Goal: Complete application form

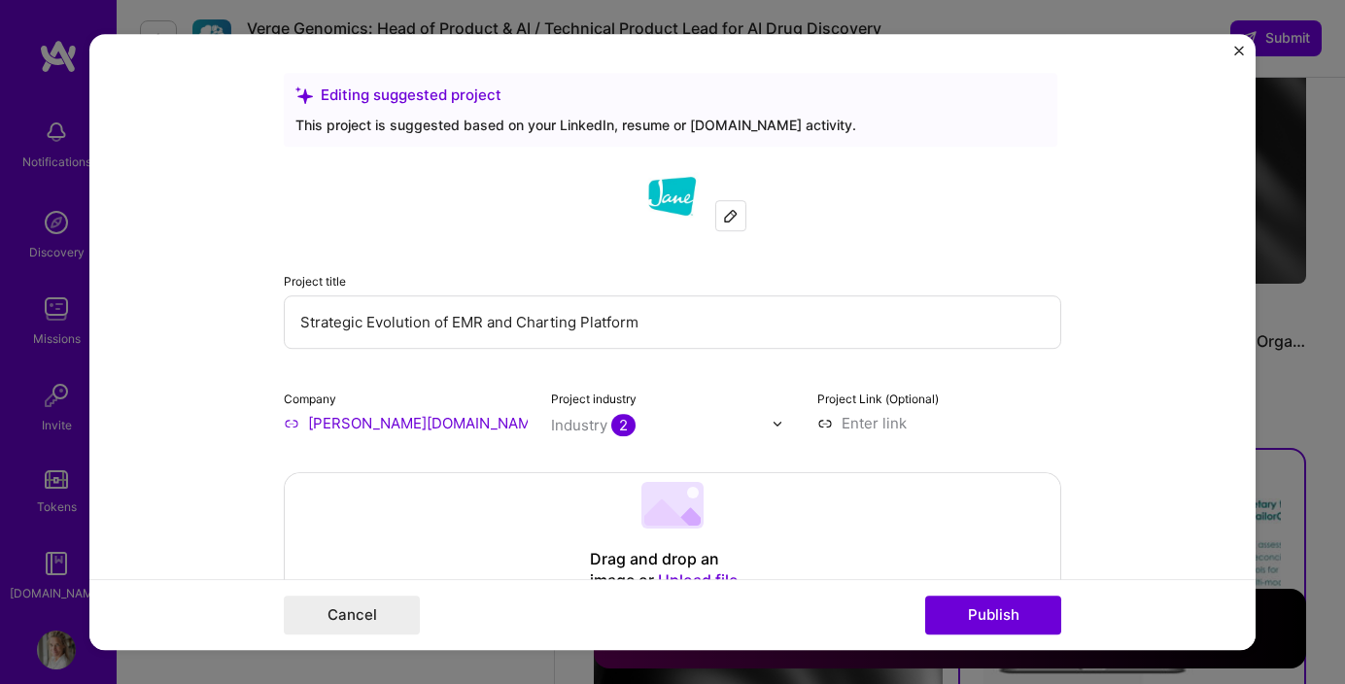
scroll to position [23, 0]
click at [370, 604] on button "Cancel" at bounding box center [352, 615] width 136 height 39
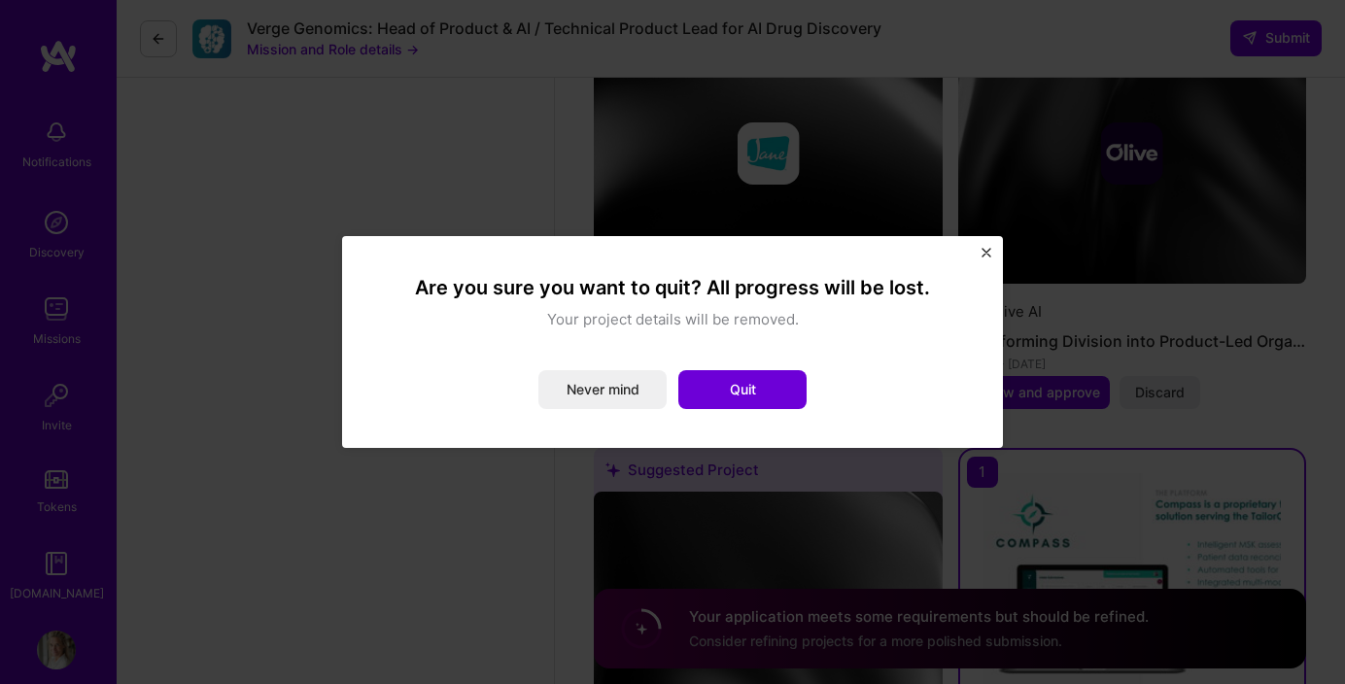
click at [985, 254] on img "Close" at bounding box center [987, 253] width 10 height 10
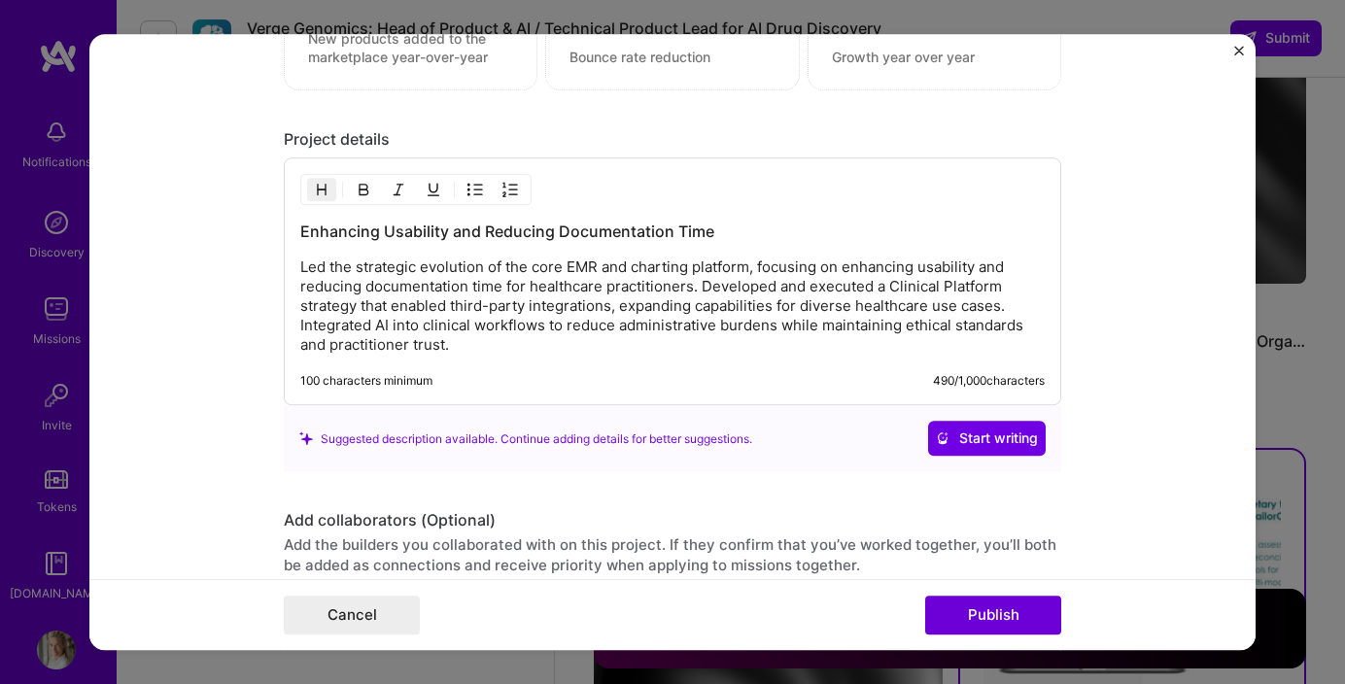
scroll to position [2059, 0]
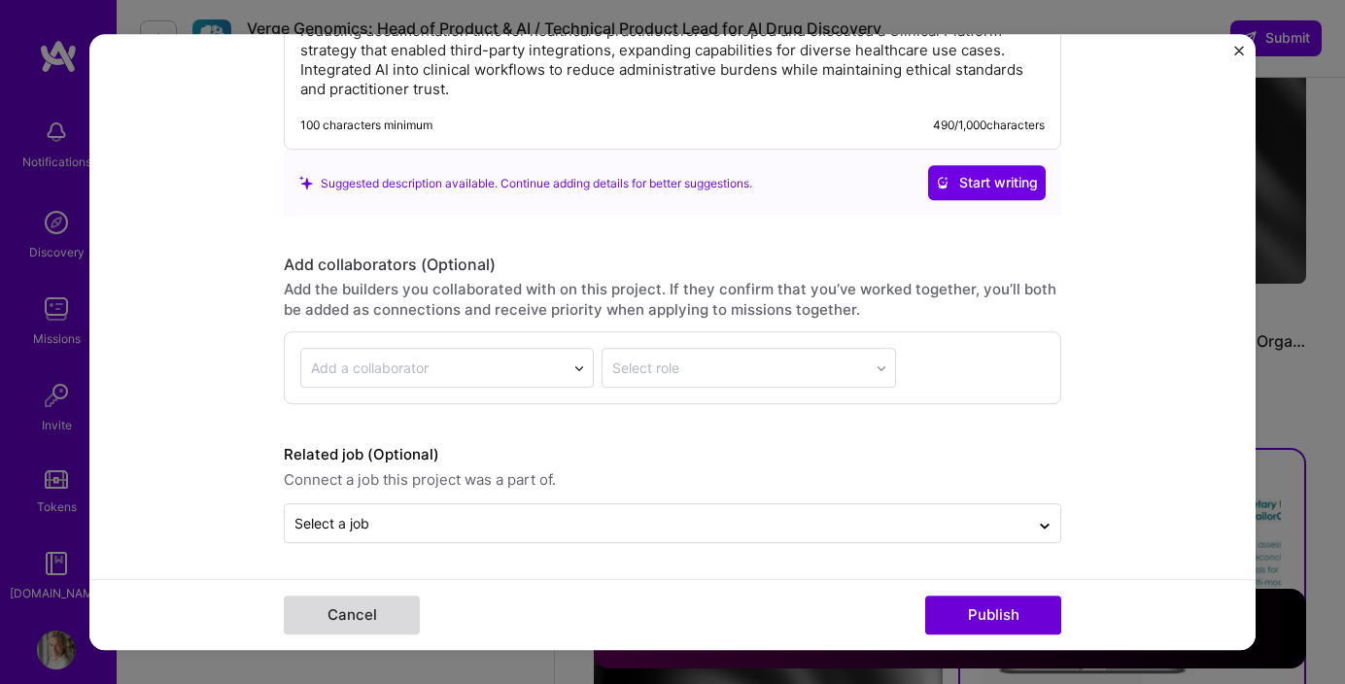
click at [369, 616] on button "Cancel" at bounding box center [352, 615] width 136 height 39
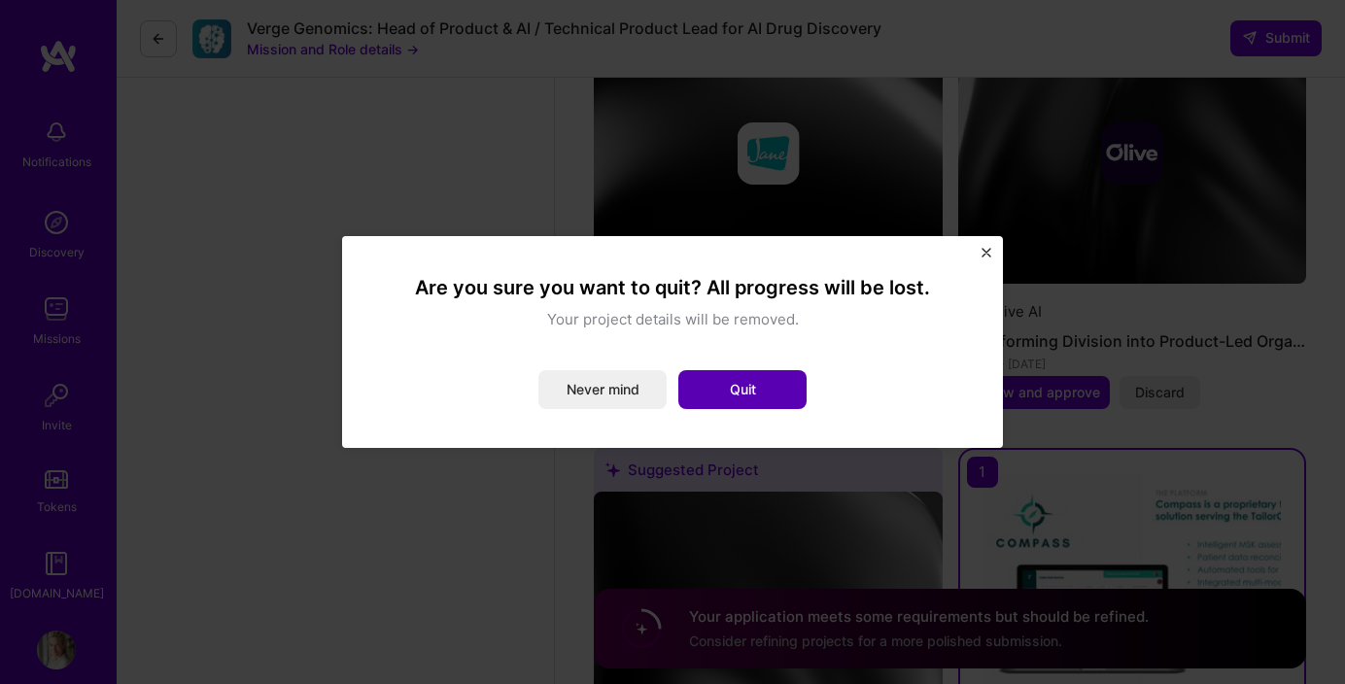
click at [731, 396] on button "Quit" at bounding box center [742, 389] width 128 height 39
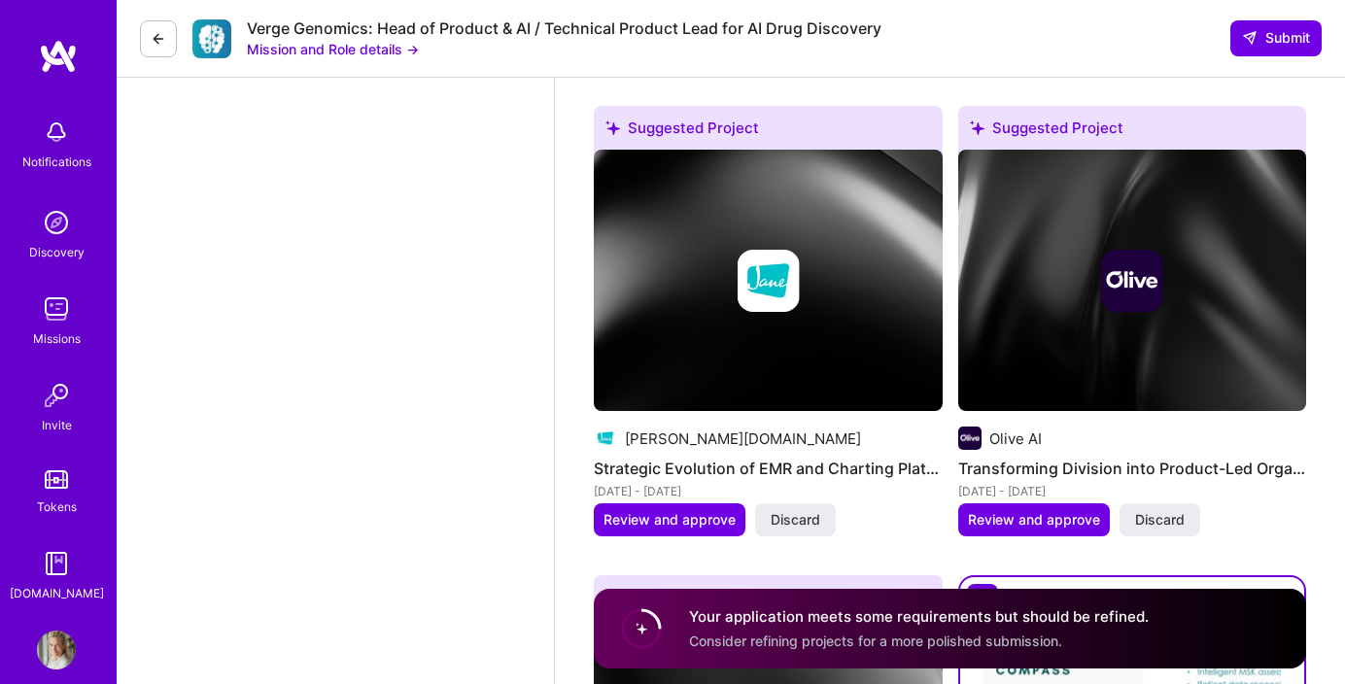
scroll to position [3720, 0]
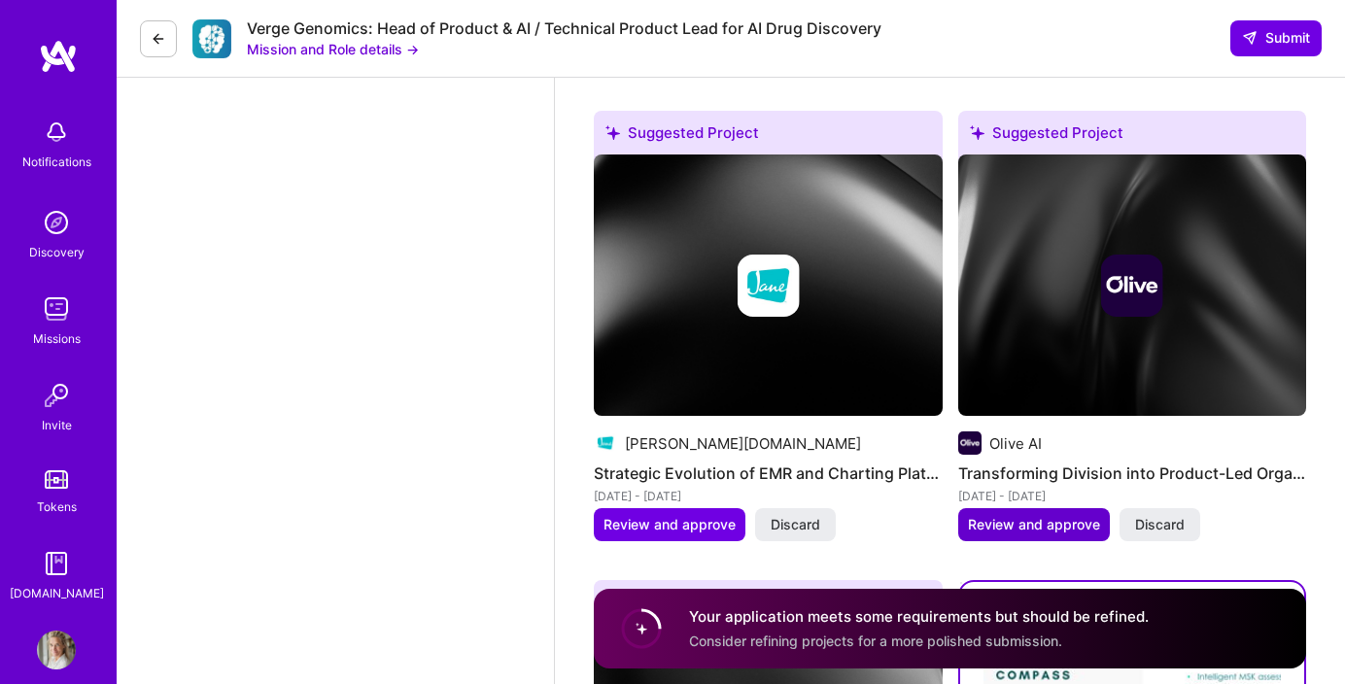
click at [1064, 522] on span "Review and approve" at bounding box center [1034, 524] width 132 height 19
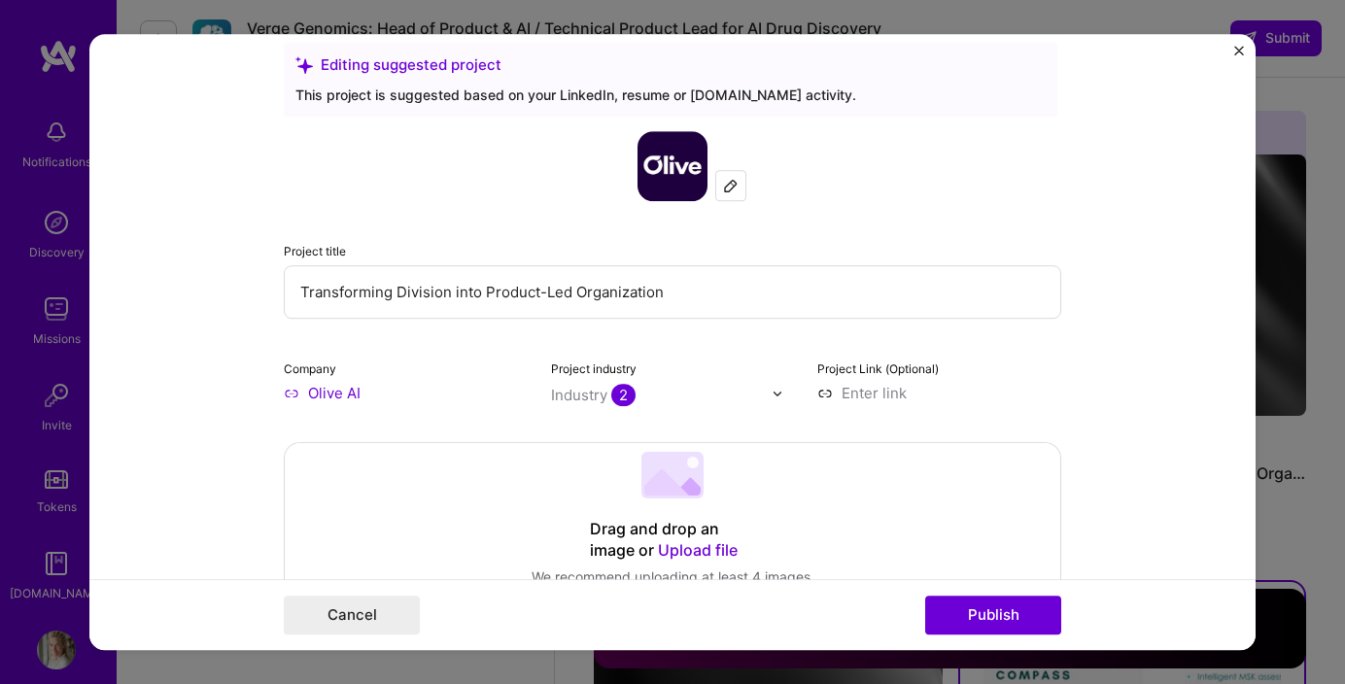
scroll to position [32, 0]
click at [677, 293] on input "Transforming Division into Product-Led Organization" at bounding box center [672, 289] width 777 height 53
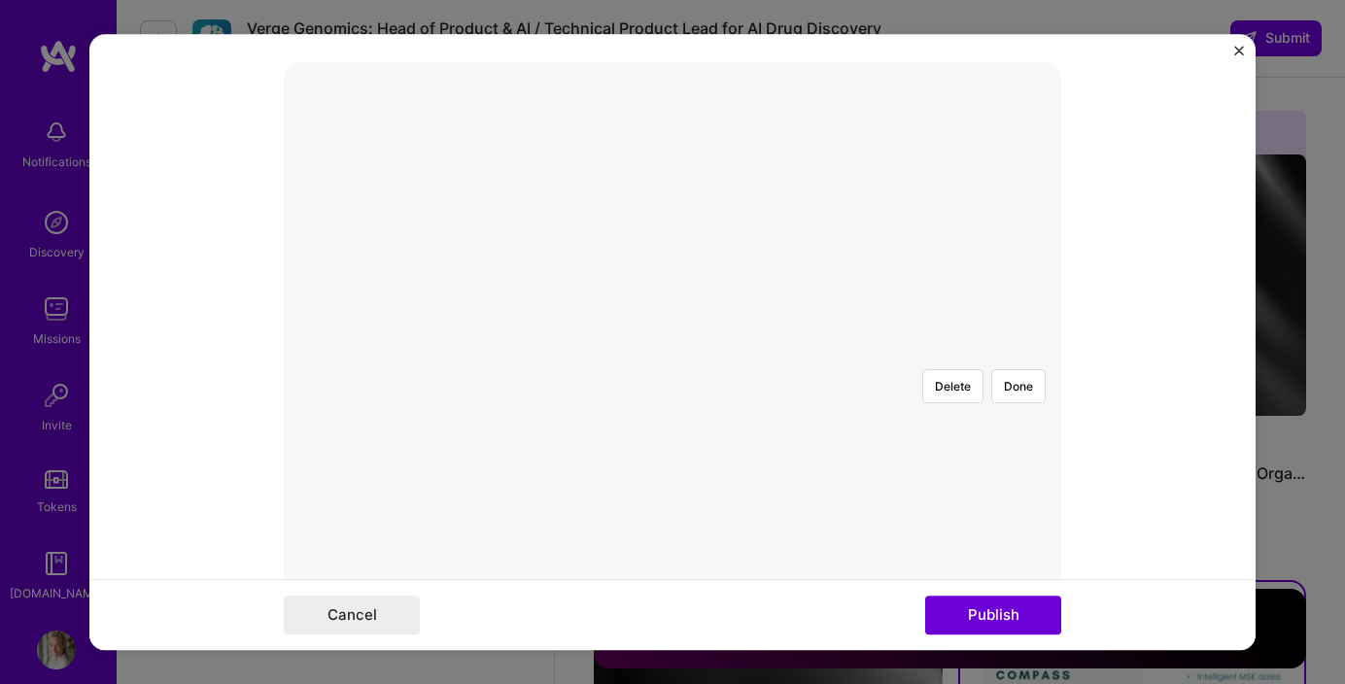
scroll to position [458, 0]
click at [753, 367] on div at bounding box center [1015, 522] width 576 height 433
click at [1025, 322] on button "Done" at bounding box center [1018, 339] width 54 height 34
click at [712, 306] on div at bounding box center [1004, 525] width 584 height 439
click at [1018, 322] on button "Done" at bounding box center [1018, 339] width 54 height 34
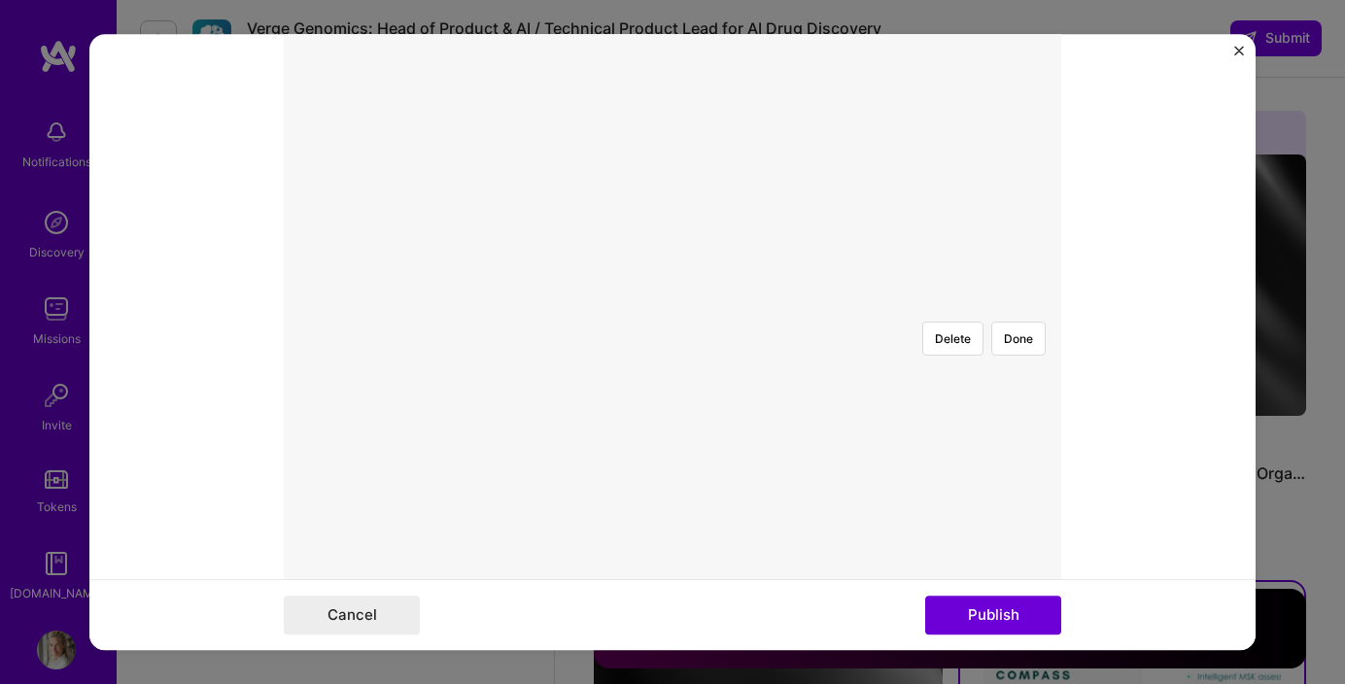
click at [897, 306] on div at bounding box center [1144, 491] width 494 height 371
click at [1030, 322] on button "Done" at bounding box center [1018, 339] width 54 height 34
click at [808, 330] on div at bounding box center [985, 524] width 580 height 436
click at [1023, 322] on button "Done" at bounding box center [1018, 339] width 54 height 34
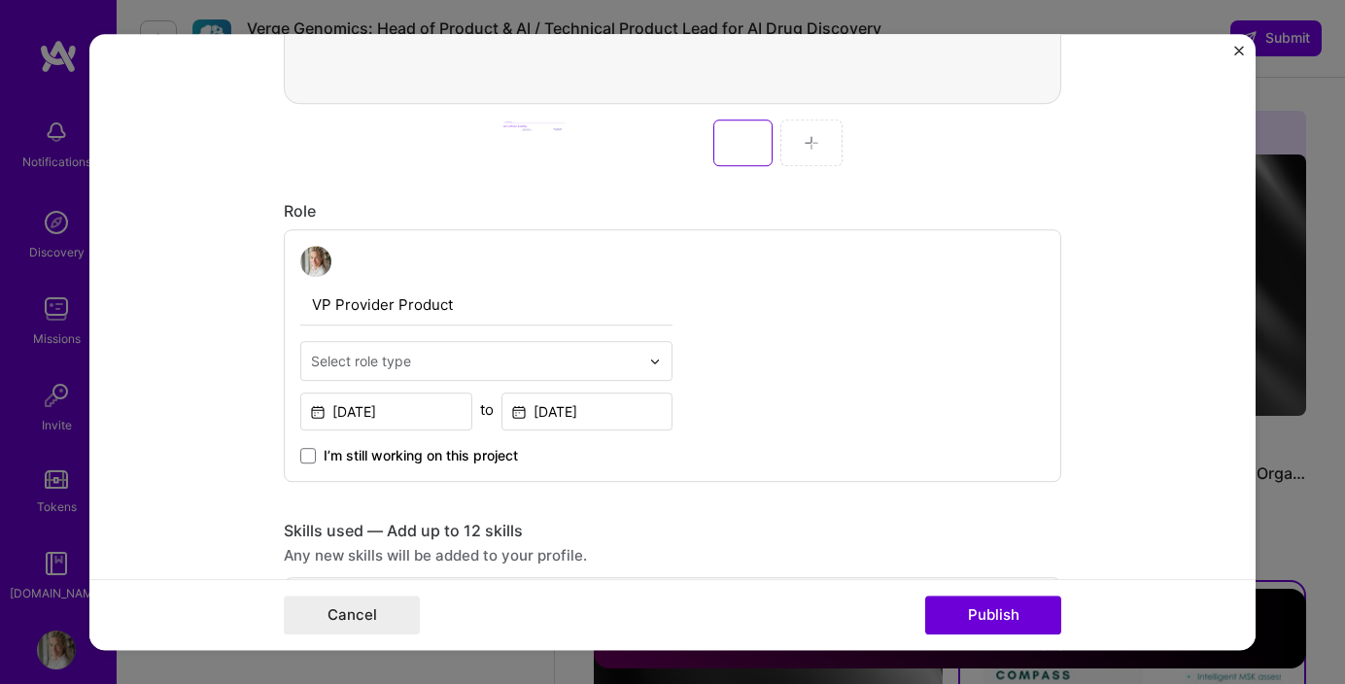
scroll to position [964, 0]
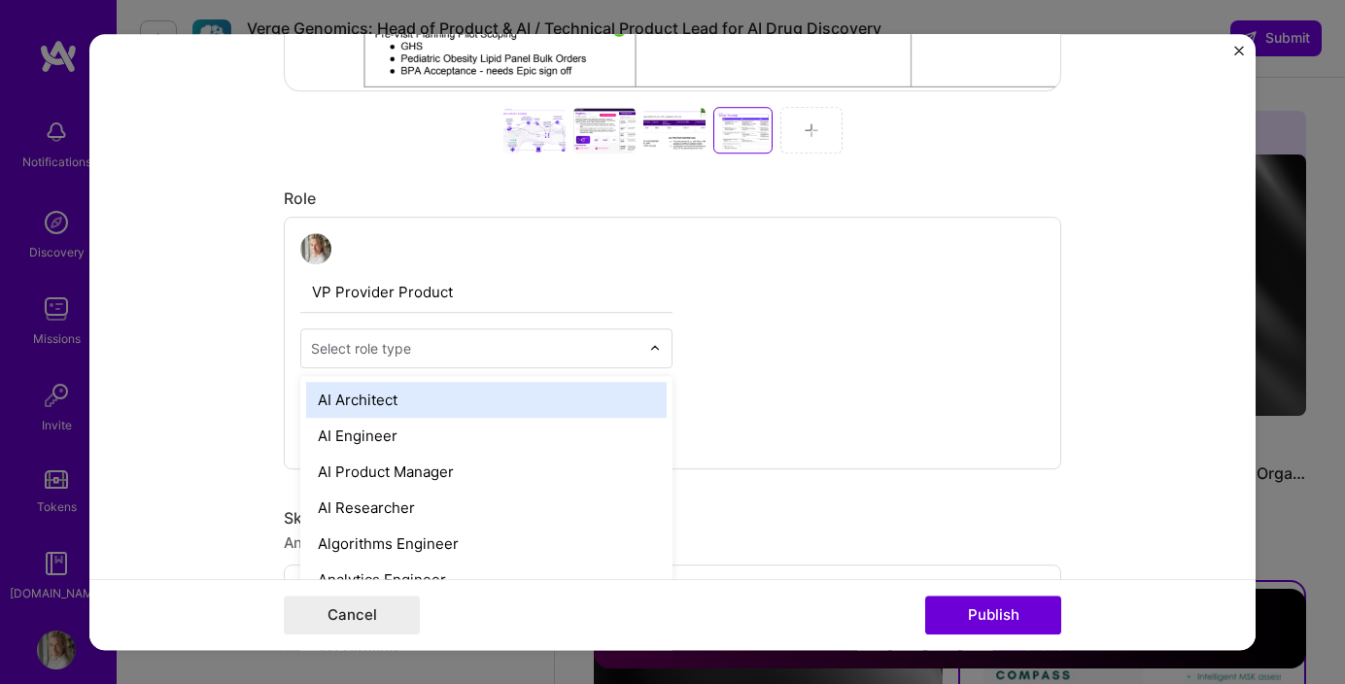
click at [592, 354] on input "text" at bounding box center [475, 348] width 328 height 20
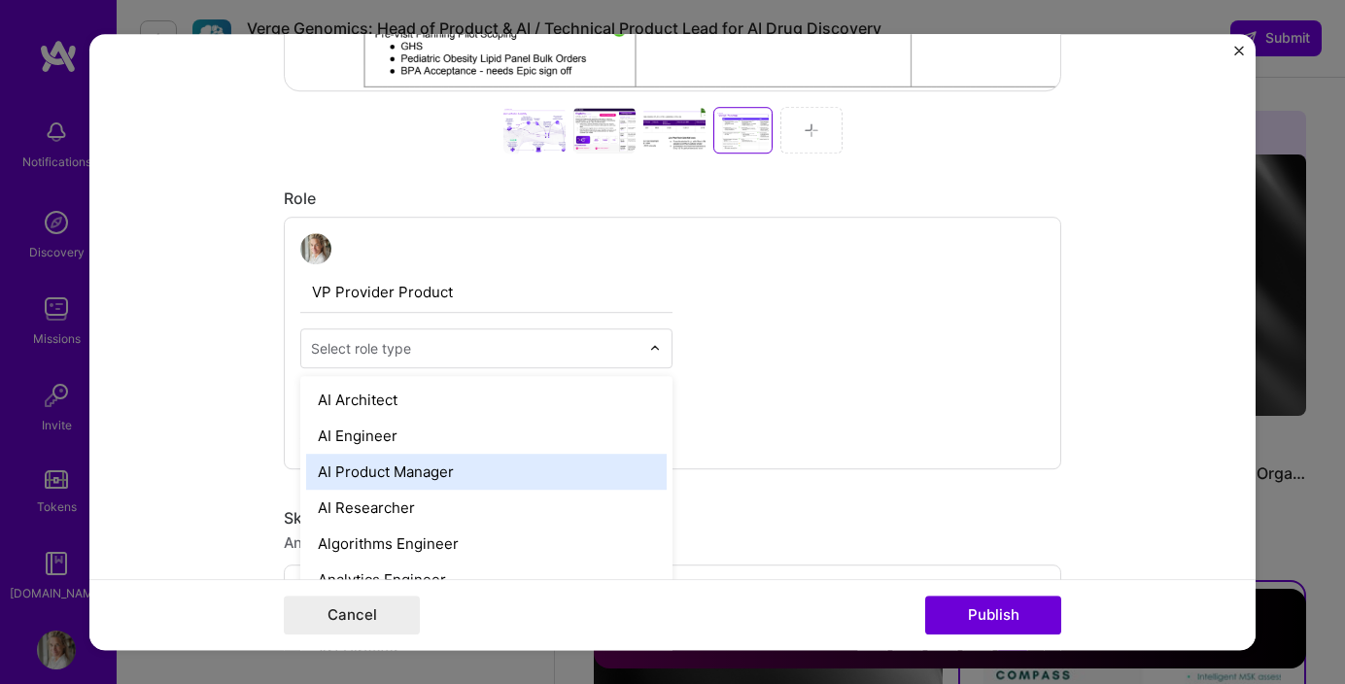
click at [502, 458] on div "AI Product Manager" at bounding box center [486, 472] width 361 height 36
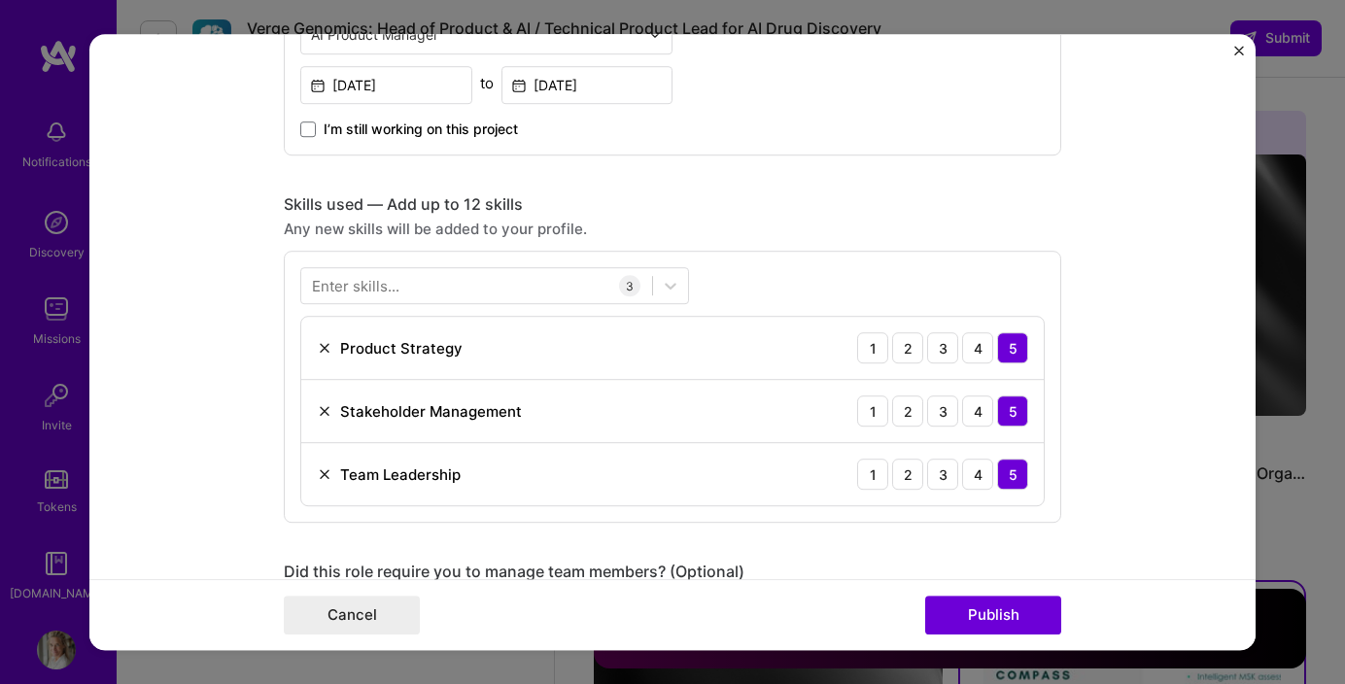
scroll to position [1279, 0]
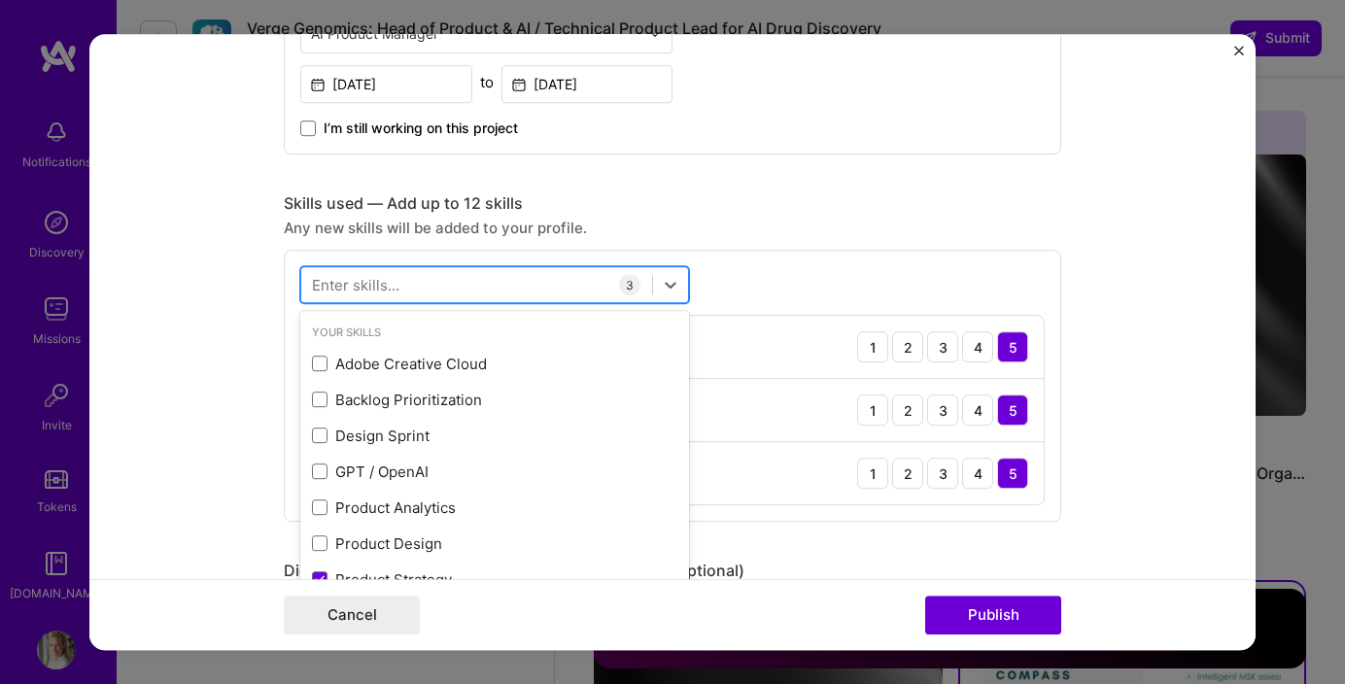
click at [555, 285] on div at bounding box center [476, 285] width 351 height 32
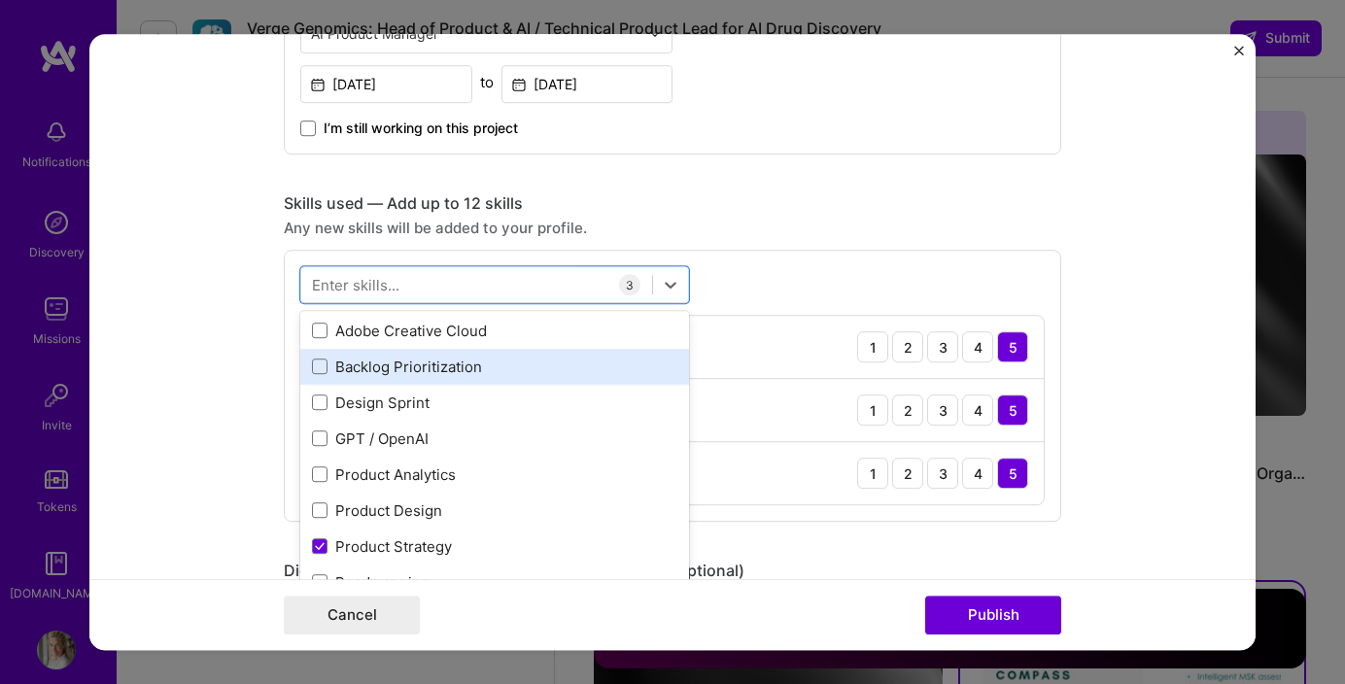
scroll to position [40, 0]
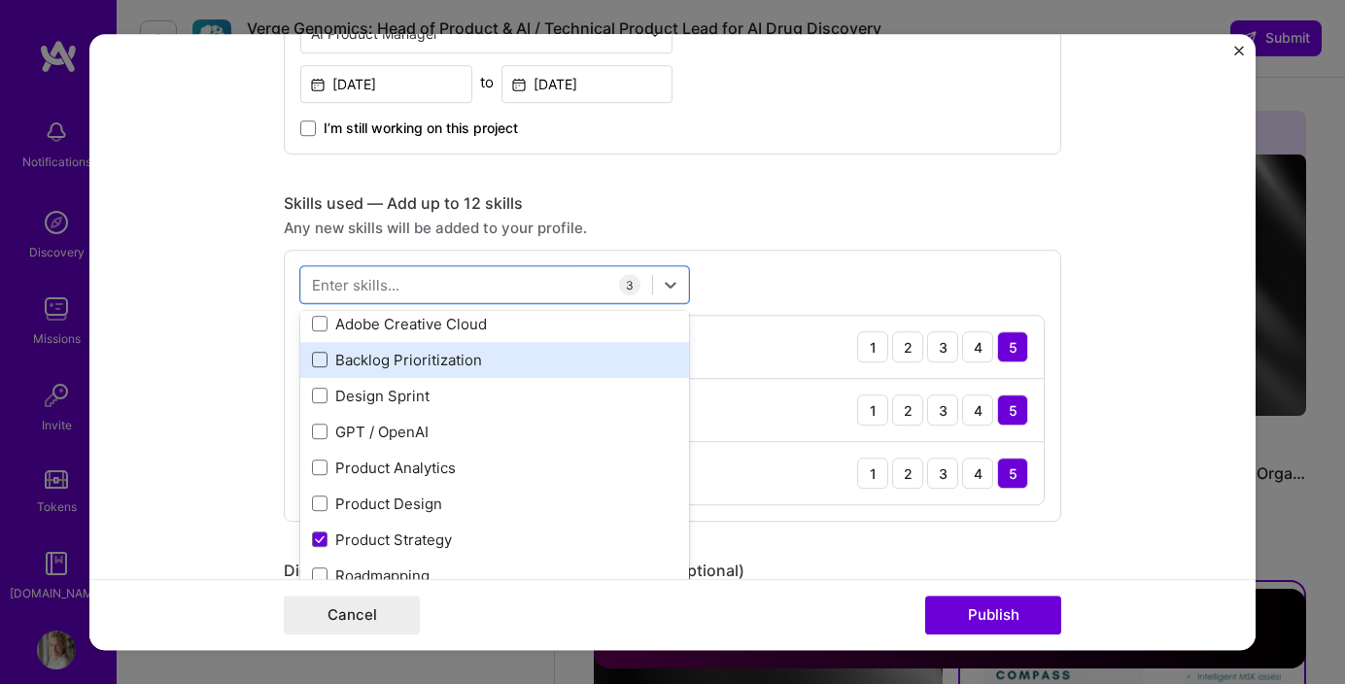
click at [320, 365] on span at bounding box center [320, 361] width 16 height 16
click at [0, 0] on input "checkbox" at bounding box center [0, 0] width 0 height 0
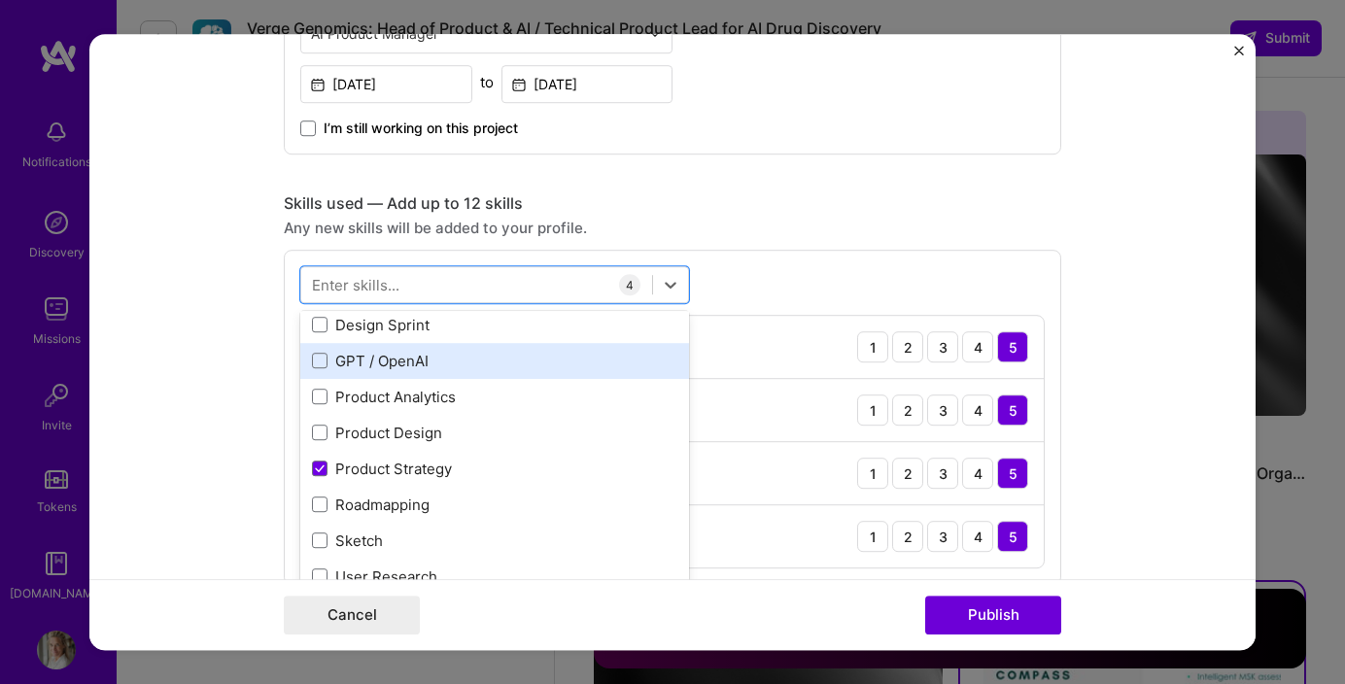
scroll to position [113, 0]
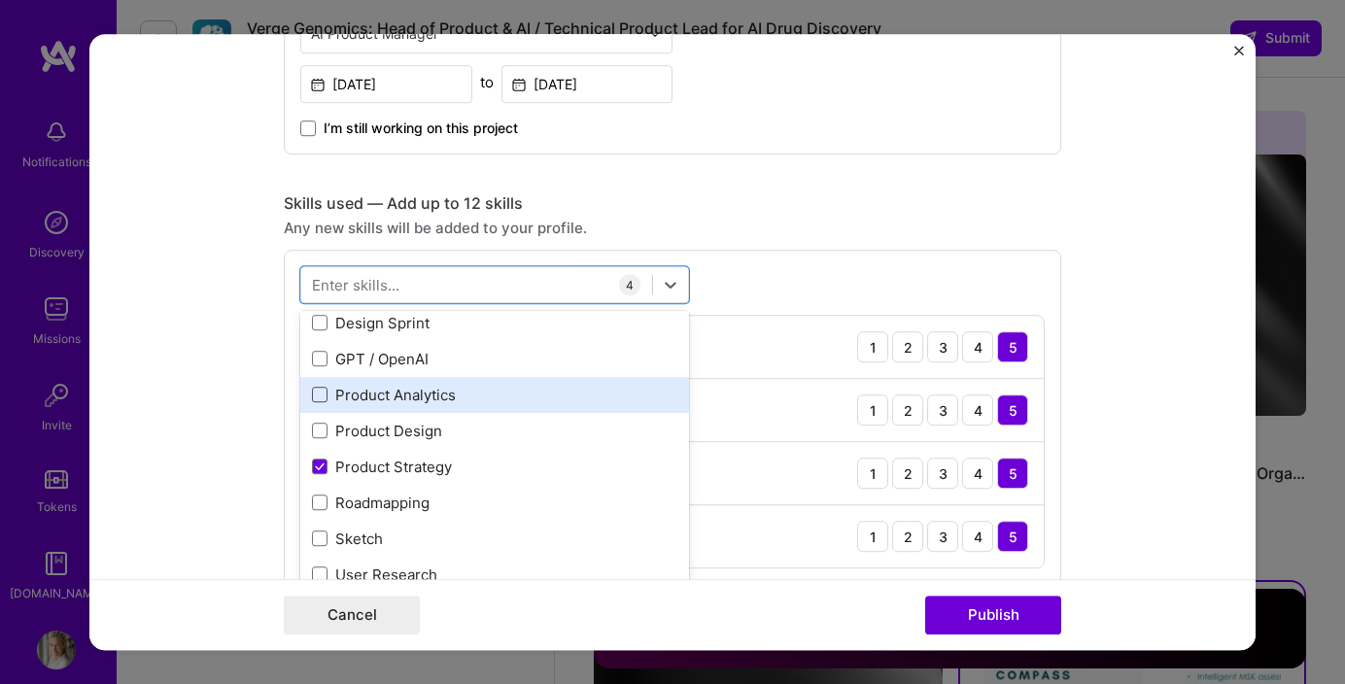
click at [320, 397] on span at bounding box center [320, 396] width 16 height 16
click at [0, 0] on input "checkbox" at bounding box center [0, 0] width 0 height 0
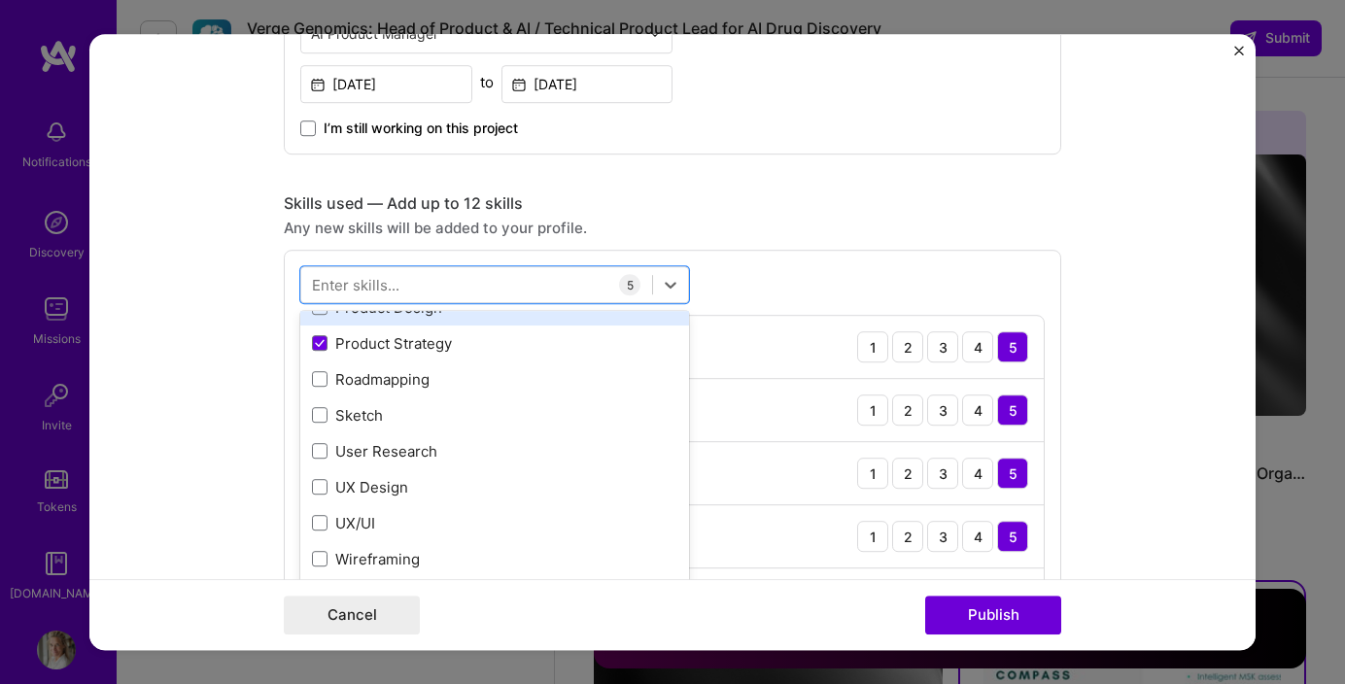
scroll to position [241, 0]
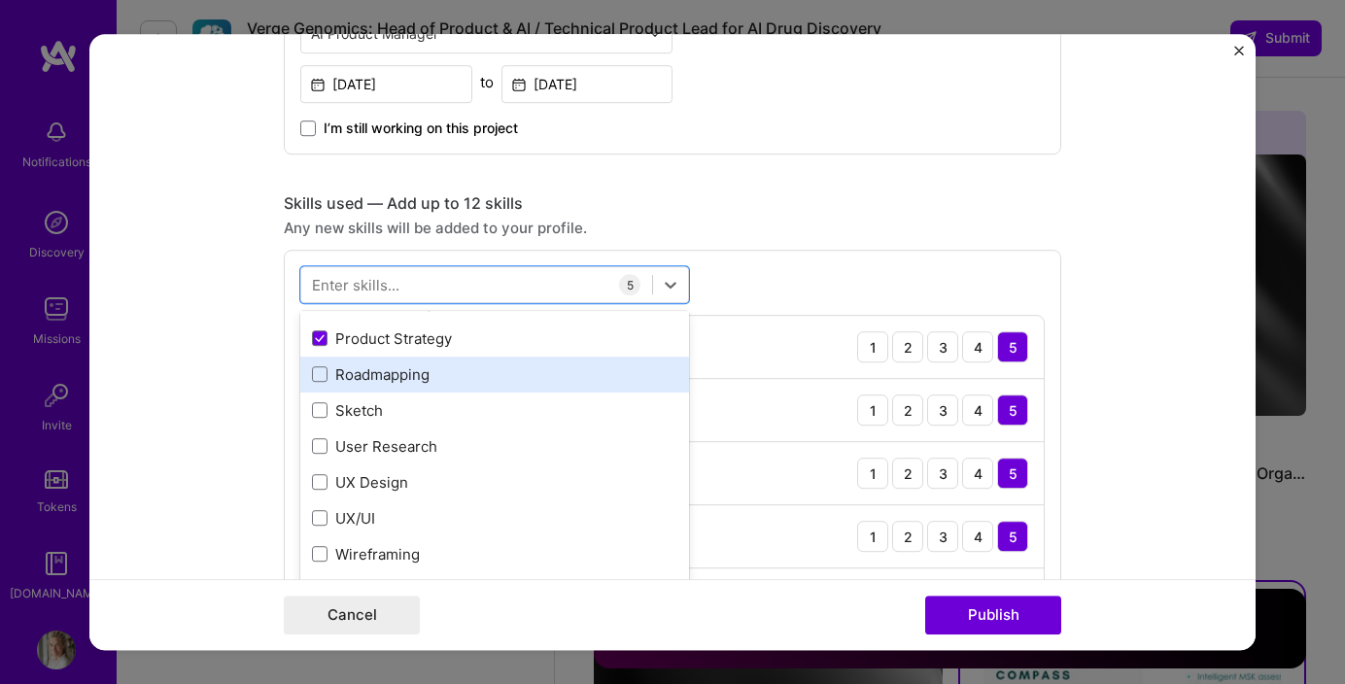
click at [328, 382] on div "Roadmapping" at bounding box center [494, 374] width 365 height 20
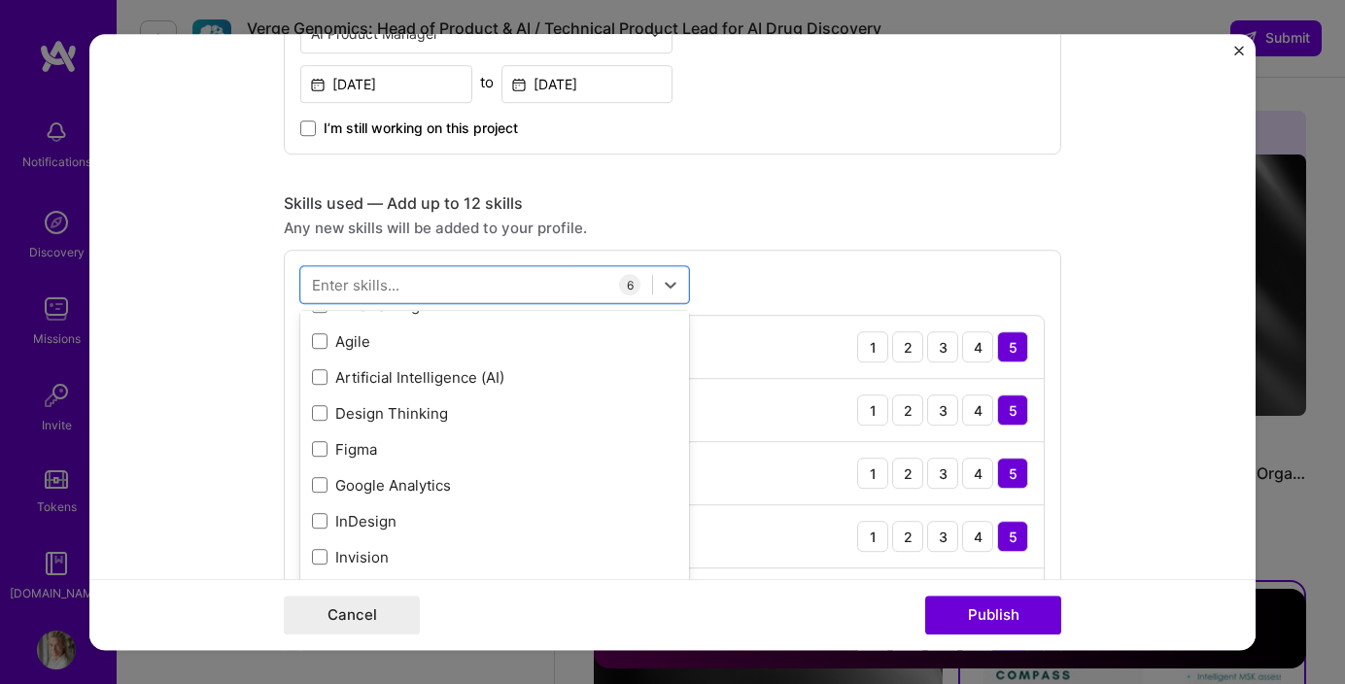
scroll to position [497, 0]
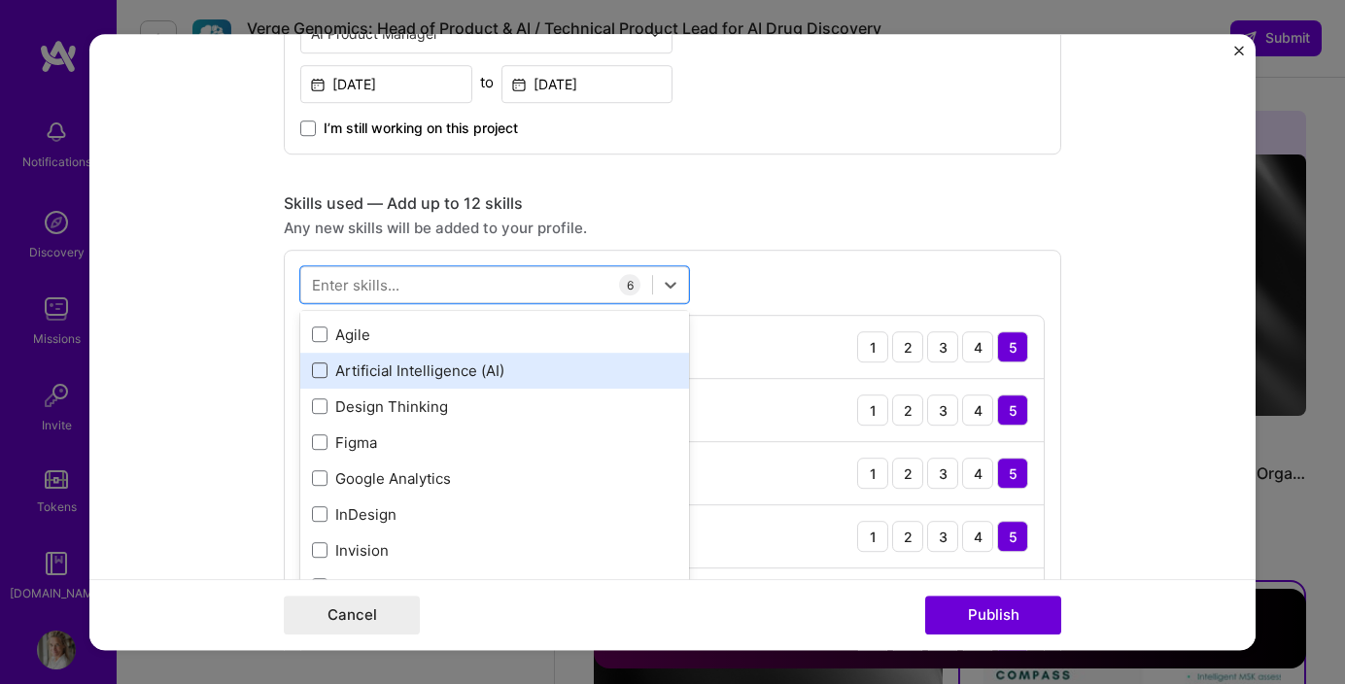
click at [320, 367] on span at bounding box center [320, 371] width 16 height 16
click at [0, 0] on input "checkbox" at bounding box center [0, 0] width 0 height 0
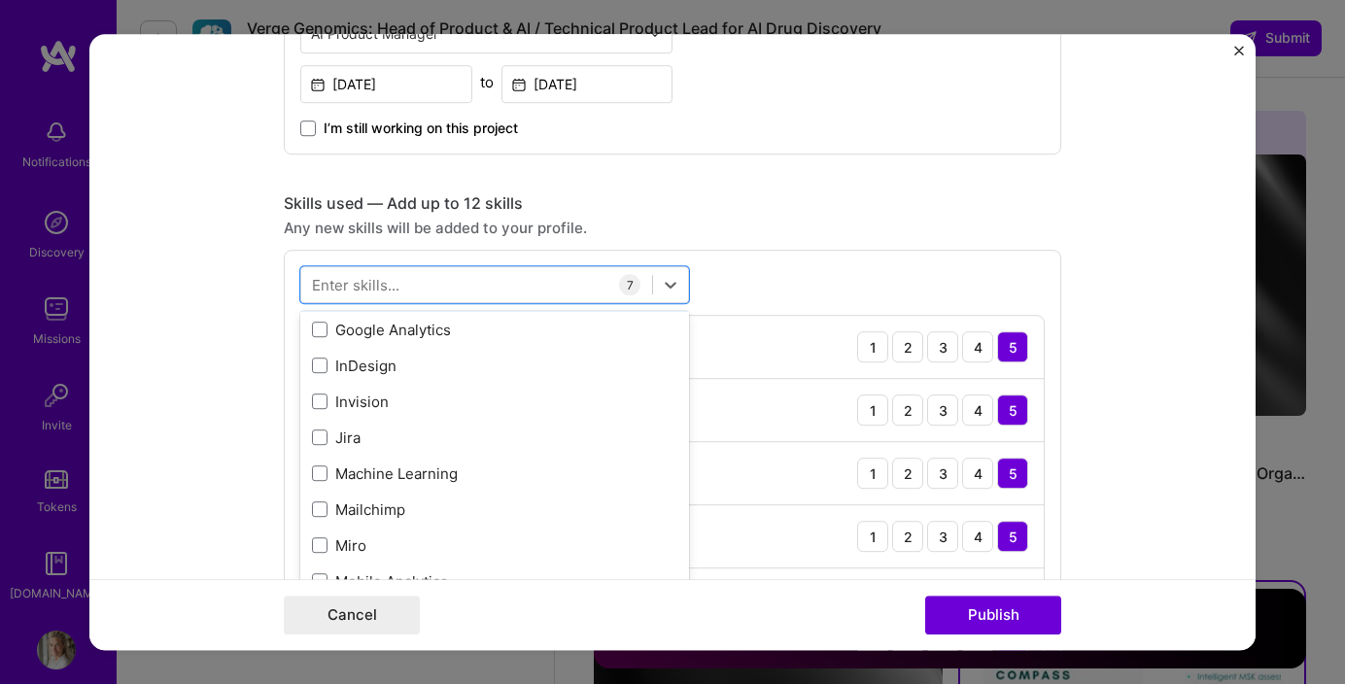
scroll to position [647, 0]
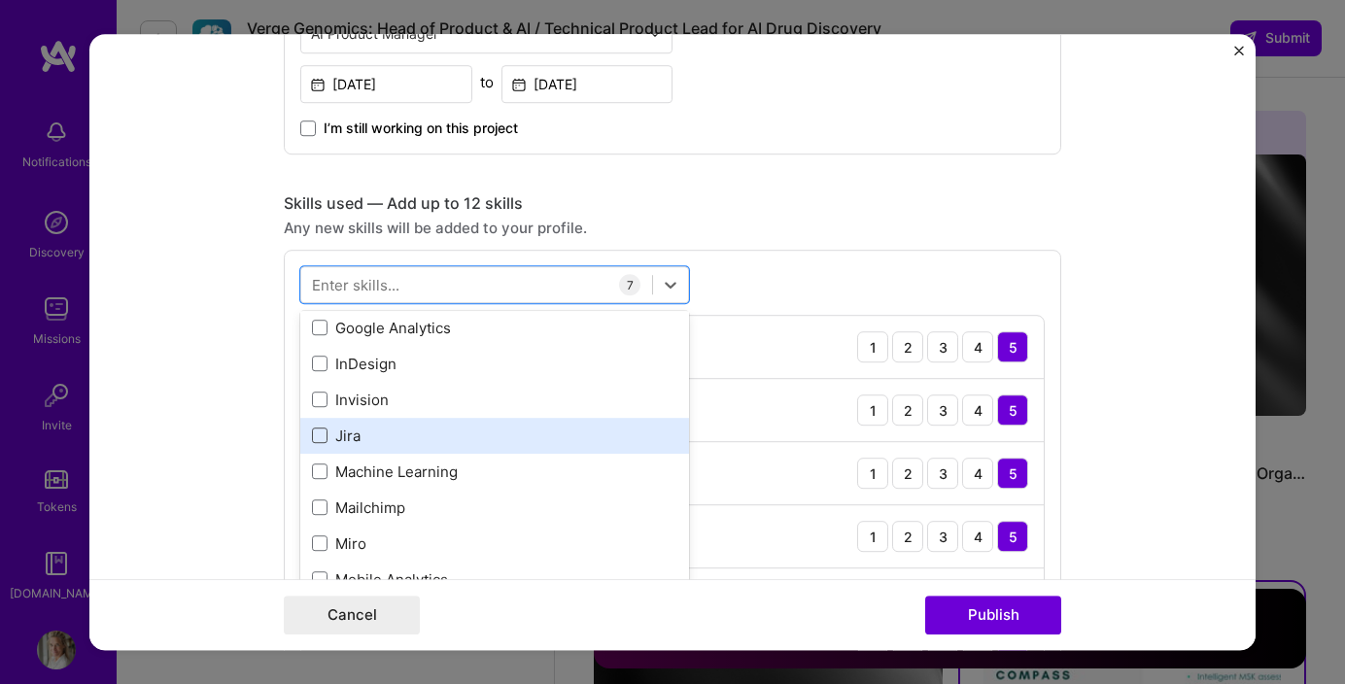
click at [319, 439] on span at bounding box center [320, 437] width 16 height 16
click at [0, 0] on input "checkbox" at bounding box center [0, 0] width 0 height 0
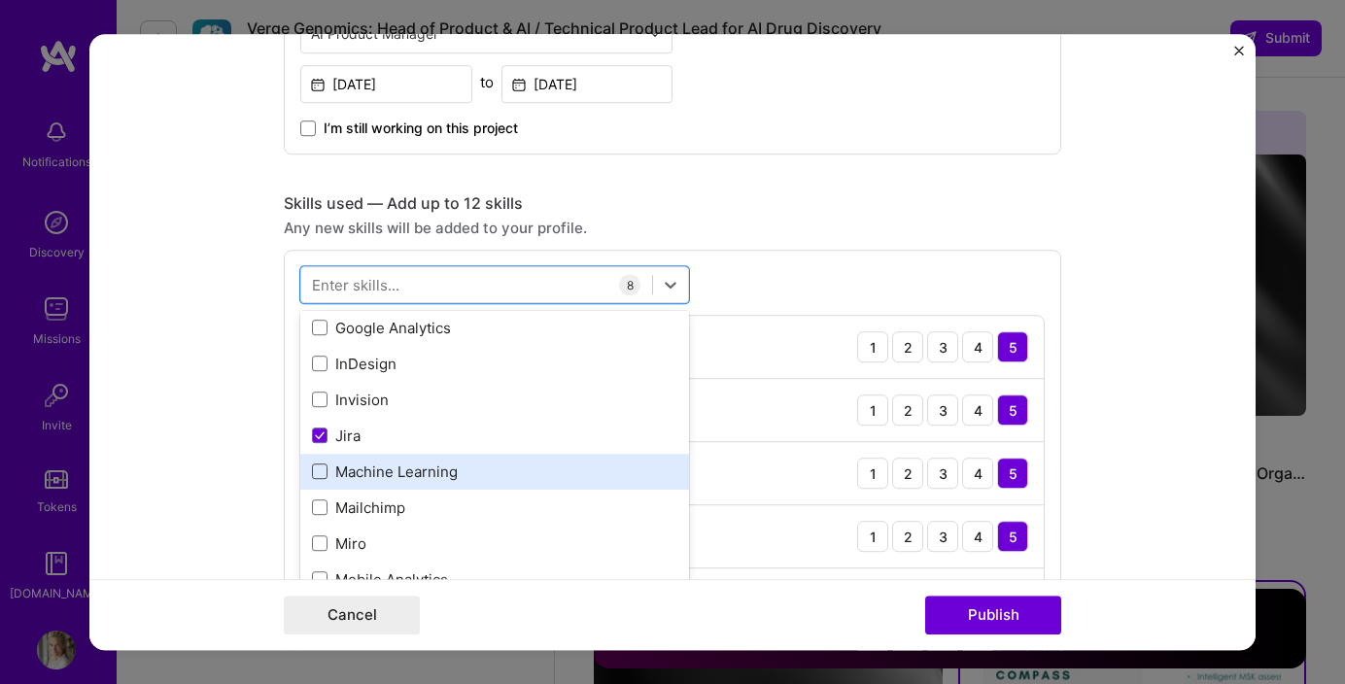
click at [318, 477] on span at bounding box center [320, 473] width 16 height 16
click at [0, 0] on input "checkbox" at bounding box center [0, 0] width 0 height 0
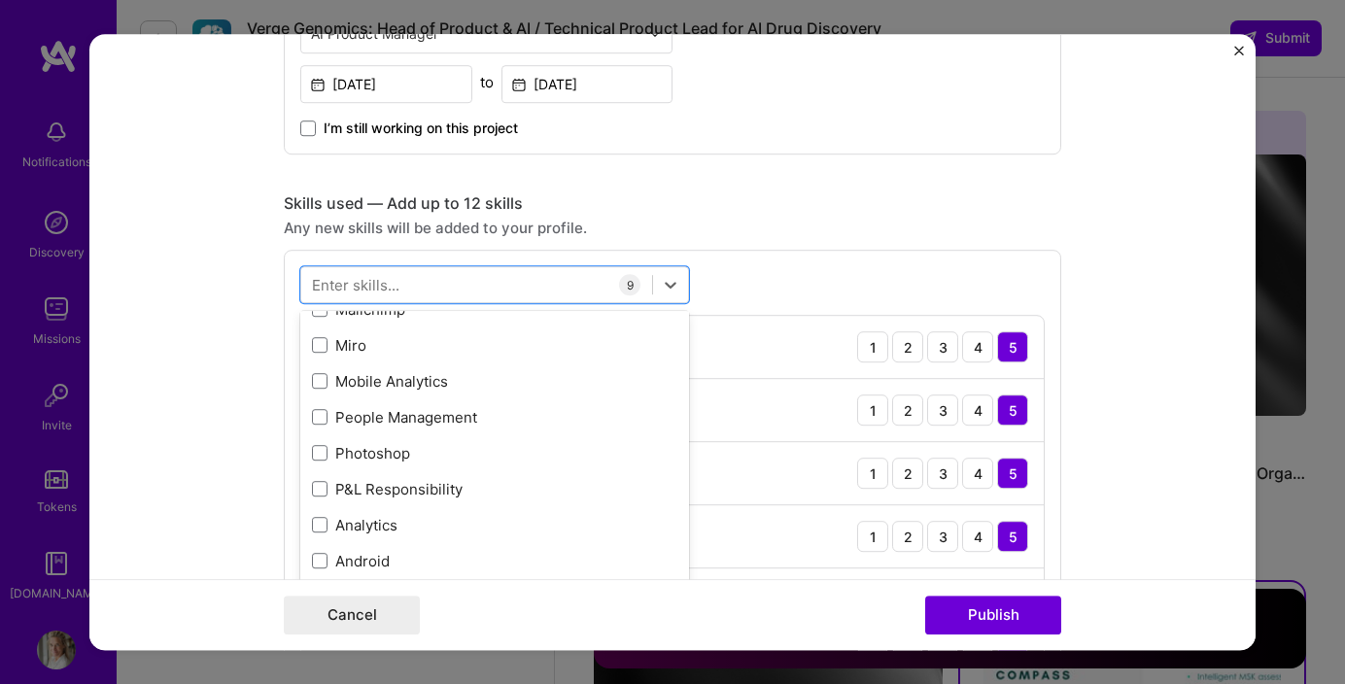
scroll to position [847, 0]
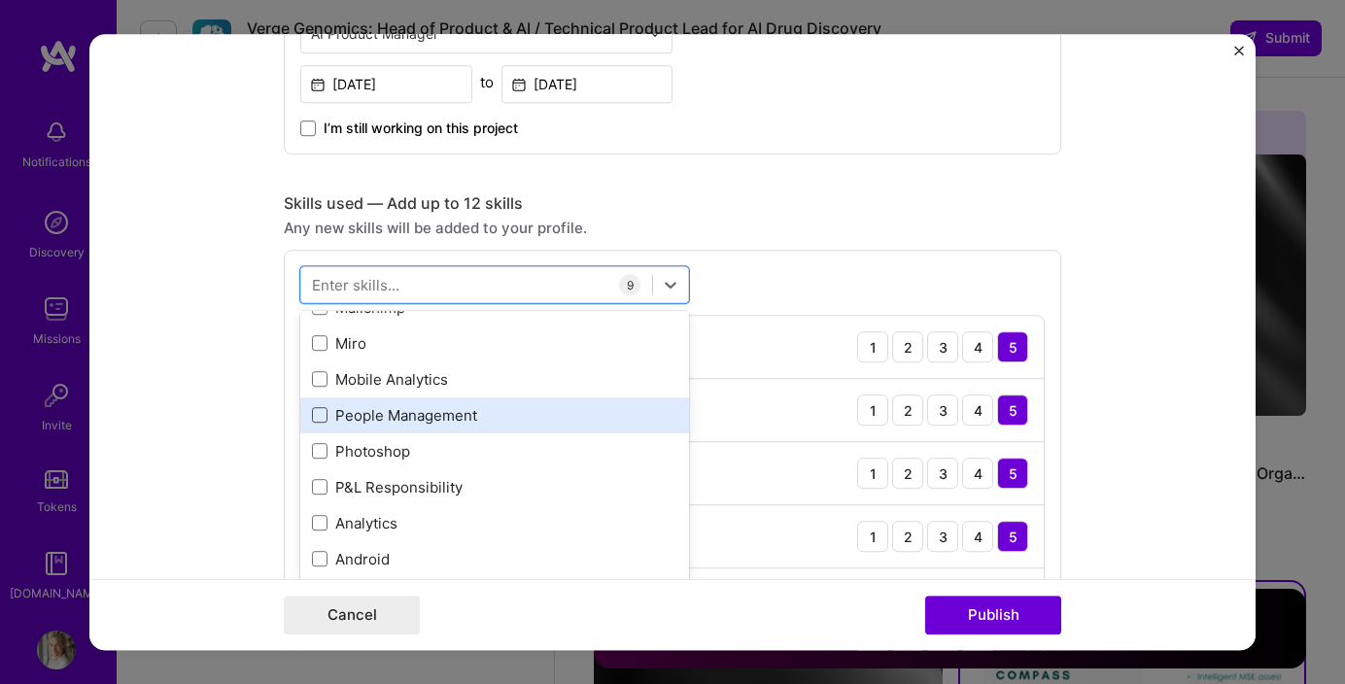
click at [314, 418] on span at bounding box center [320, 416] width 16 height 16
click at [0, 0] on input "checkbox" at bounding box center [0, 0] width 0 height 0
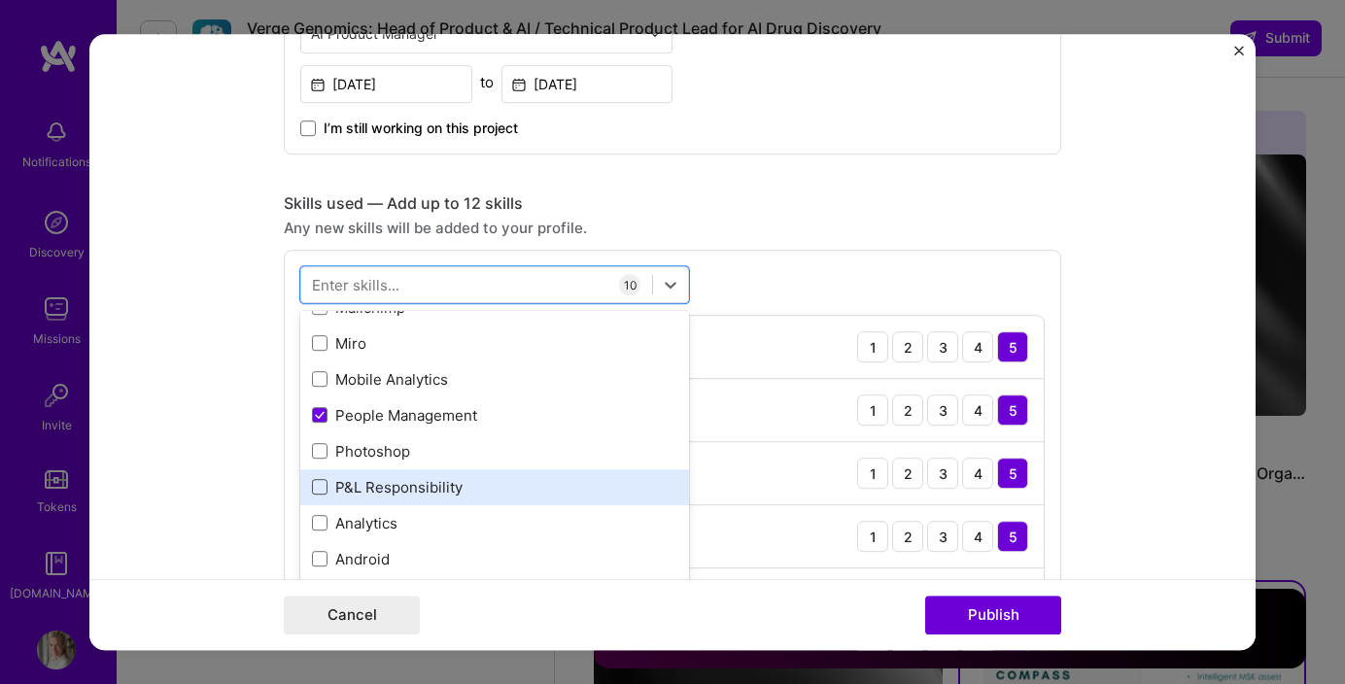
click at [323, 493] on span at bounding box center [320, 488] width 16 height 16
click at [0, 0] on input "checkbox" at bounding box center [0, 0] width 0 height 0
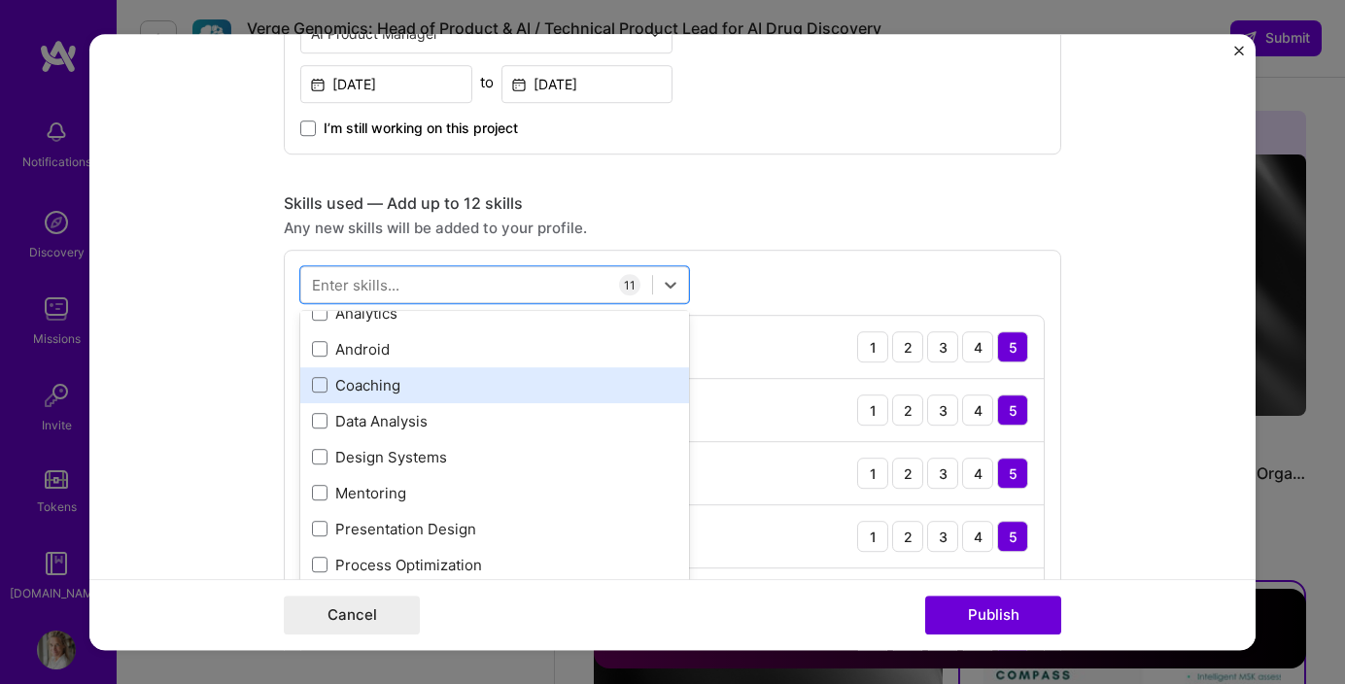
scroll to position [1064, 0]
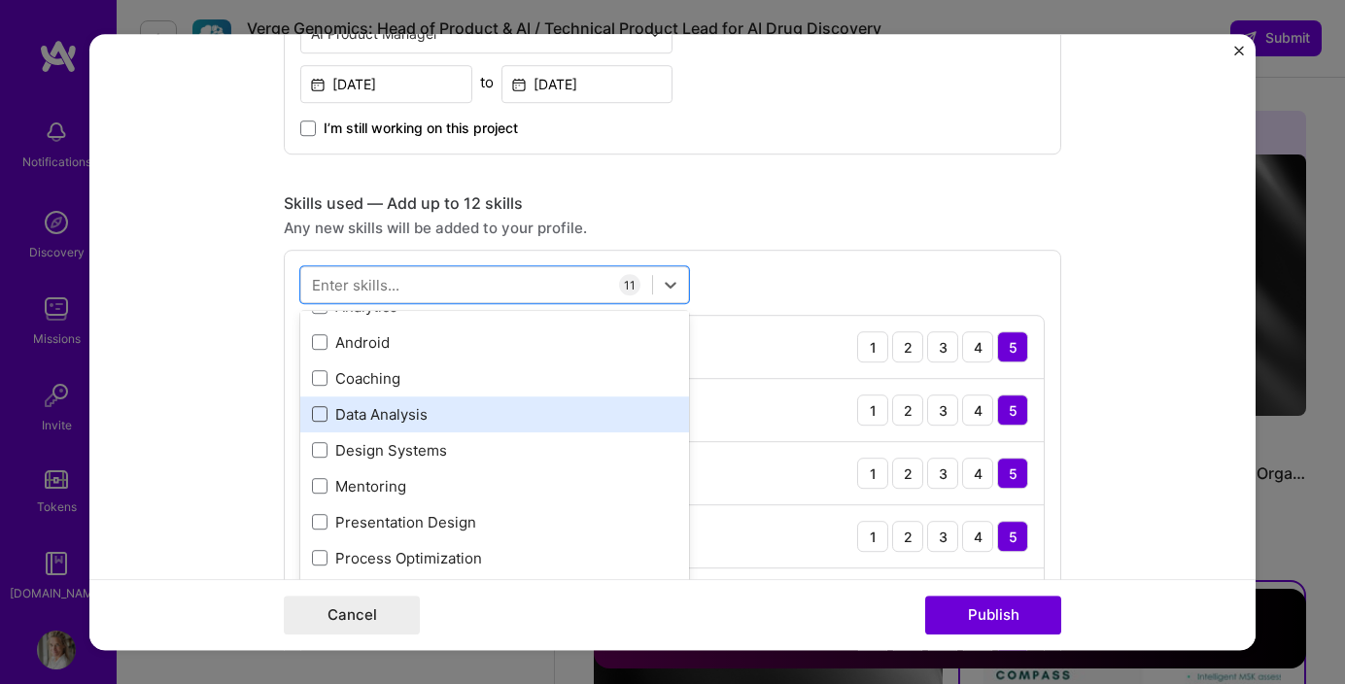
click at [319, 413] on span at bounding box center [320, 415] width 16 height 16
click at [0, 0] on input "checkbox" at bounding box center [0, 0] width 0 height 0
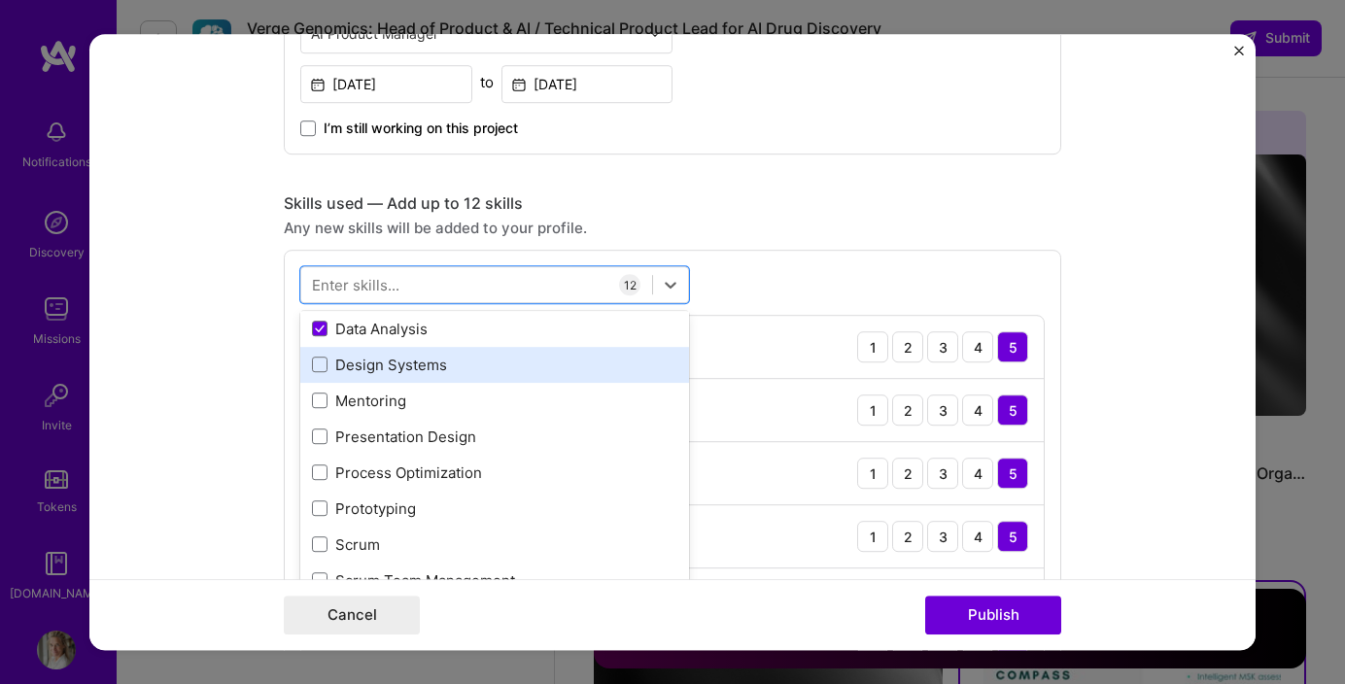
scroll to position [1151, 0]
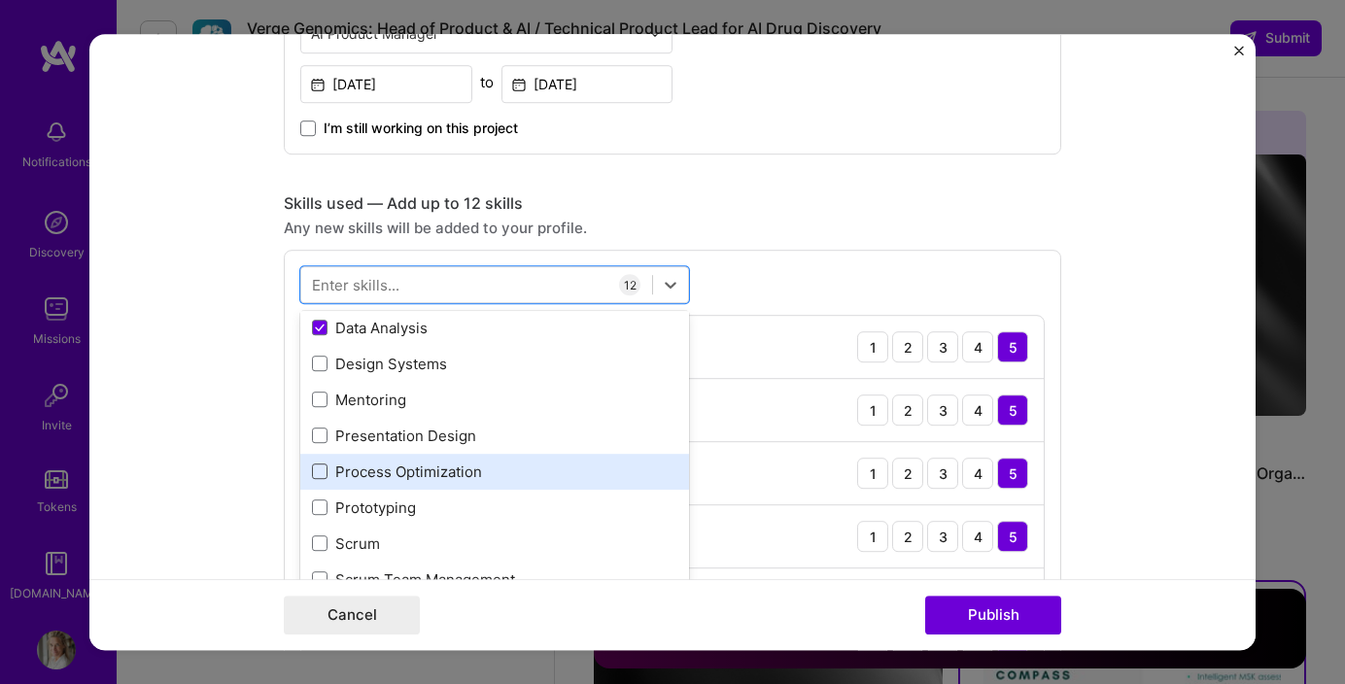
click at [325, 475] on span at bounding box center [320, 473] width 16 height 16
click at [0, 0] on input "checkbox" at bounding box center [0, 0] width 0 height 0
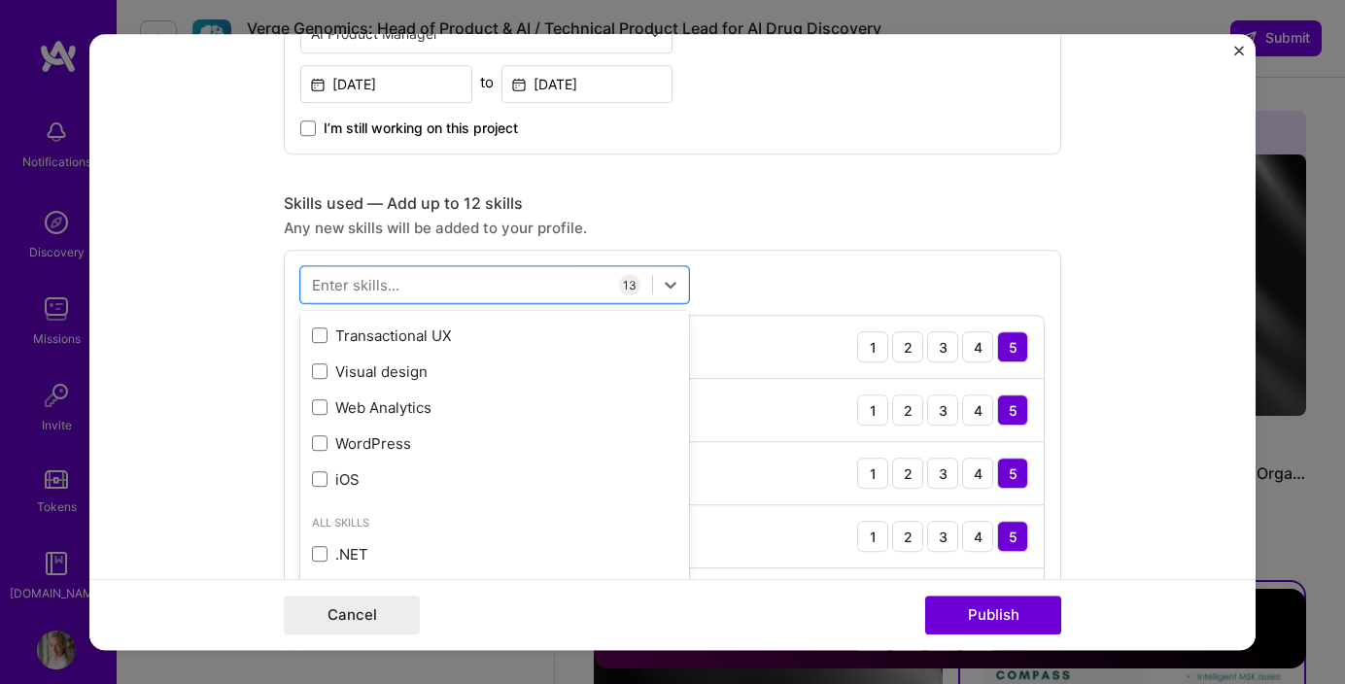
scroll to position [1541, 0]
click at [776, 205] on div "Skills used — Add up to 12 skills" at bounding box center [672, 203] width 777 height 20
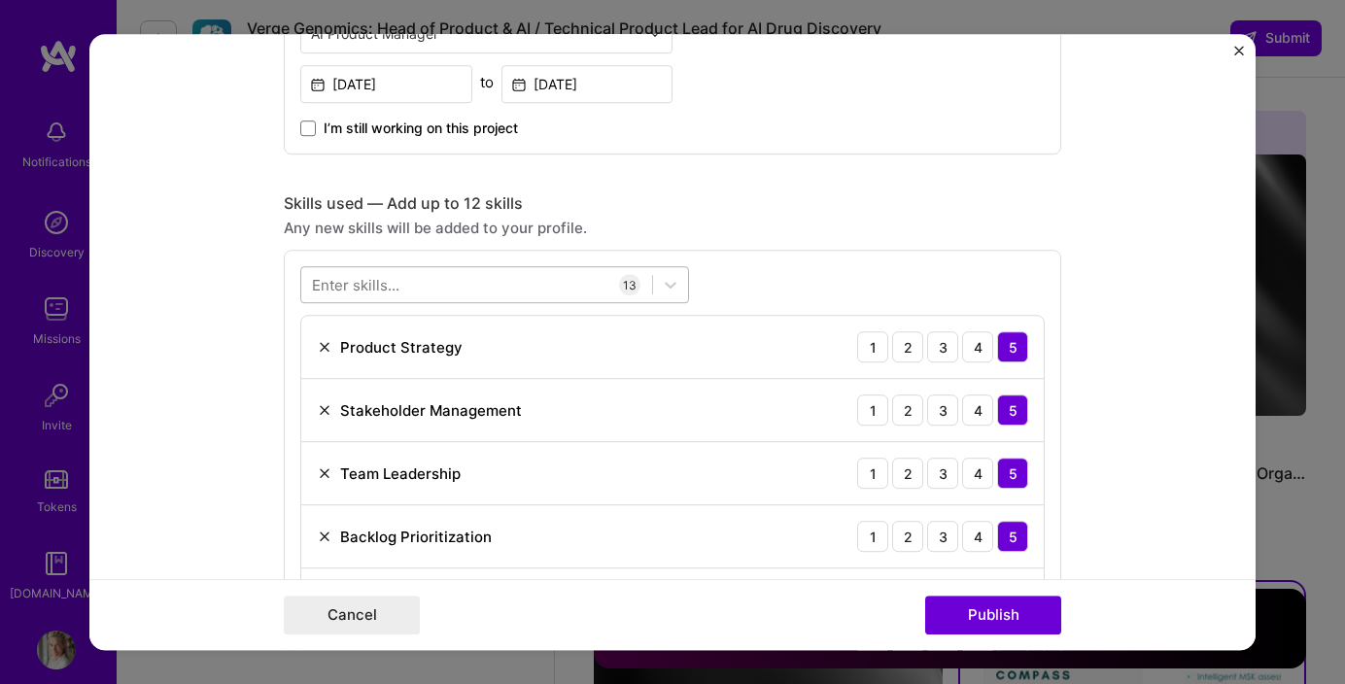
click at [556, 286] on div at bounding box center [476, 285] width 351 height 32
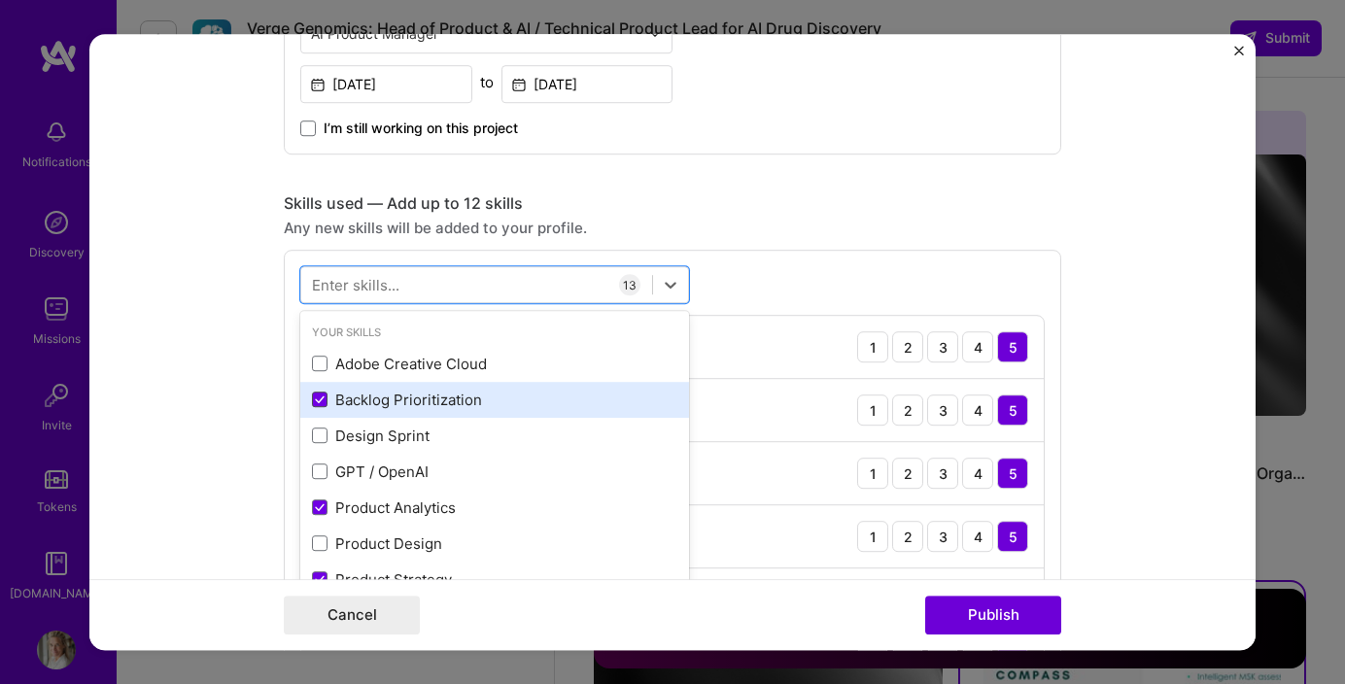
click at [325, 397] on span at bounding box center [320, 401] width 16 height 16
click at [0, 0] on input "checkbox" at bounding box center [0, 0] width 0 height 0
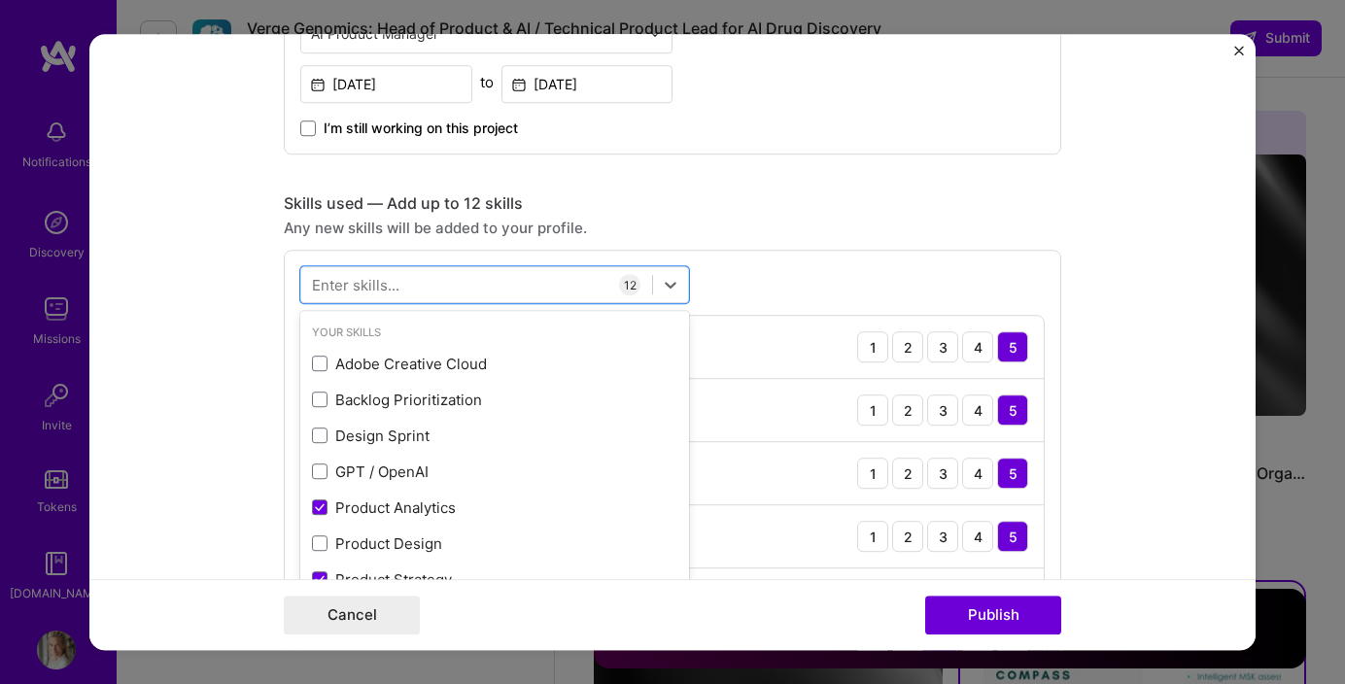
click at [841, 213] on div "Skills used — Add up to 12 skills Any new skills will be added to your profile.…" at bounding box center [672, 641] width 777 height 897
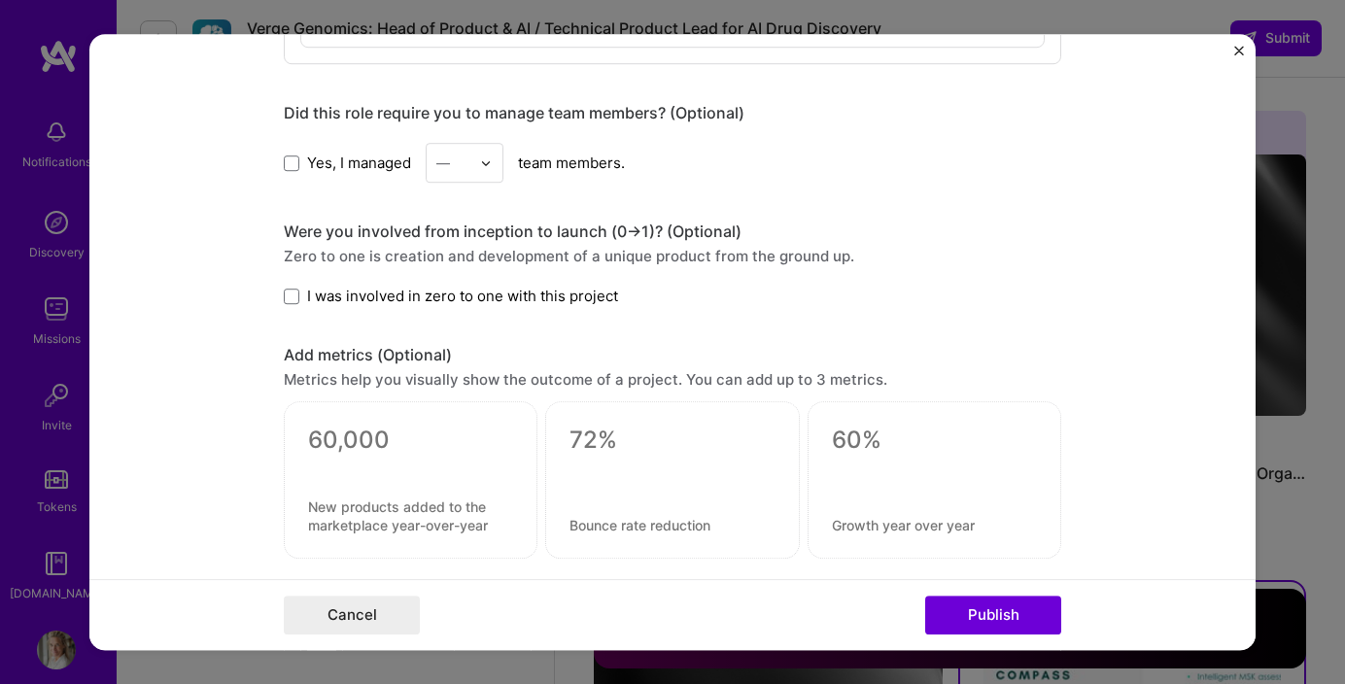
scroll to position [2306, 0]
click at [294, 171] on label "Yes, I managed" at bounding box center [347, 162] width 127 height 20
click at [0, 0] on input "Yes, I managed" at bounding box center [0, 0] width 0 height 0
click at [479, 159] on div "—" at bounding box center [453, 162] width 53 height 38
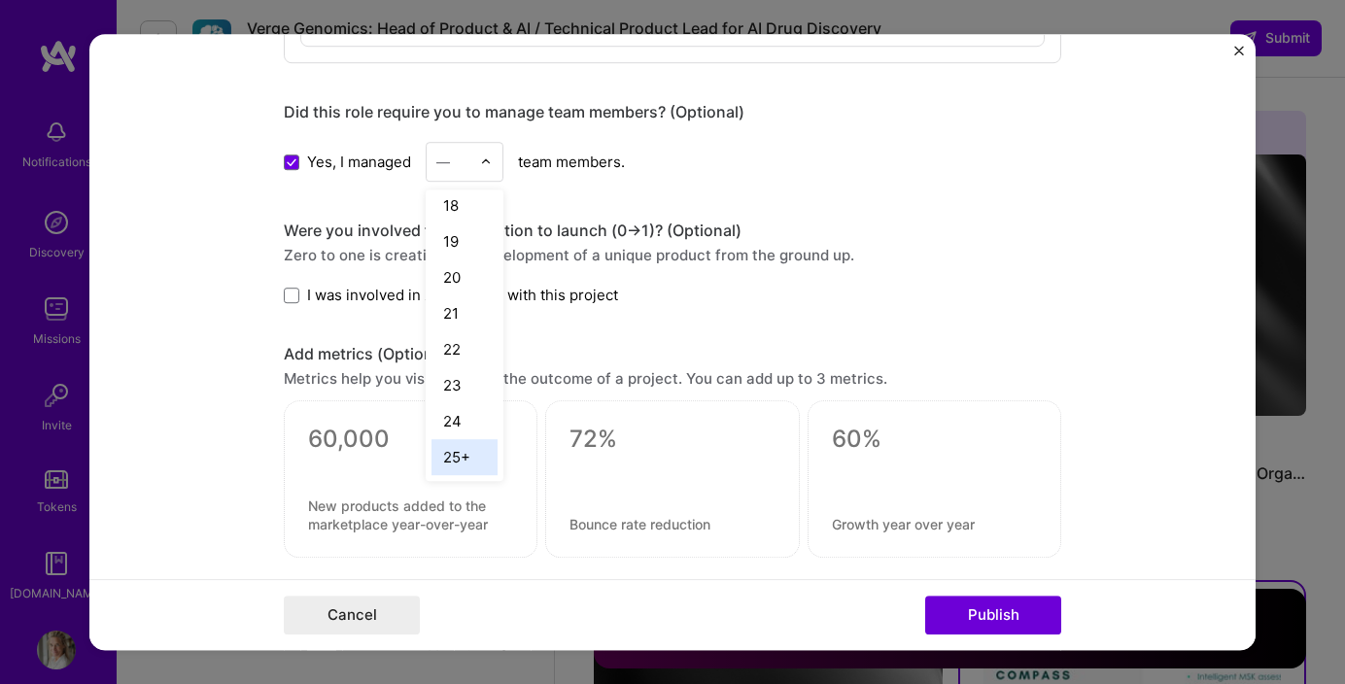
click at [465, 454] on div "25+" at bounding box center [464, 457] width 66 height 36
click at [285, 296] on span at bounding box center [292, 296] width 16 height 16
click at [0, 0] on input "I was involved in zero to one with this project" at bounding box center [0, 0] width 0 height 0
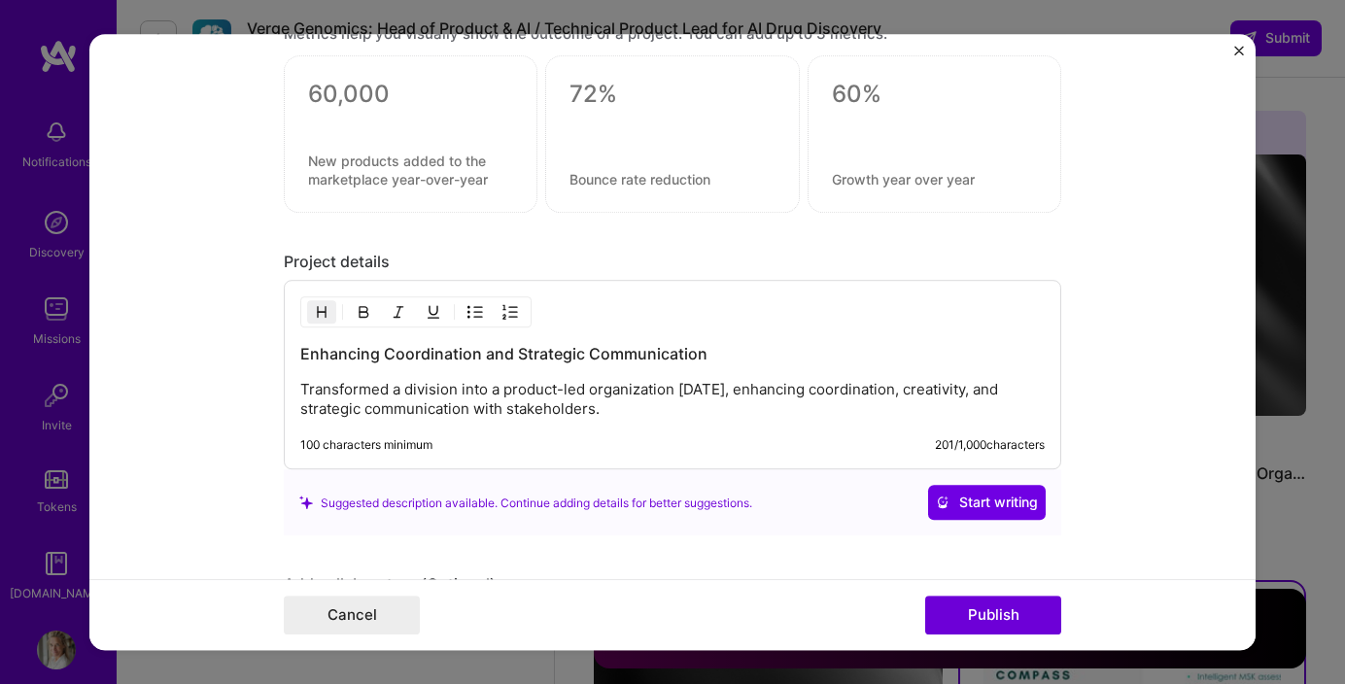
scroll to position [2655, 0]
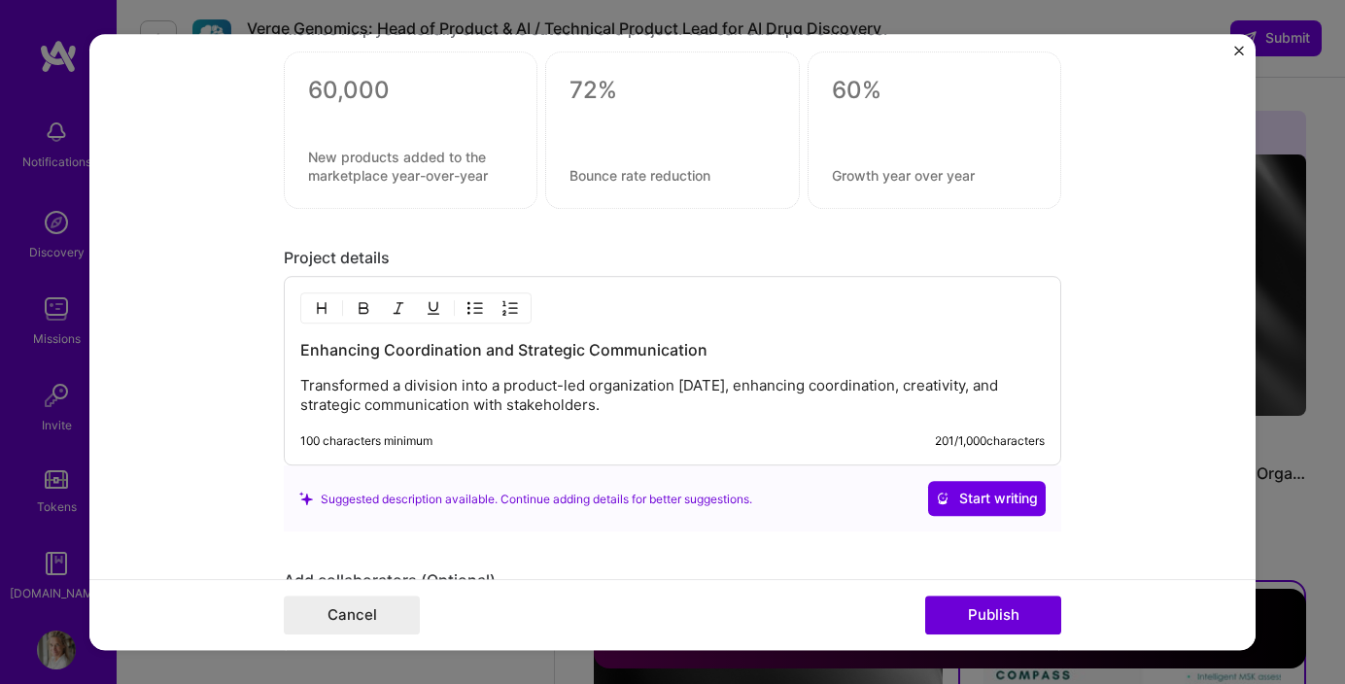
click at [608, 407] on p "Transformed a division into a product-led organization in 10 months, enhancing …" at bounding box center [672, 396] width 744 height 39
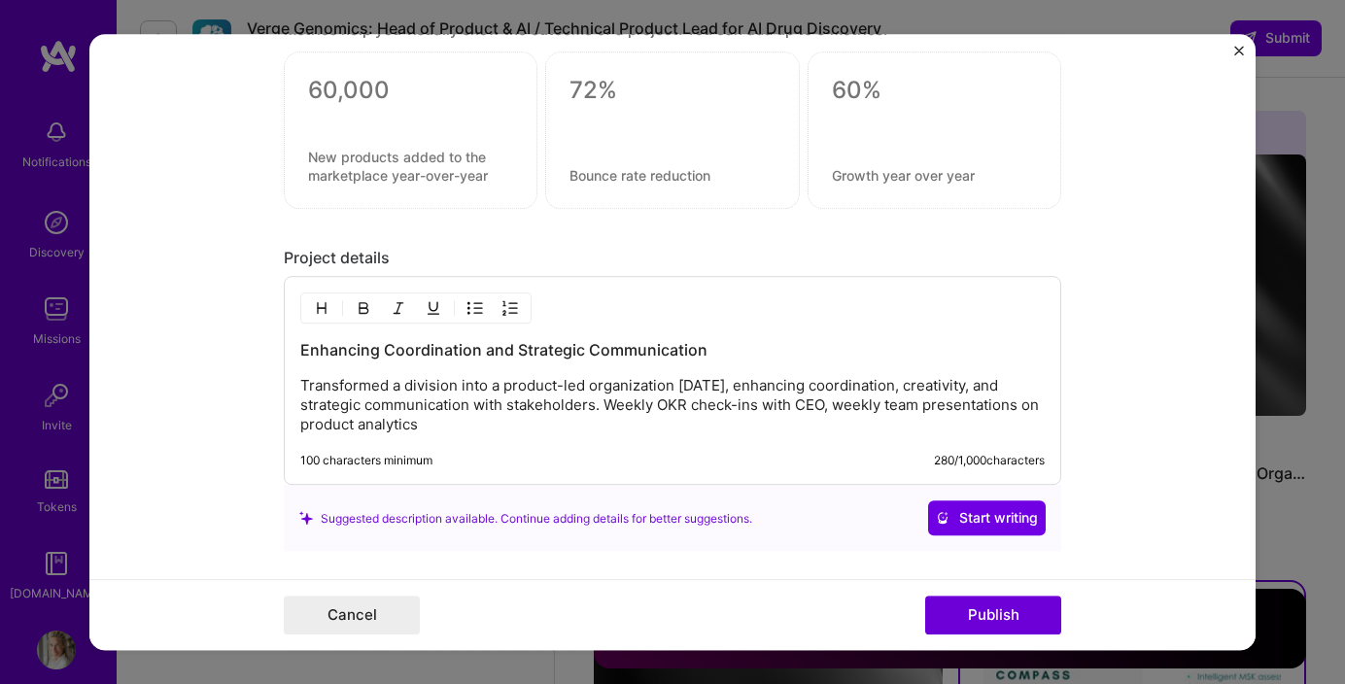
click at [820, 413] on p "Transformed a division into a product-led organization in 10 months, enhancing …" at bounding box center [672, 406] width 744 height 58
drag, startPoint x: 828, startPoint y: 413, endPoint x: 767, endPoint y: 415, distance: 61.3
click at [766, 414] on p "Transformed a division into a product-led organization in 10 months, enhancing …" at bounding box center [672, 406] width 744 height 58
click at [821, 409] on p "Transformed a division into a product-led organization in 10 months, enhancing …" at bounding box center [672, 406] width 744 height 58
drag, startPoint x: 818, startPoint y: 409, endPoint x: 758, endPoint y: 407, distance: 60.3
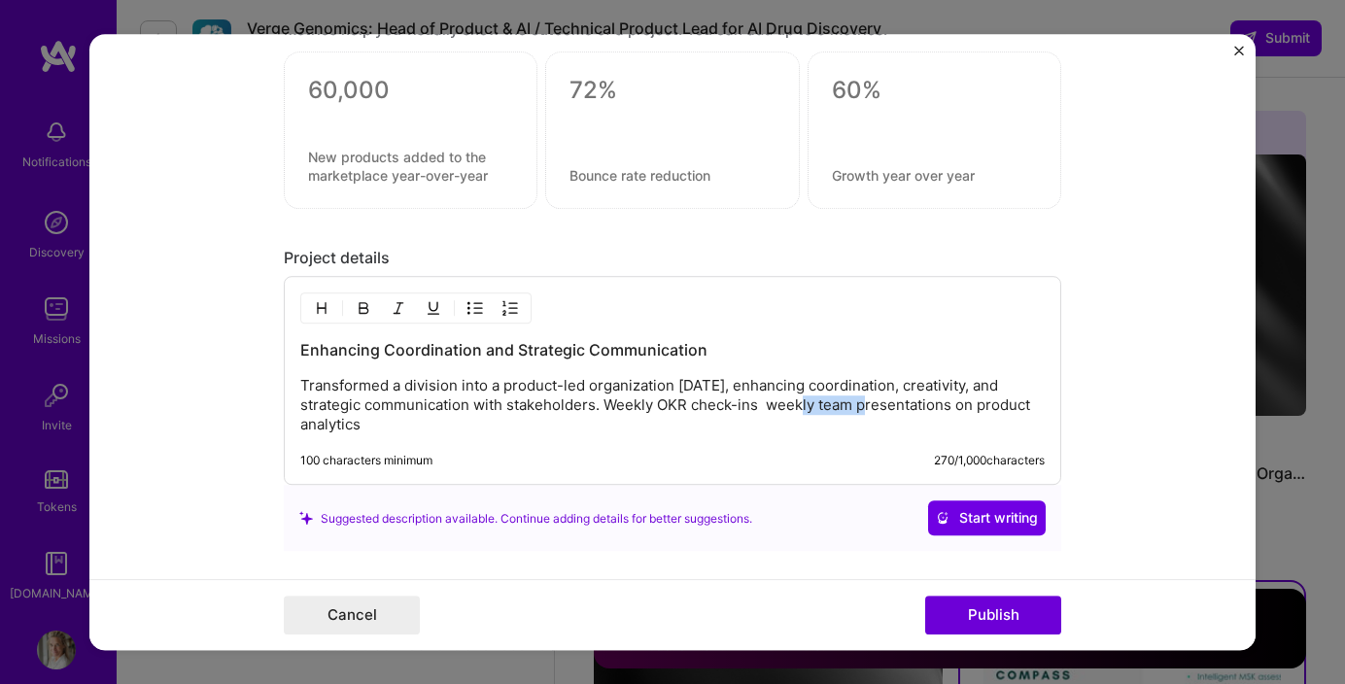
click at [758, 407] on p "Transformed a division into a product-led organization in 10 months, enhancing …" at bounding box center [672, 406] width 744 height 58
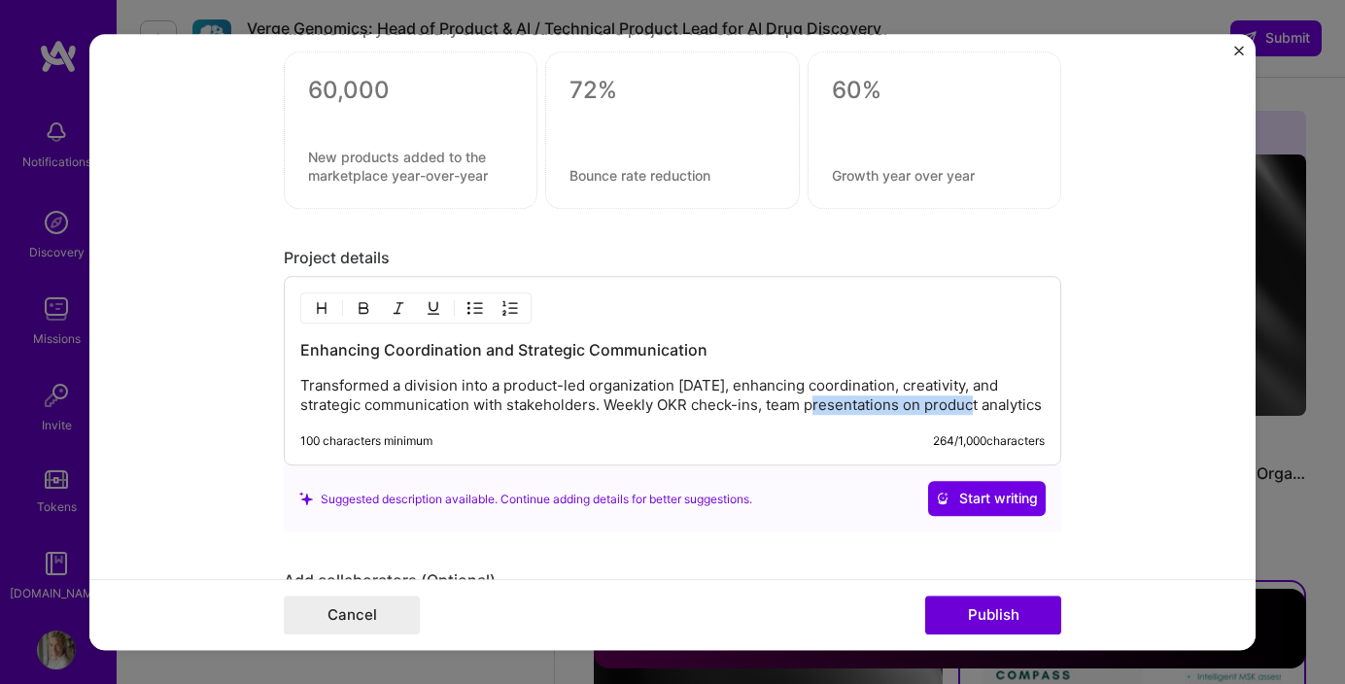
drag, startPoint x: 766, startPoint y: 411, endPoint x: 925, endPoint y: 410, distance: 159.4
click at [925, 410] on p "Transformed a division into a product-led organization in 10 months, enhancing …" at bounding box center [672, 396] width 744 height 39
drag, startPoint x: 734, startPoint y: 409, endPoint x: 703, endPoint y: 409, distance: 31.1
click at [729, 409] on p "Transformed a division into a product-led organization in 10 months, enhancing …" at bounding box center [672, 396] width 744 height 39
click at [607, 405] on p "Transformed a division into a product-led organization in 10 months, enhancing …" at bounding box center [672, 396] width 744 height 39
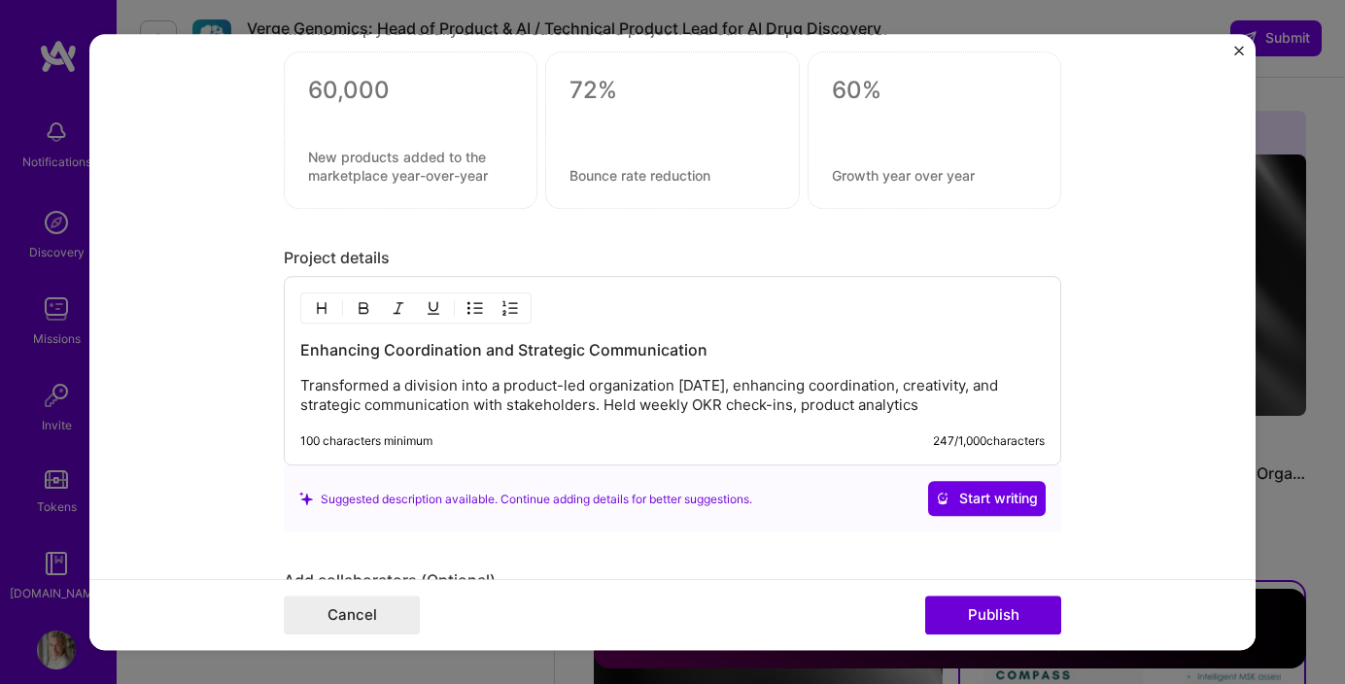
click at [692, 409] on p "Transformed a division into a product-led organization in 10 months, enhancing …" at bounding box center [672, 396] width 744 height 39
click at [400, 416] on p "Transformed a division into a product-led organization in 10 months, enhancing …" at bounding box center [672, 396] width 744 height 39
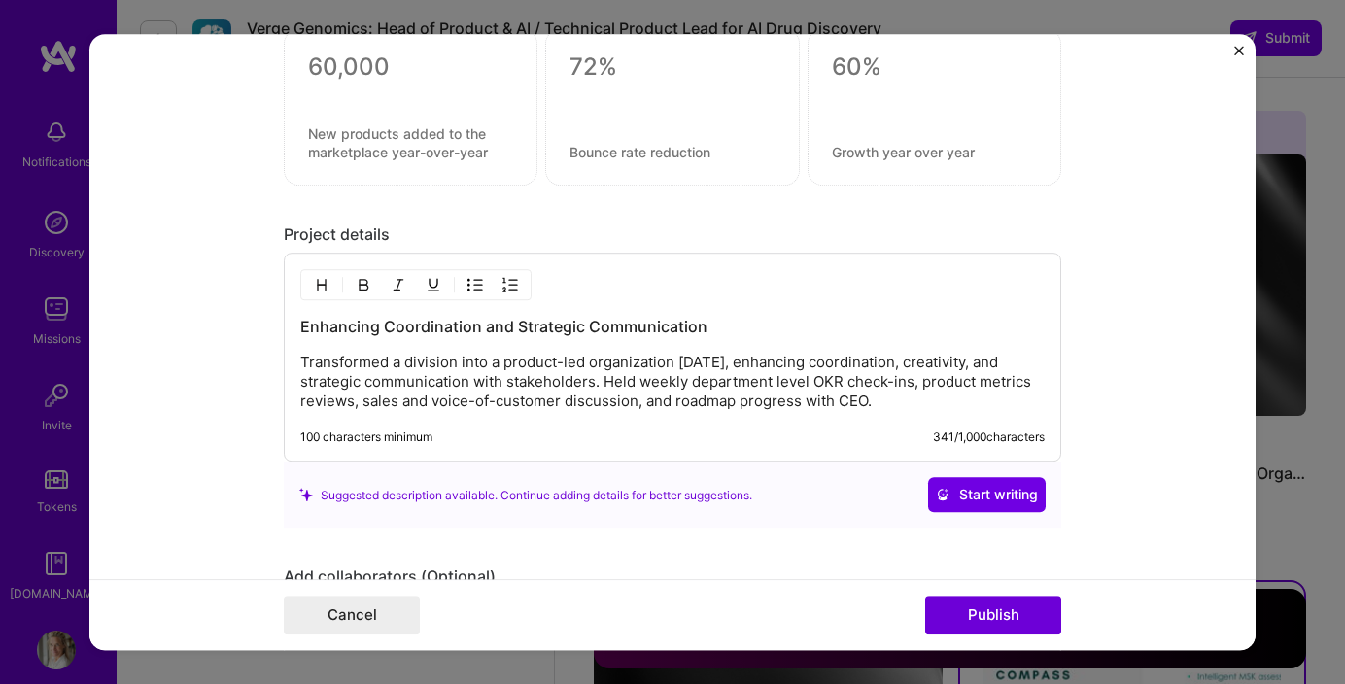
scroll to position [2675, 0]
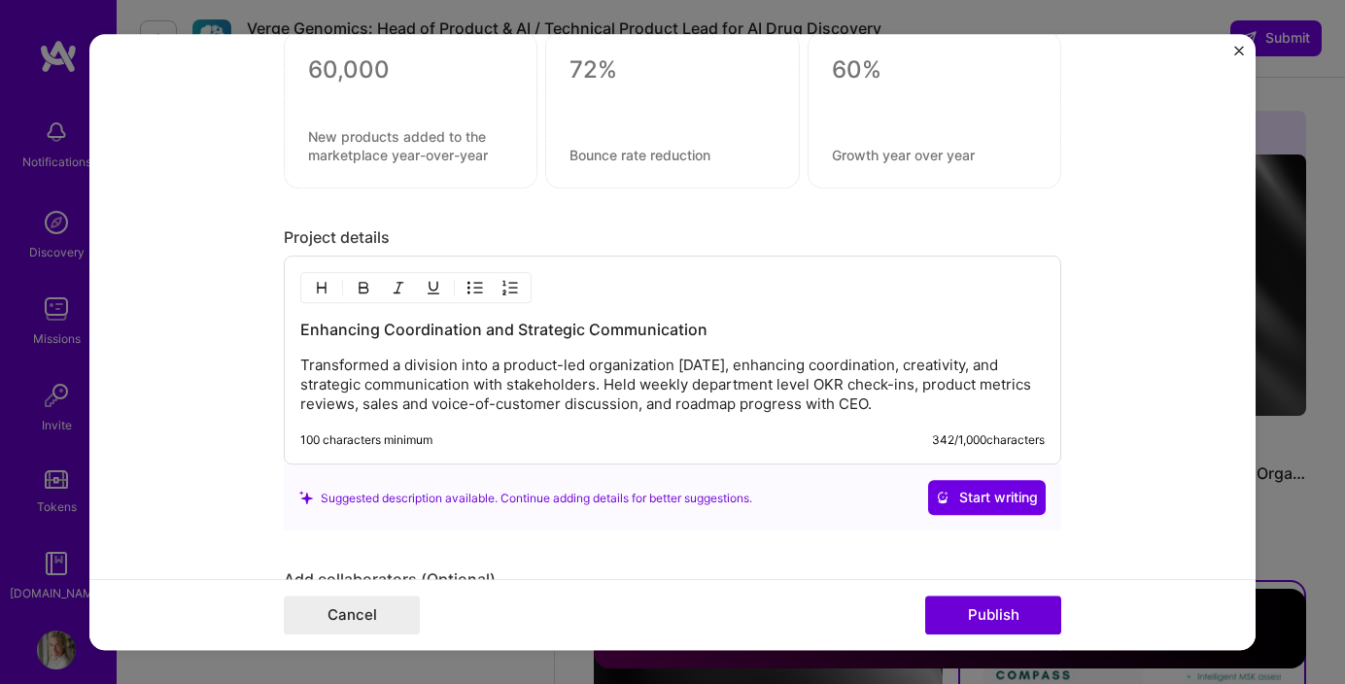
click at [409, 368] on p "Transformed a division into a product-led organization in 10 months, enhancing …" at bounding box center [672, 386] width 744 height 58
drag, startPoint x: 403, startPoint y: 367, endPoint x: 392, endPoint y: 367, distance: 11.7
click at [392, 367] on p "Transformed a division into a product-led organization in 10 months, enhancing …" at bounding box center [672, 386] width 744 height 58
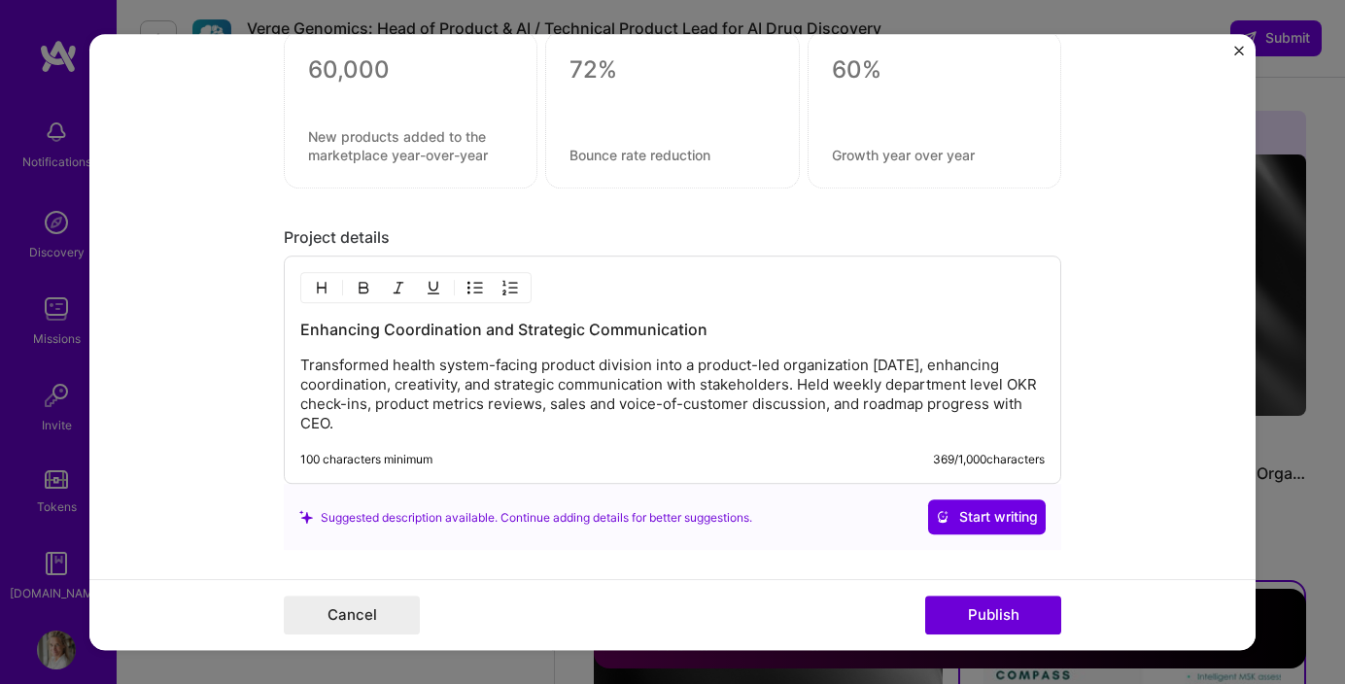
click at [791, 390] on p "Transformed health system-facing product division into a product-led organizati…" at bounding box center [672, 396] width 744 height 78
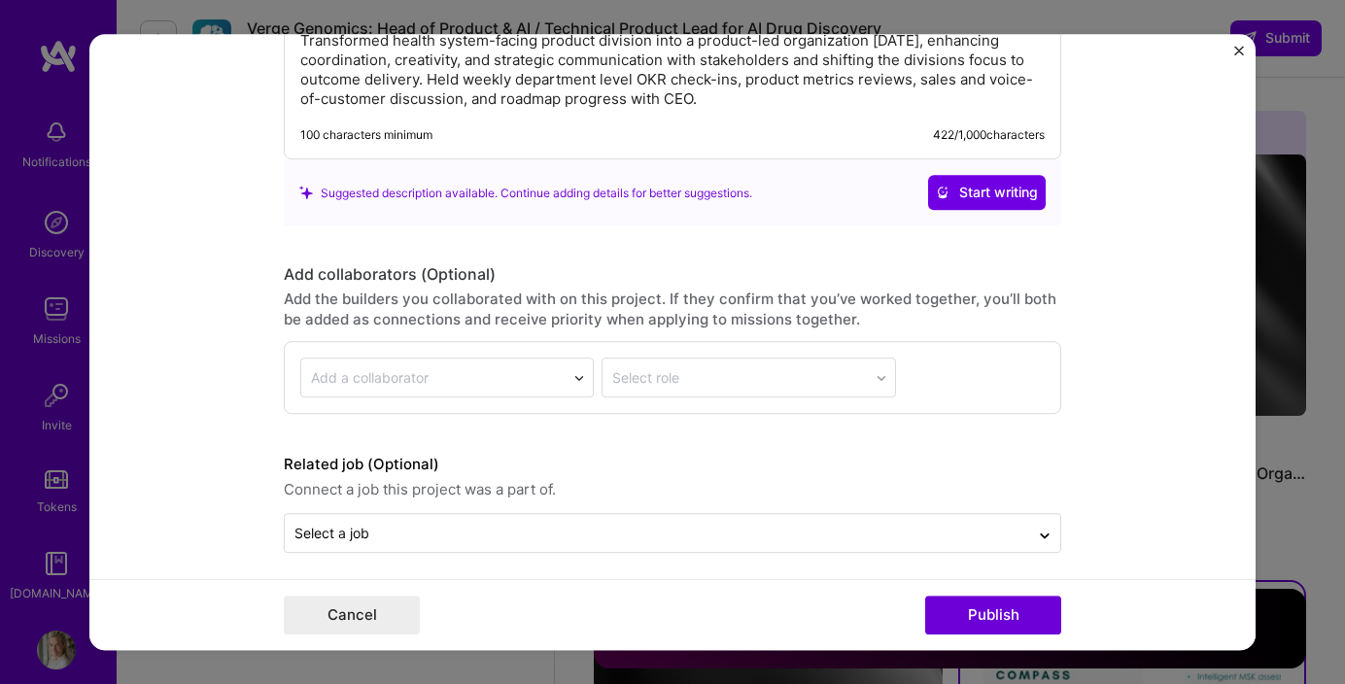
scroll to position [3012, 0]
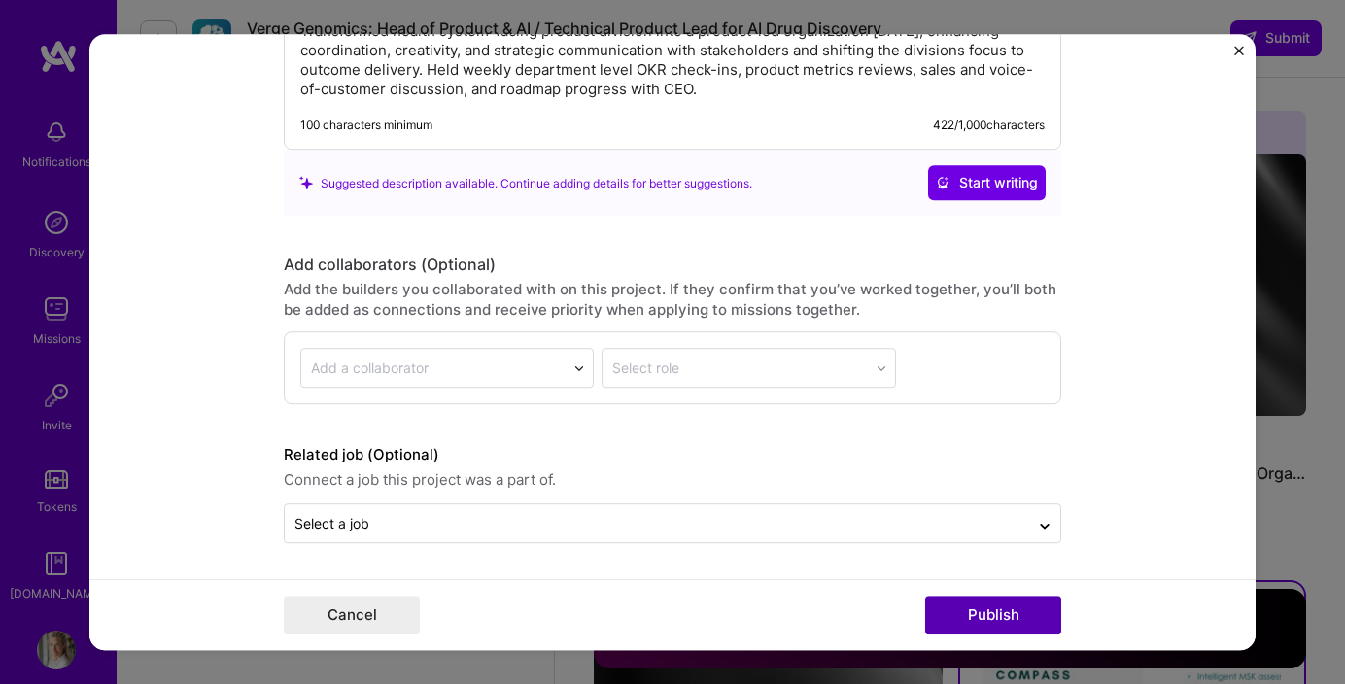
click at [964, 619] on button "Publish" at bounding box center [993, 615] width 136 height 39
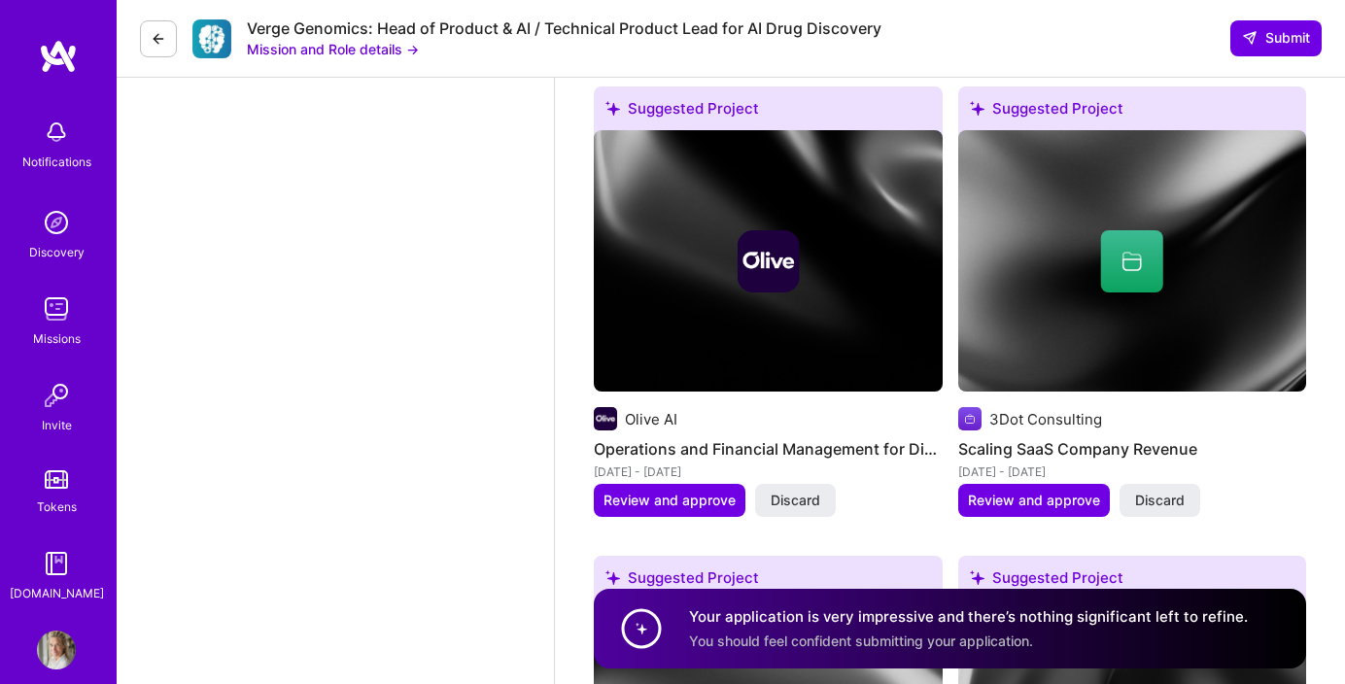
scroll to position [3226, 0]
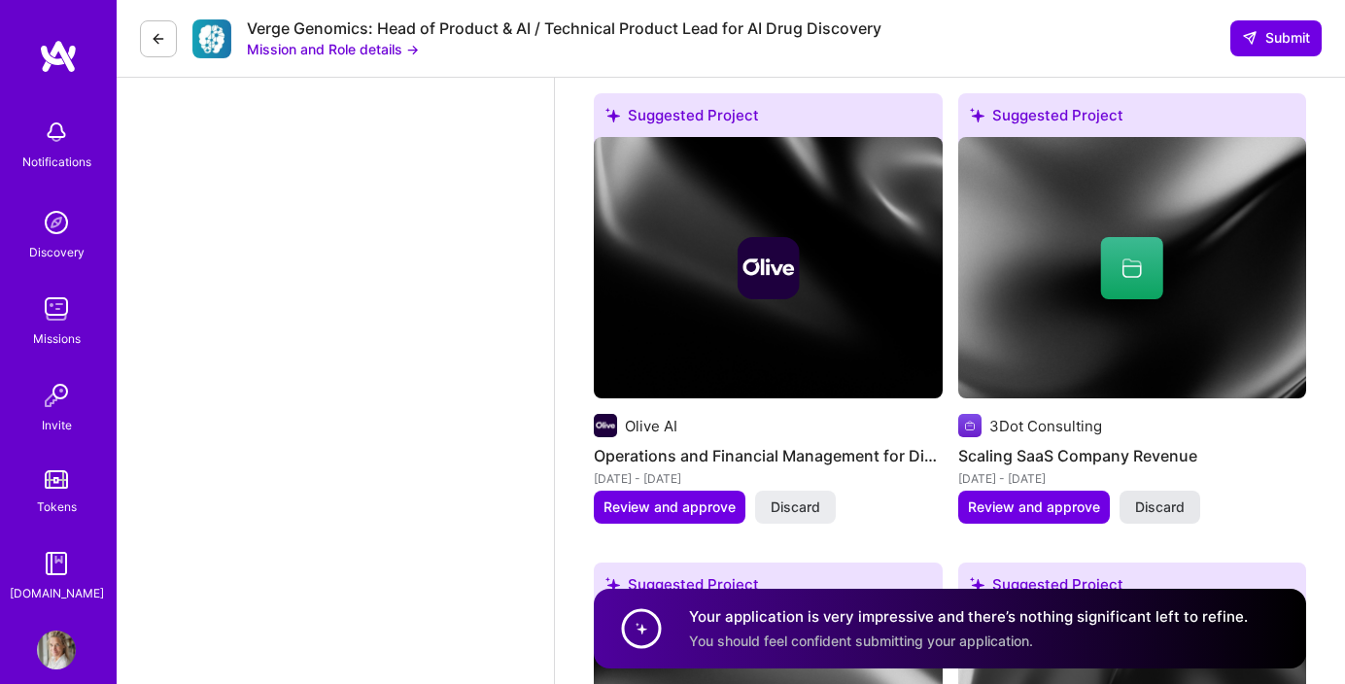
click at [1150, 504] on span "Discard" at bounding box center [1160, 507] width 50 height 19
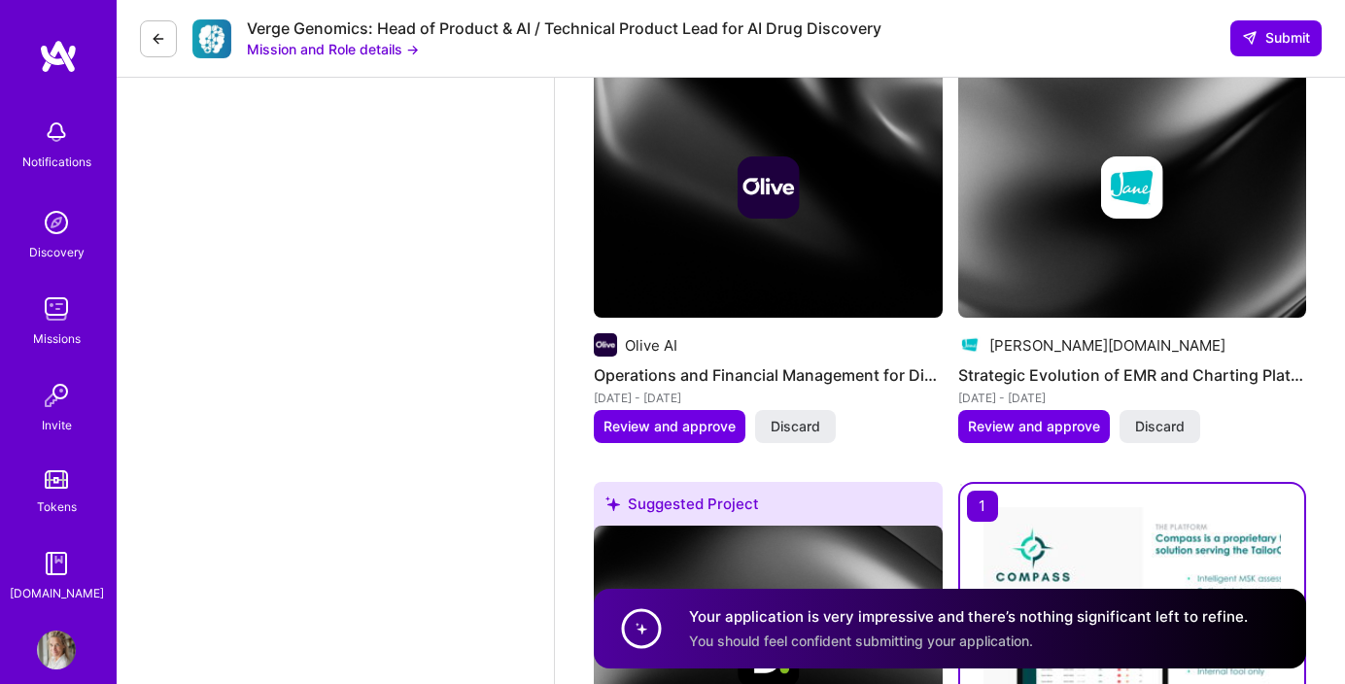
scroll to position [3321, 0]
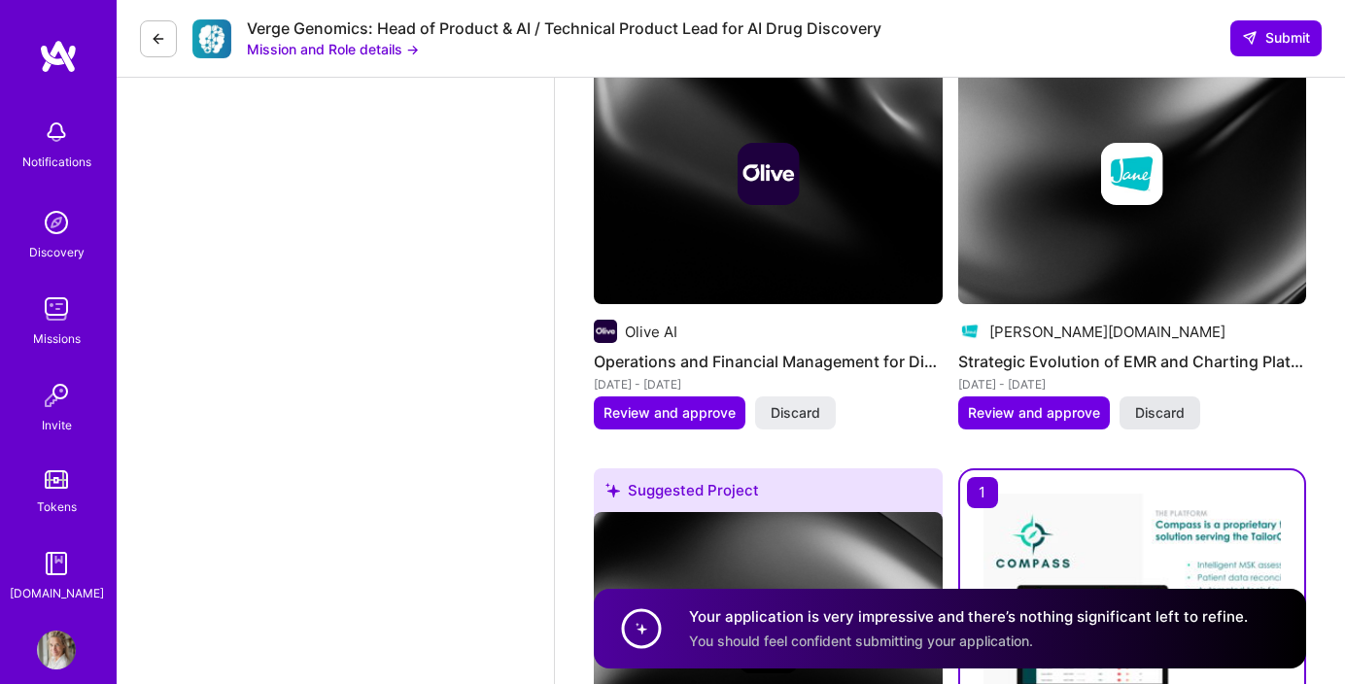
click at [1172, 421] on span "Discard" at bounding box center [1160, 412] width 50 height 19
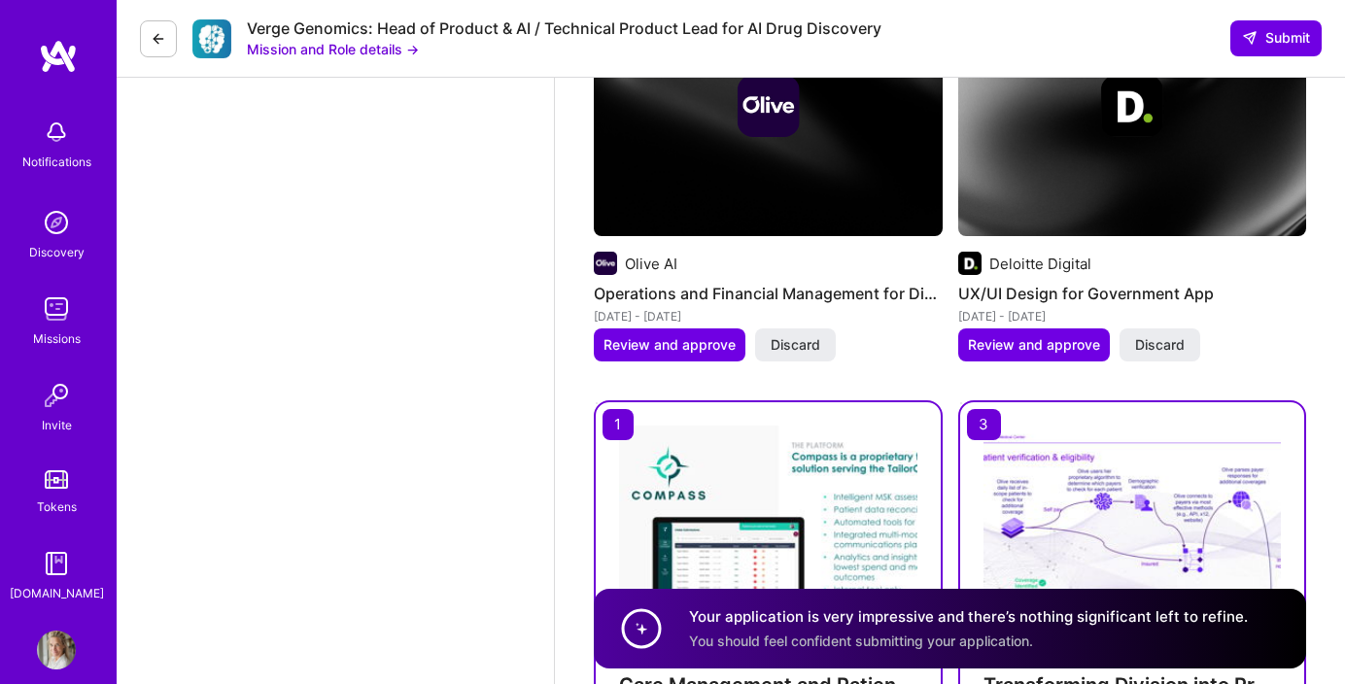
scroll to position [3415, 0]
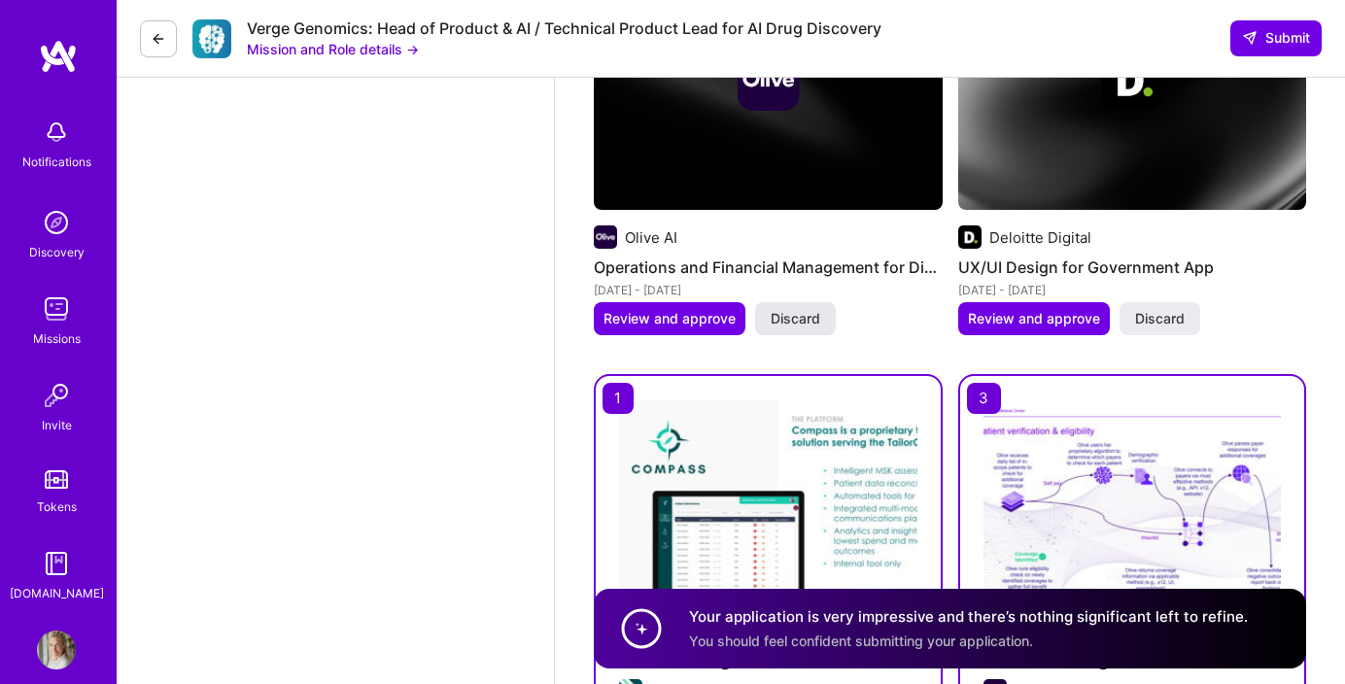
click at [810, 325] on span "Discard" at bounding box center [796, 318] width 50 height 19
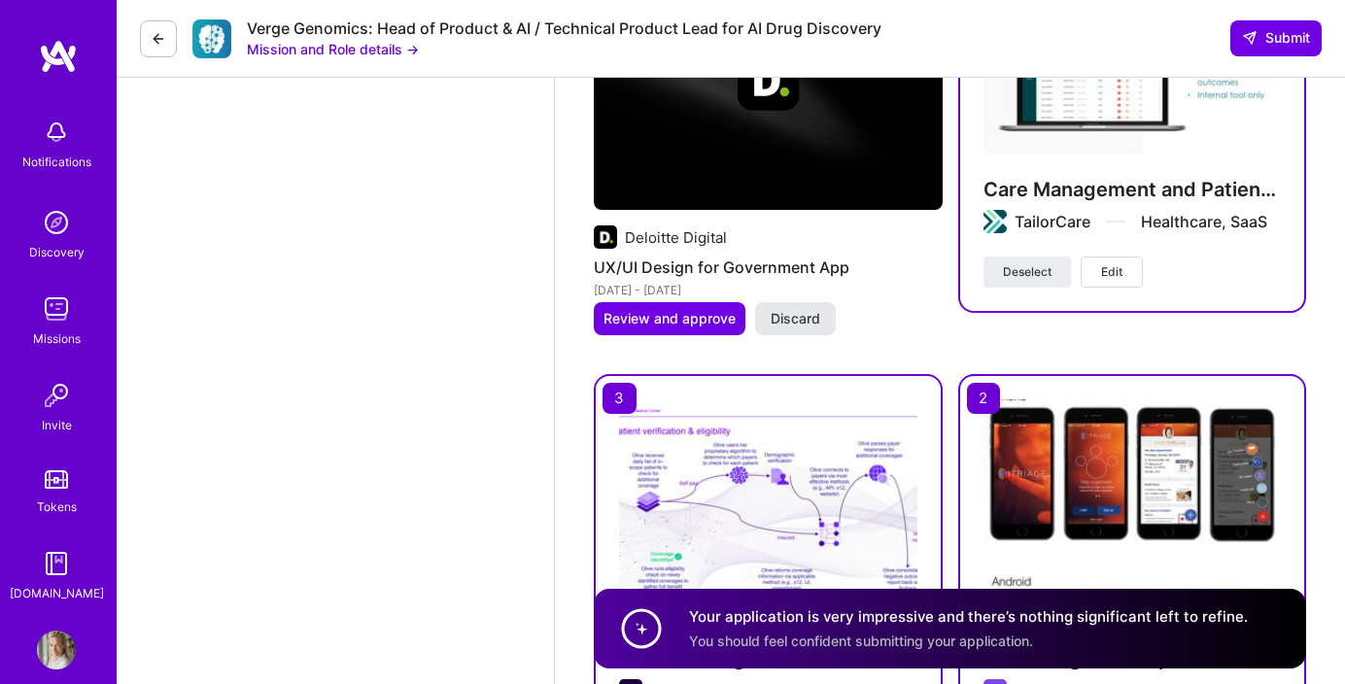
click at [811, 323] on span "Discard" at bounding box center [796, 318] width 50 height 19
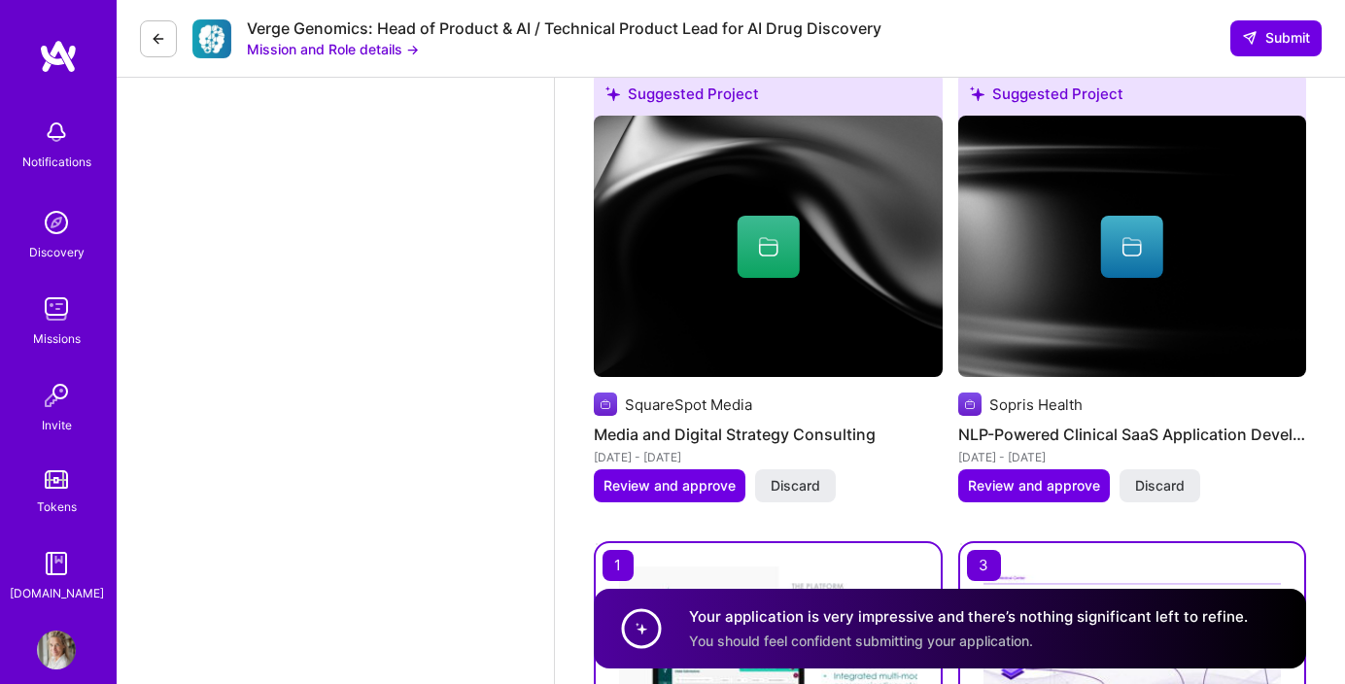
scroll to position [2772, 0]
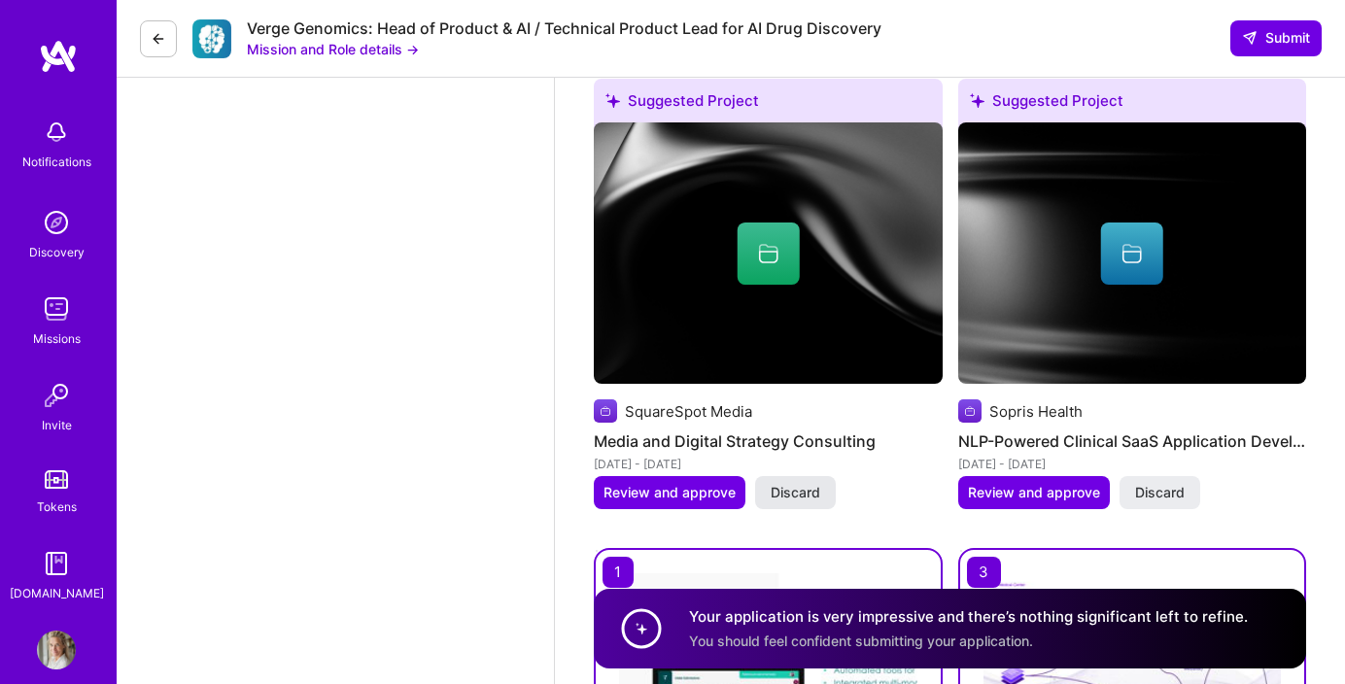
click at [794, 499] on span "Discard" at bounding box center [796, 492] width 50 height 19
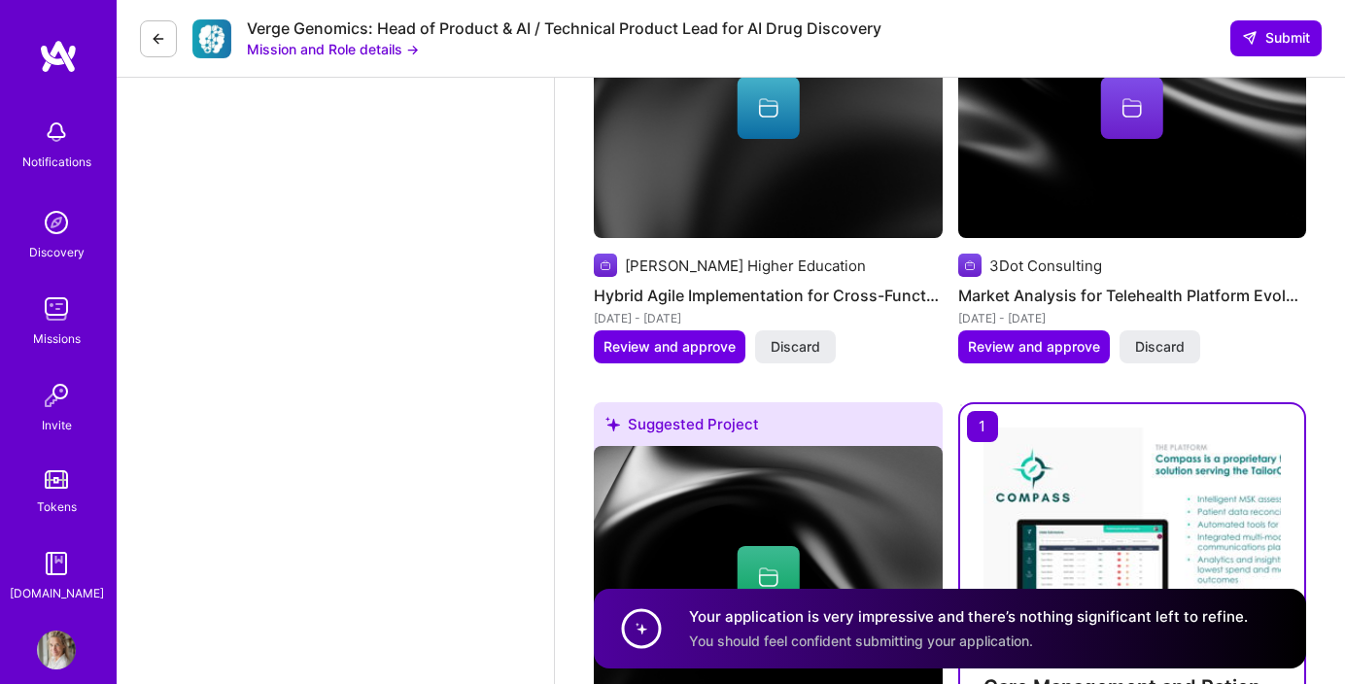
scroll to position [2446, 0]
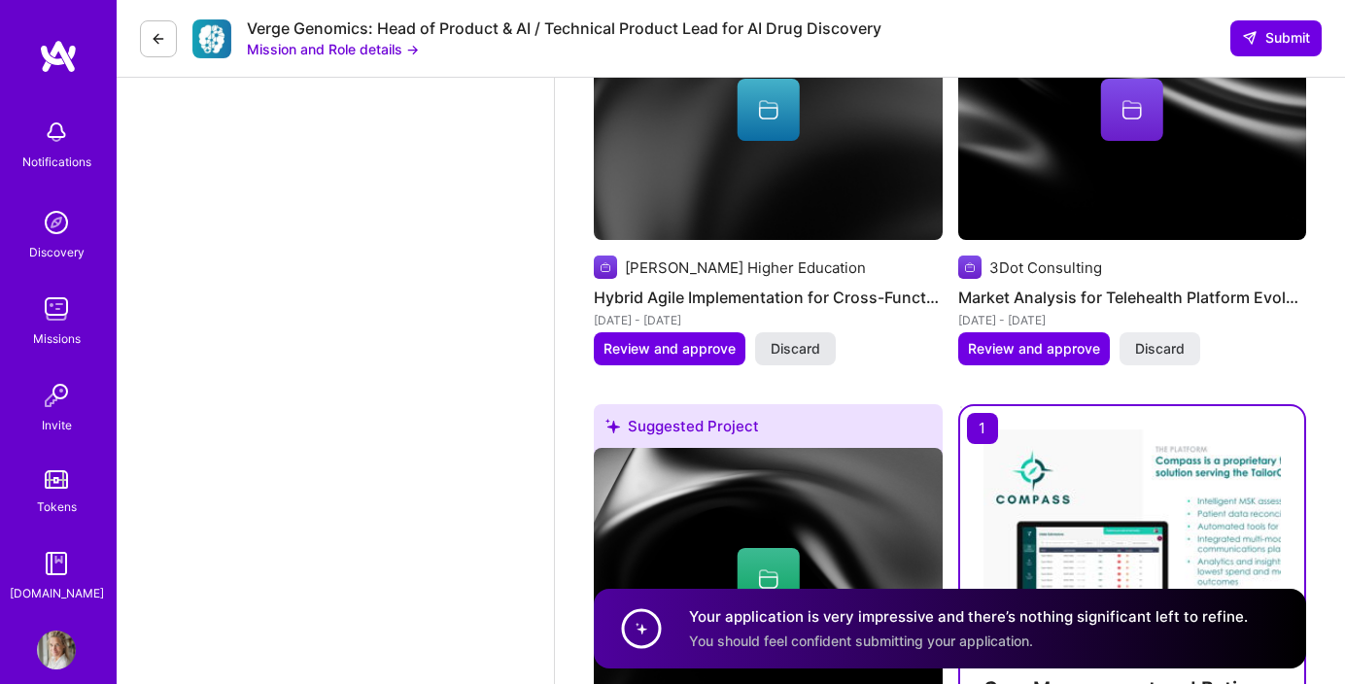
click at [814, 352] on span "Discard" at bounding box center [796, 348] width 50 height 19
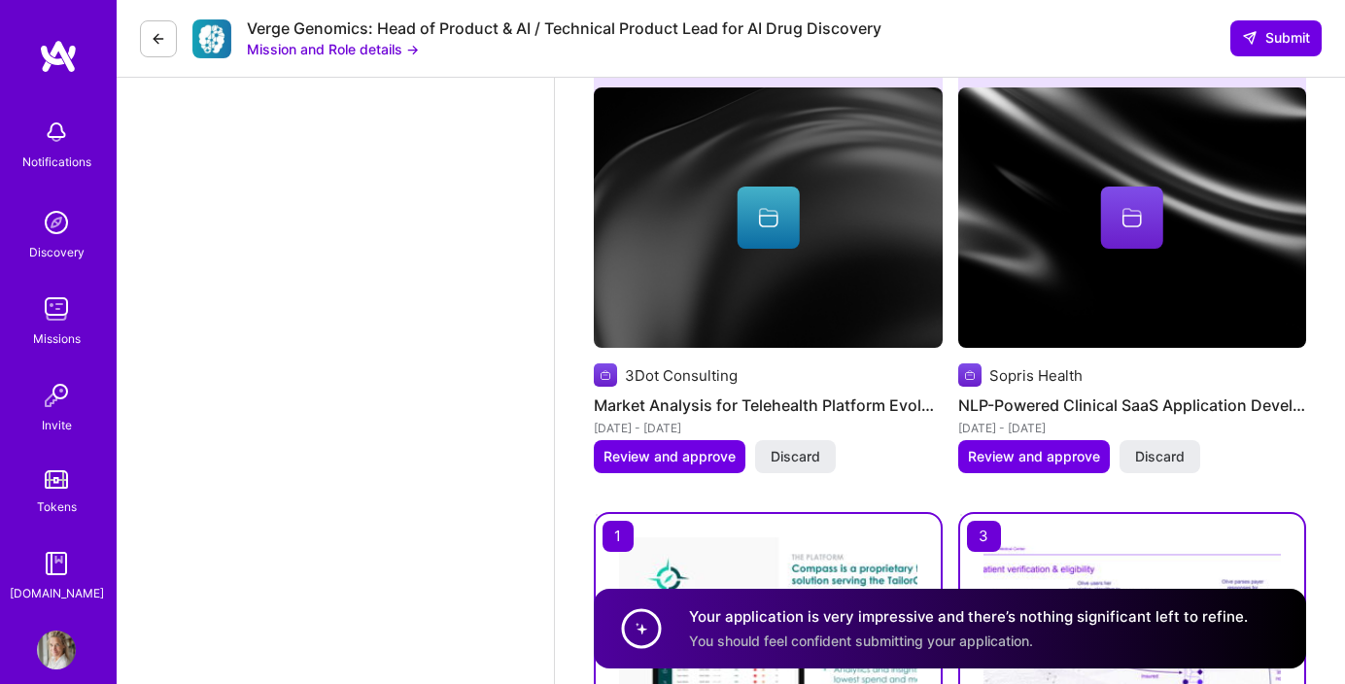
scroll to position [2328, 0]
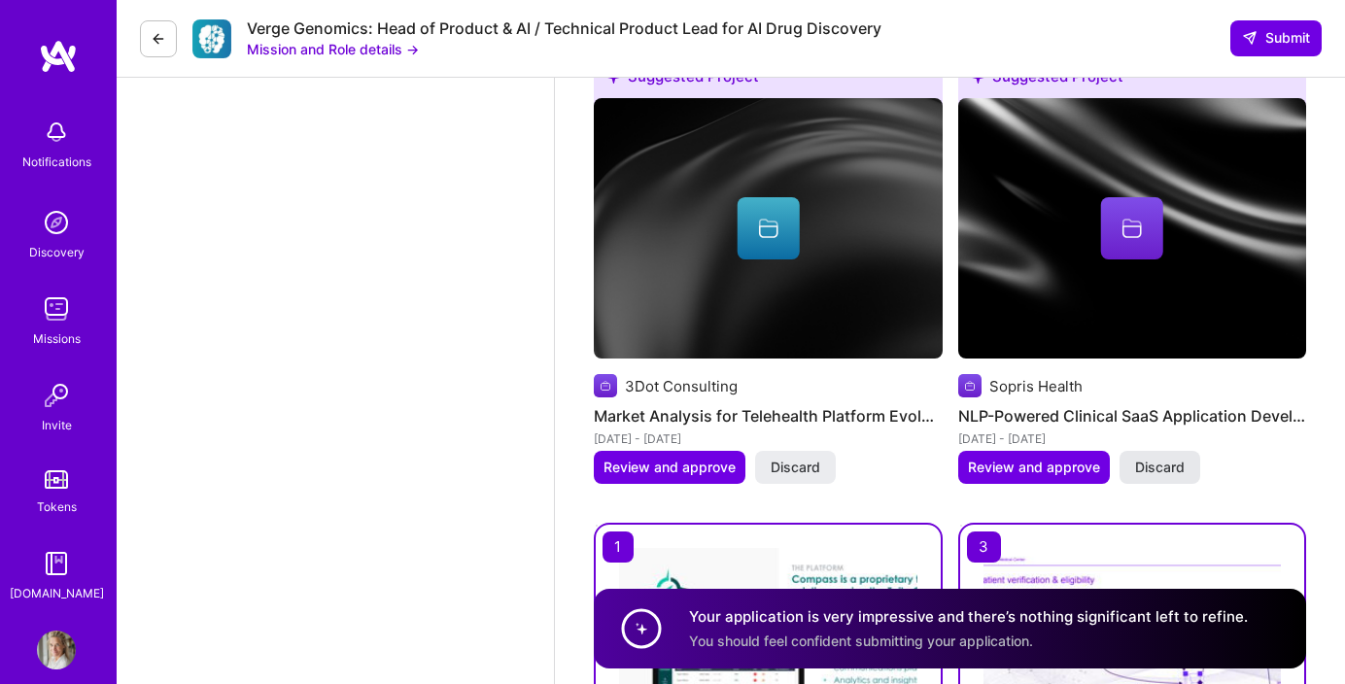
click at [1181, 467] on span "Discard" at bounding box center [1160, 467] width 50 height 19
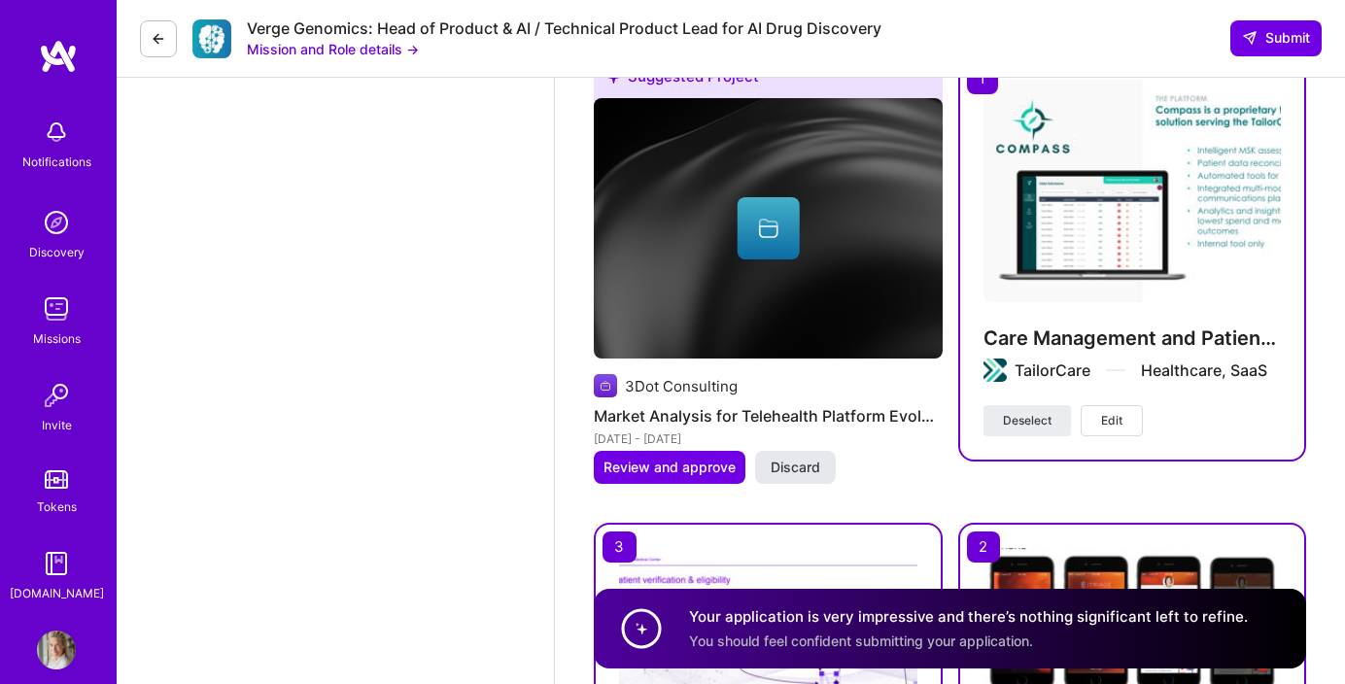
click at [825, 464] on button "Discard" at bounding box center [795, 467] width 81 height 33
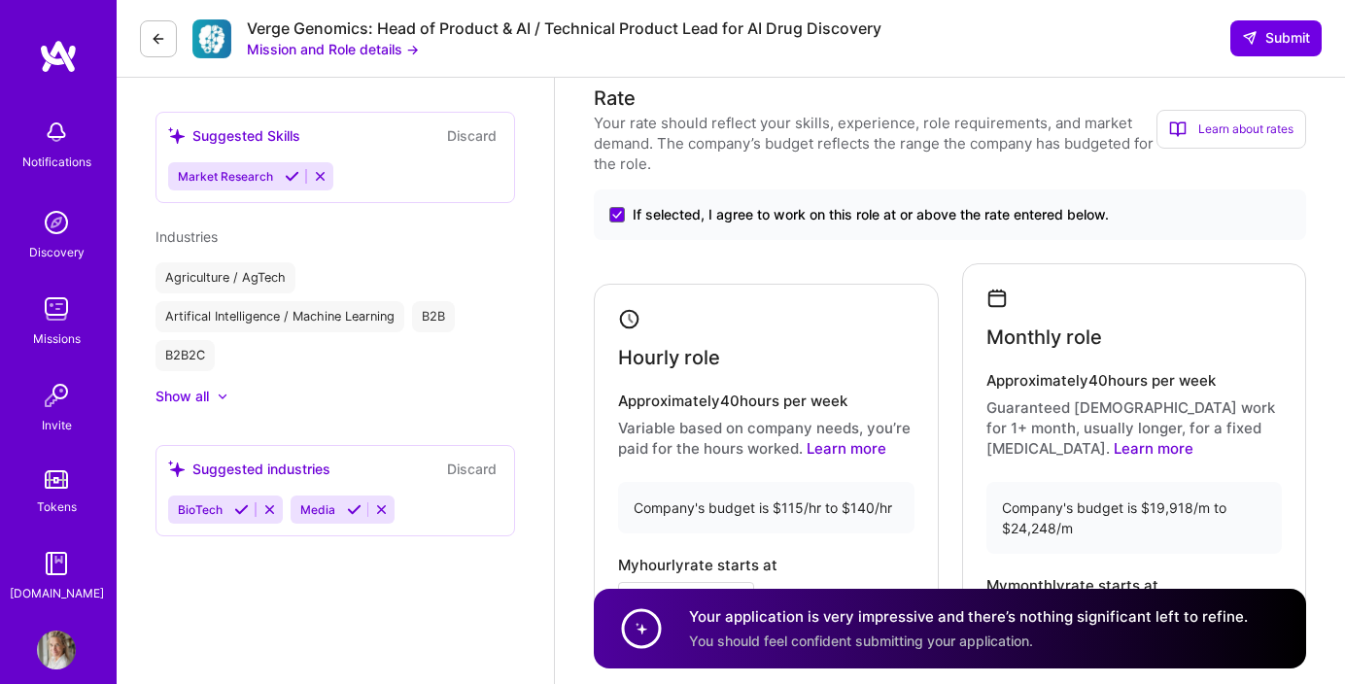
scroll to position [1088, 0]
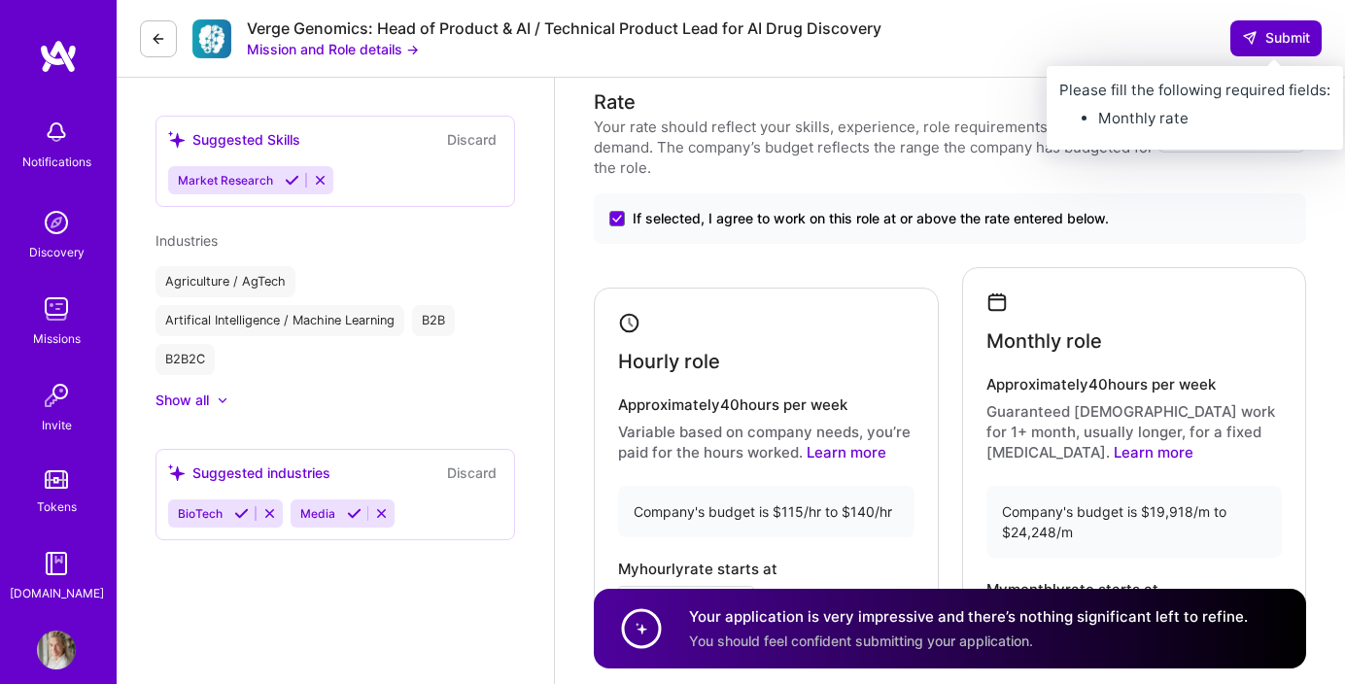
click at [1284, 41] on span "Submit" at bounding box center [1276, 37] width 68 height 19
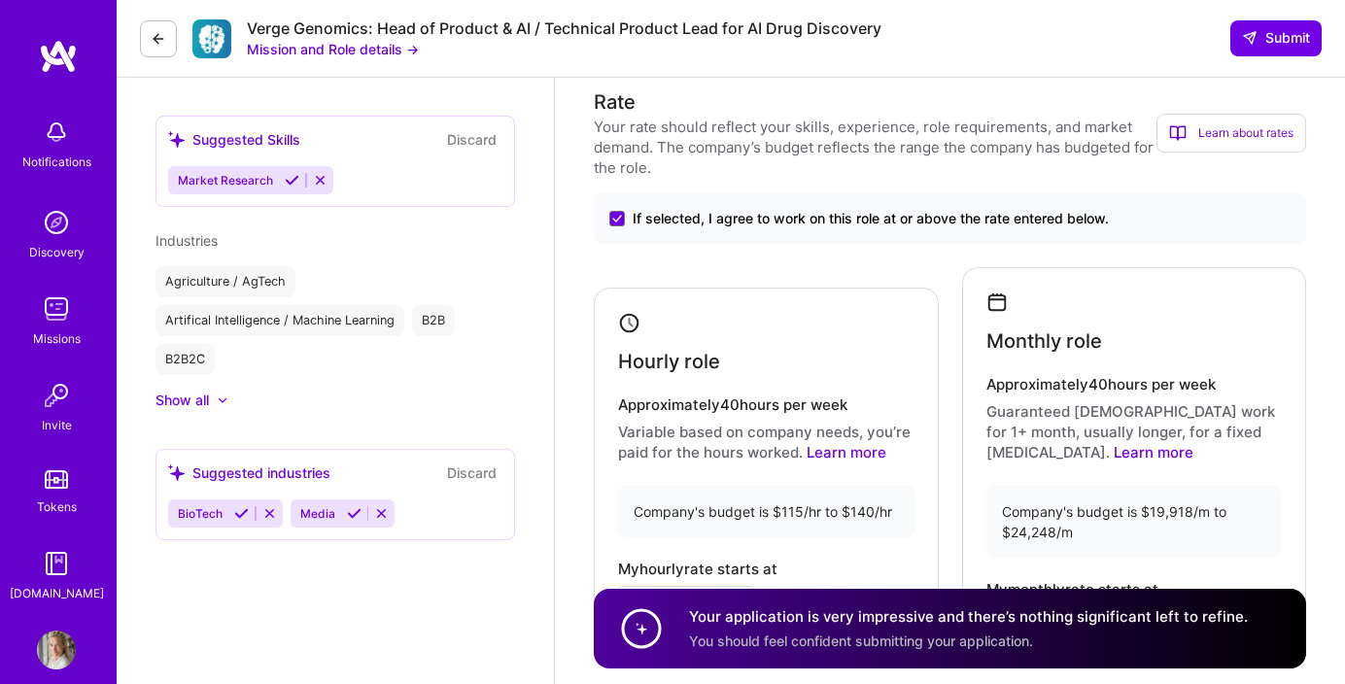
click at [290, 181] on icon at bounding box center [292, 180] width 15 height 15
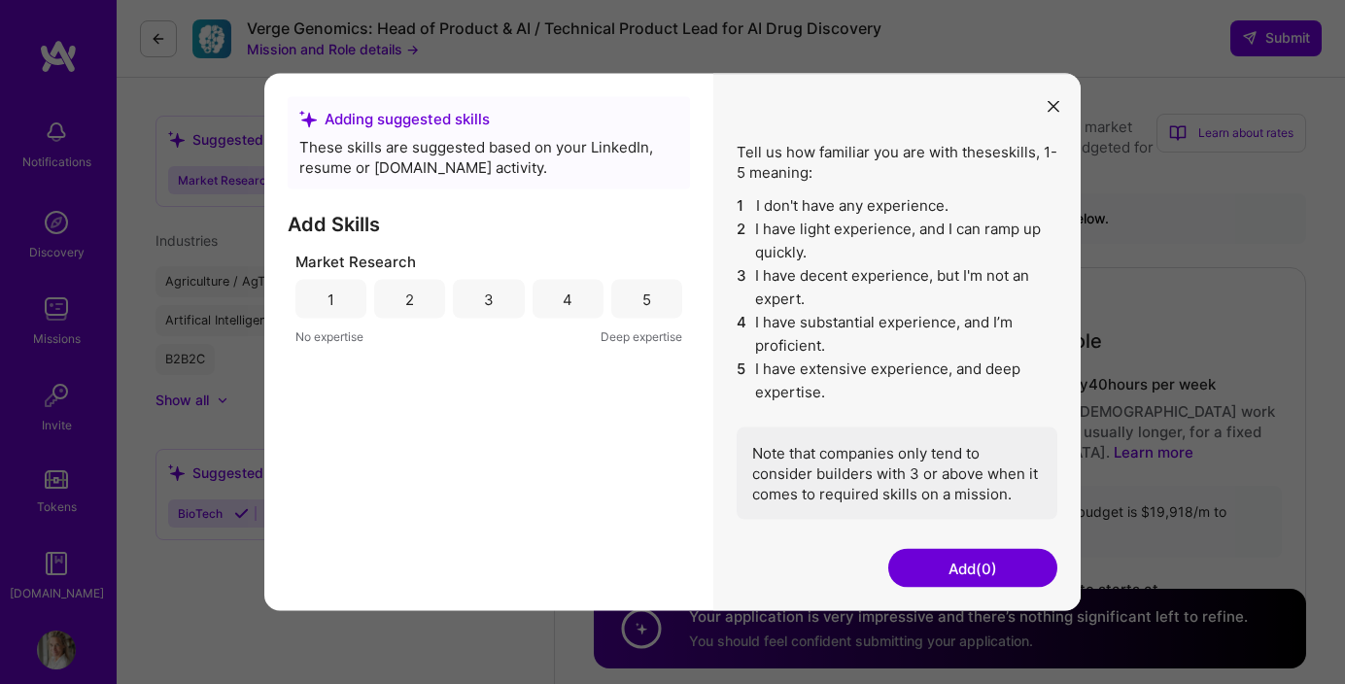
click at [570, 307] on div "4" at bounding box center [568, 299] width 10 height 20
click at [941, 557] on button "Add (1)" at bounding box center [972, 568] width 169 height 39
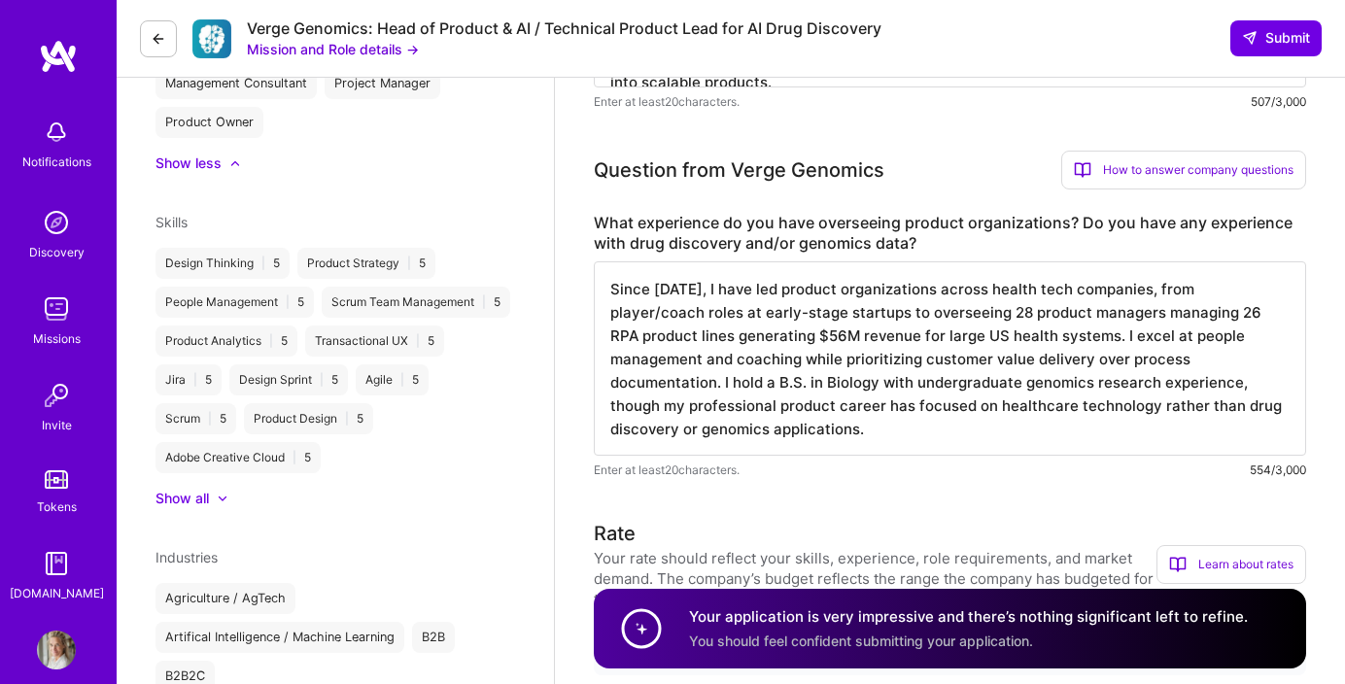
scroll to position [645, 0]
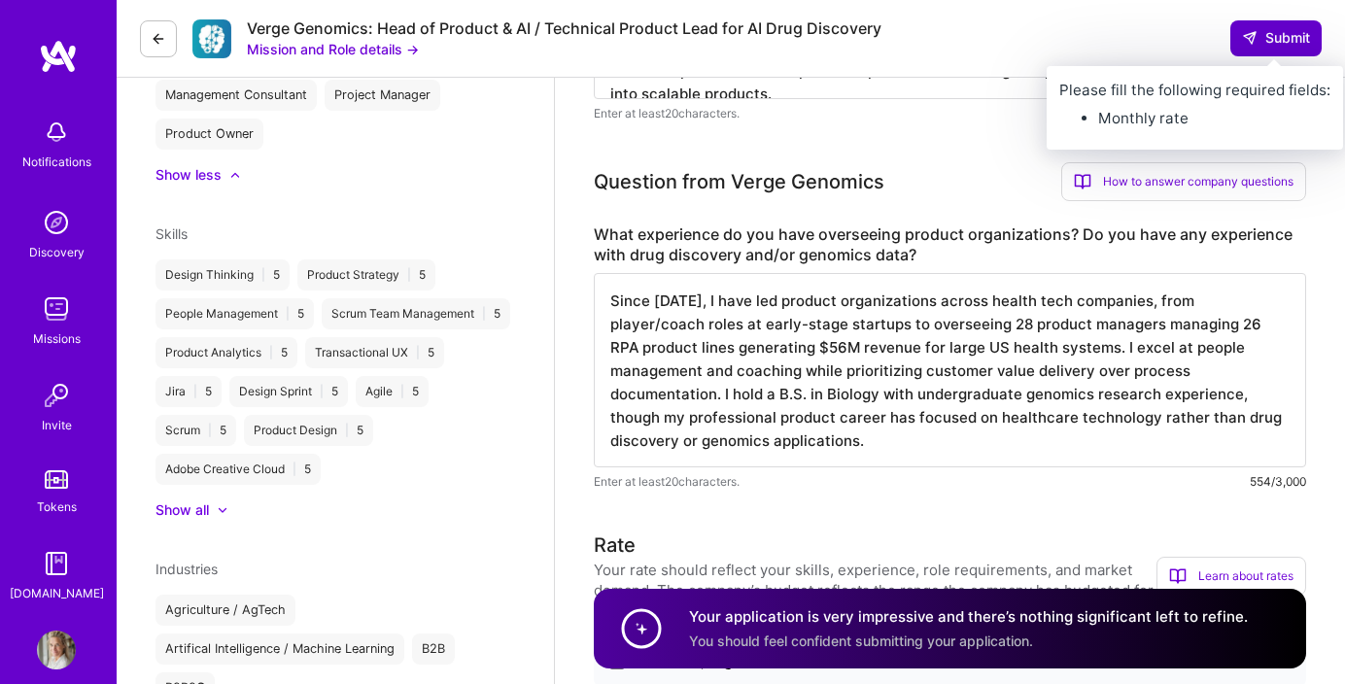
click at [1269, 34] on span "Submit" at bounding box center [1276, 37] width 68 height 19
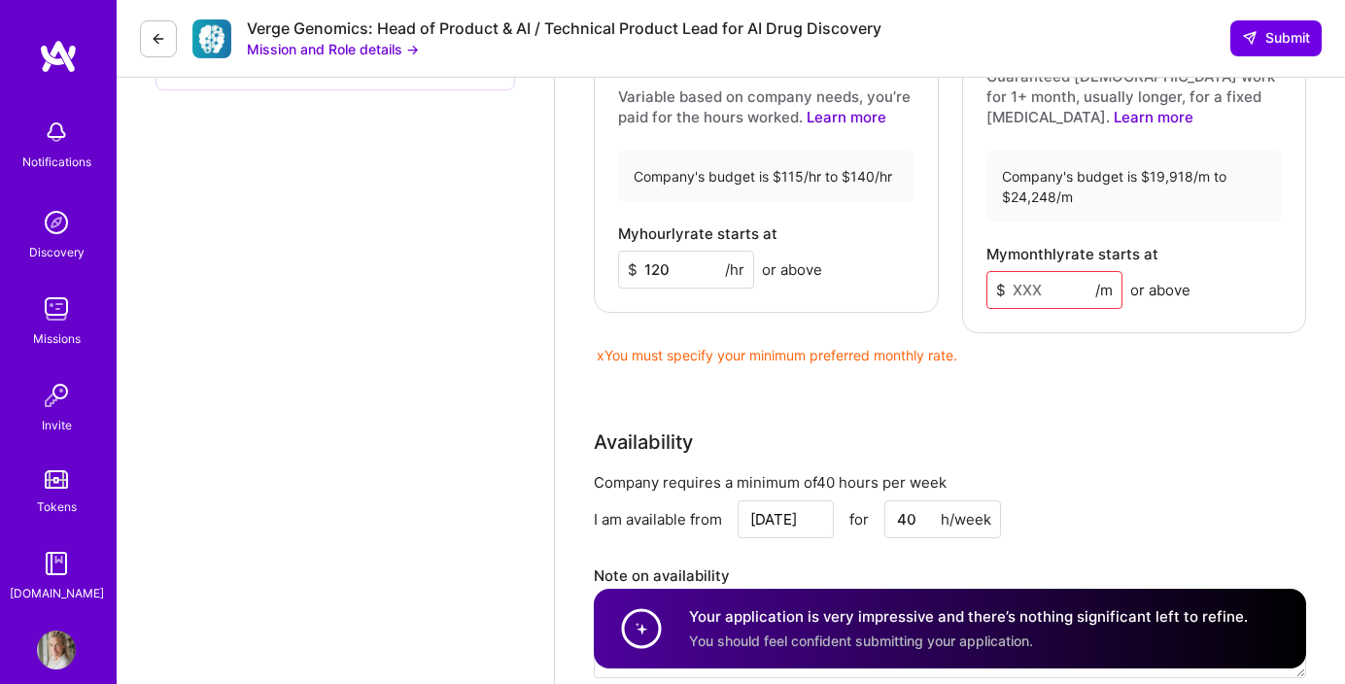
scroll to position [1425, 0]
drag, startPoint x: 1046, startPoint y: 289, endPoint x: 988, endPoint y: 281, distance: 57.9
click at [988, 281] on input at bounding box center [1054, 289] width 136 height 38
click at [1065, 290] on input at bounding box center [1054, 289] width 136 height 38
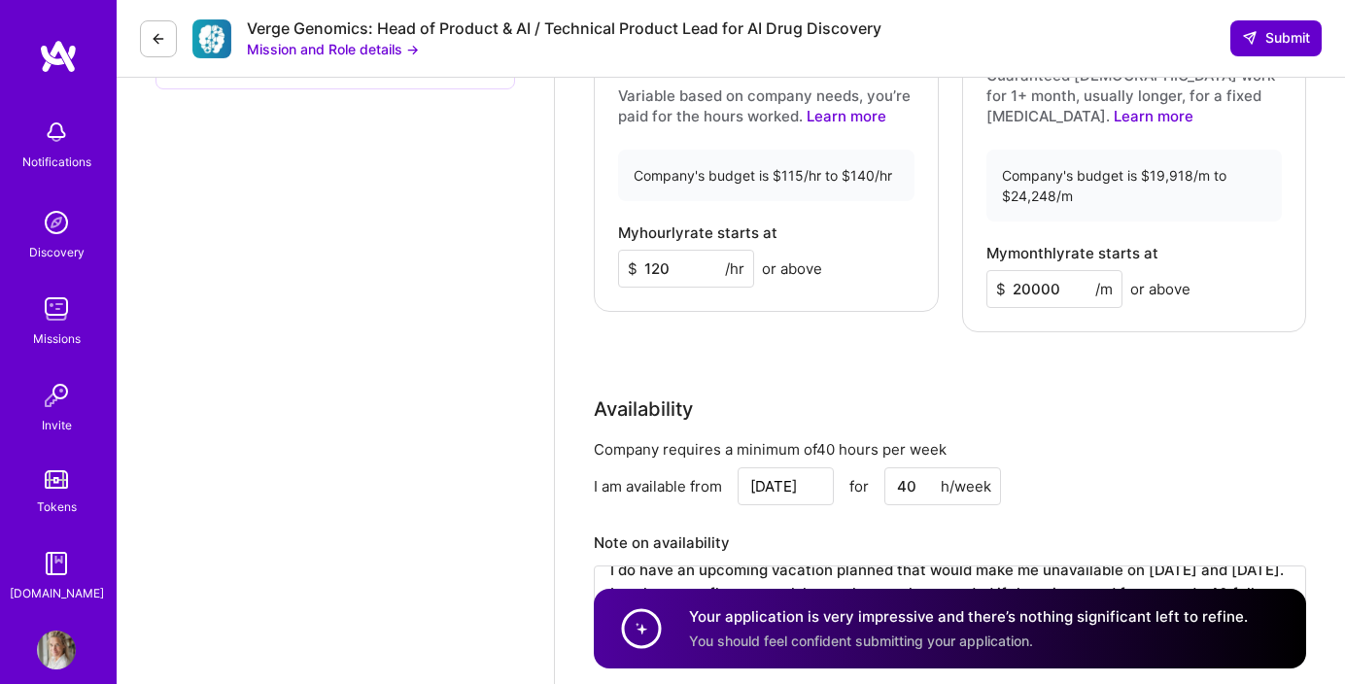
type input "20000"
click at [1262, 36] on span "Submit" at bounding box center [1276, 37] width 68 height 19
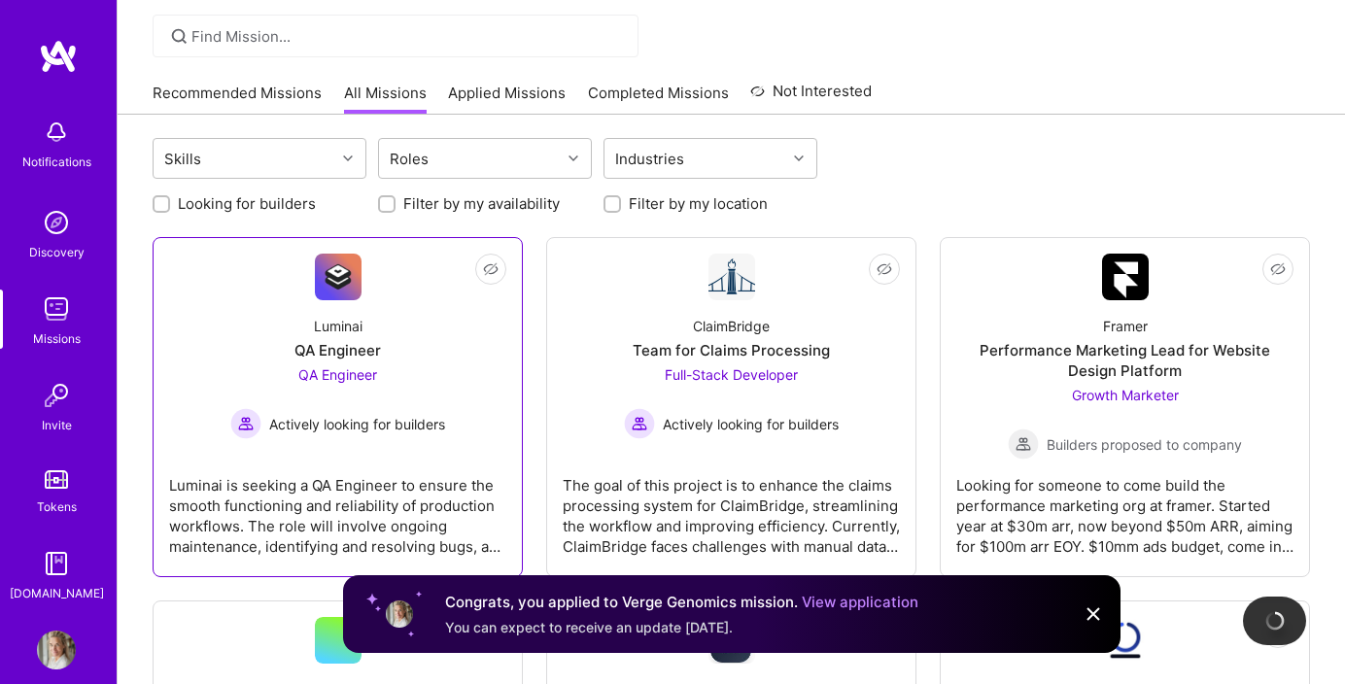
scroll to position [135, 0]
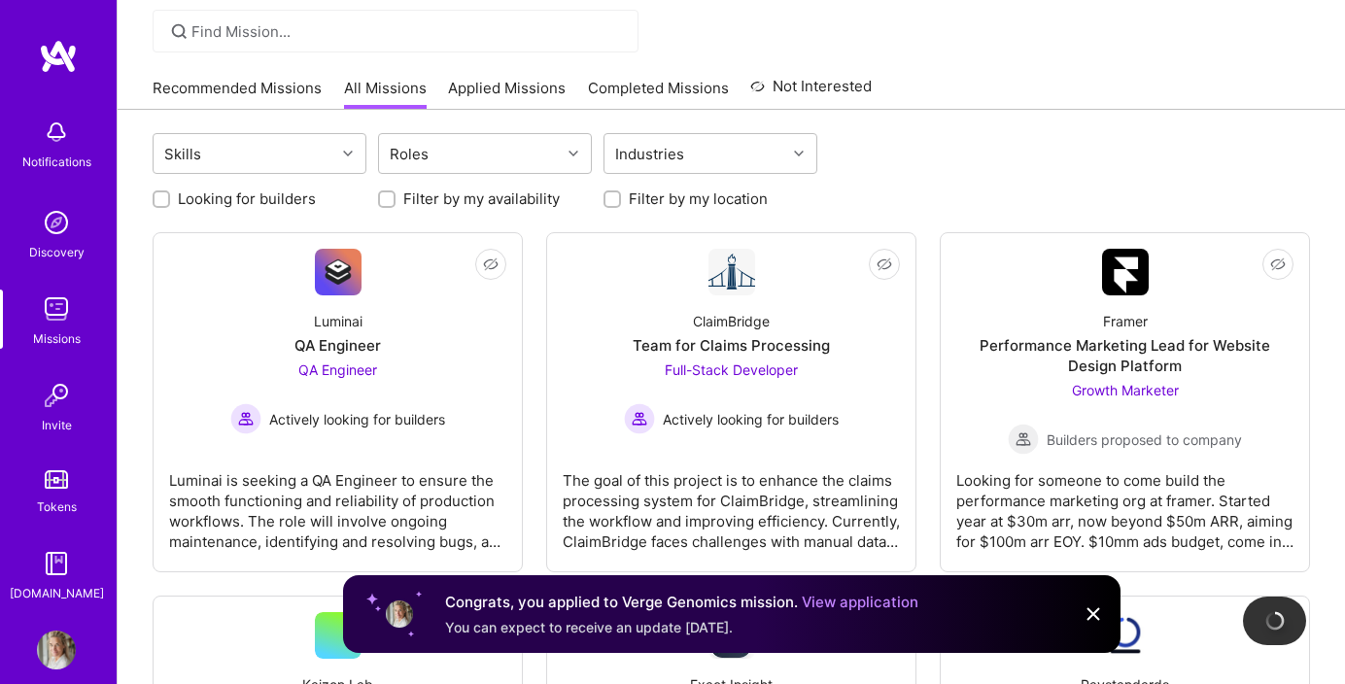
click at [1093, 613] on img at bounding box center [1093, 614] width 23 height 23
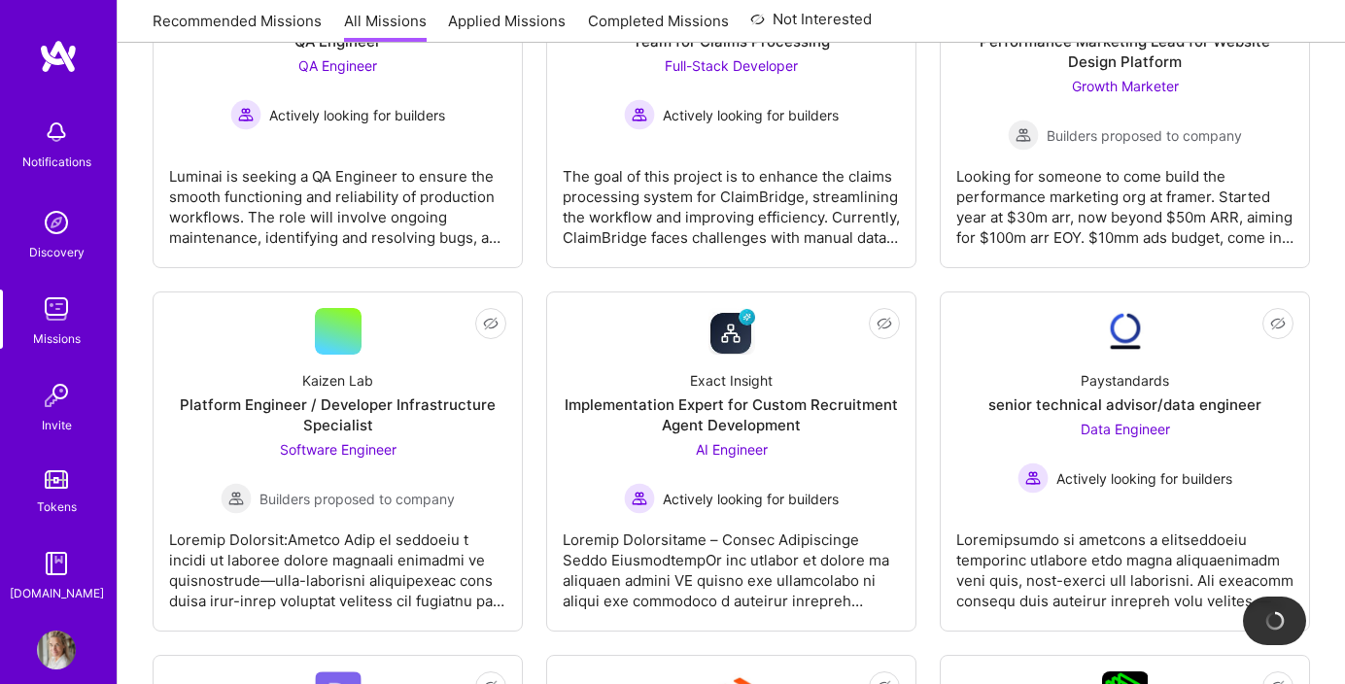
scroll to position [0, 0]
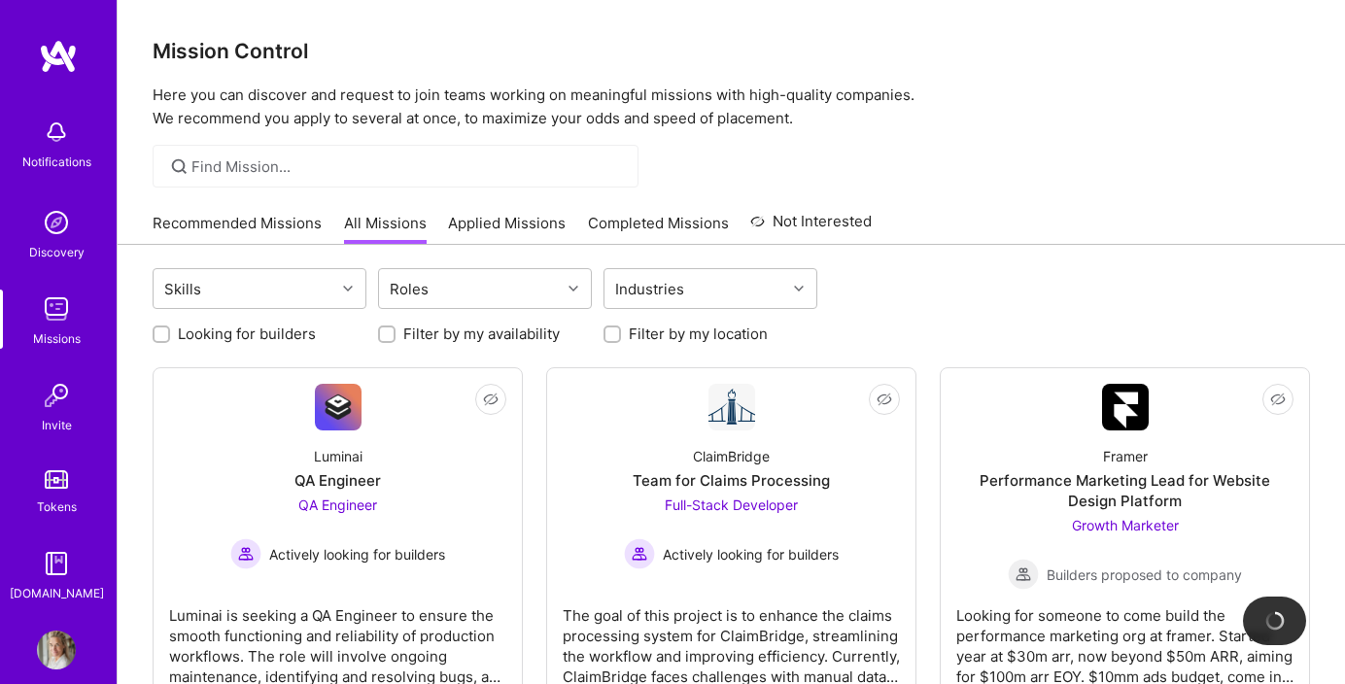
click at [301, 227] on link "Recommended Missions" at bounding box center [237, 229] width 169 height 32
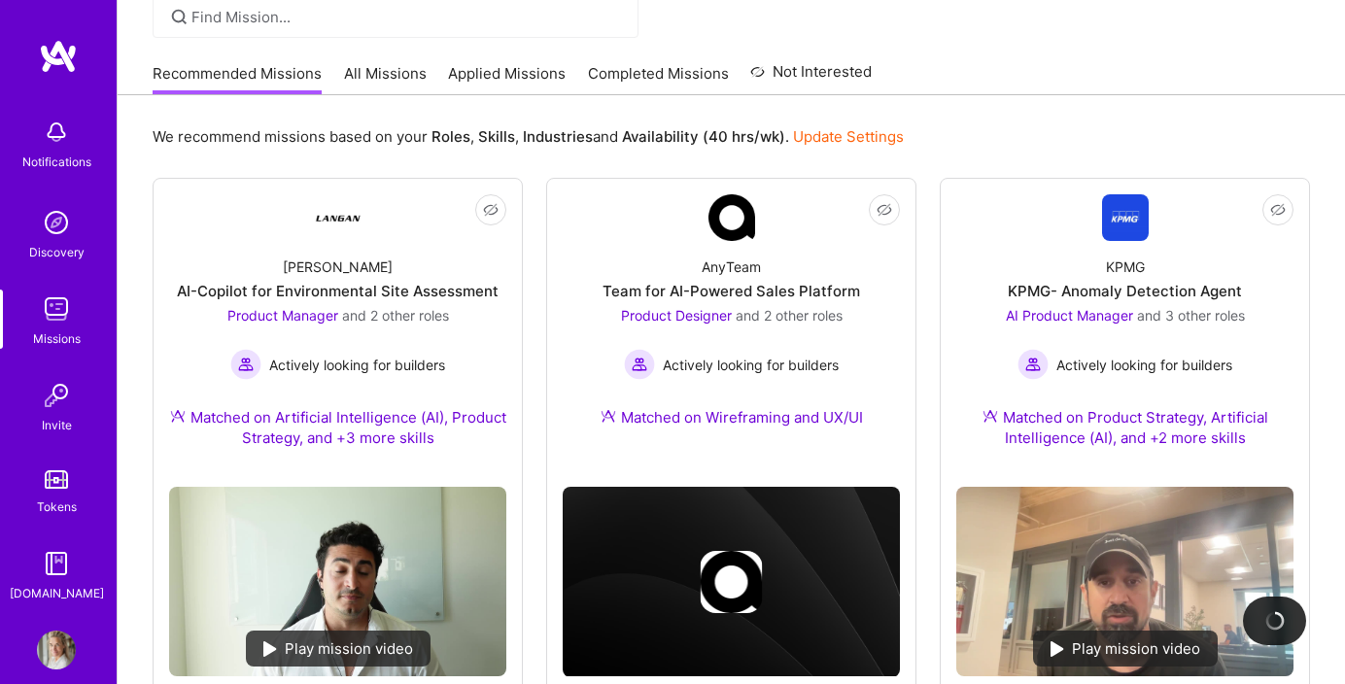
scroll to position [152, 0]
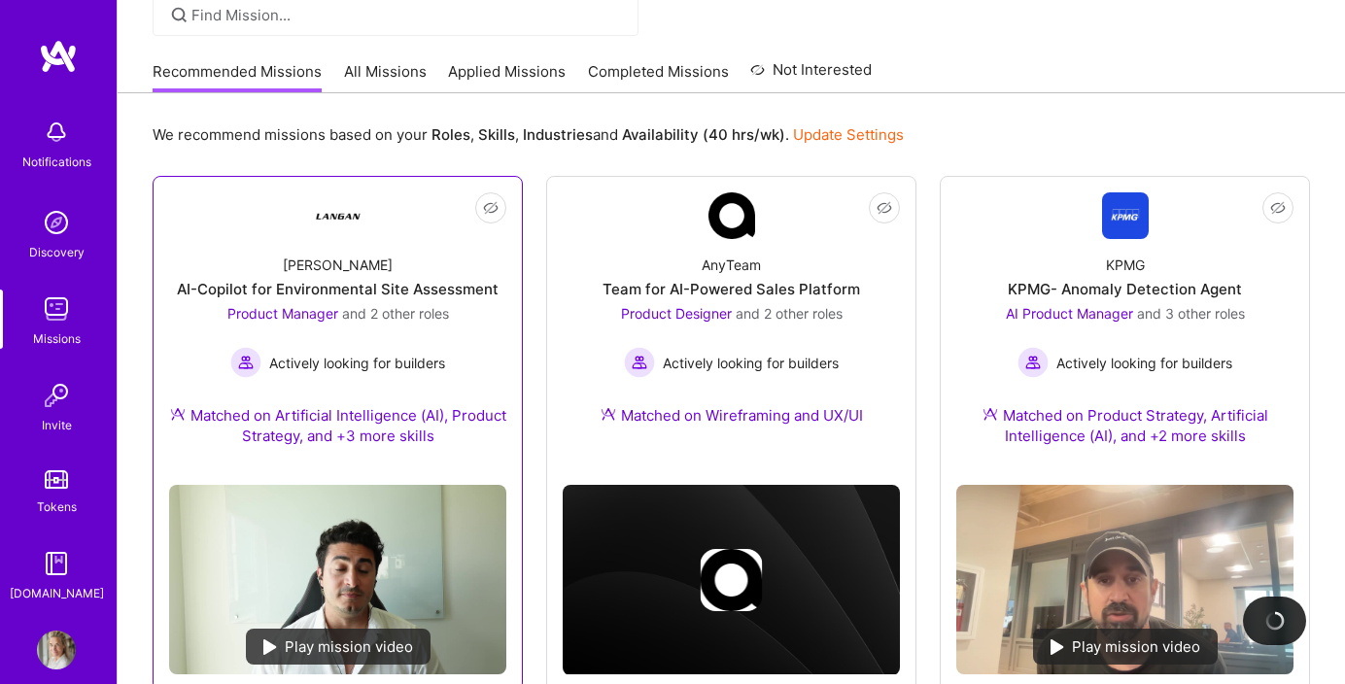
click at [303, 293] on div "AI-Copilot for Environmental Site Assessment" at bounding box center [338, 289] width 322 height 20
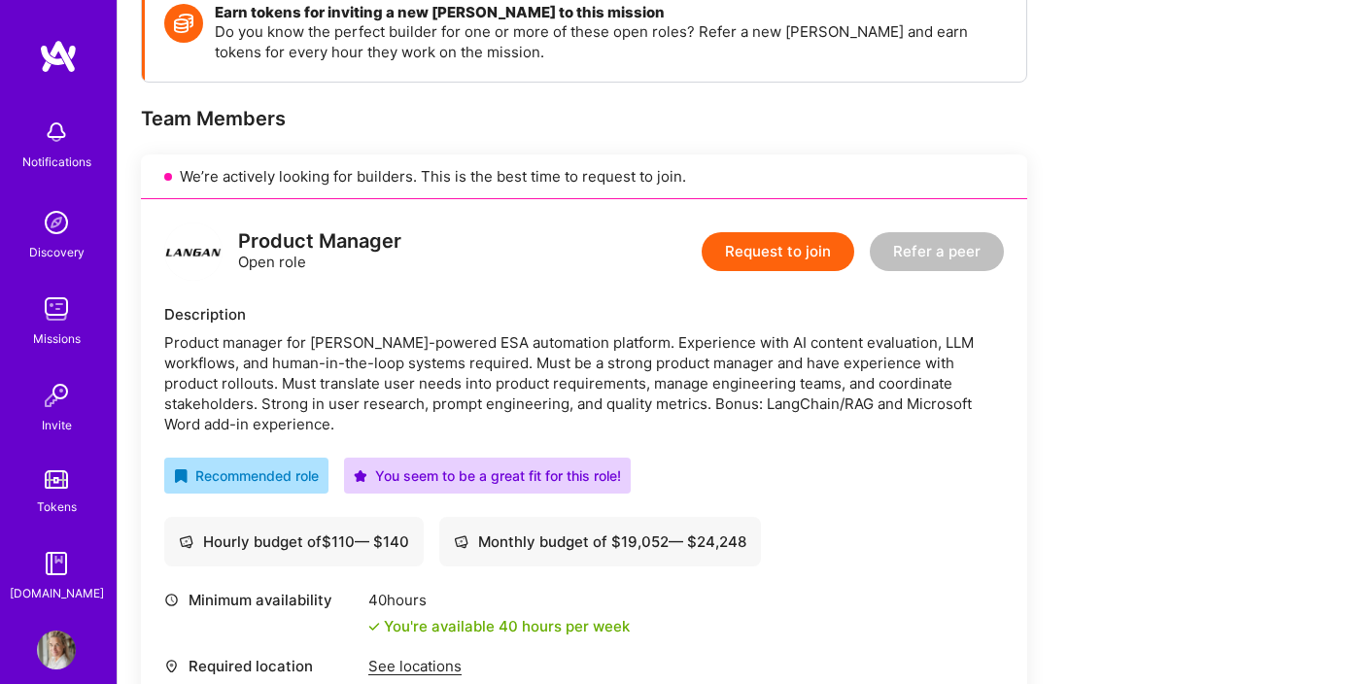
scroll to position [271, 0]
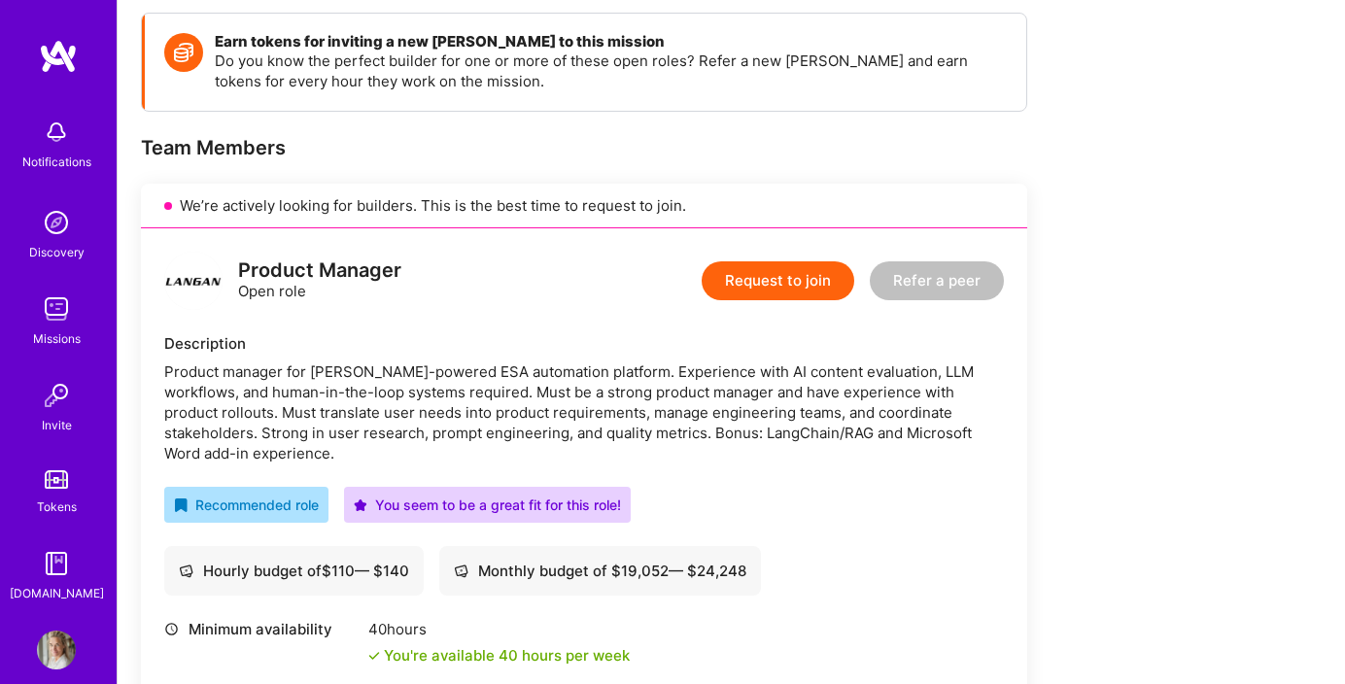
click at [781, 281] on button "Request to join" at bounding box center [778, 280] width 153 height 39
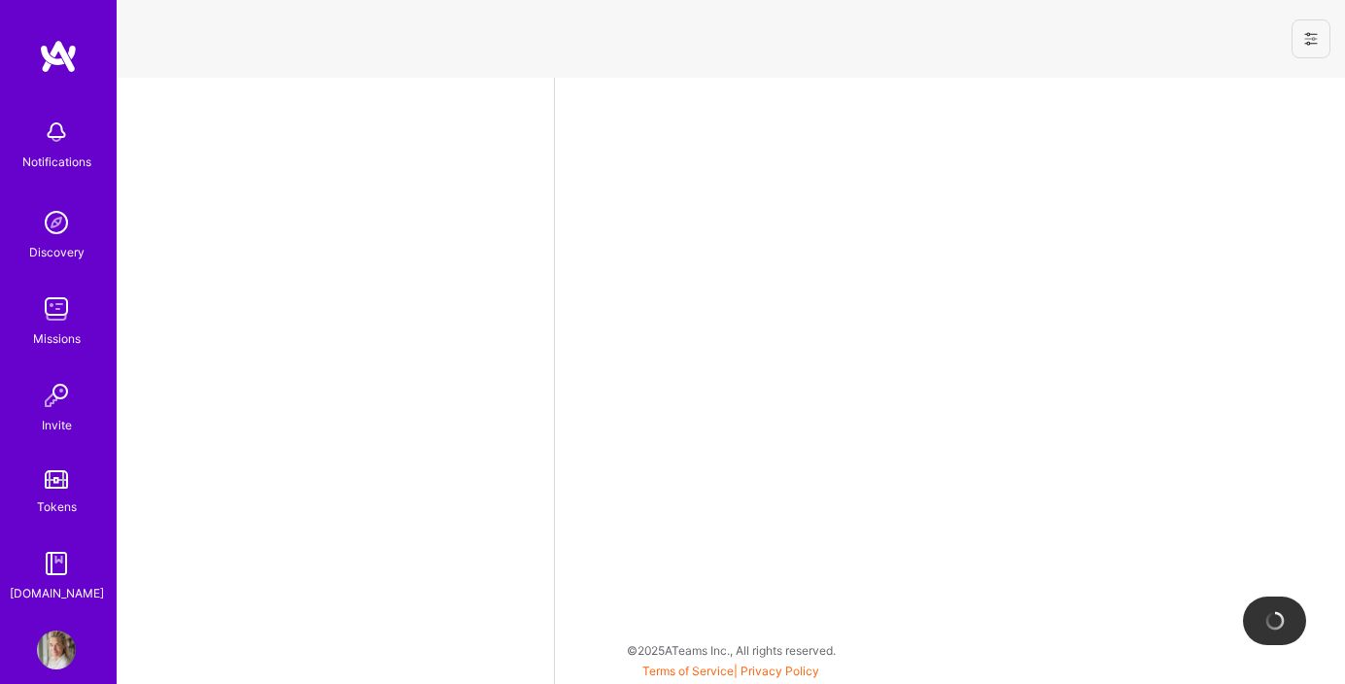
select select "US"
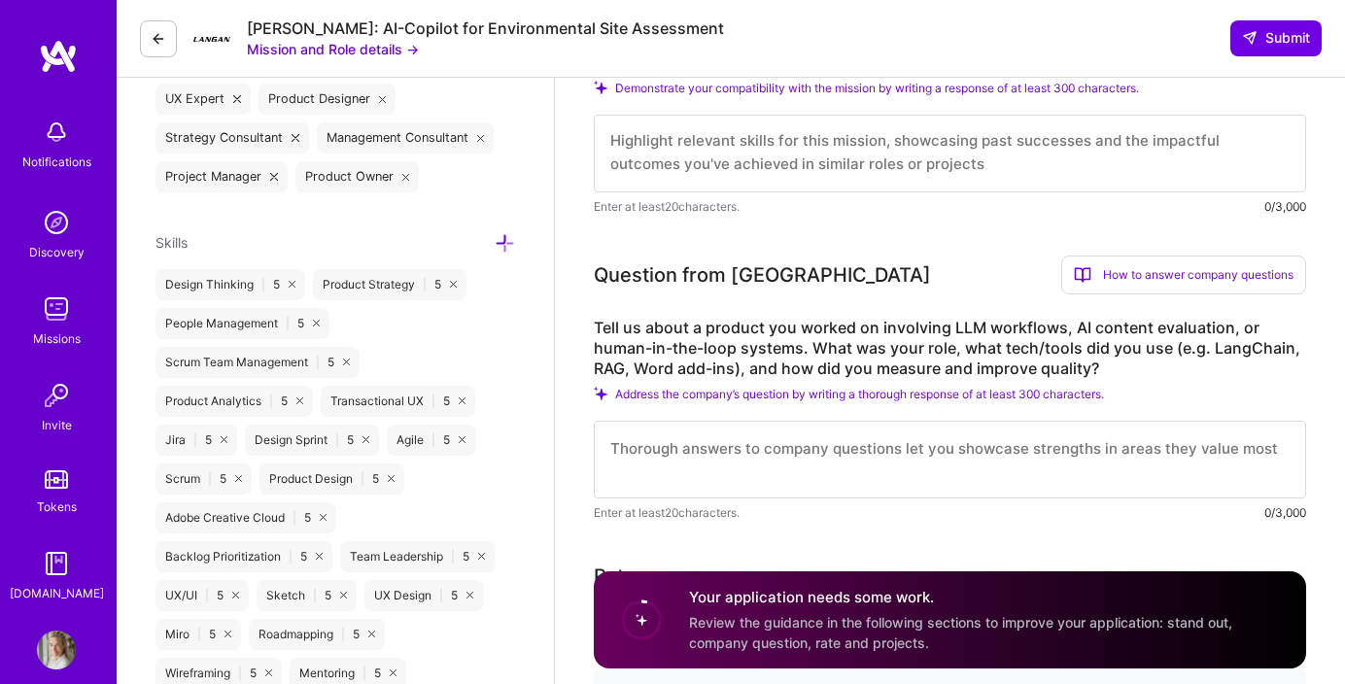
scroll to position [750, 0]
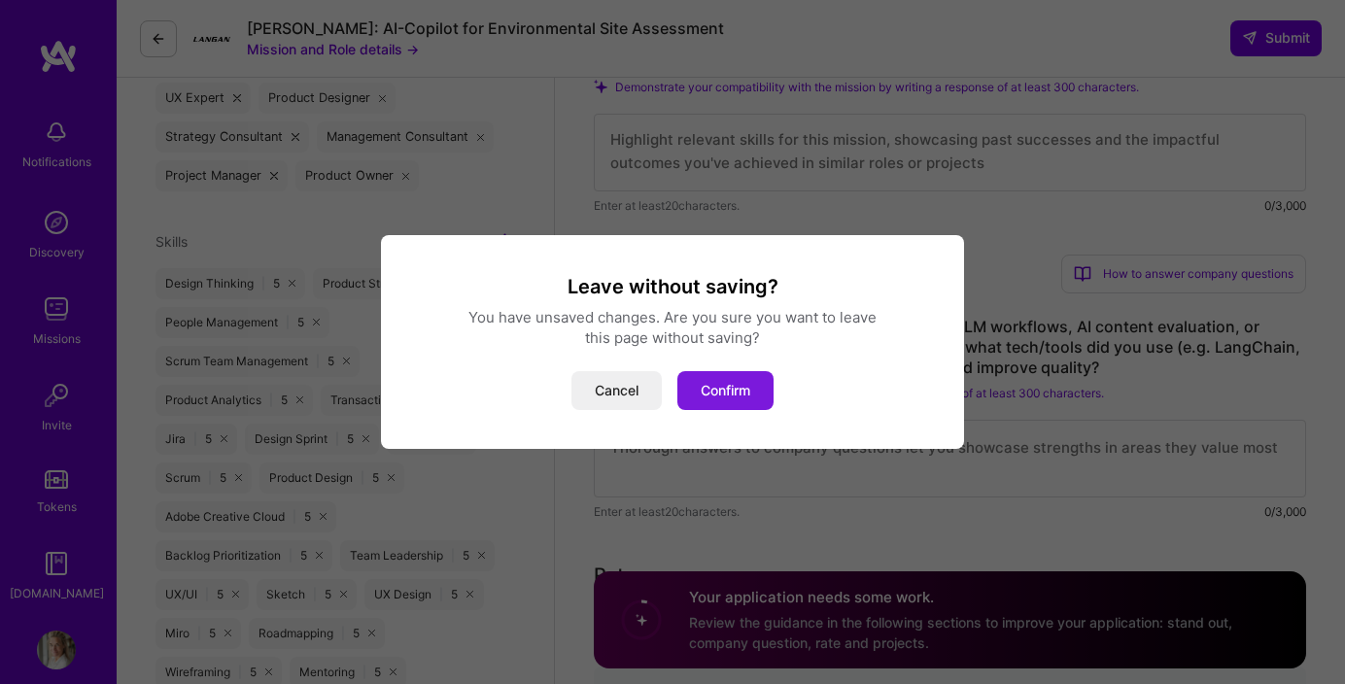
click at [724, 397] on button "Confirm" at bounding box center [725, 390] width 96 height 39
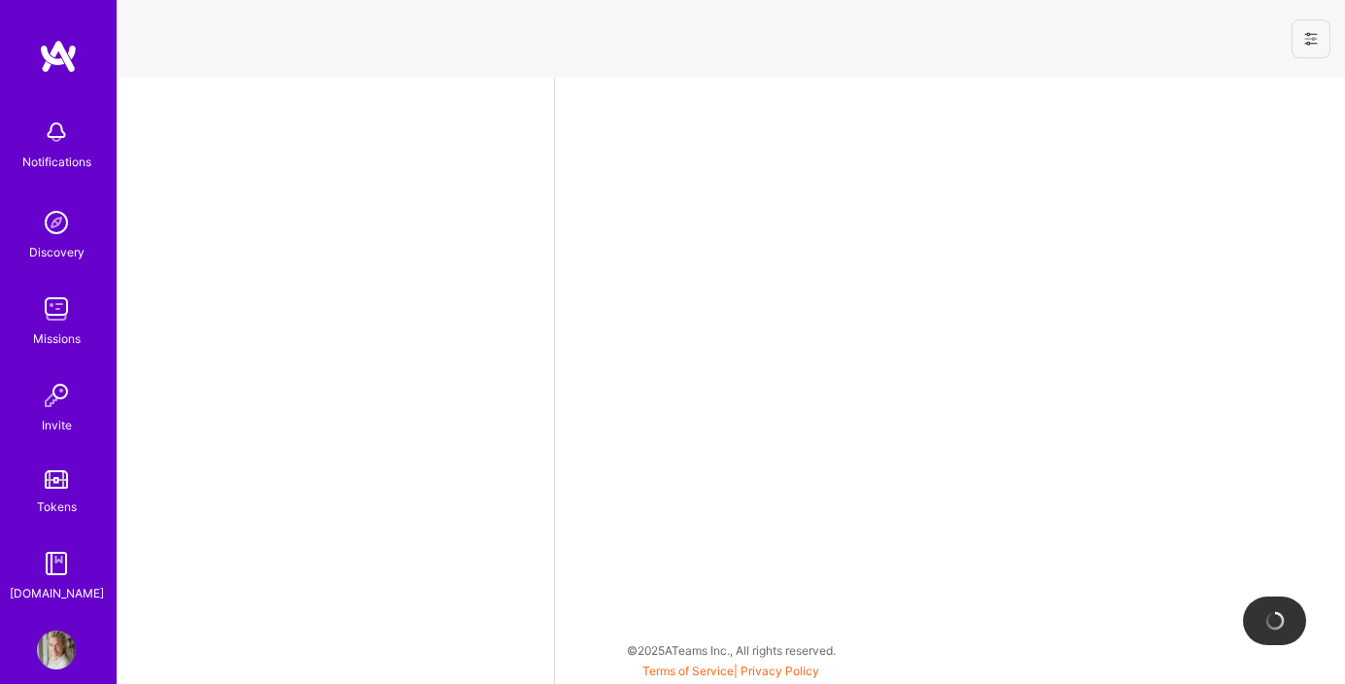
select select "US"
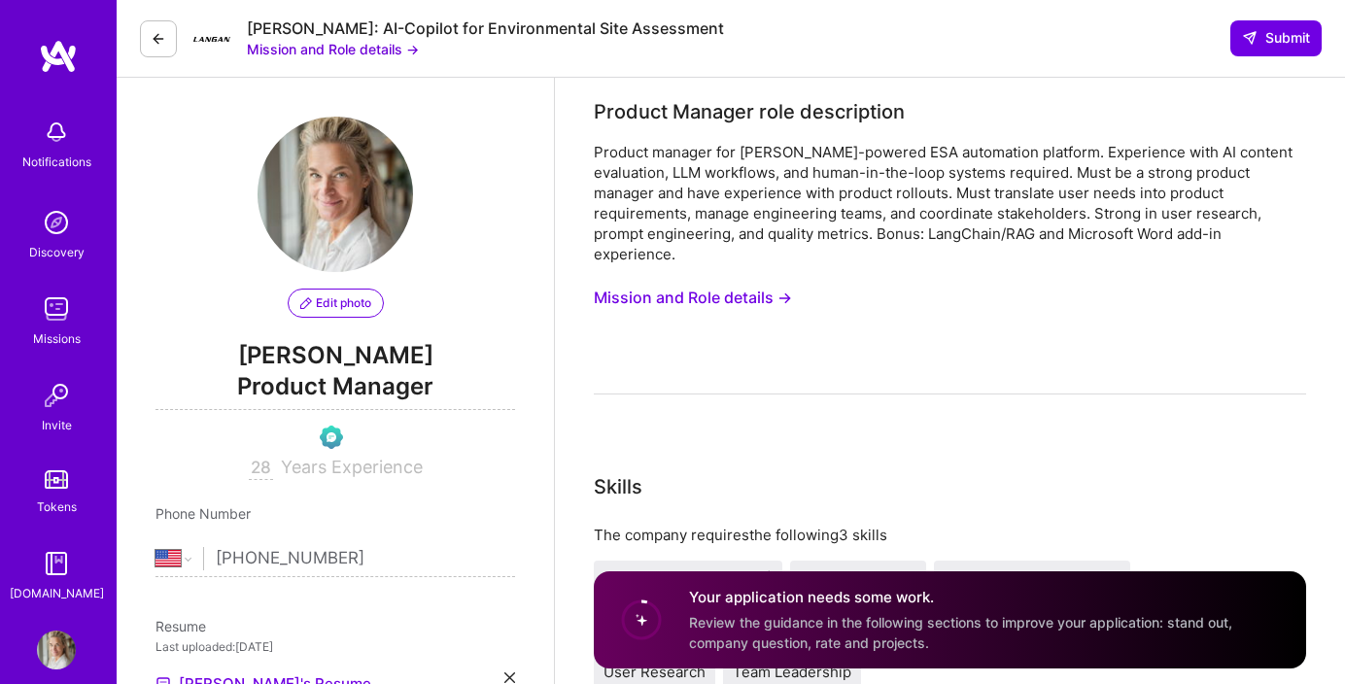
click at [156, 18] on div "Langan: AI-Copilot for Environmental Site Assessment Mission and Role details →" at bounding box center [432, 38] width 584 height 41
click at [162, 36] on icon at bounding box center [159, 39] width 16 height 16
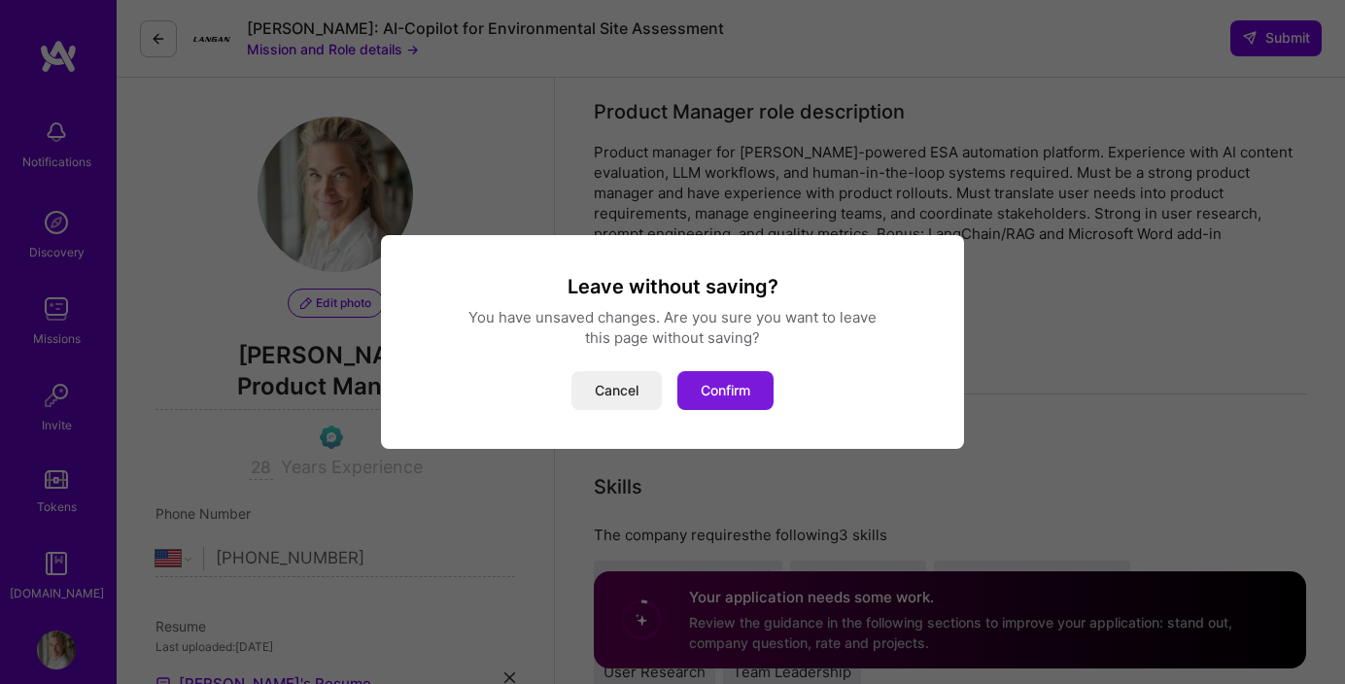
click at [742, 385] on button "Confirm" at bounding box center [725, 390] width 96 height 39
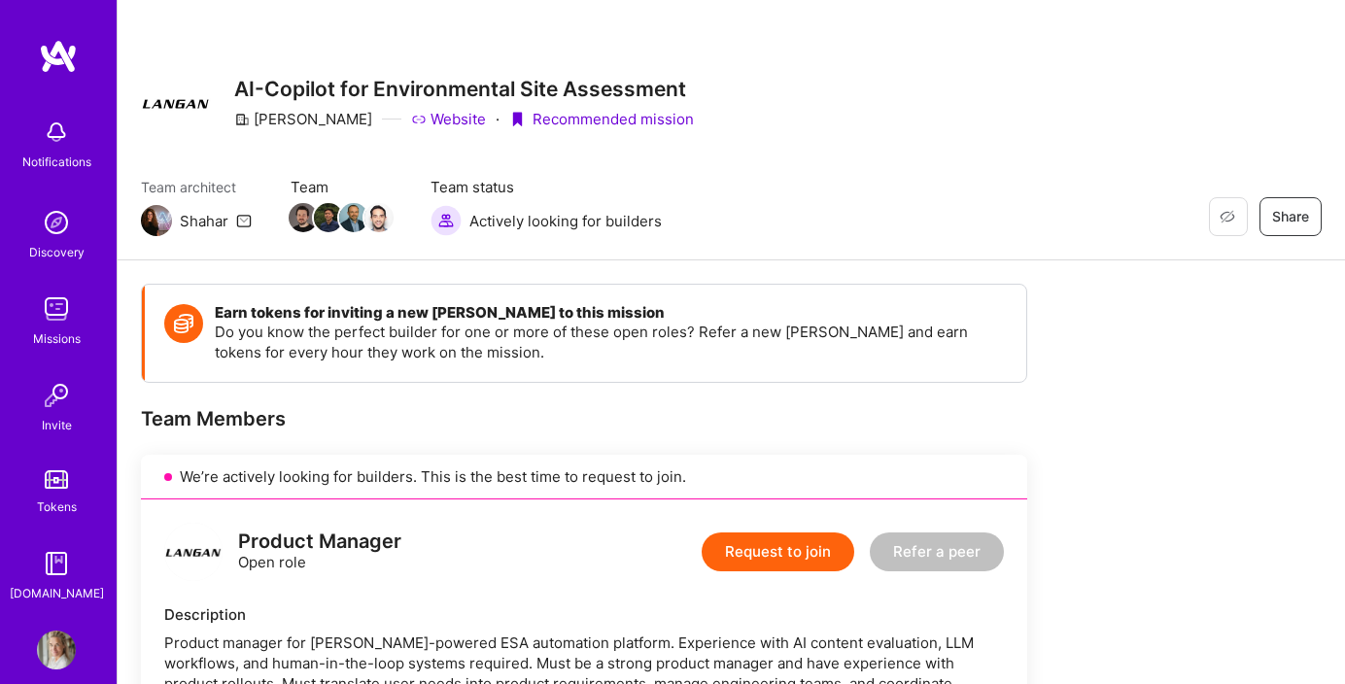
click at [51, 330] on div "Missions" at bounding box center [57, 338] width 48 height 20
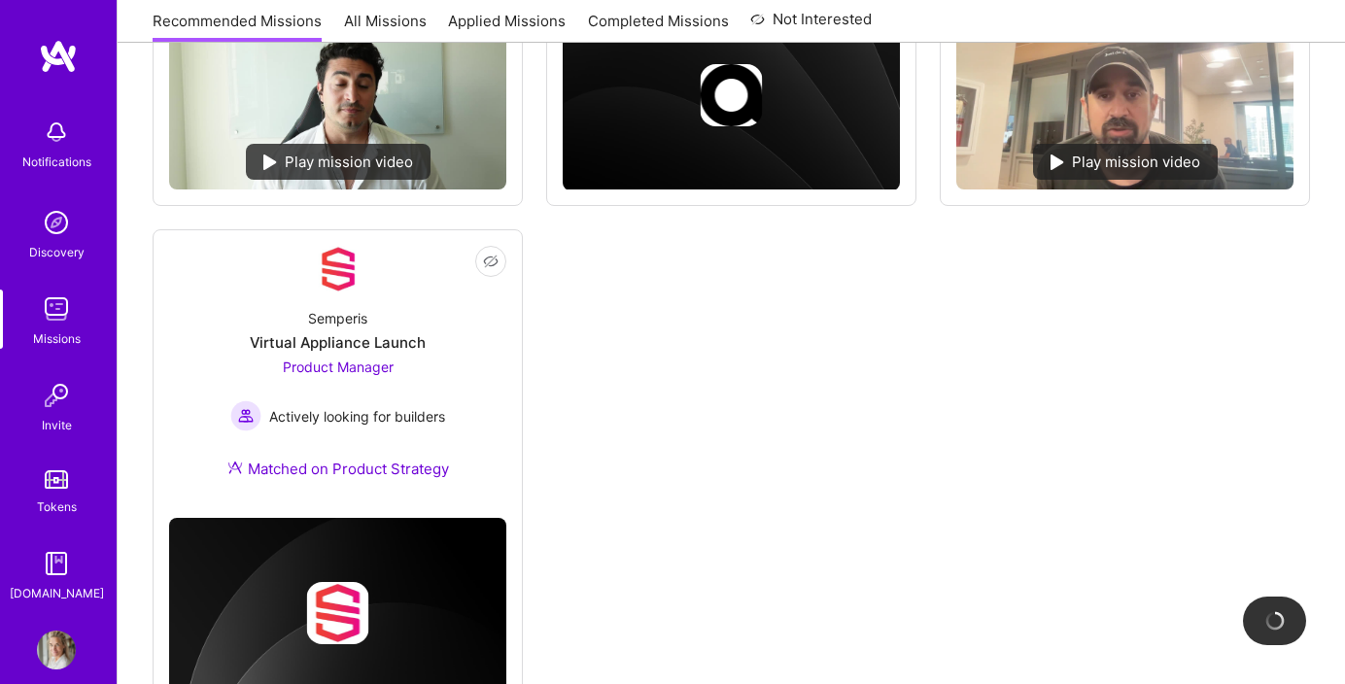
scroll to position [638, 0]
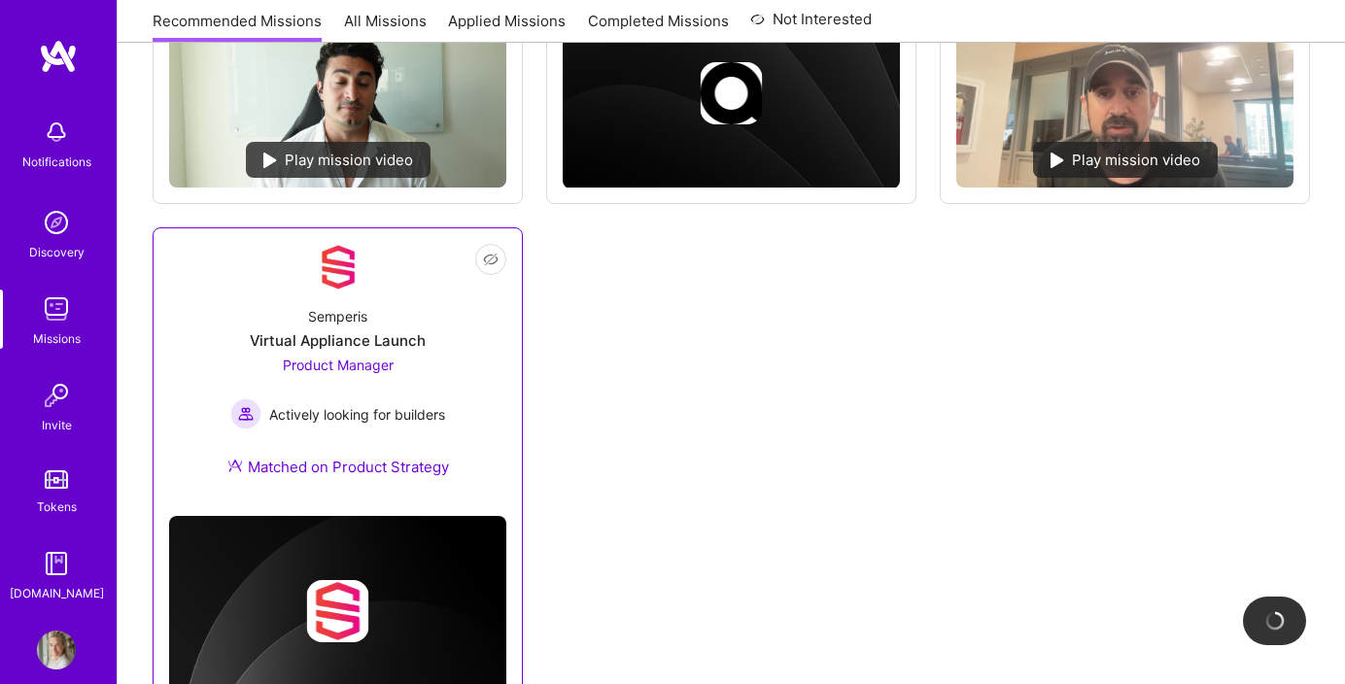
click at [331, 293] on div "Semperis Virtual Appliance Launch Product Manager Actively looking for builders…" at bounding box center [337, 396] width 337 height 210
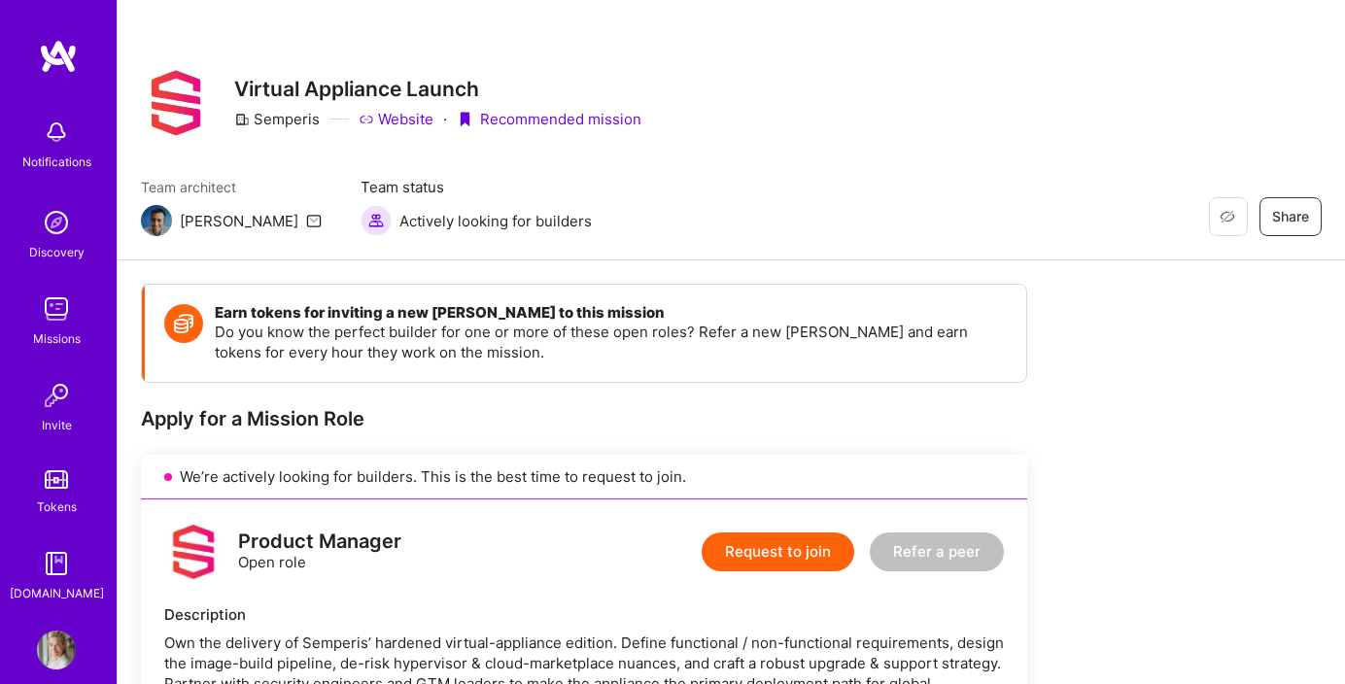
click at [60, 314] on img at bounding box center [56, 309] width 39 height 39
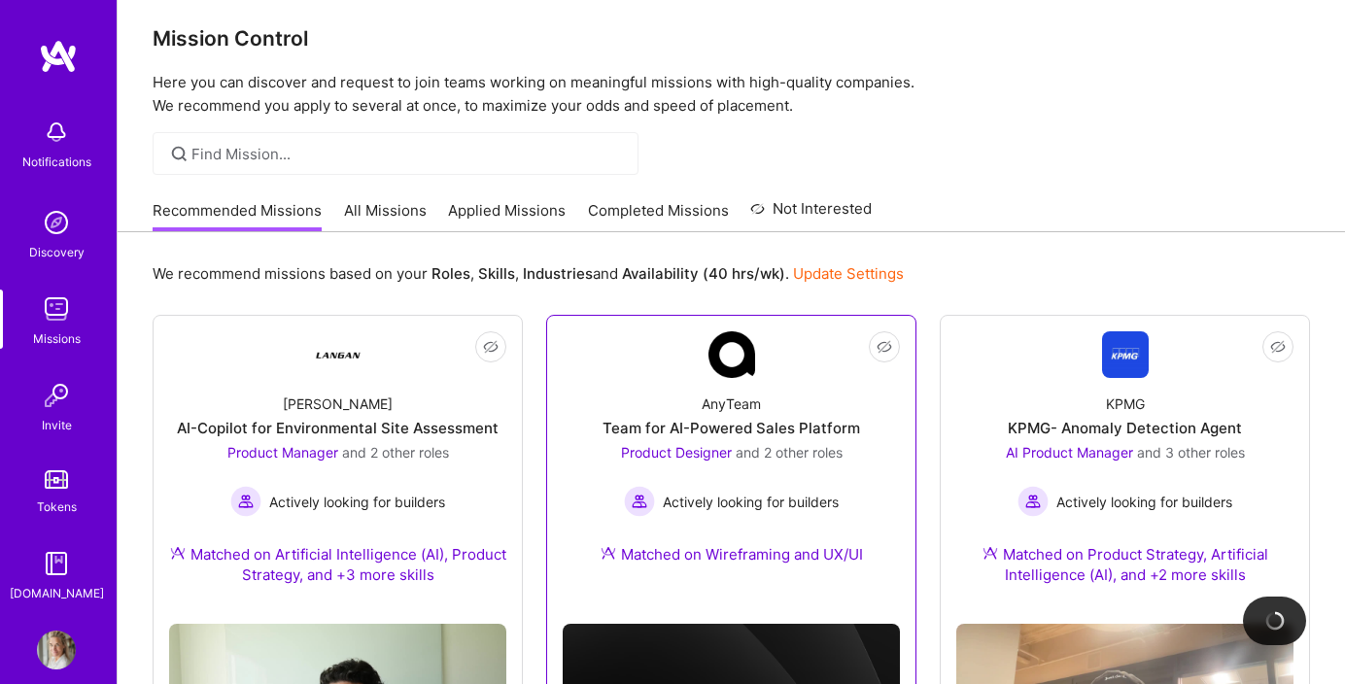
scroll to position [9, 0]
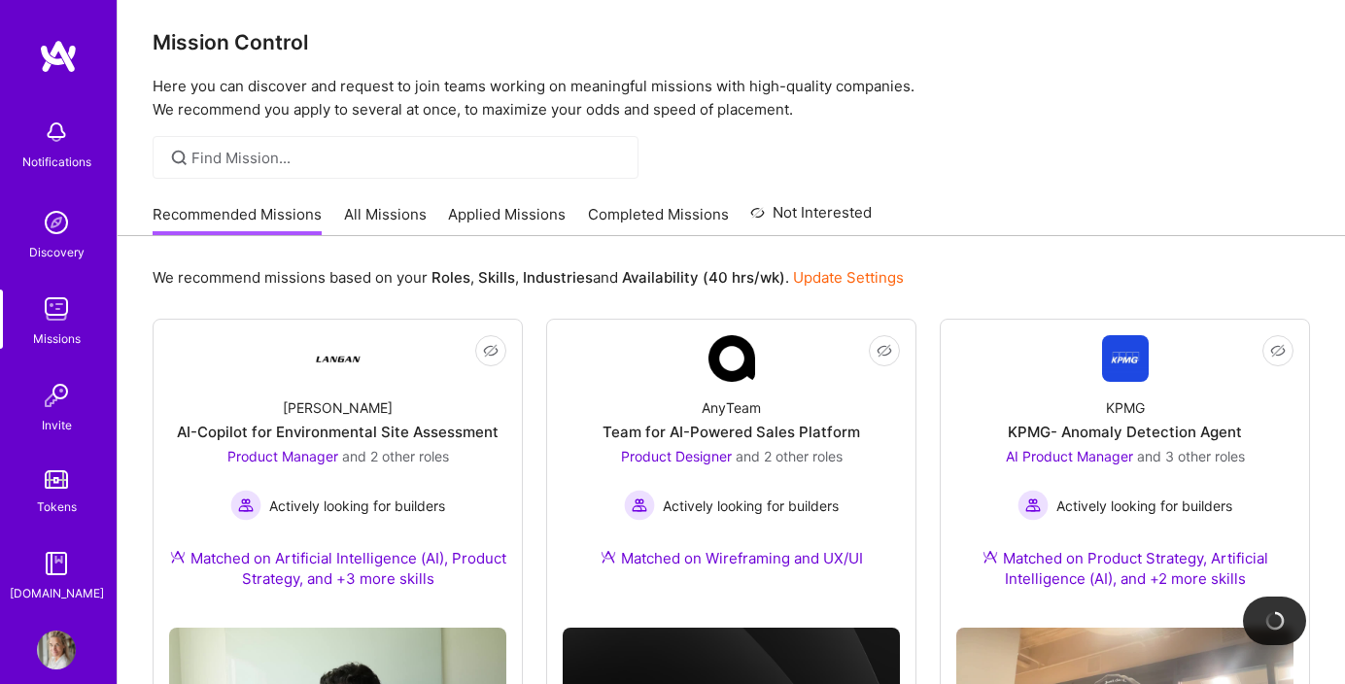
click at [208, 192] on div "Mission Control Here you can discover and request to join teams working on mean…" at bounding box center [731, 695] width 1227 height 1408
click at [392, 213] on link "All Missions" at bounding box center [385, 220] width 83 height 32
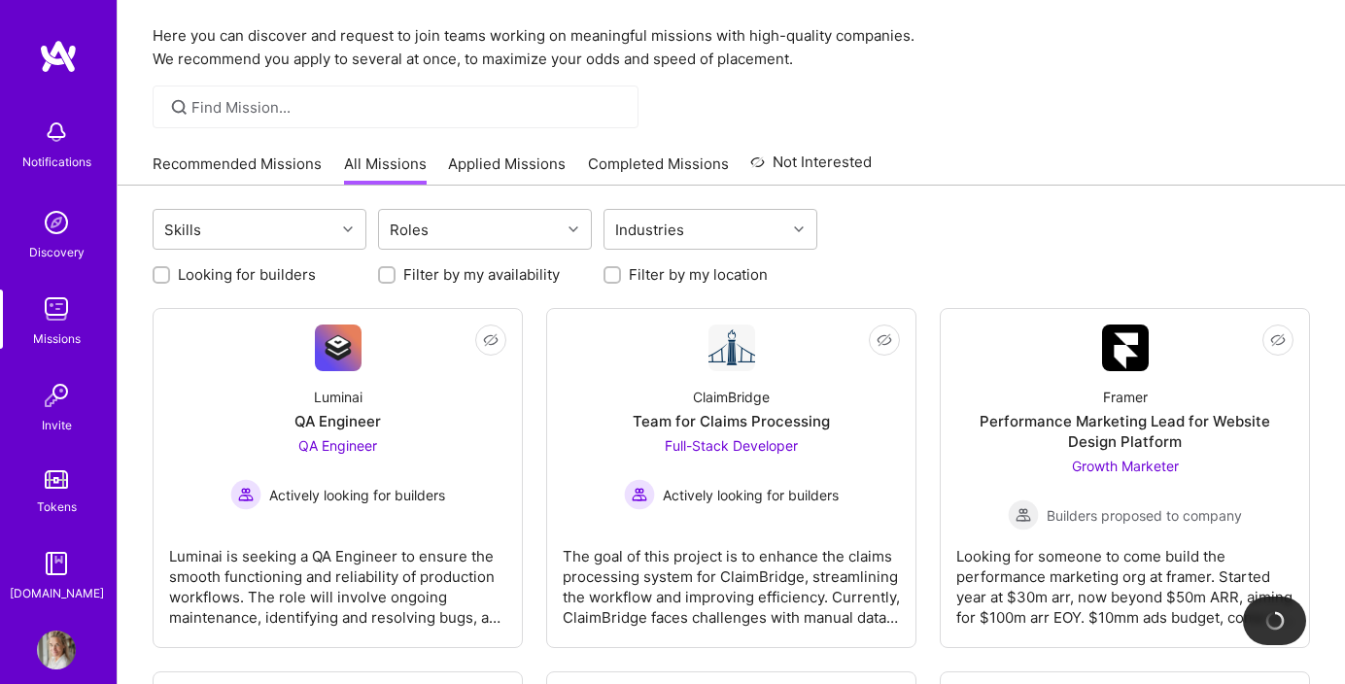
scroll to position [72, 0]
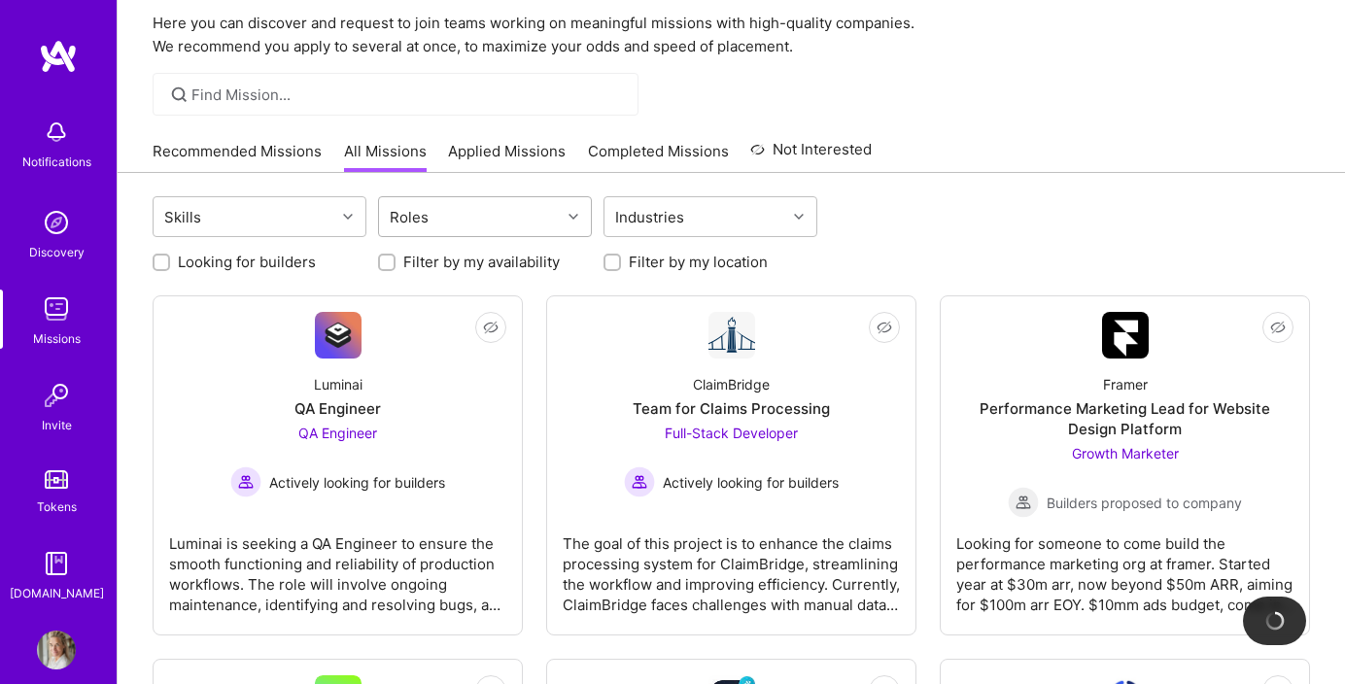
click at [503, 218] on div "Roles" at bounding box center [470, 216] width 182 height 39
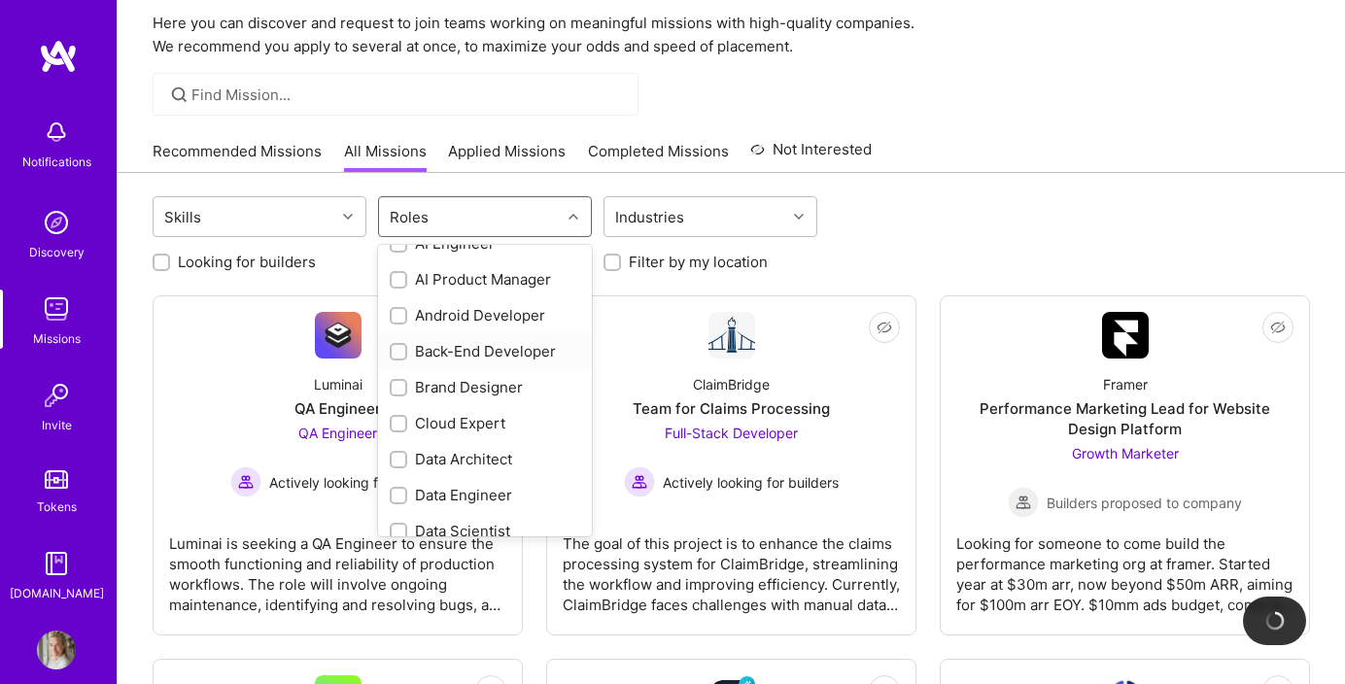
scroll to position [62, 0]
click at [400, 278] on input "checkbox" at bounding box center [401, 278] width 14 height 14
checkbox input "true"
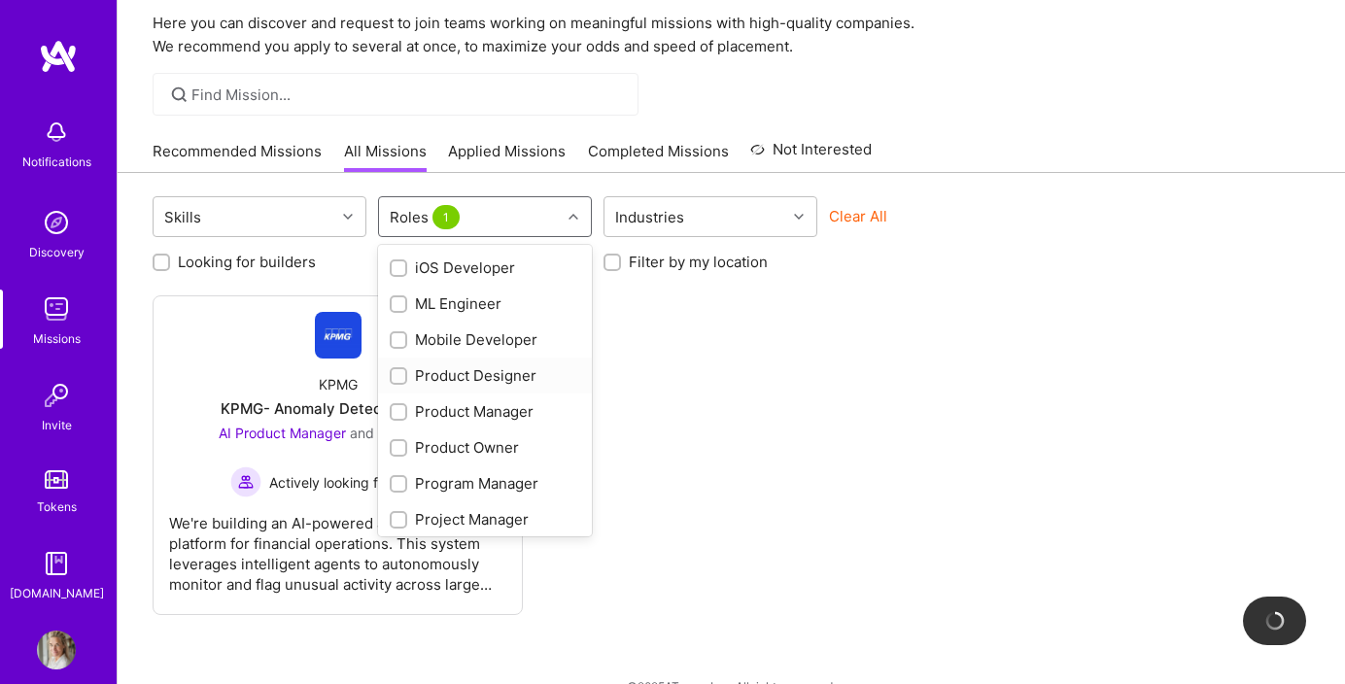
scroll to position [584, 0]
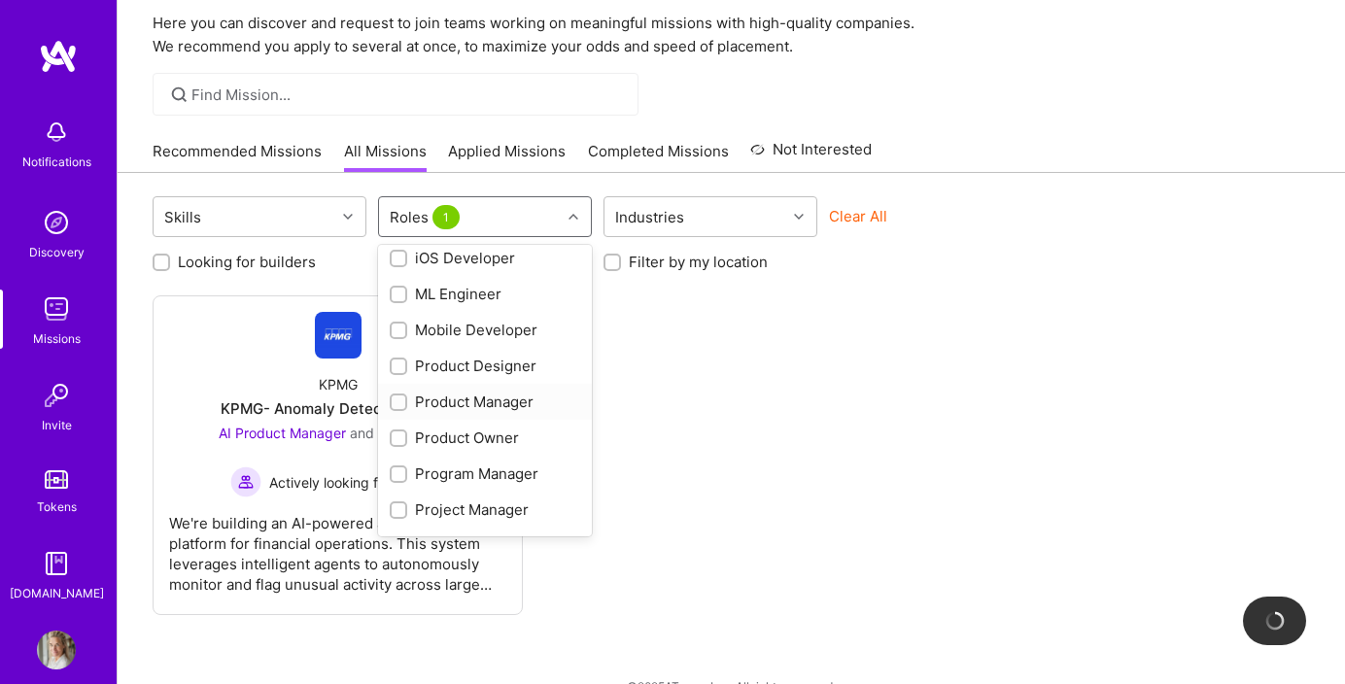
click at [397, 400] on input "checkbox" at bounding box center [401, 404] width 14 height 14
checkbox input "true"
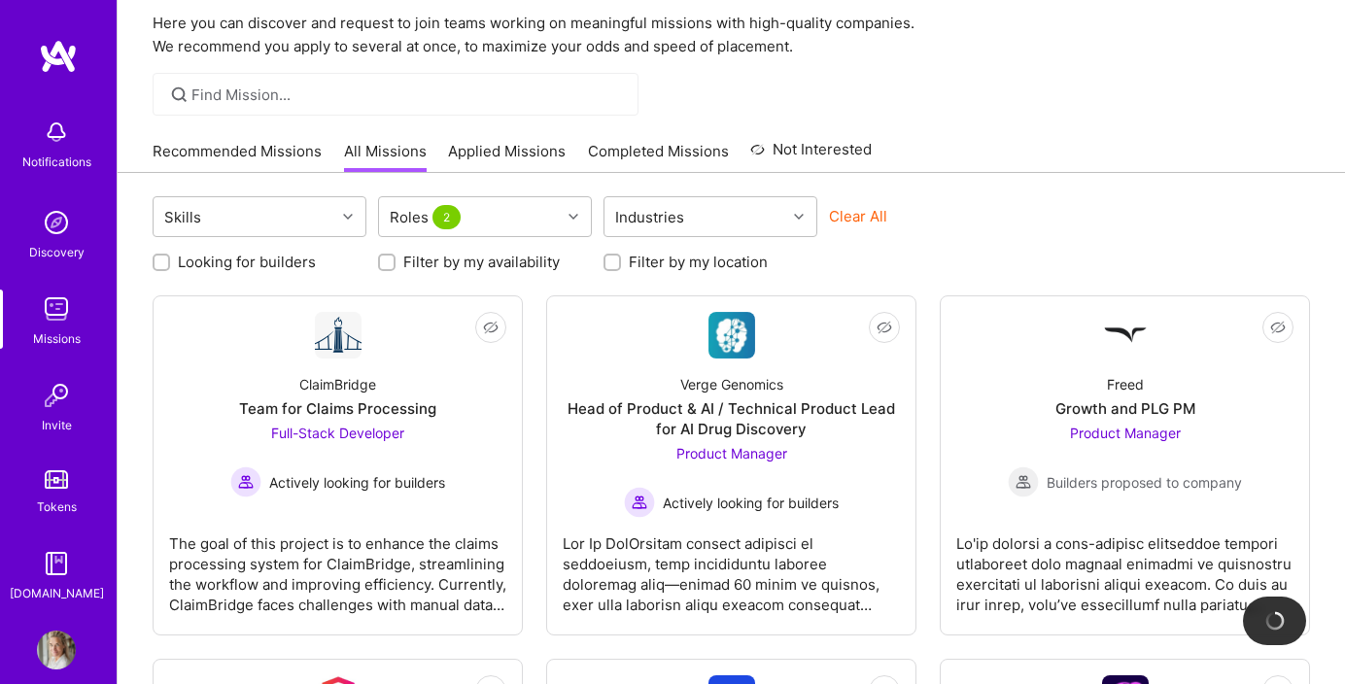
click at [1014, 159] on div "Recommended Missions All Missions Applied Missions Completed Missions Not Inter…" at bounding box center [731, 151] width 1157 height 42
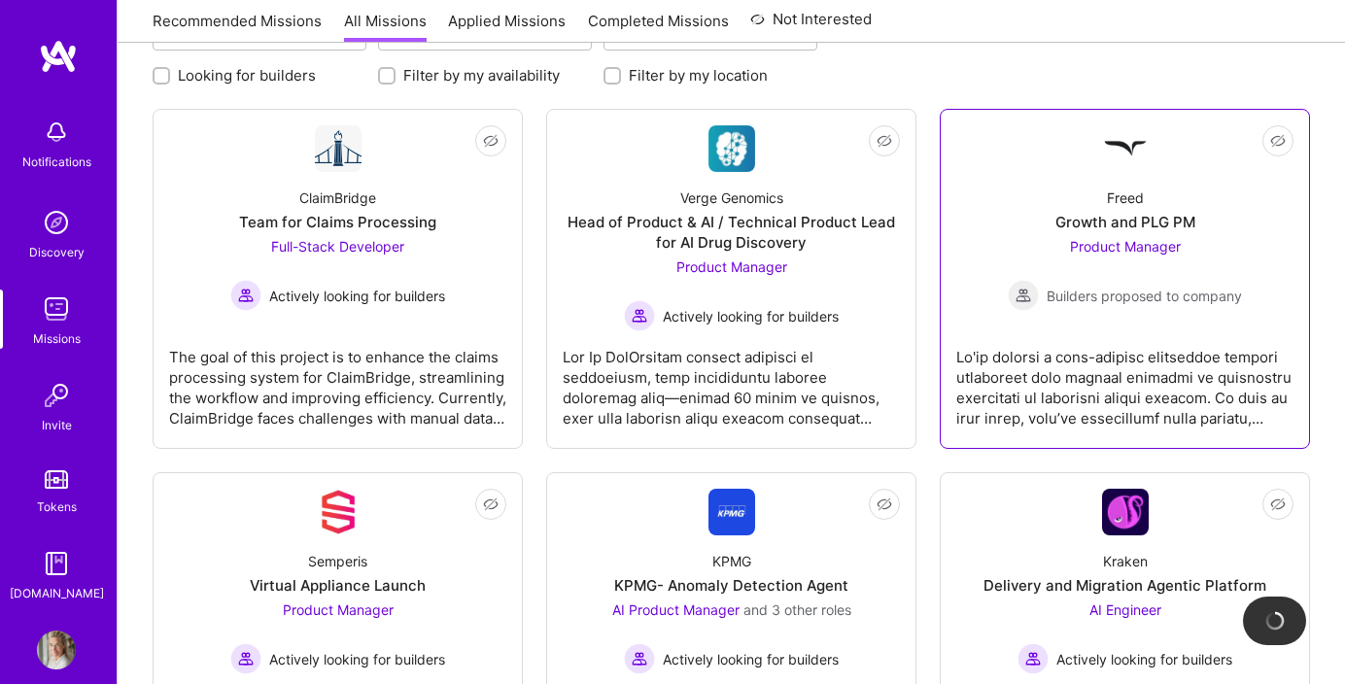
scroll to position [260, 0]
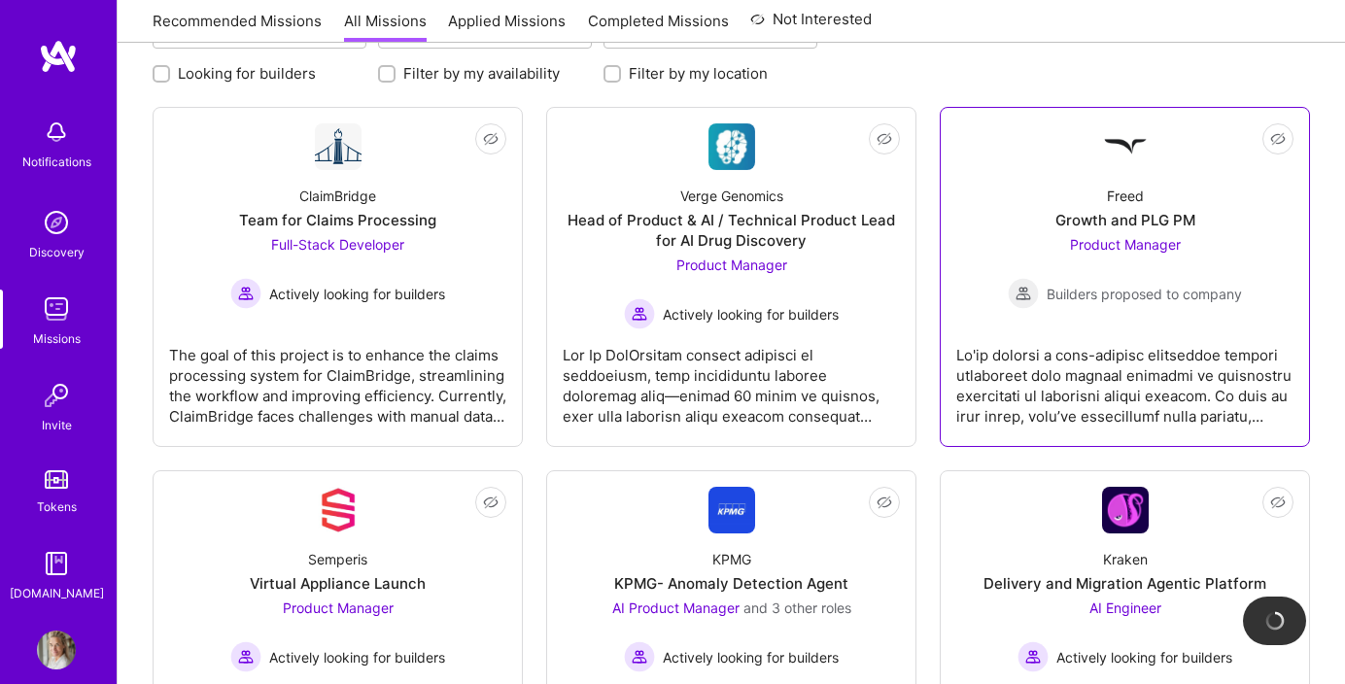
click at [993, 212] on div "Freed Growth and PLG PM Product Manager Builders proposed to company" at bounding box center [1124, 239] width 337 height 139
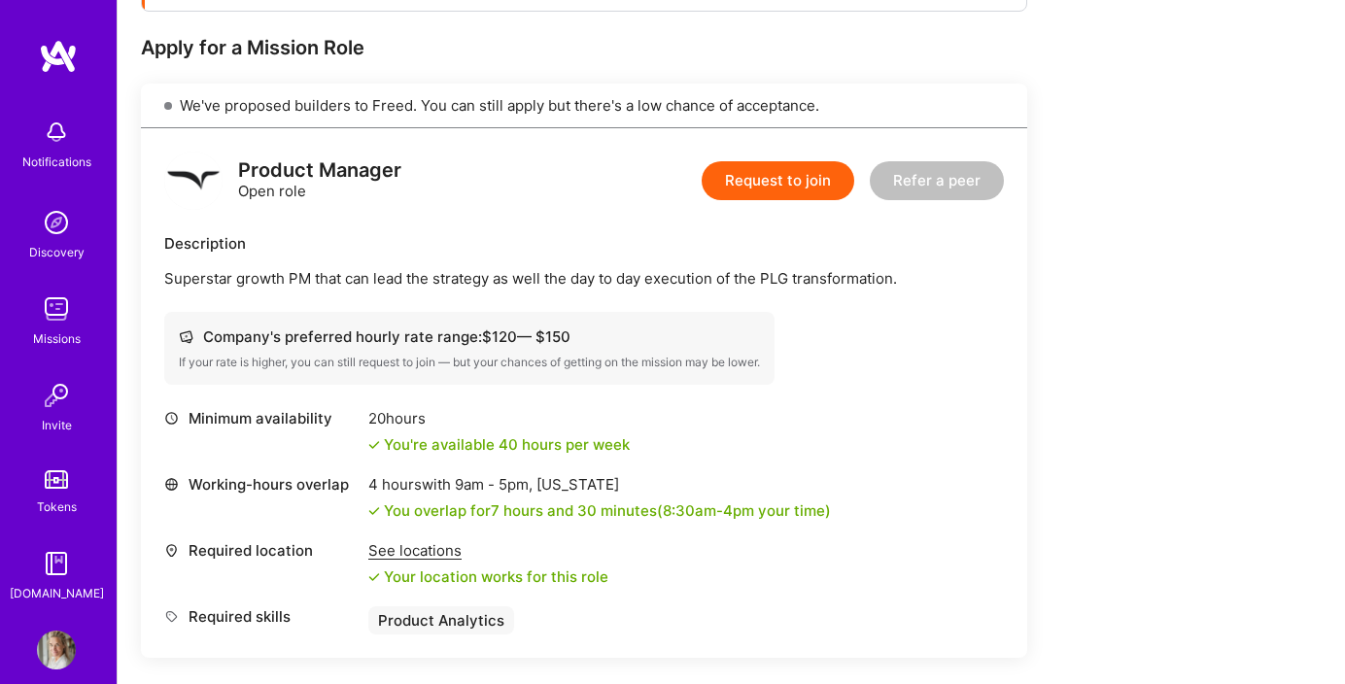
scroll to position [397, 0]
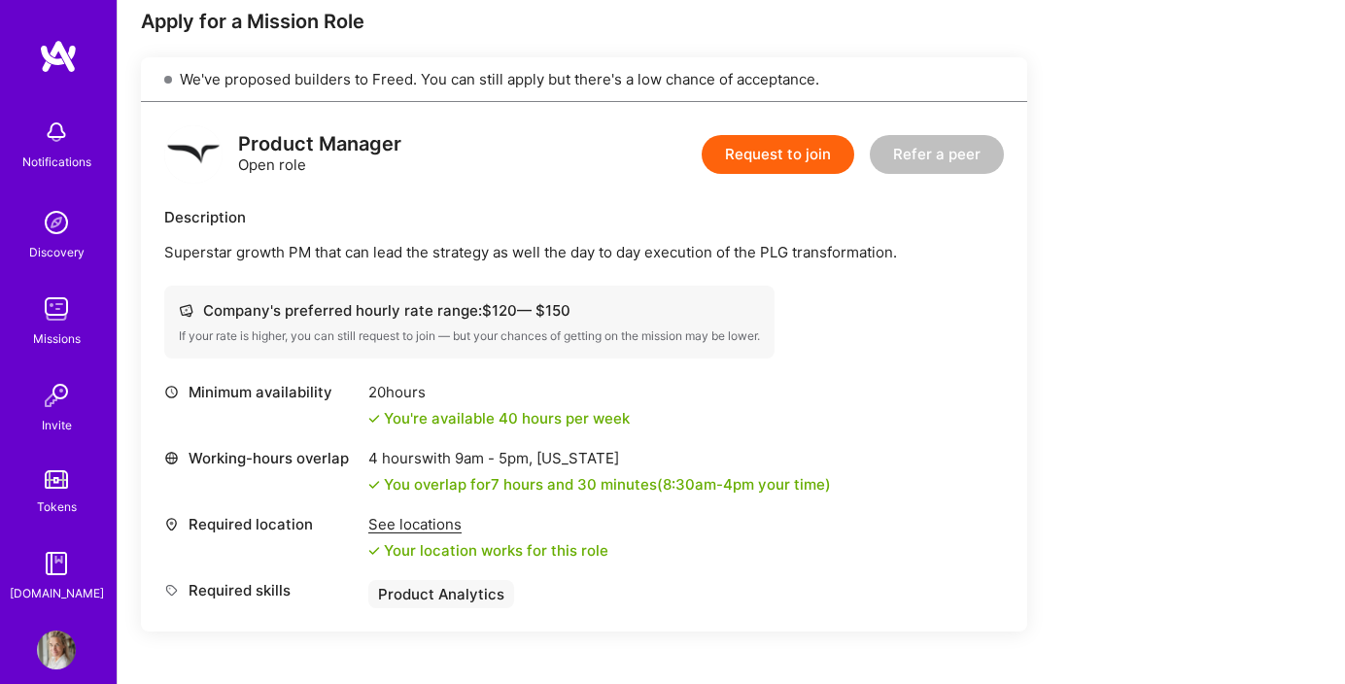
click at [756, 391] on div "Minimum availability 20 hours You're available 40 hours per week" at bounding box center [584, 405] width 840 height 47
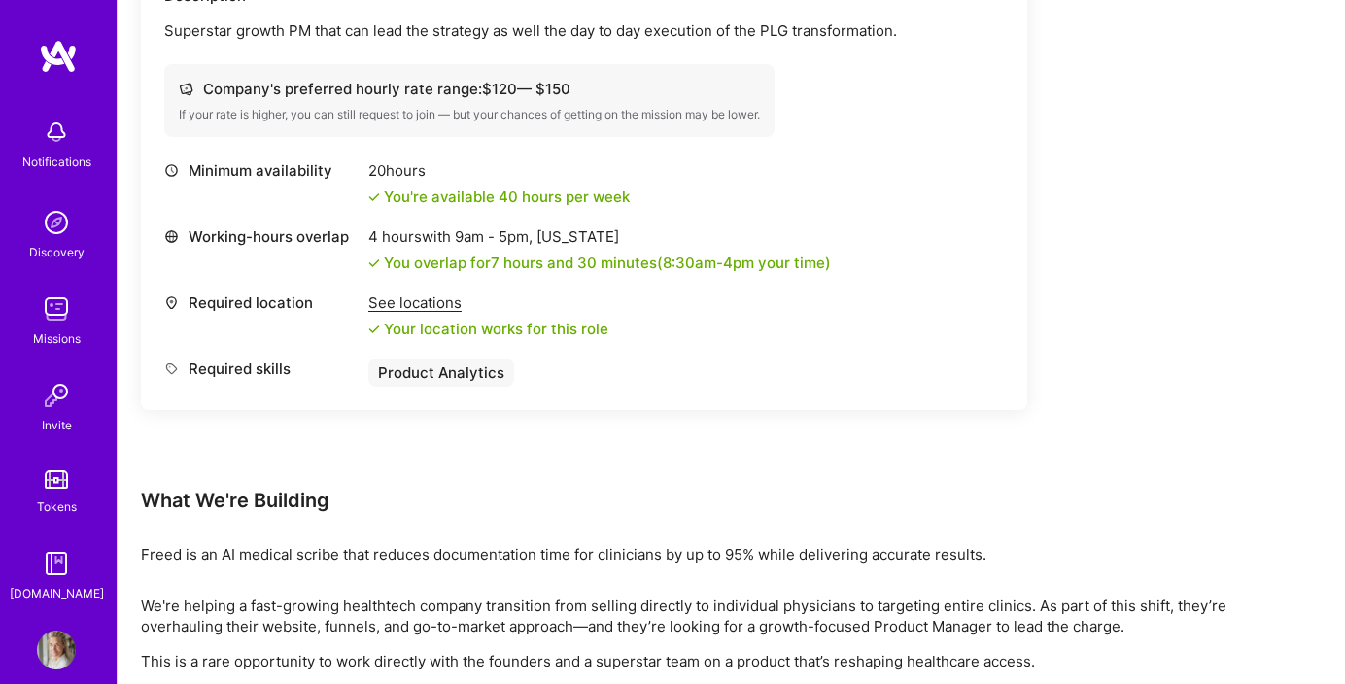
scroll to position [500, 0]
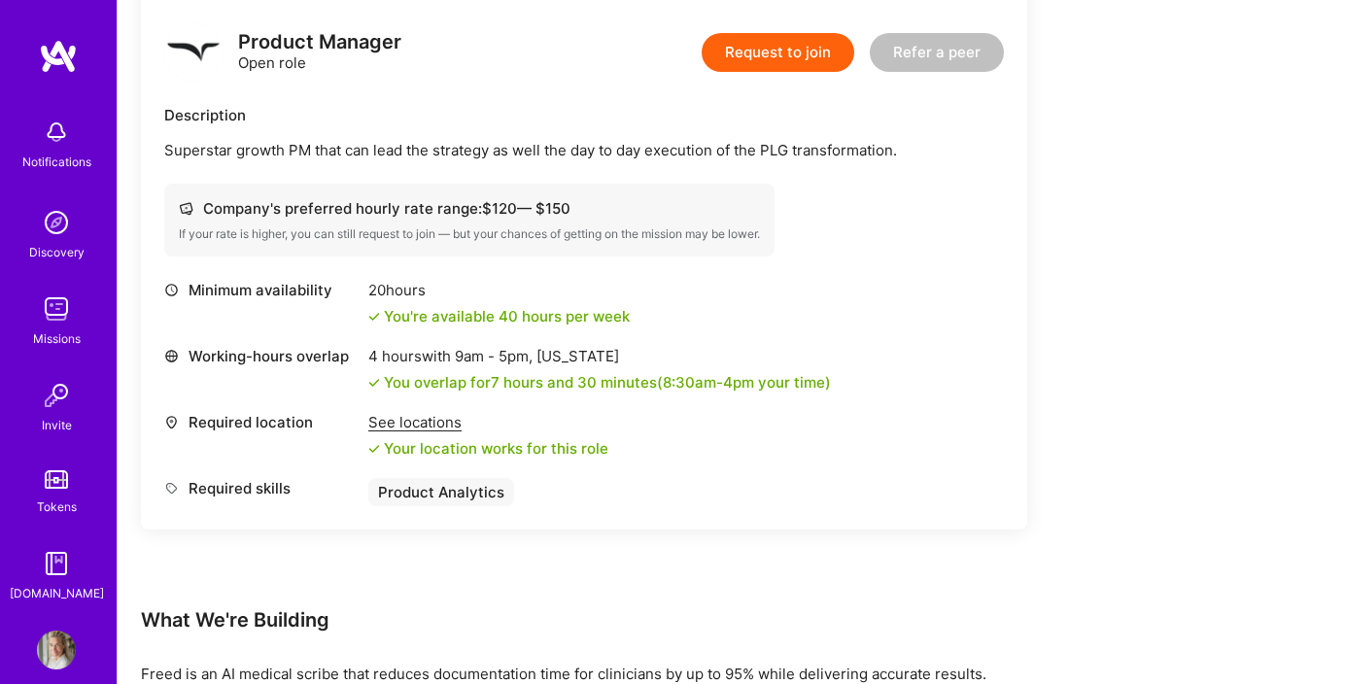
click at [775, 62] on button "Request to join" at bounding box center [778, 52] width 153 height 39
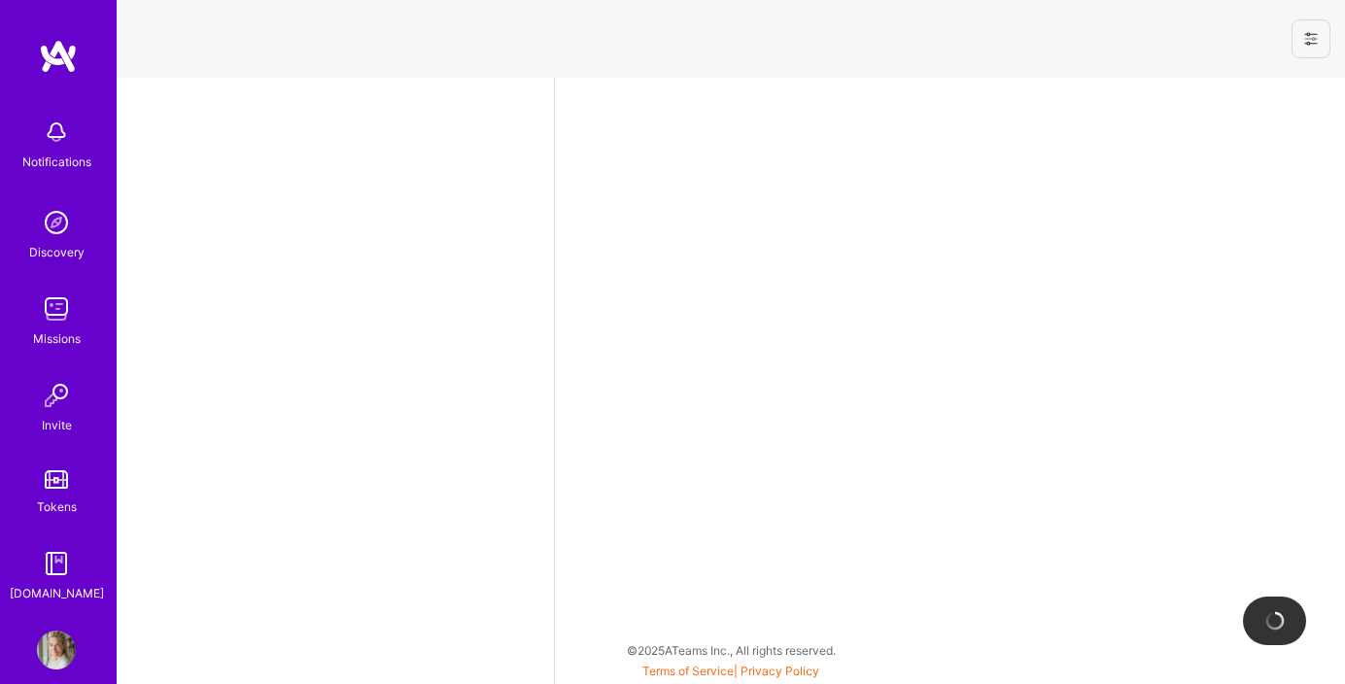
select select "US"
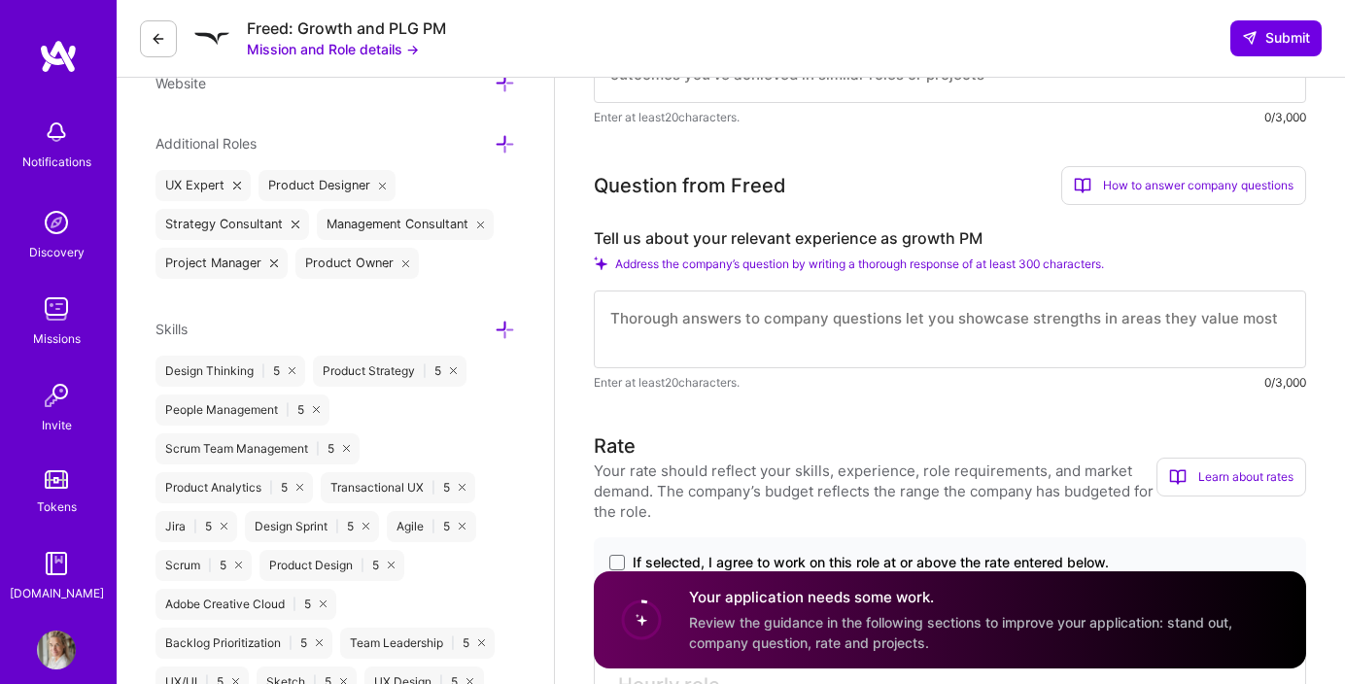
scroll to position [668, 0]
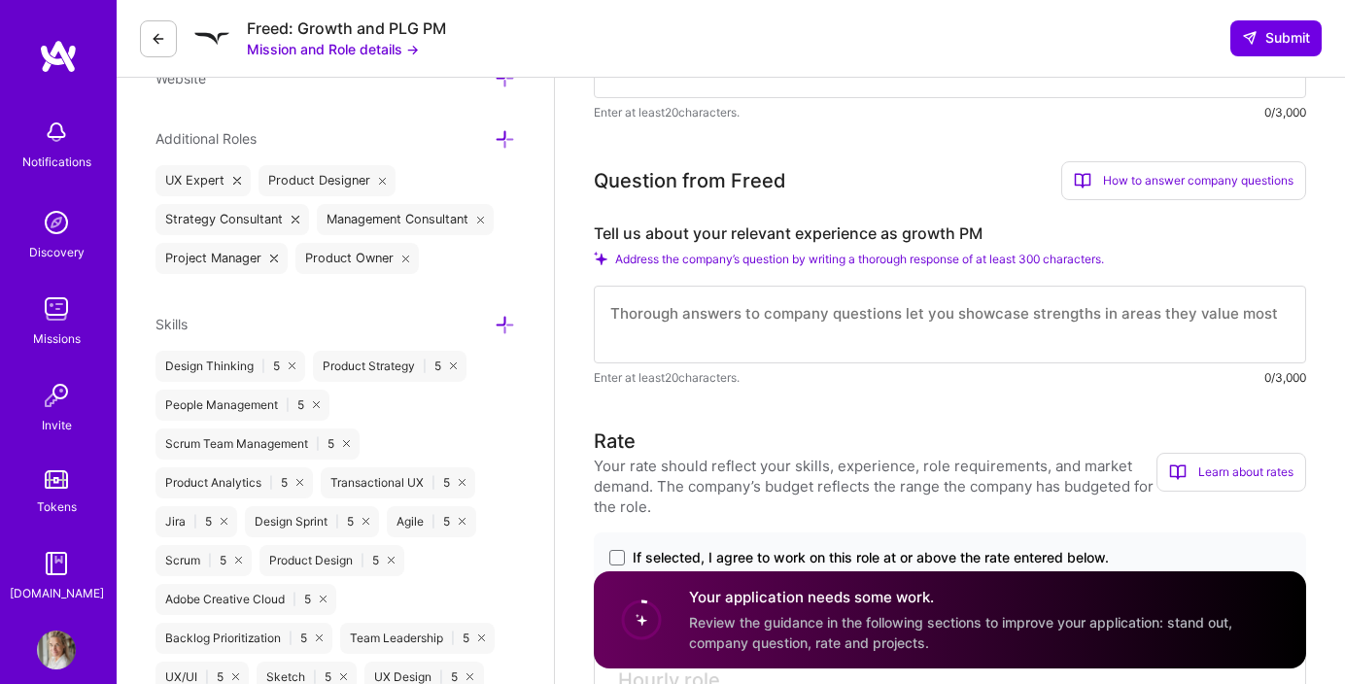
click at [163, 43] on icon at bounding box center [159, 39] width 16 height 16
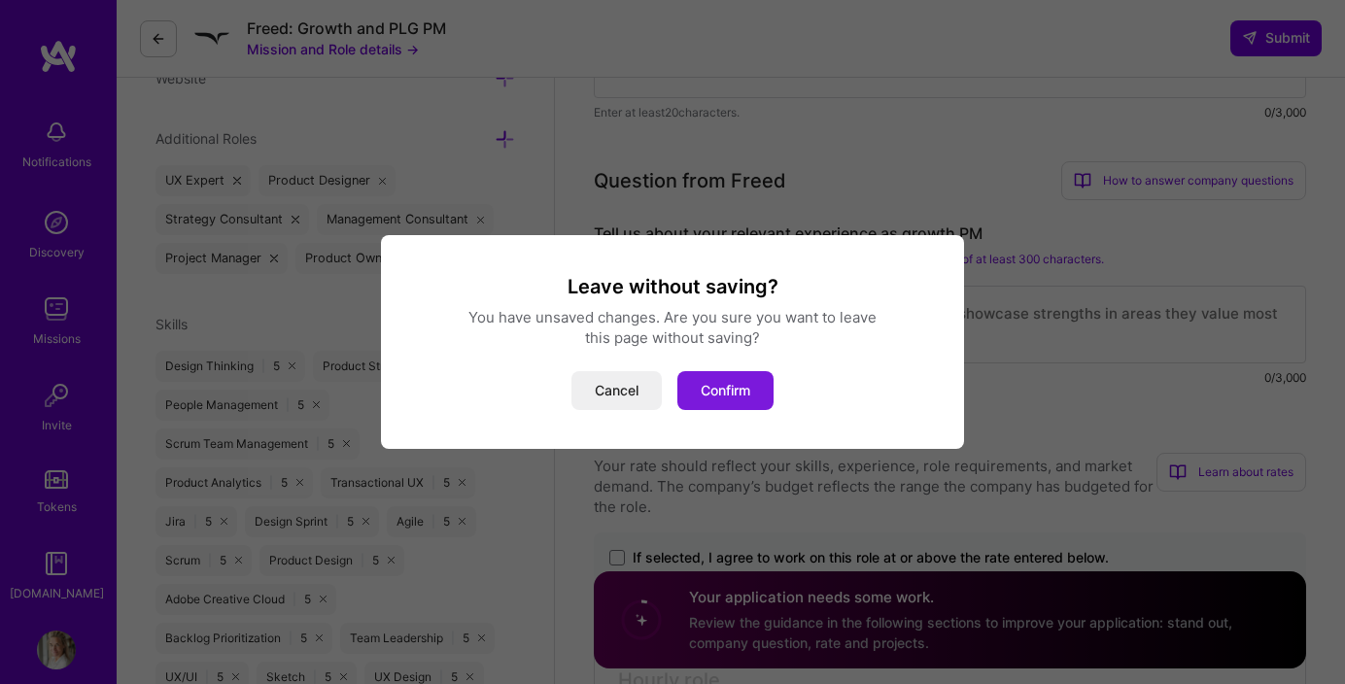
click at [722, 387] on button "Confirm" at bounding box center [725, 390] width 96 height 39
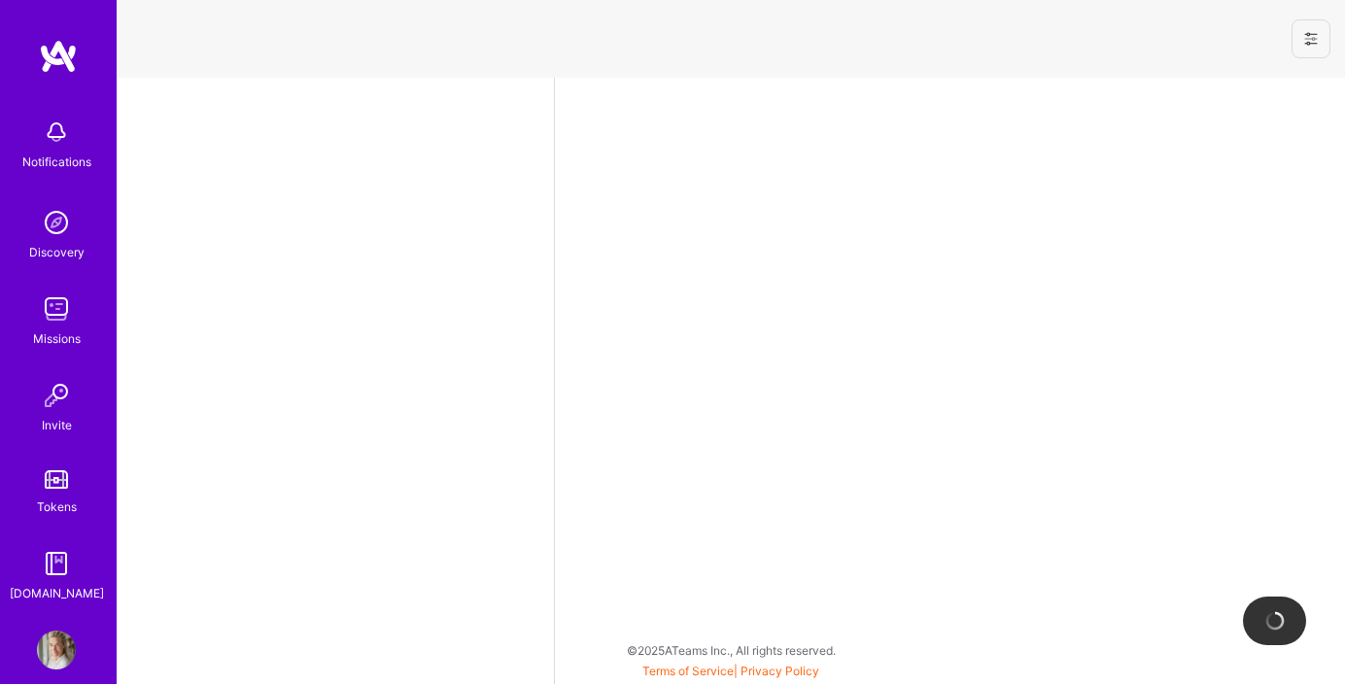
select select "US"
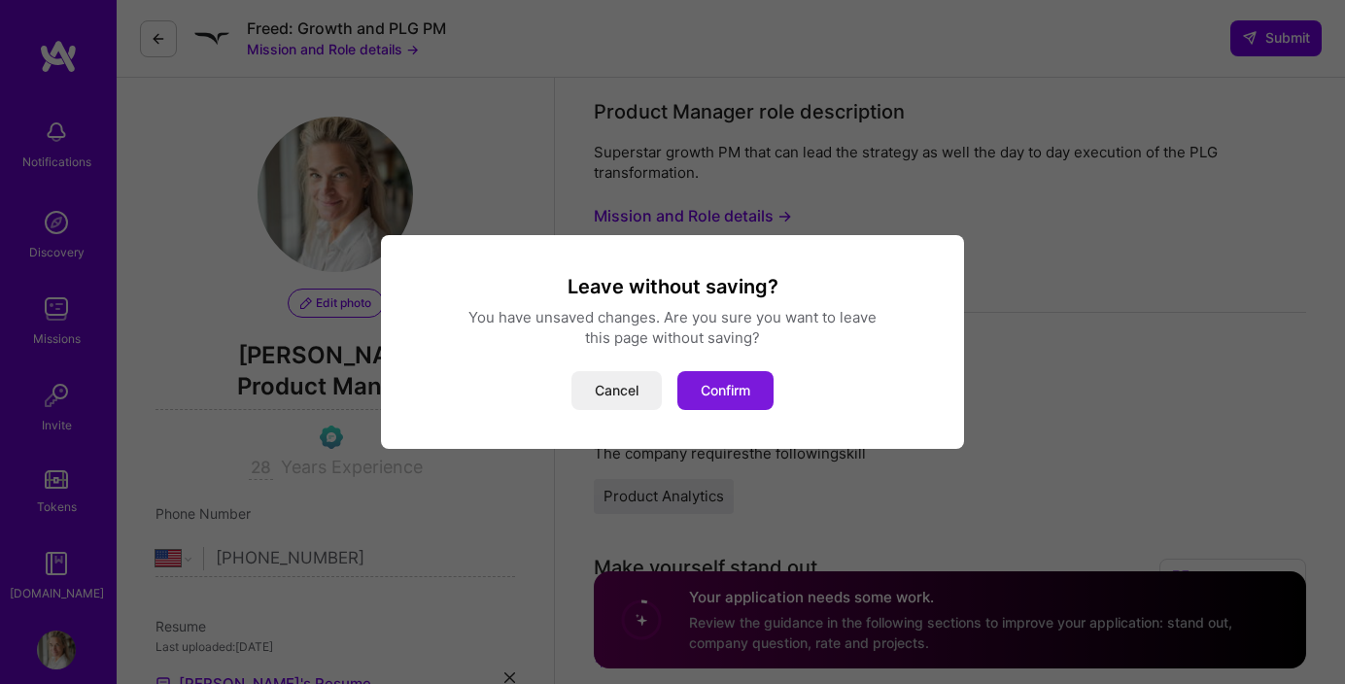
click at [747, 380] on button "Confirm" at bounding box center [725, 390] width 96 height 39
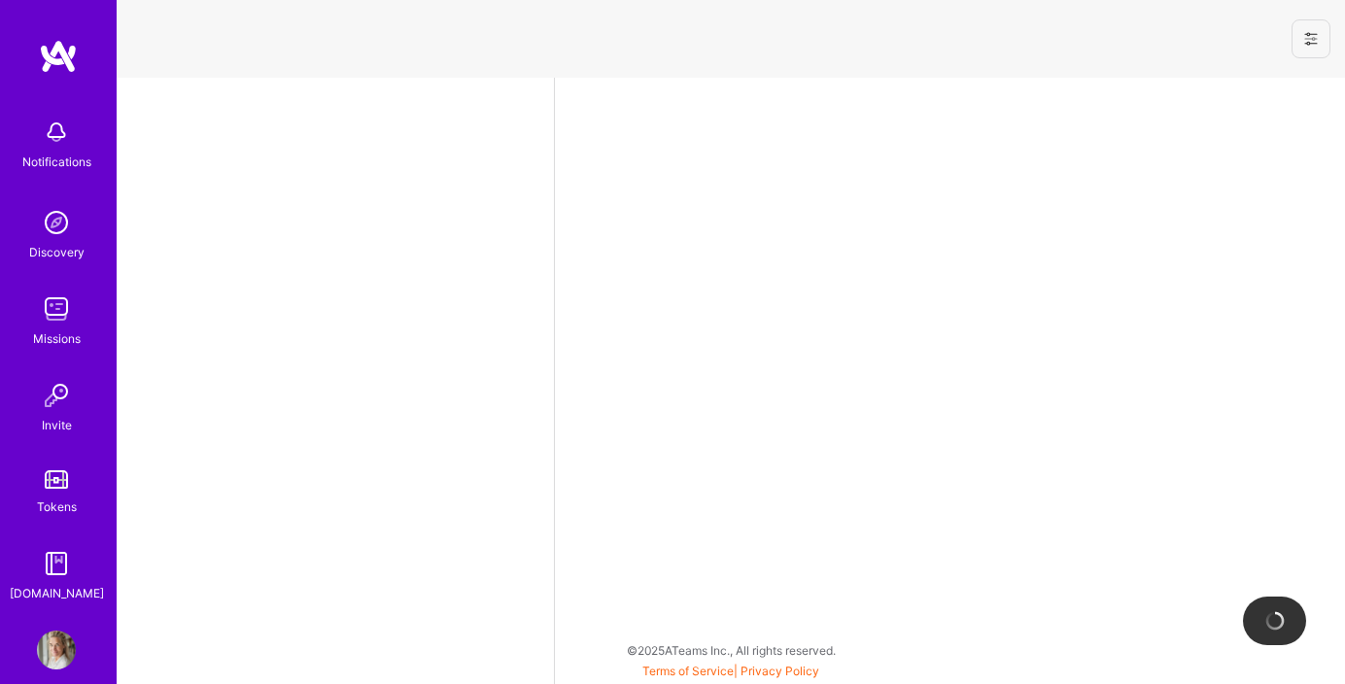
select select "US"
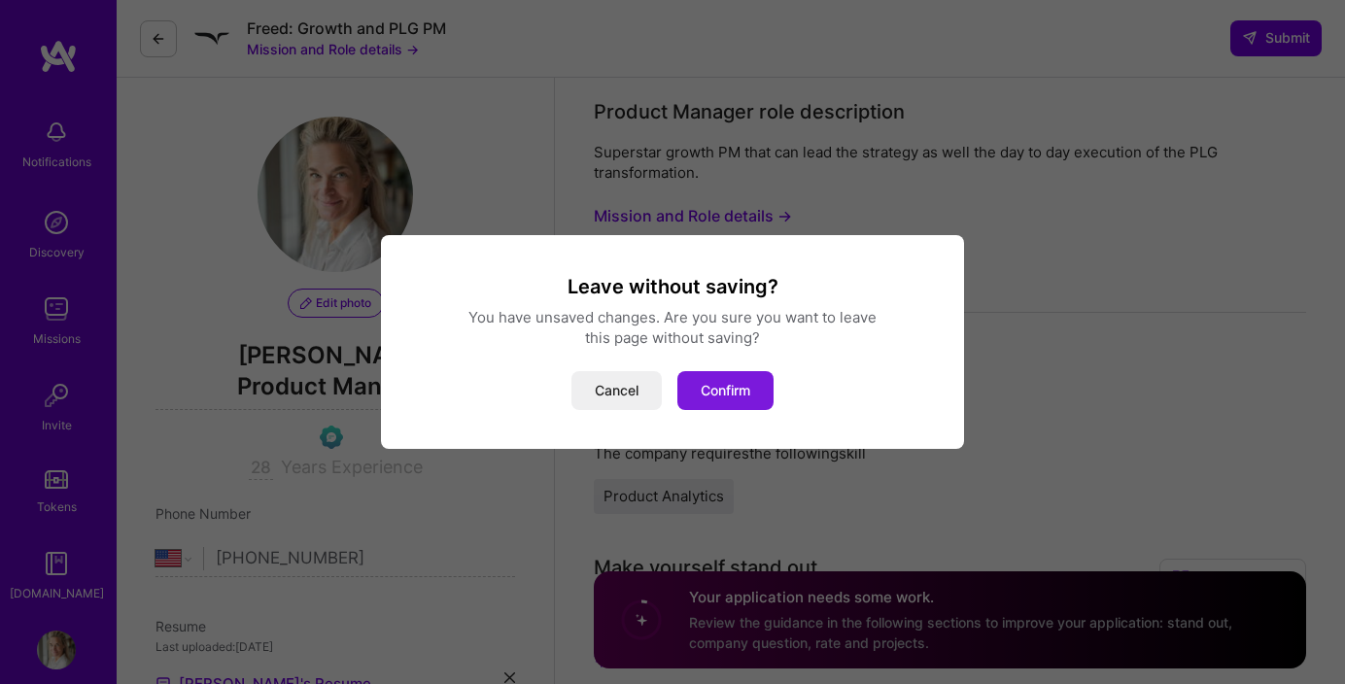
click at [752, 394] on button "Confirm" at bounding box center [725, 390] width 96 height 39
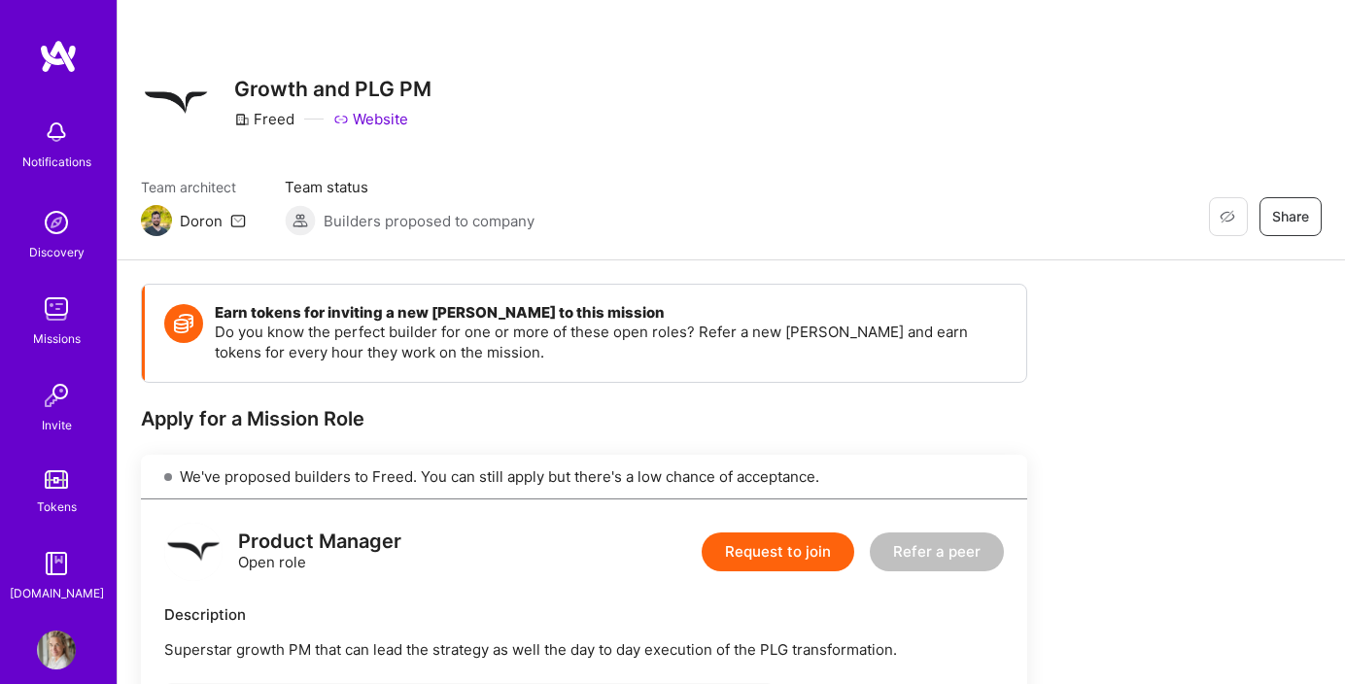
click at [52, 320] on img at bounding box center [56, 309] width 39 height 39
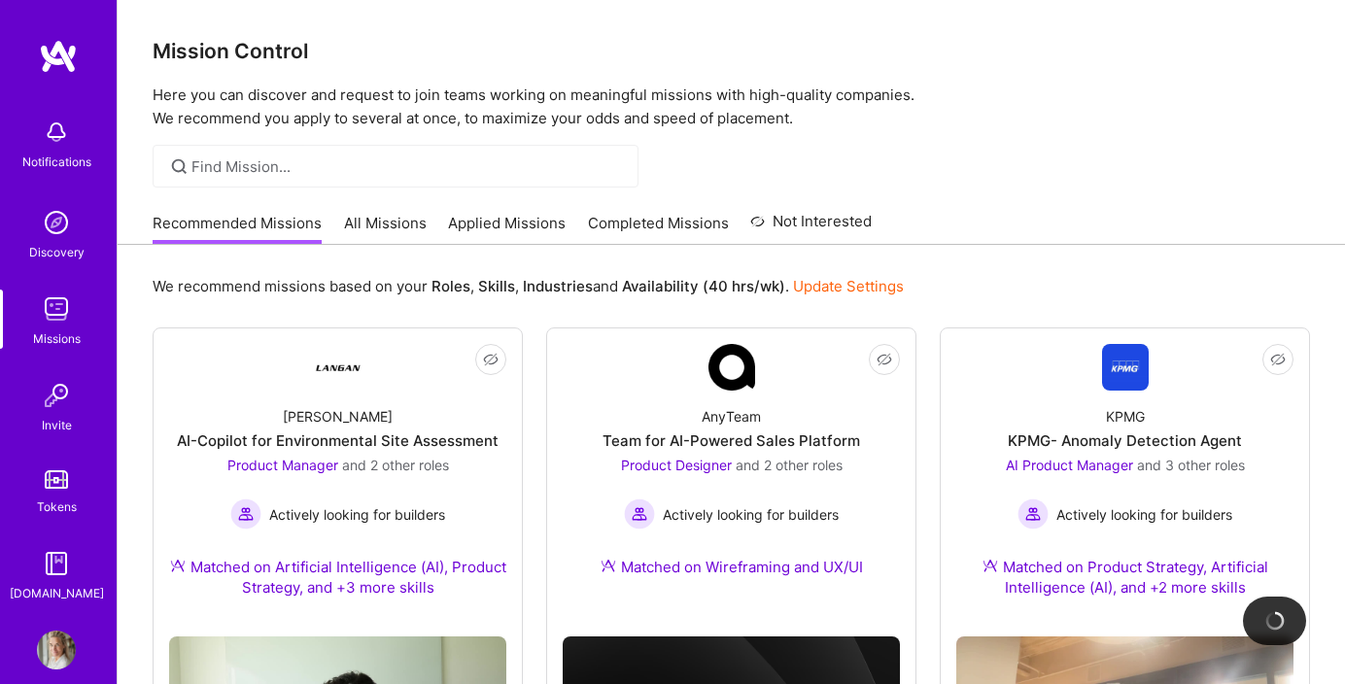
click at [382, 223] on link "All Missions" at bounding box center [385, 229] width 83 height 32
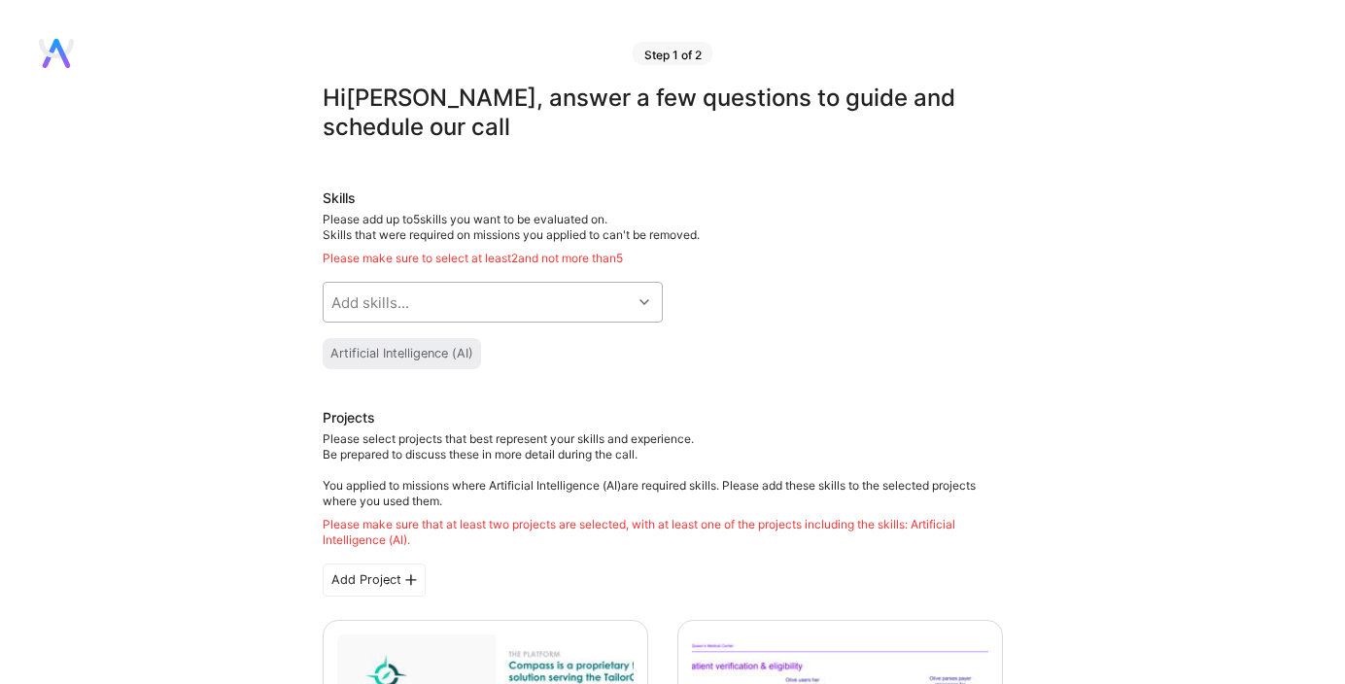
click at [511, 299] on div "Add skills..." at bounding box center [478, 302] width 308 height 39
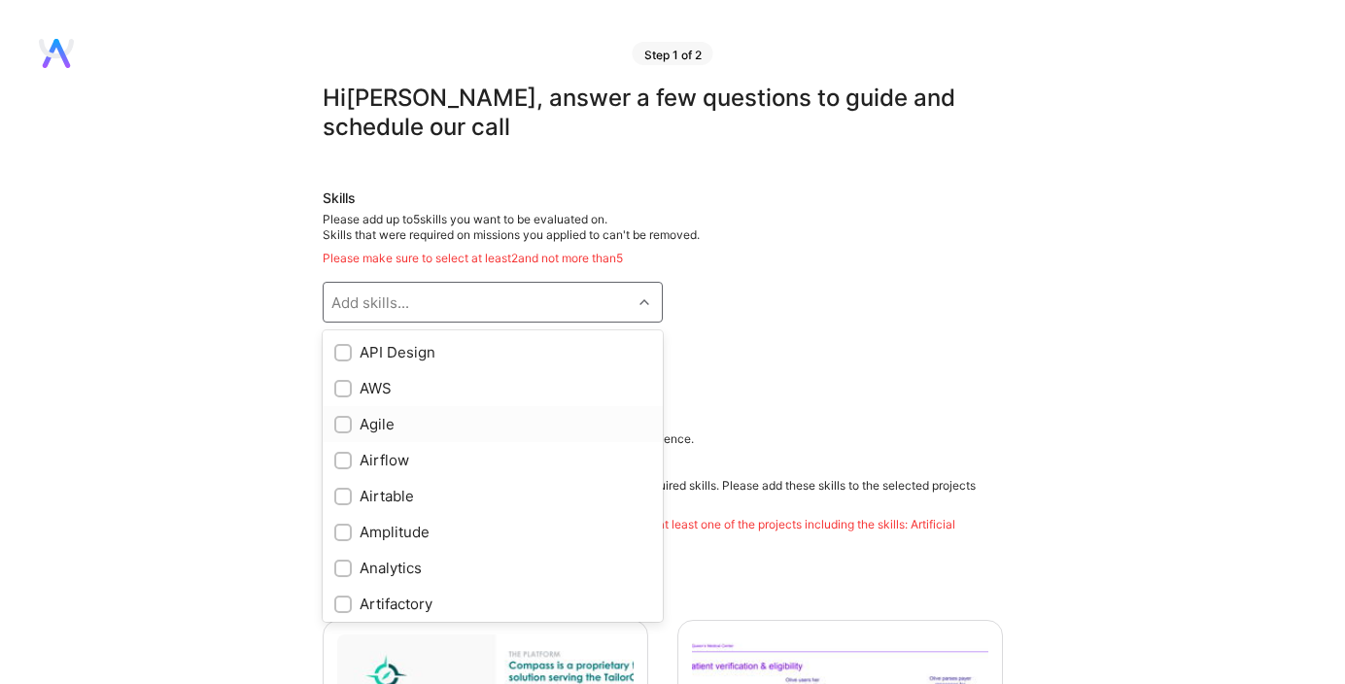
click at [345, 427] on input "checkbox" at bounding box center [345, 426] width 14 height 14
checkbox input "true"
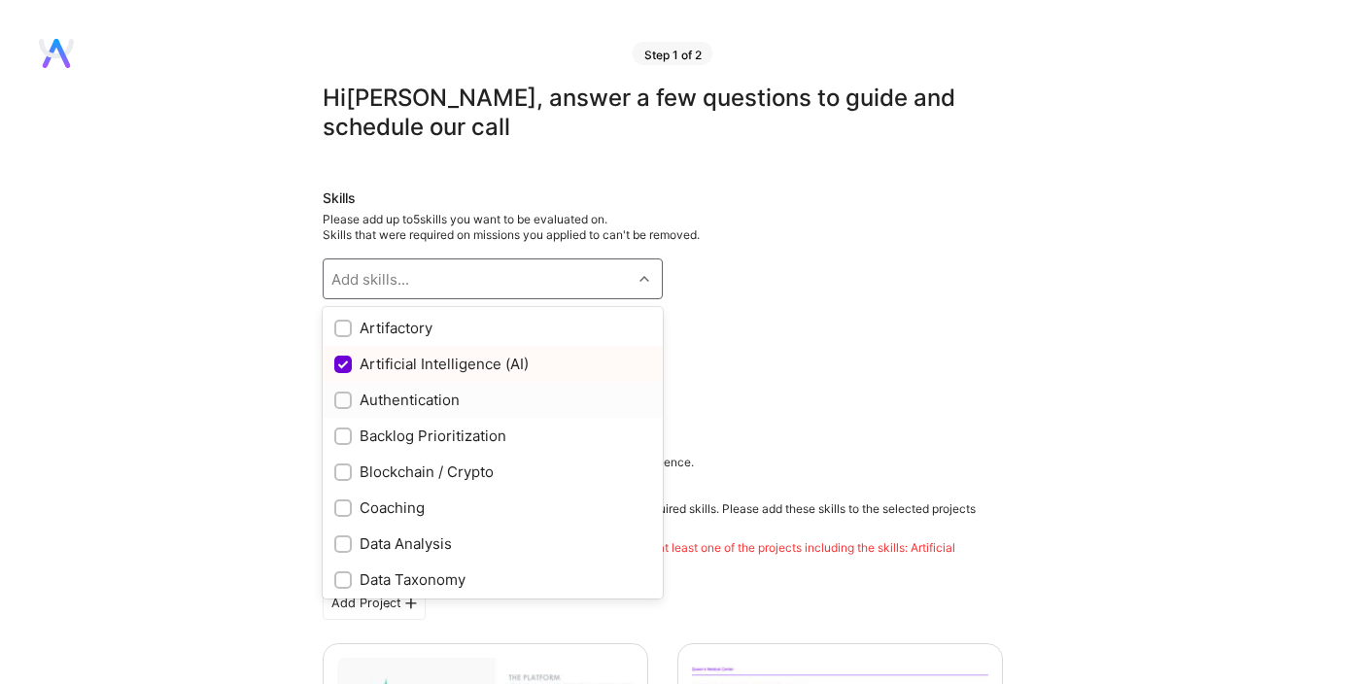
scroll to position [257, 0]
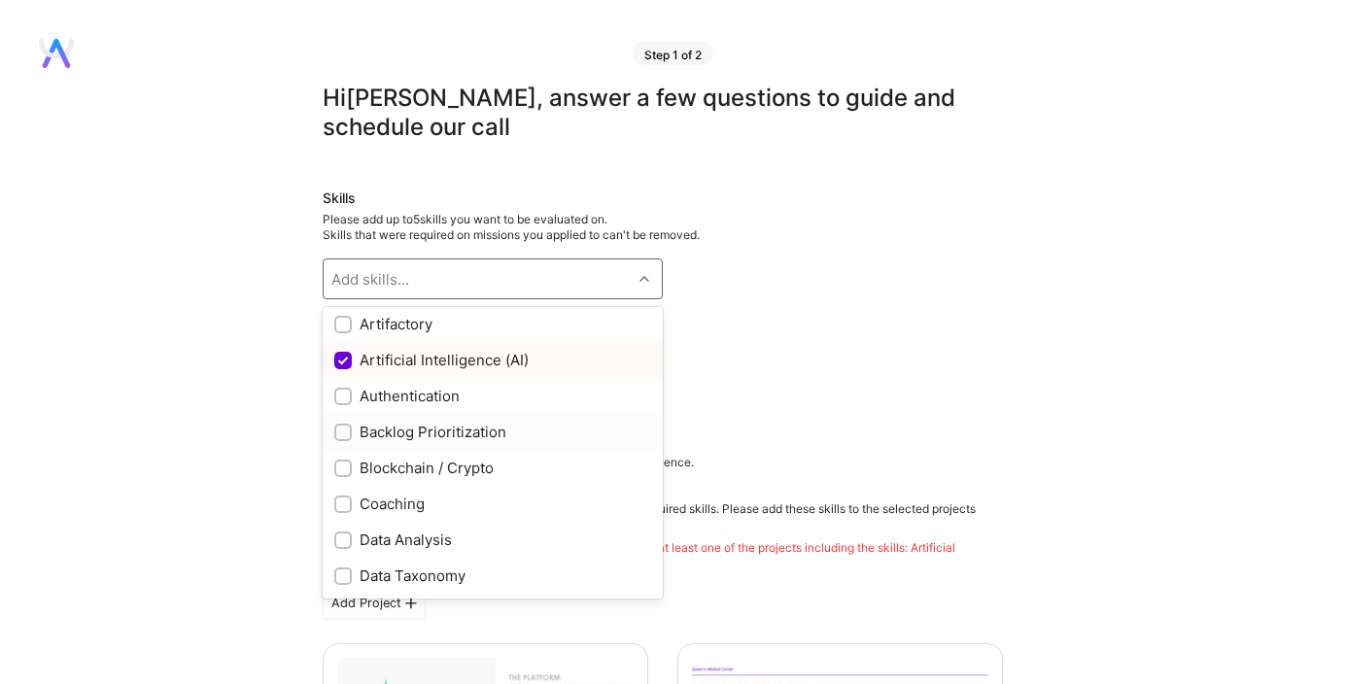
click at [336, 431] on div at bounding box center [342, 432] width 17 height 17
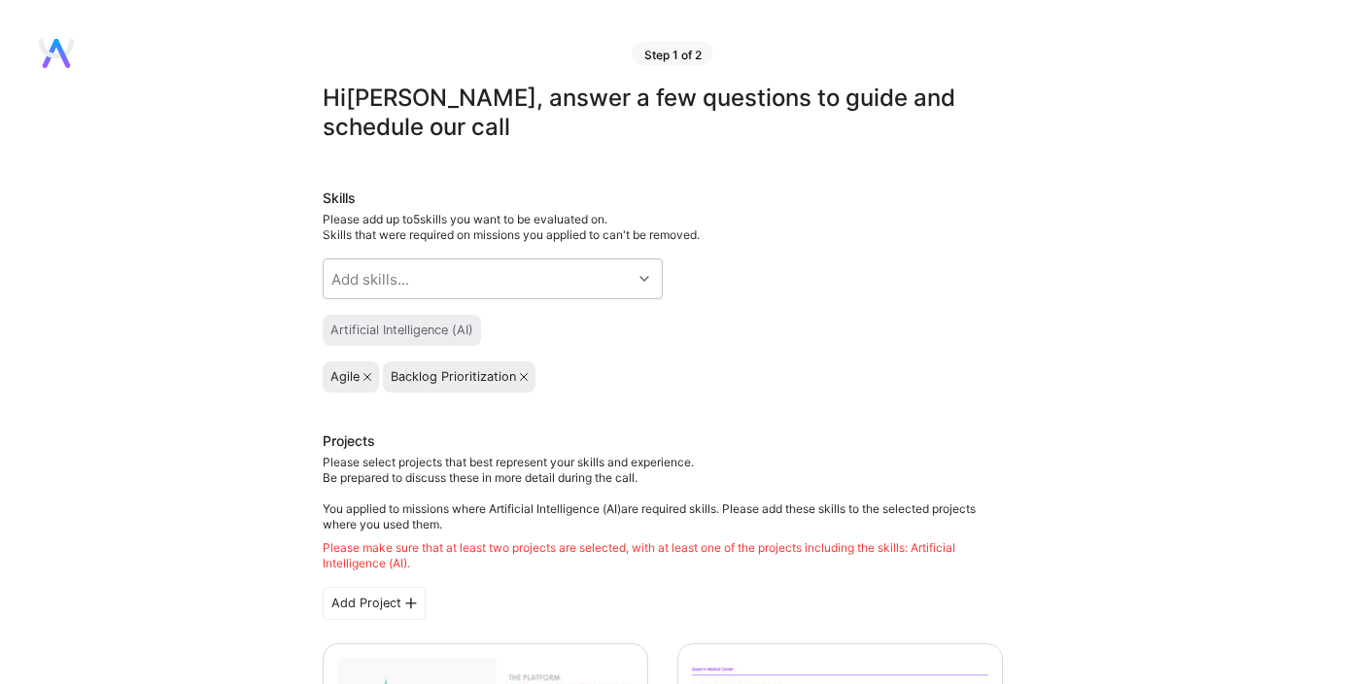
click at [520, 371] on div "Backlog Prioritization" at bounding box center [459, 377] width 137 height 16
click at [521, 373] on icon at bounding box center [524, 377] width 8 height 8
click at [362, 372] on div "Agile" at bounding box center [350, 377] width 41 height 16
click at [364, 378] on icon at bounding box center [367, 377] width 8 height 8
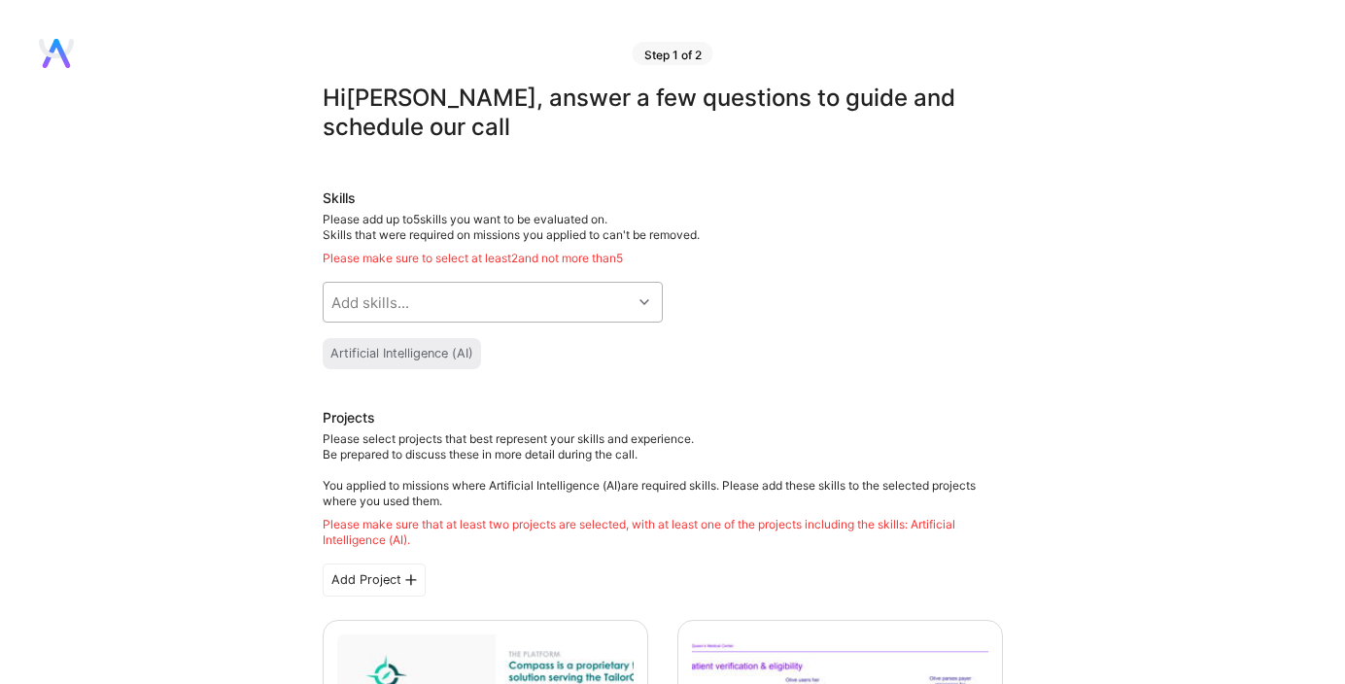
click at [388, 295] on div "Add skills..." at bounding box center [370, 303] width 78 height 20
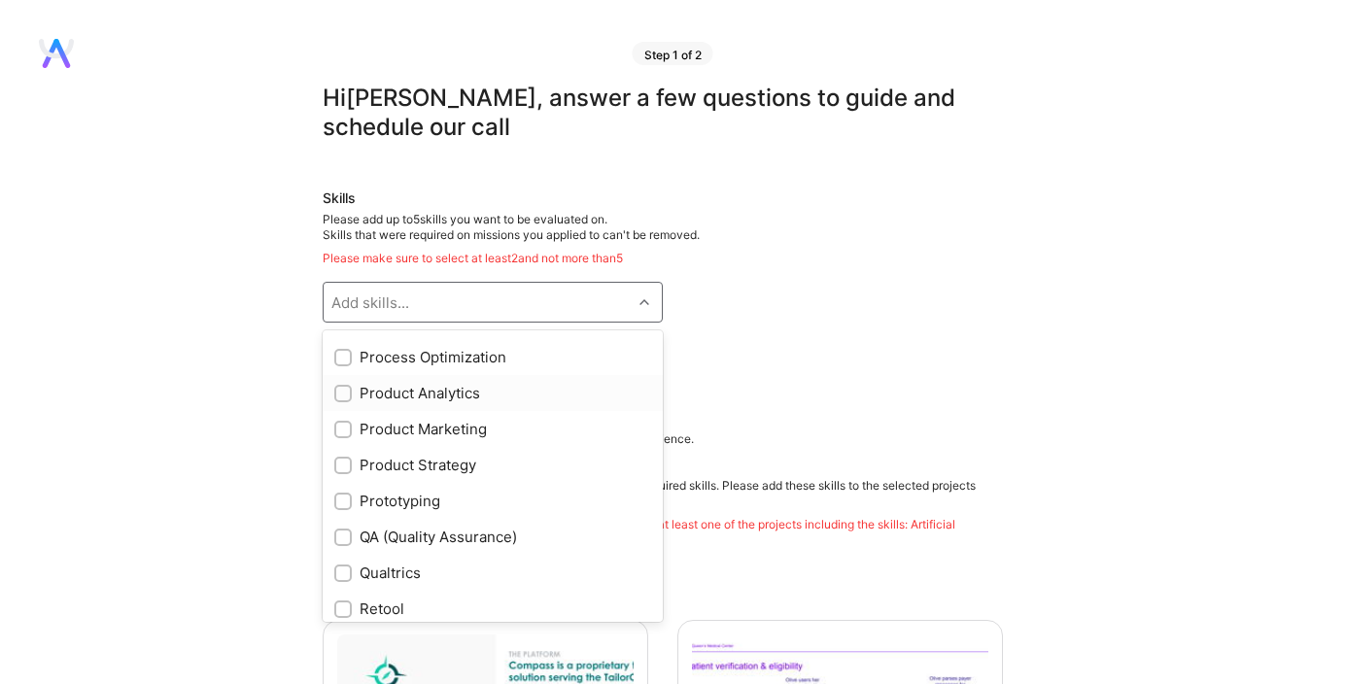
scroll to position [1686, 0]
click at [347, 466] on input "checkbox" at bounding box center [345, 466] width 14 height 14
checkbox input "true"
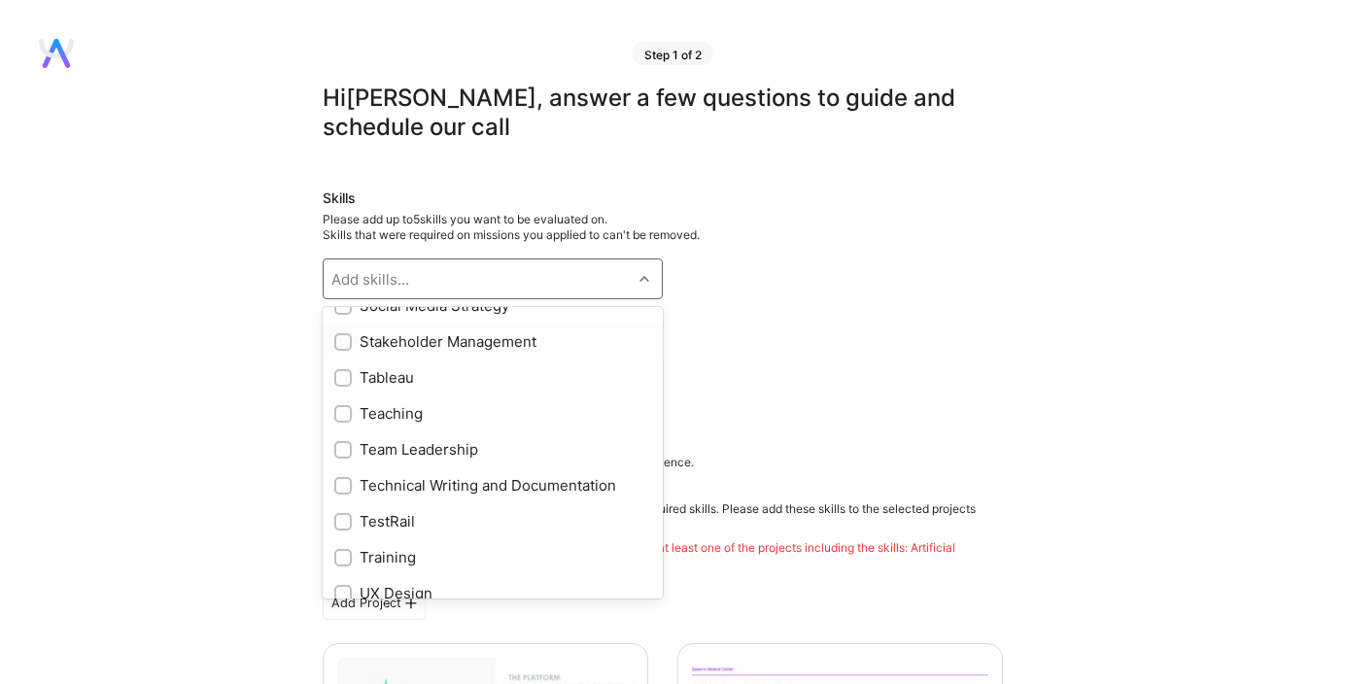
scroll to position [2290, 0]
click at [344, 448] on input "checkbox" at bounding box center [345, 450] width 14 height 14
checkbox input "true"
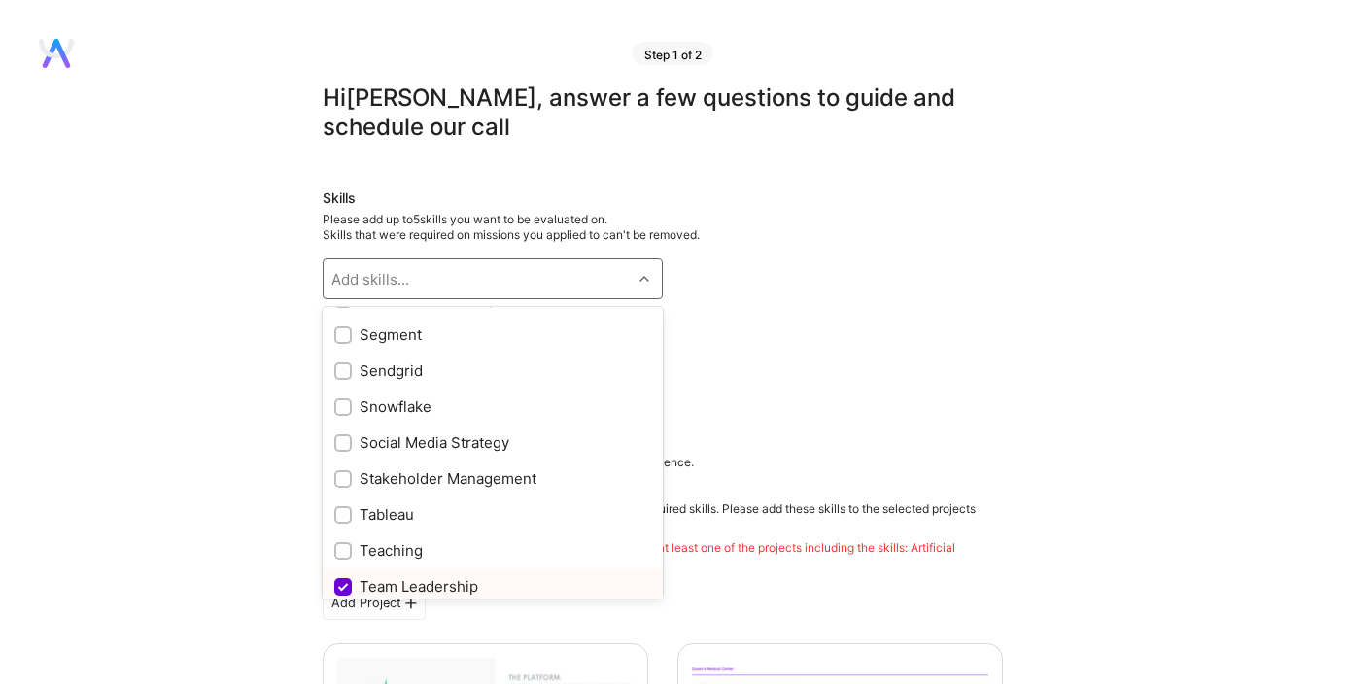
scroll to position [2148, 0]
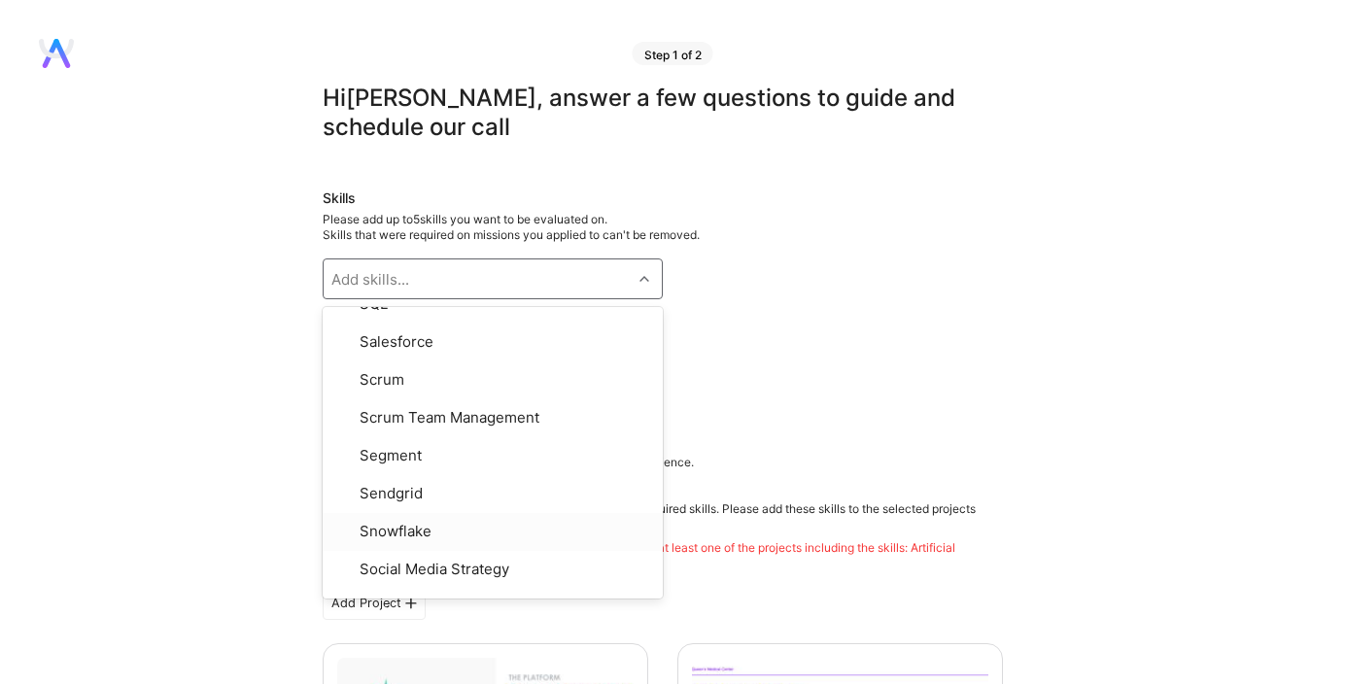
click at [711, 388] on div "Product Strategy Team Leadership" at bounding box center [663, 377] width 680 height 31
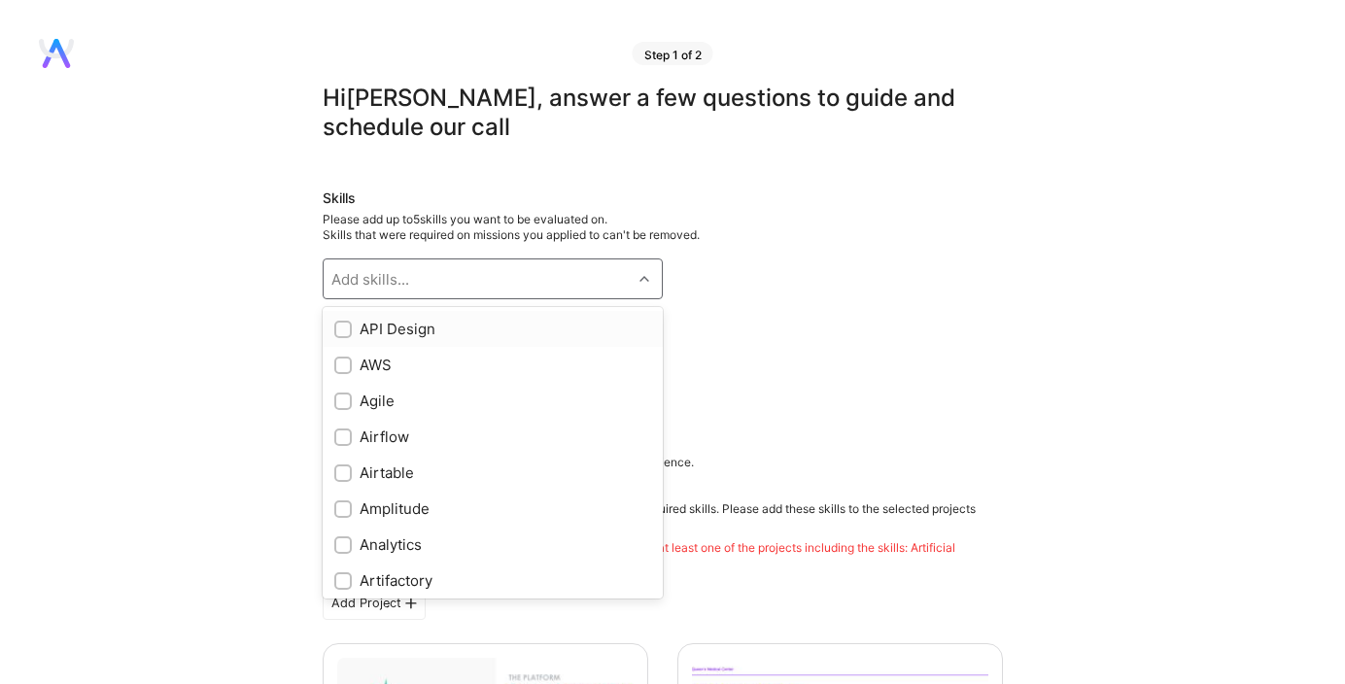
click at [436, 271] on div "Add skills..." at bounding box center [478, 278] width 308 height 39
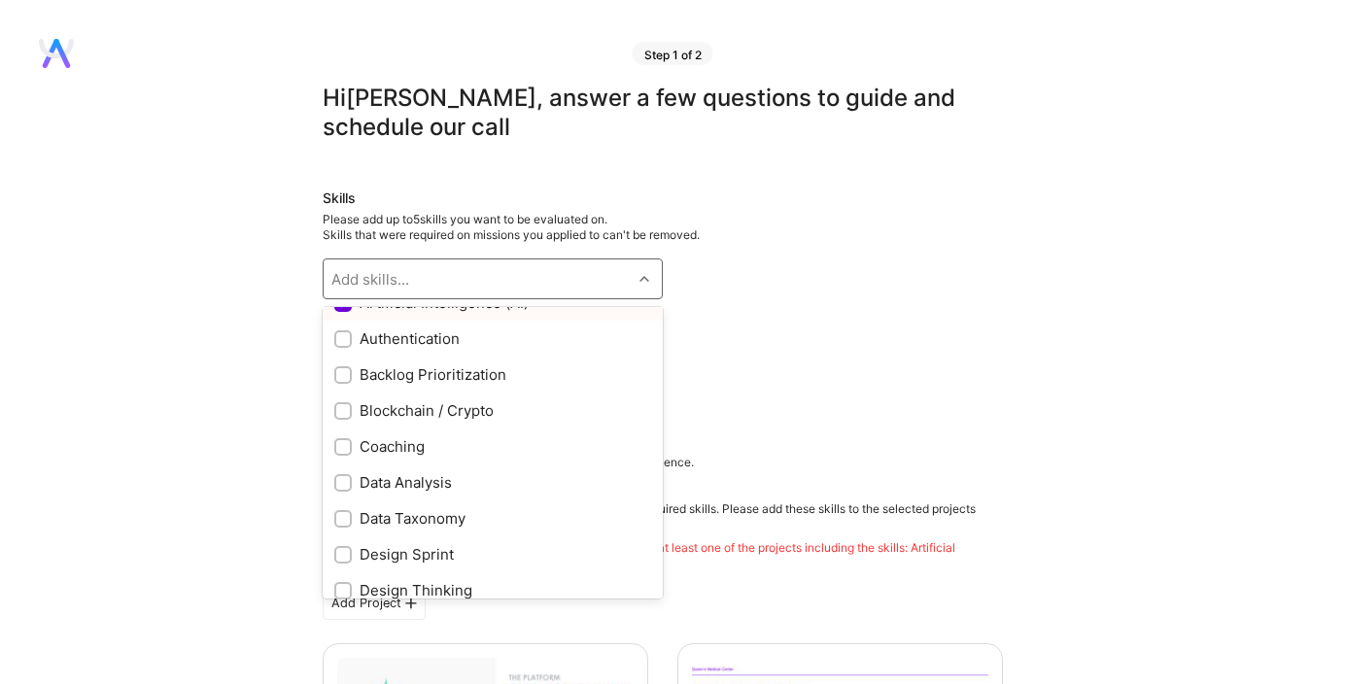
scroll to position [315, 0]
click at [418, 377] on div "Backlog Prioritization" at bounding box center [492, 373] width 317 height 20
checkbox input "true"
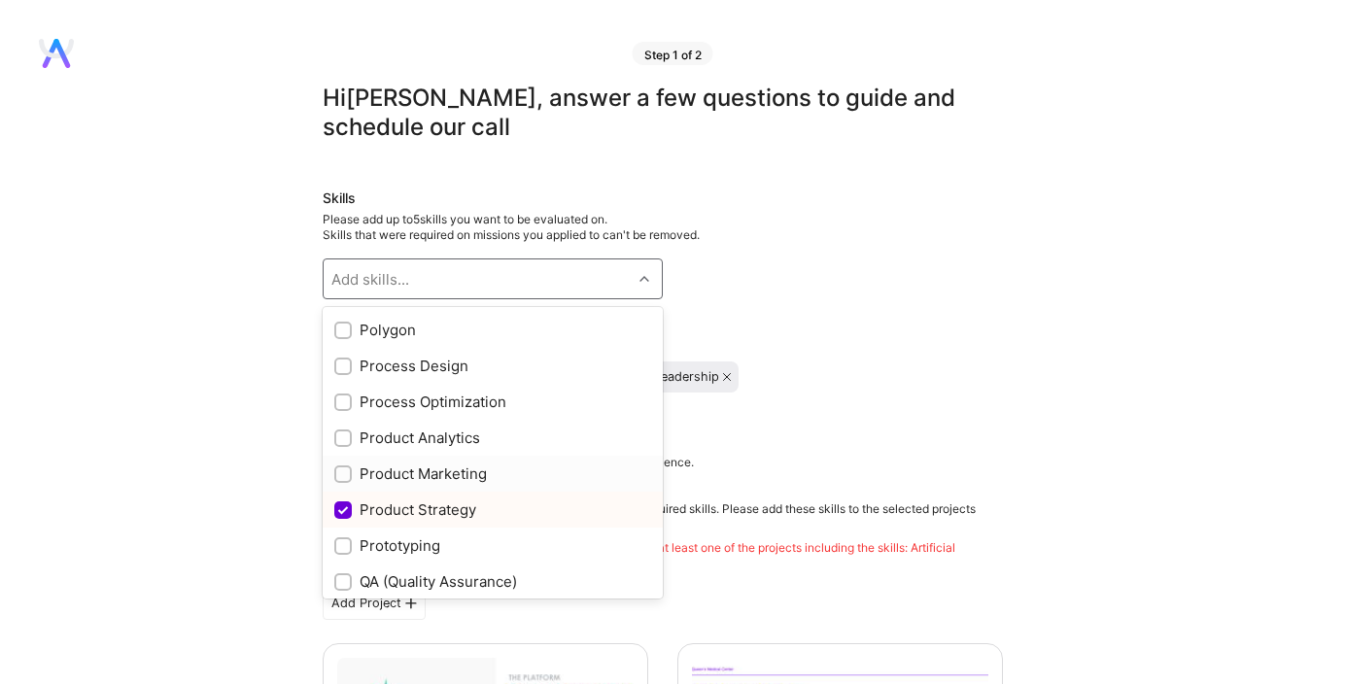
scroll to position [1620, 0]
click at [342, 433] on input "checkbox" at bounding box center [345, 437] width 14 height 14
checkbox input "true"
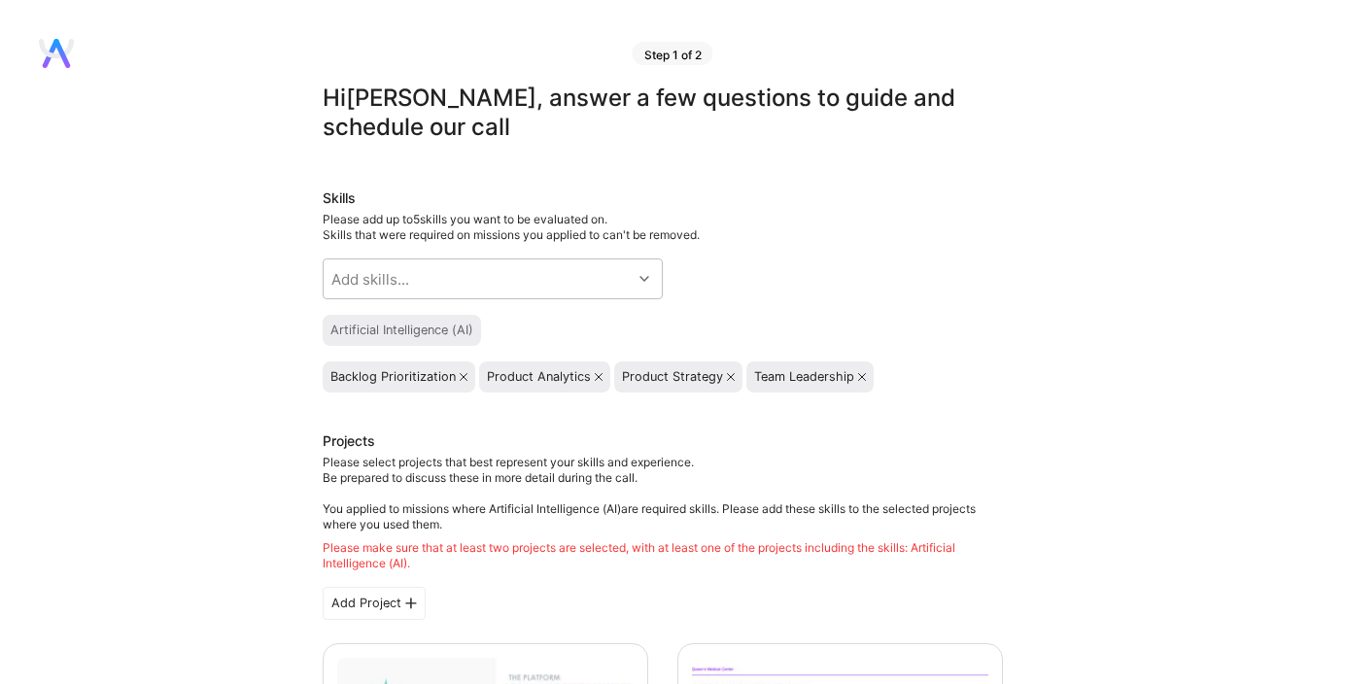
click at [876, 266] on div "Skills Please add up to 5 skills you want to be evaluated on. Skills that were …" at bounding box center [663, 291] width 680 height 204
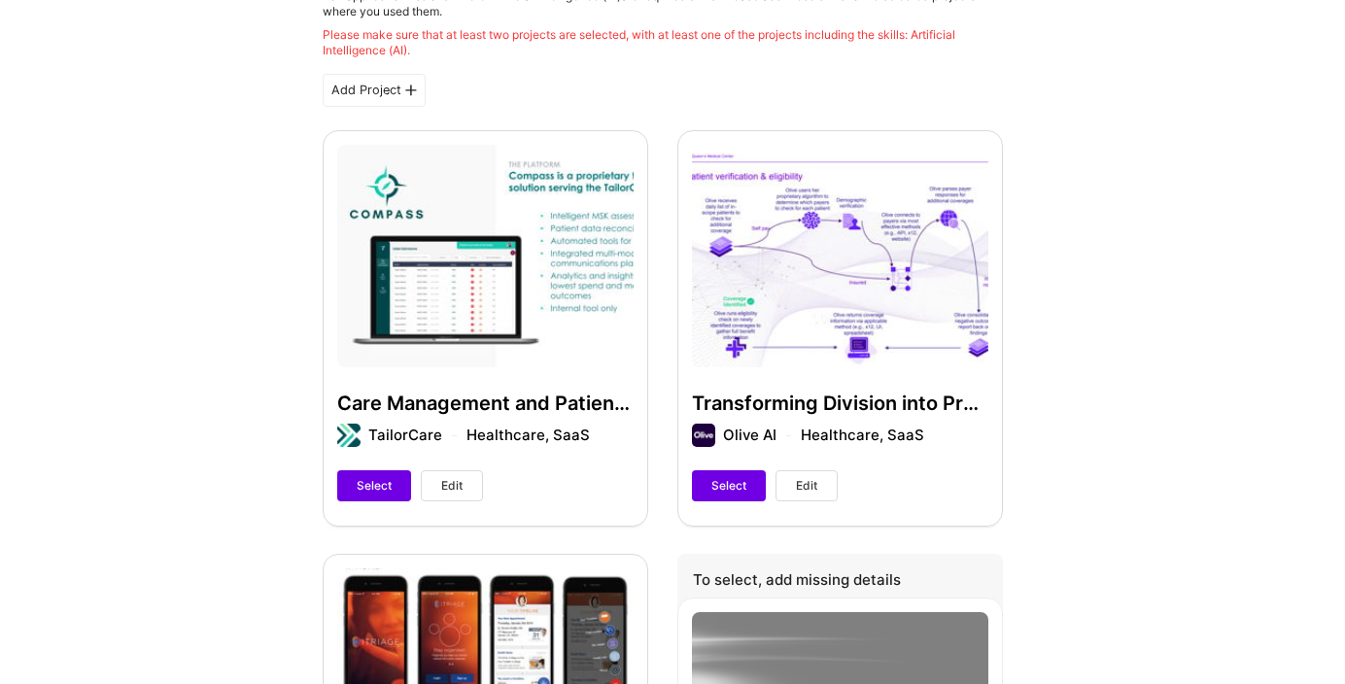
scroll to position [521, 0]
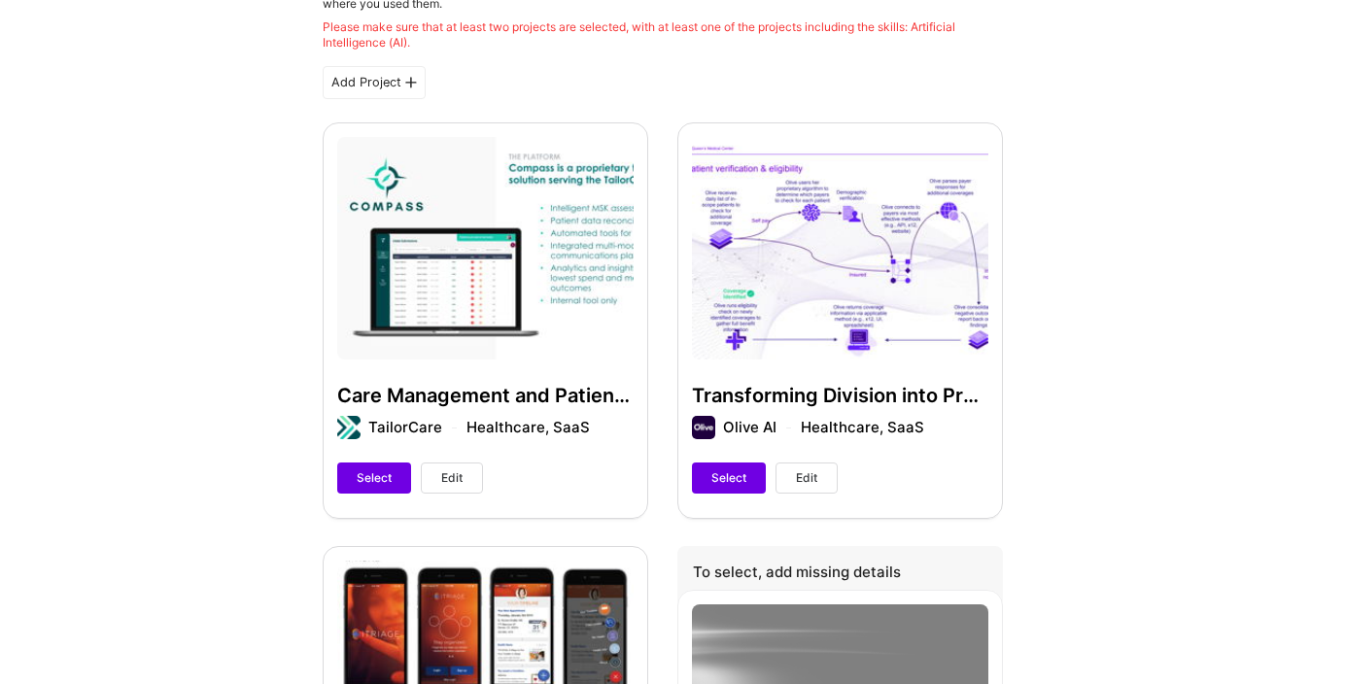
click at [811, 484] on span "Edit" at bounding box center [806, 477] width 21 height 17
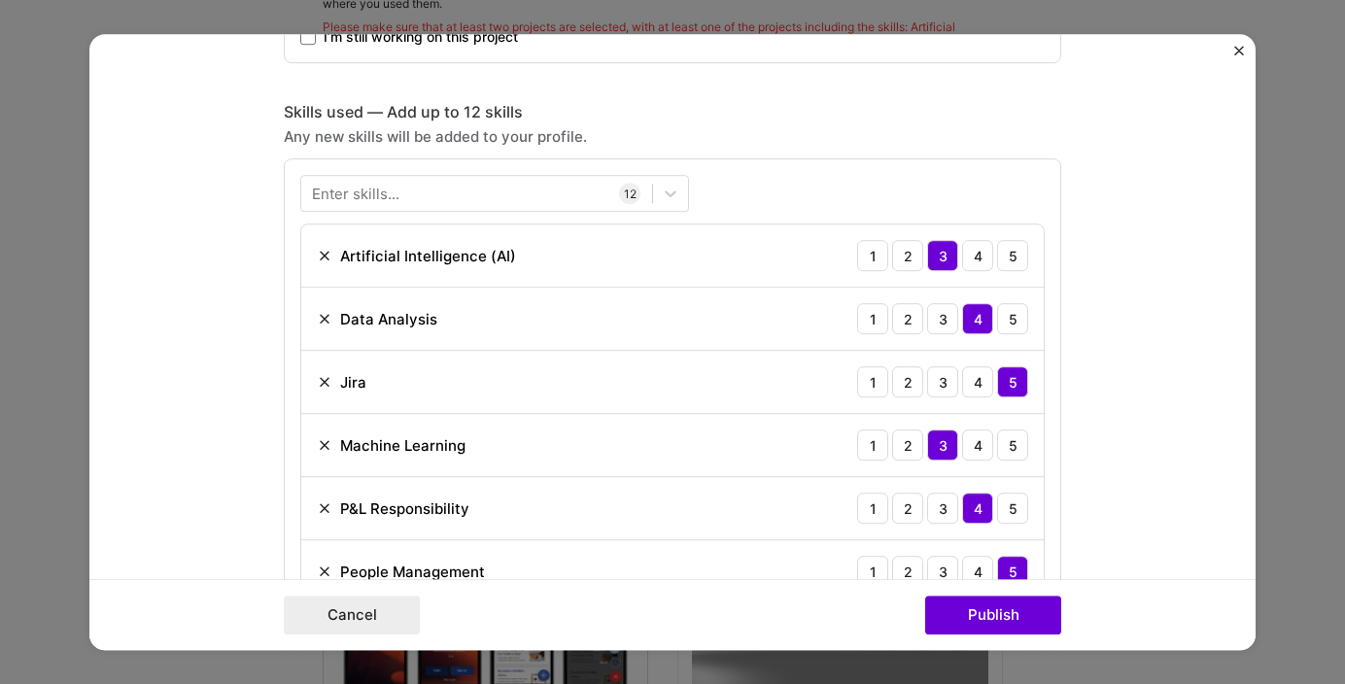
scroll to position [1291, 0]
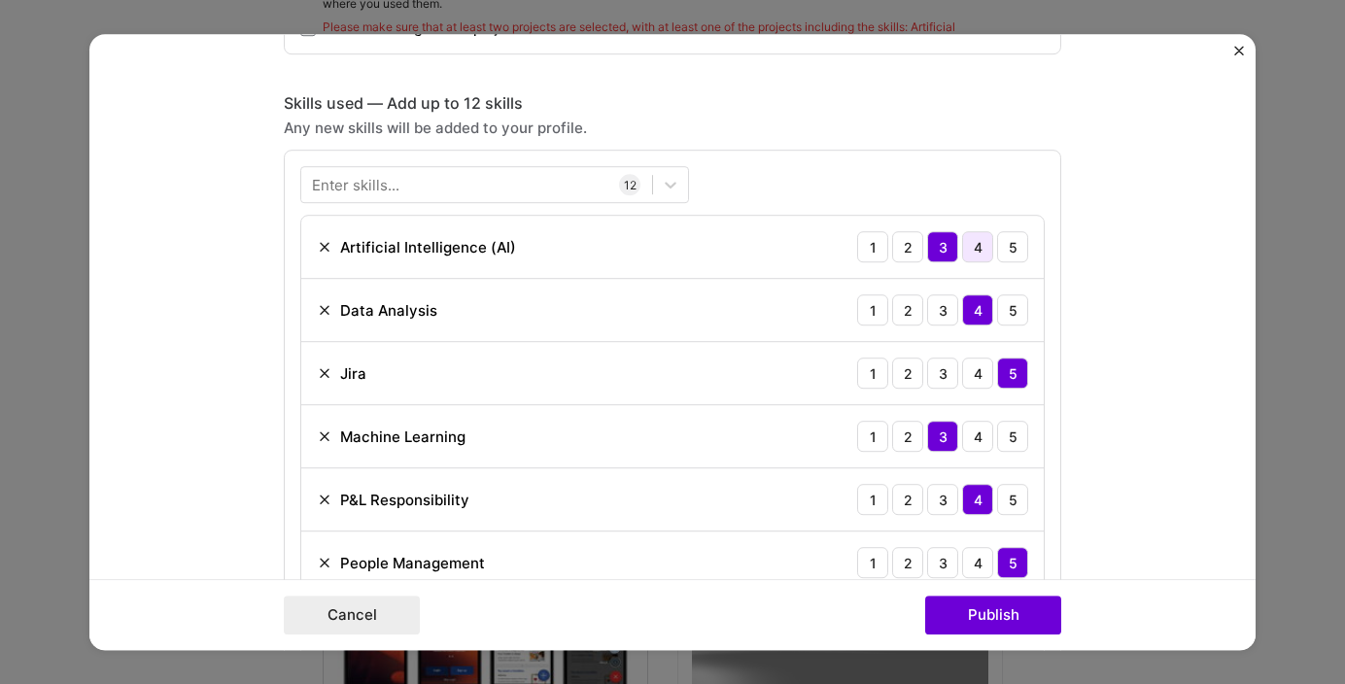
click at [977, 249] on div "4" at bounding box center [977, 246] width 31 height 31
click at [963, 614] on button "Publish" at bounding box center [993, 615] width 136 height 39
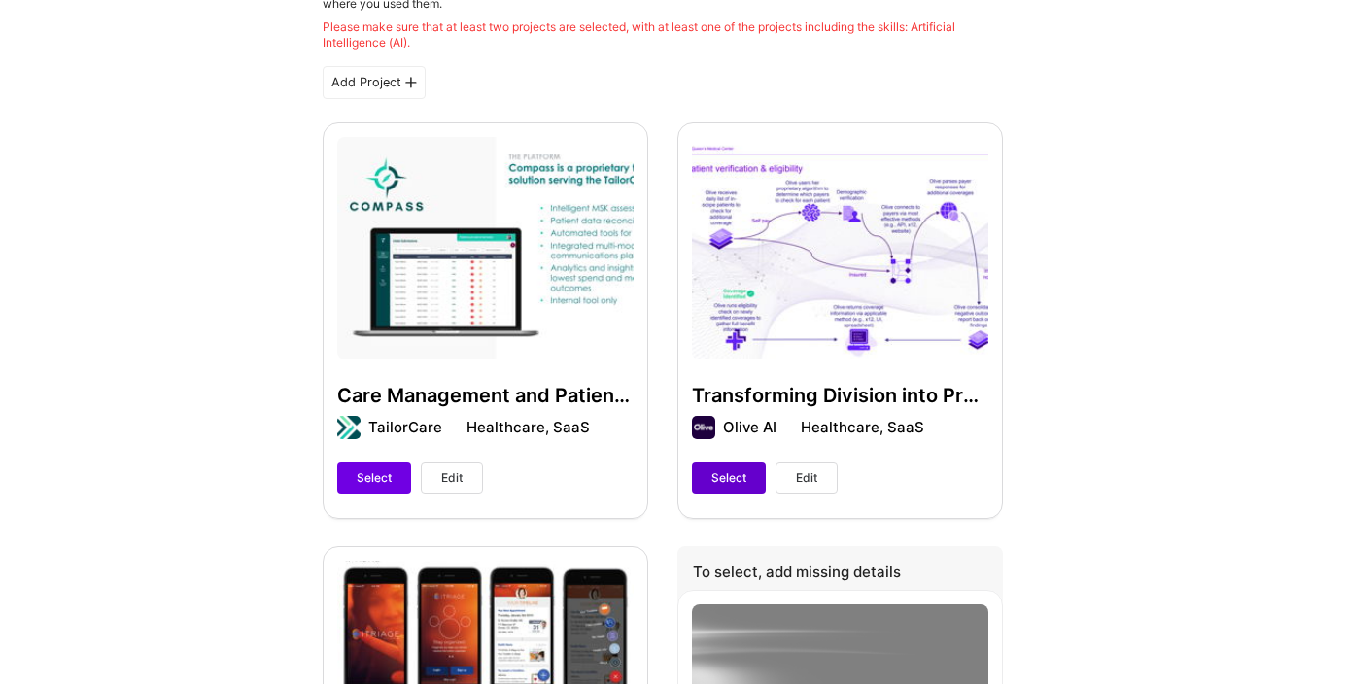
click at [727, 472] on span "Select" at bounding box center [728, 477] width 35 height 17
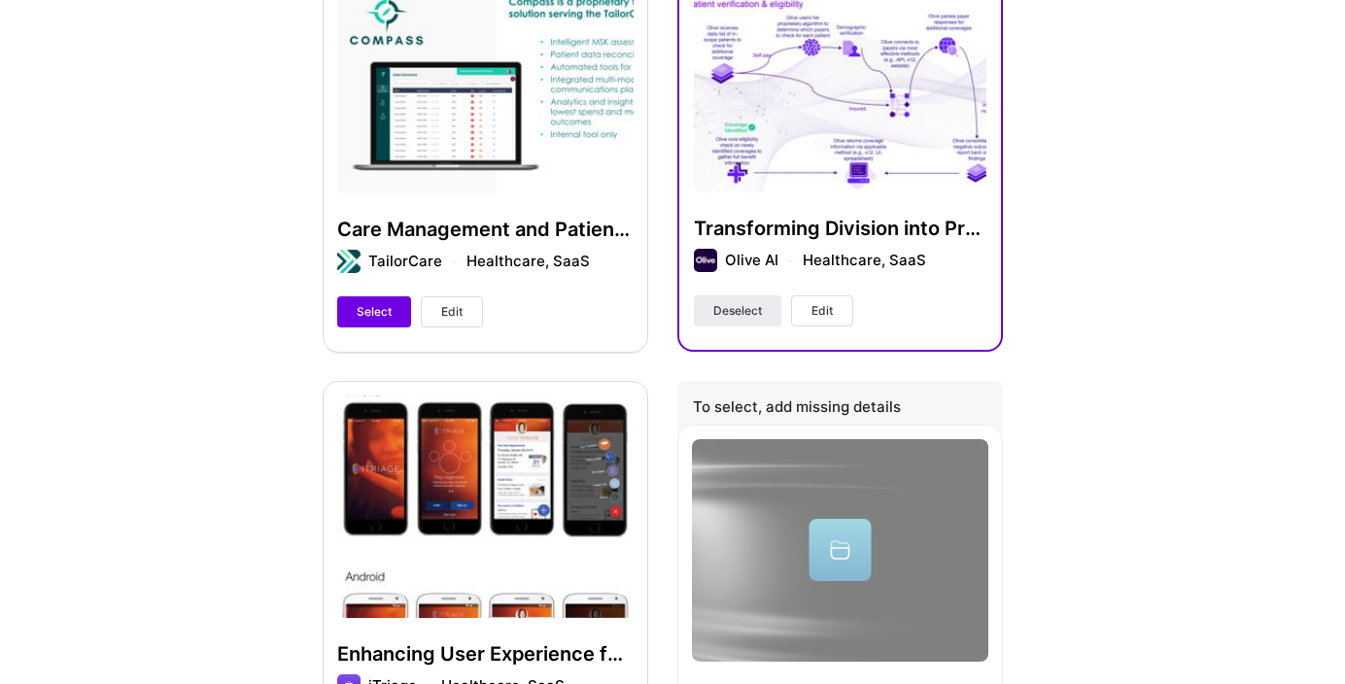
scroll to position [695, 0]
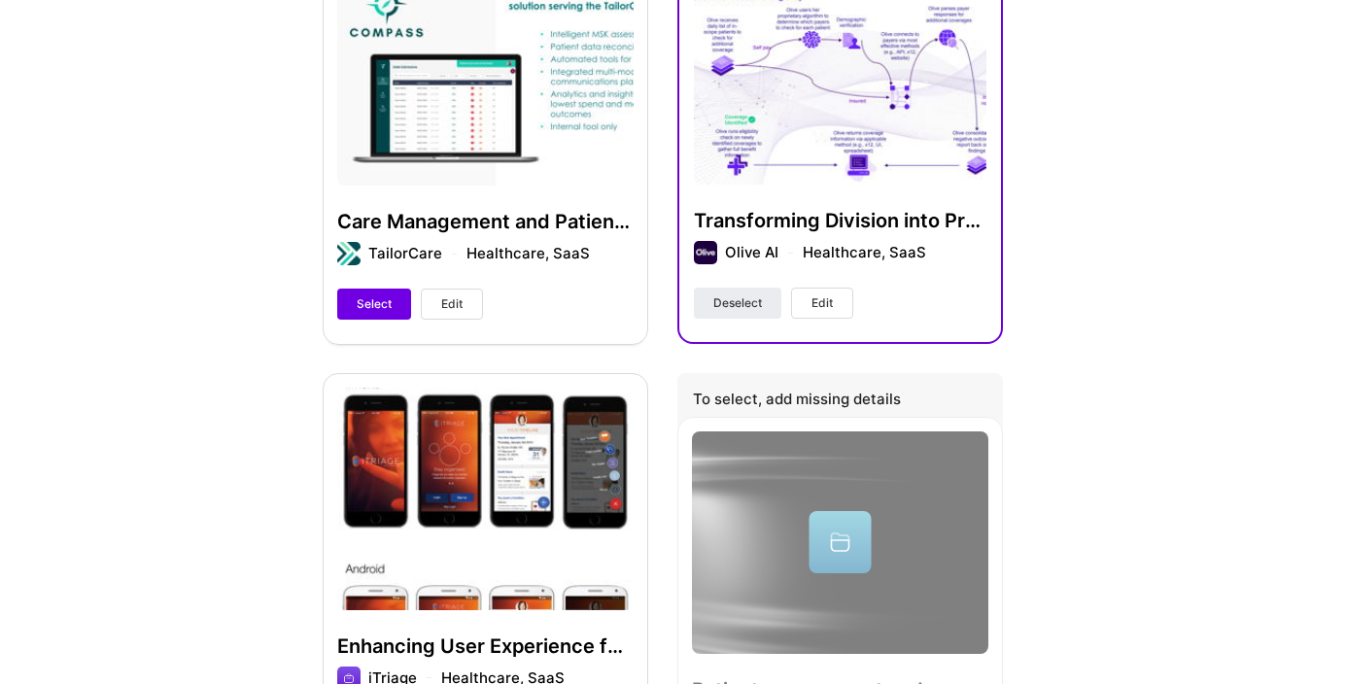
click at [808, 408] on div "To select, add missing details" at bounding box center [840, 401] width 326 height 57
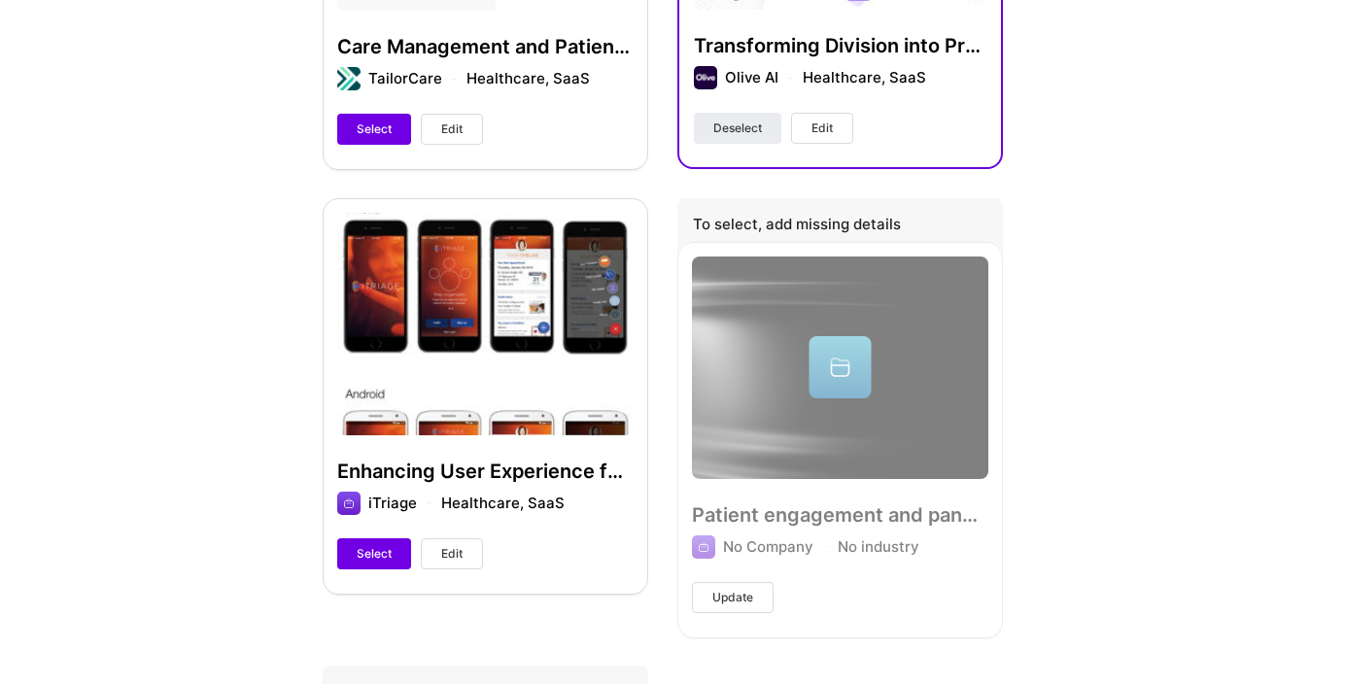
scroll to position [872, 0]
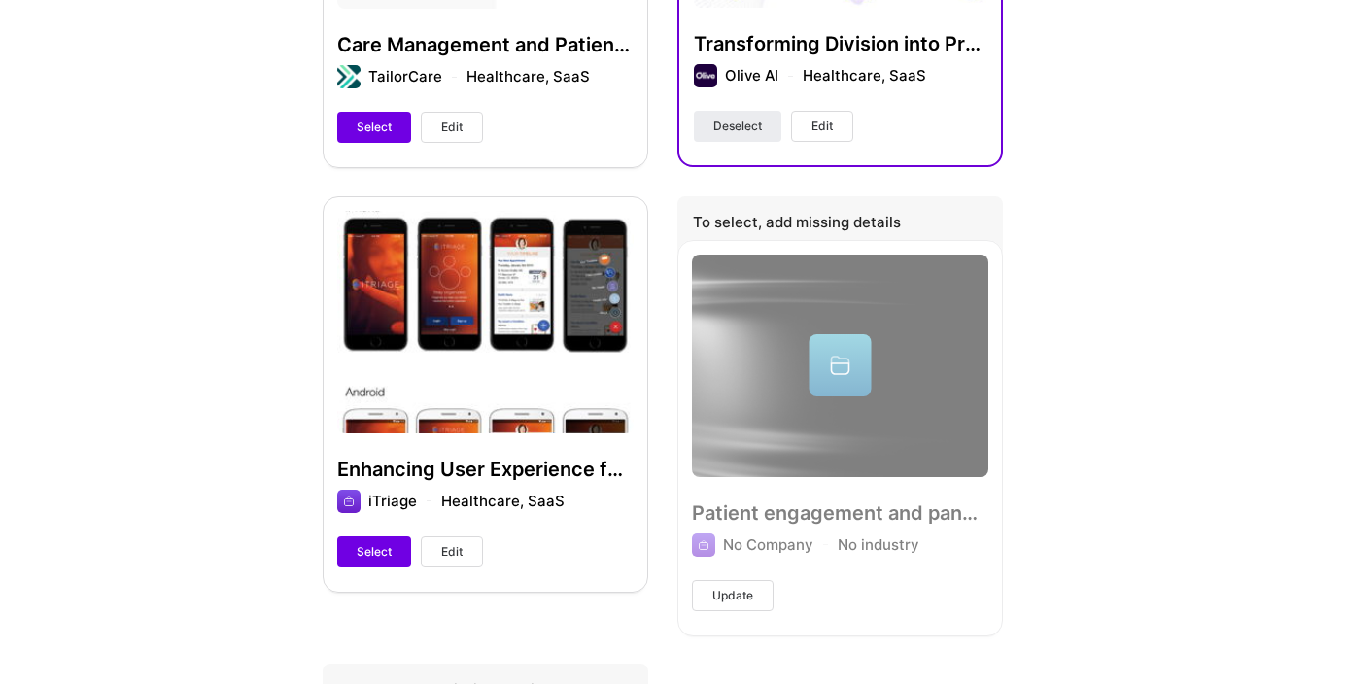
click at [735, 596] on span "Update" at bounding box center [732, 595] width 41 height 17
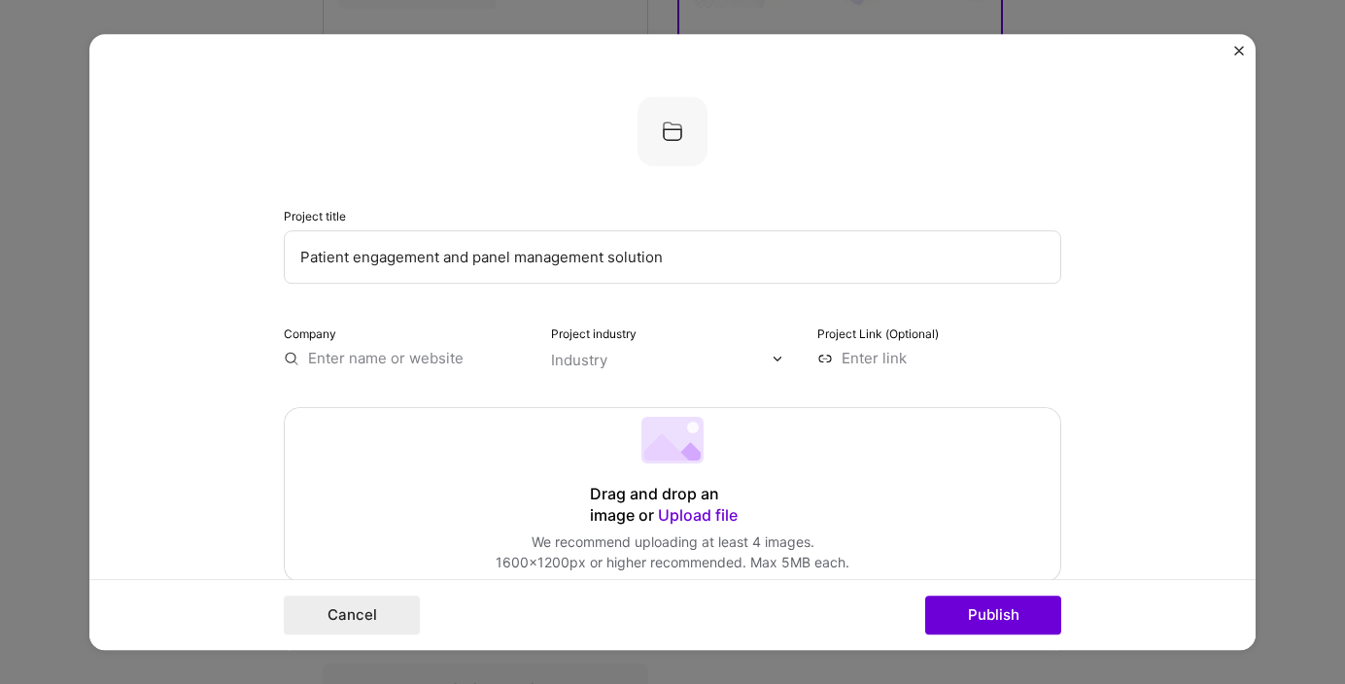
scroll to position [145, 0]
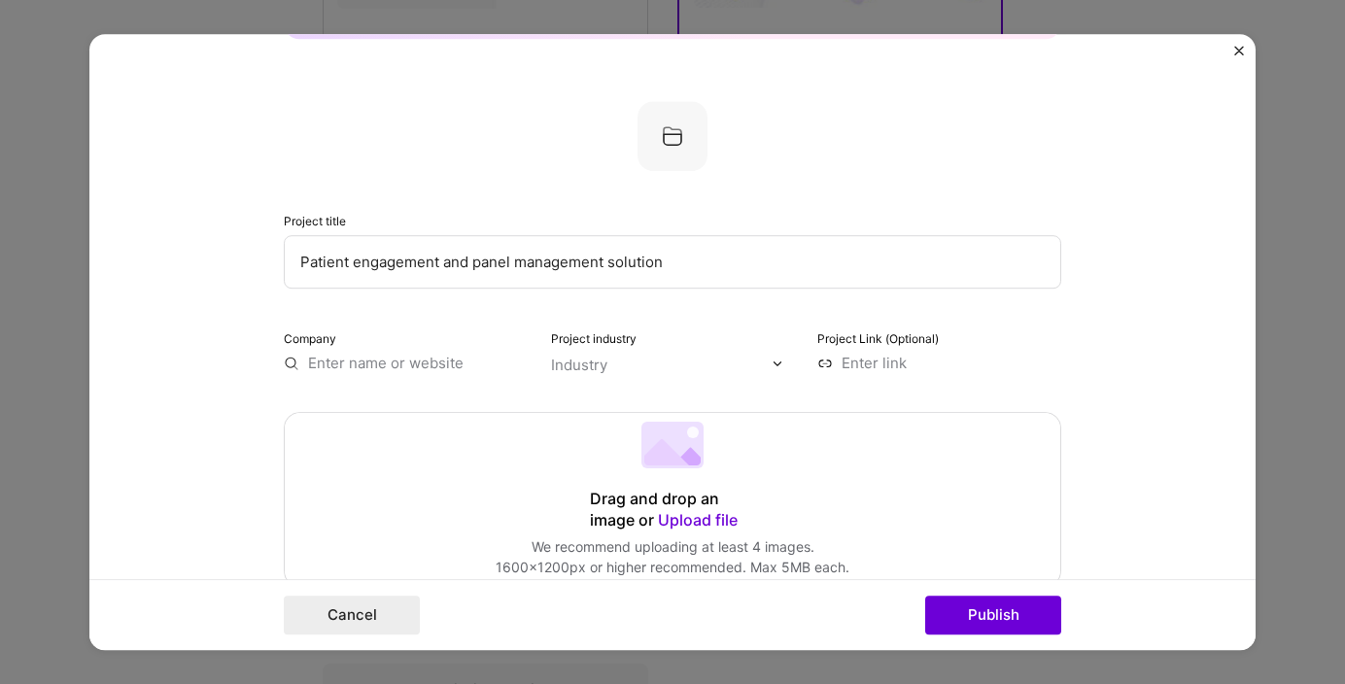
drag, startPoint x: 671, startPoint y: 265, endPoint x: 272, endPoint y: 259, distance: 398.5
click at [272, 259] on form "This project is missing details. To be able to apply to missions with this proj…" at bounding box center [672, 342] width 1166 height 616
type input "AI Scribe Product Strategy"
click at [382, 372] on input "text" at bounding box center [406, 363] width 244 height 20
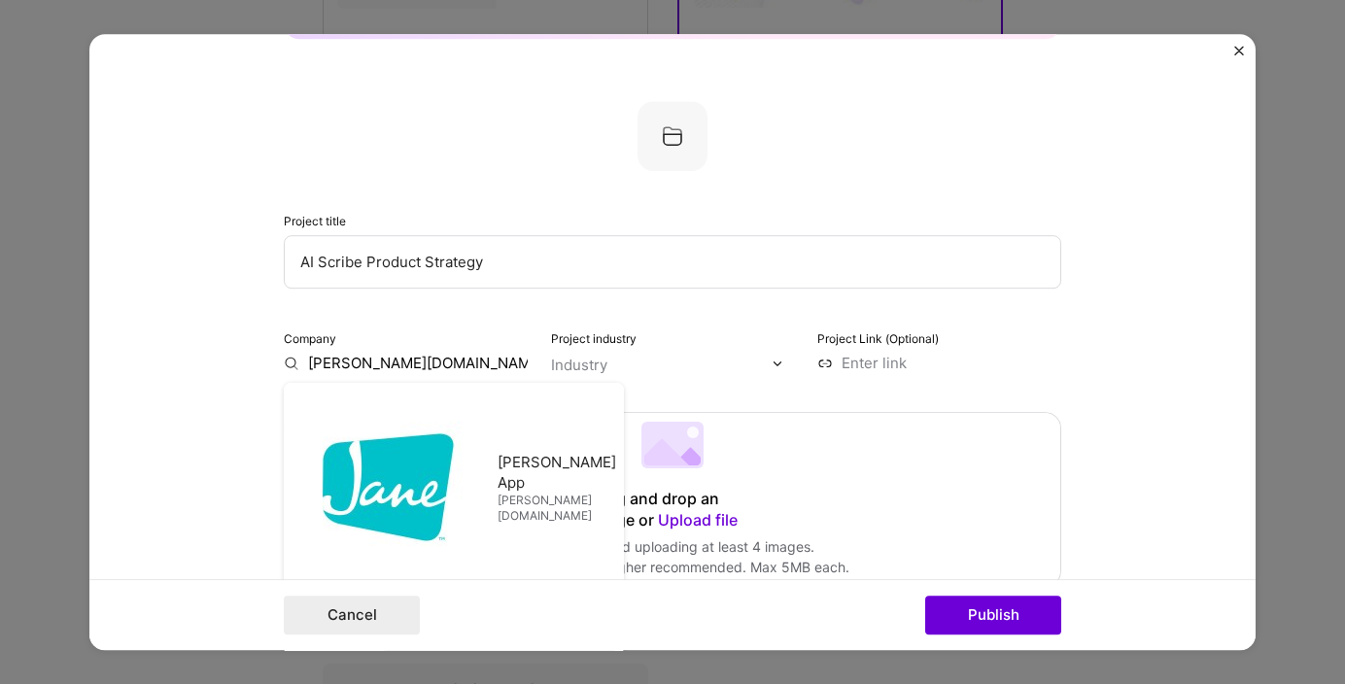
click at [599, 367] on div "Industry" at bounding box center [579, 365] width 56 height 20
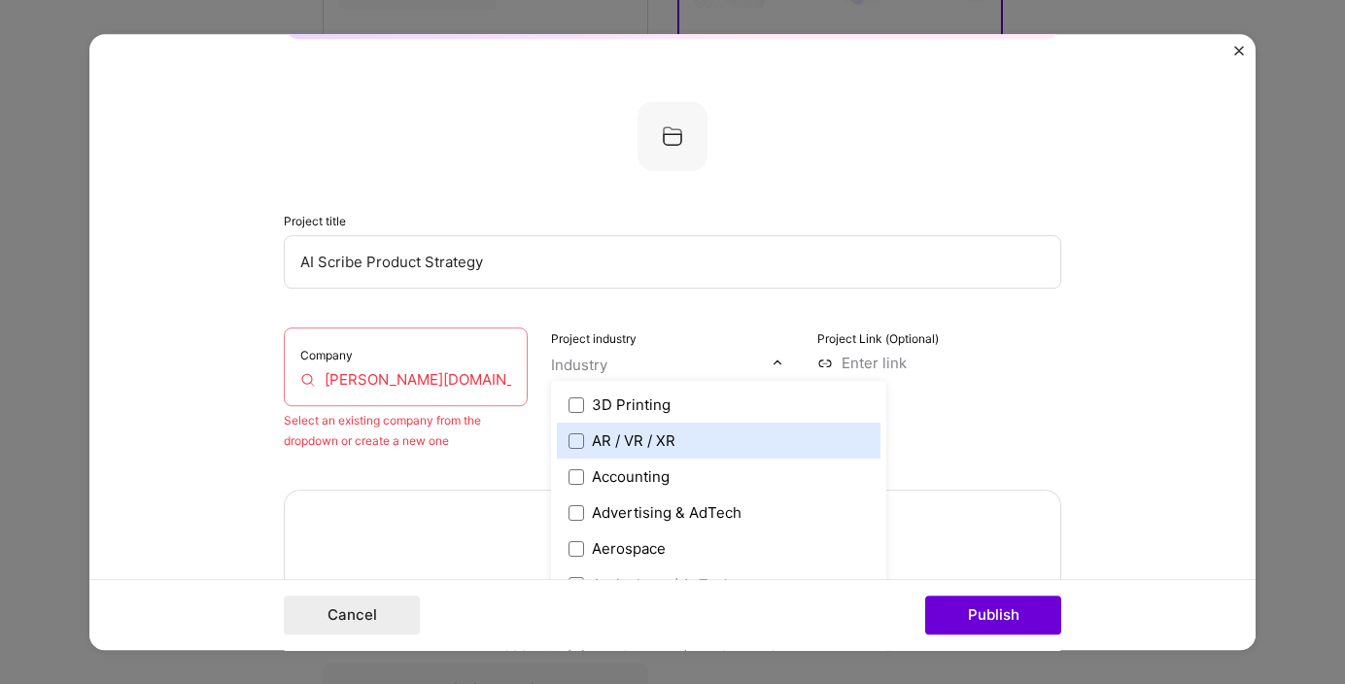
click at [421, 372] on input "[PERSON_NAME][DOMAIN_NAME]" at bounding box center [405, 379] width 211 height 20
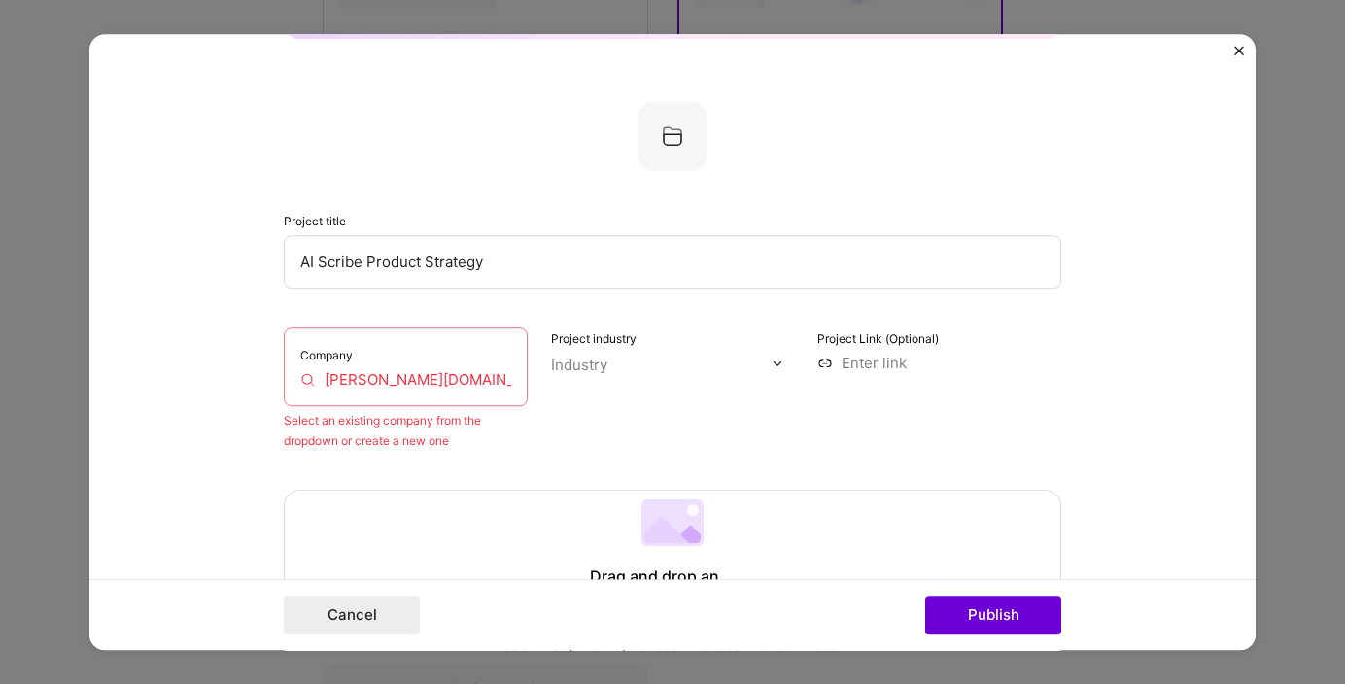
drag, startPoint x: 402, startPoint y: 372, endPoint x: 271, endPoint y: 380, distance: 131.4
click at [271, 380] on form "This project is missing details. To be able to apply to missions with this proj…" at bounding box center [672, 342] width 1166 height 616
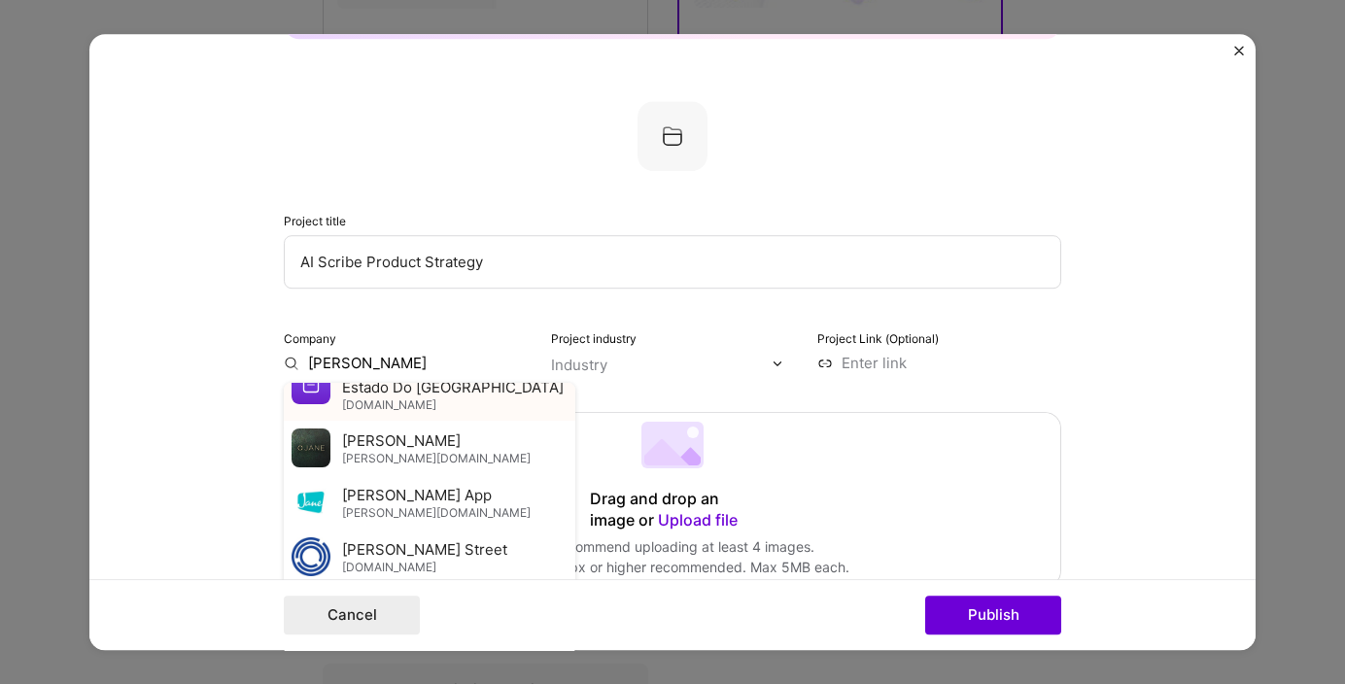
scroll to position [89, 0]
click at [308, 502] on img at bounding box center [311, 501] width 39 height 39
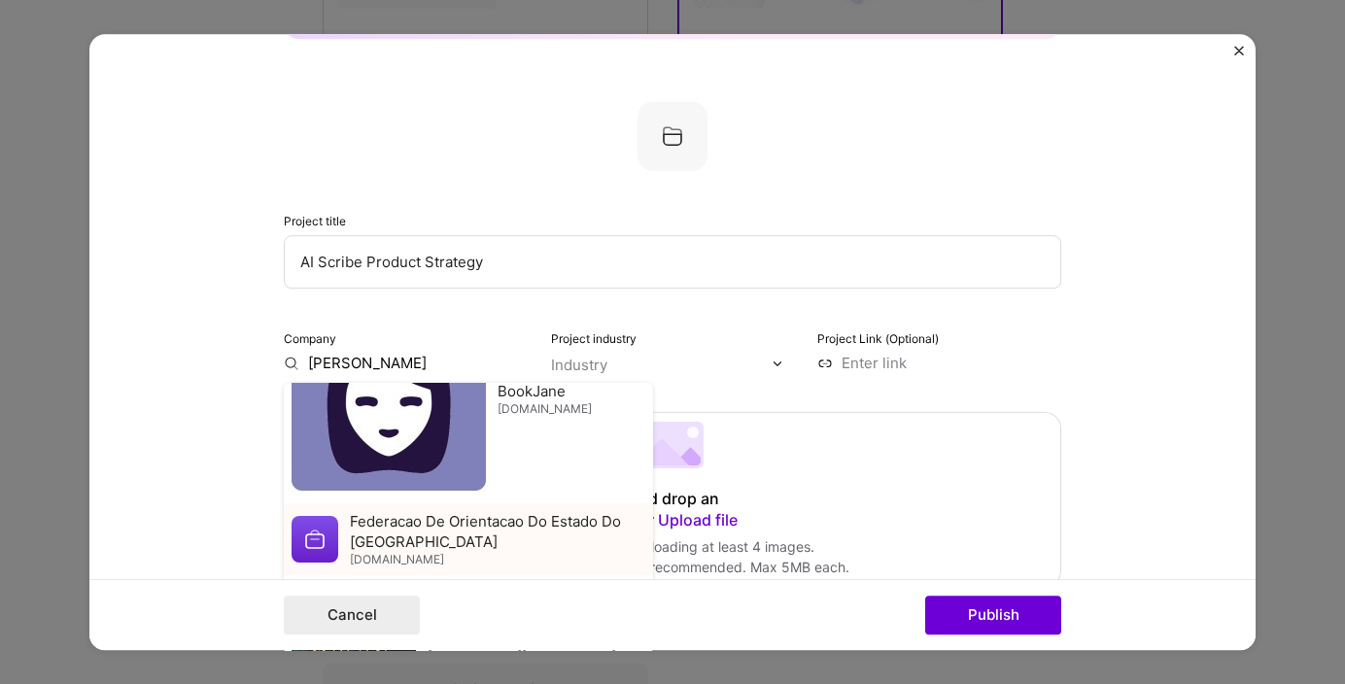
type input "[PERSON_NAME] App"
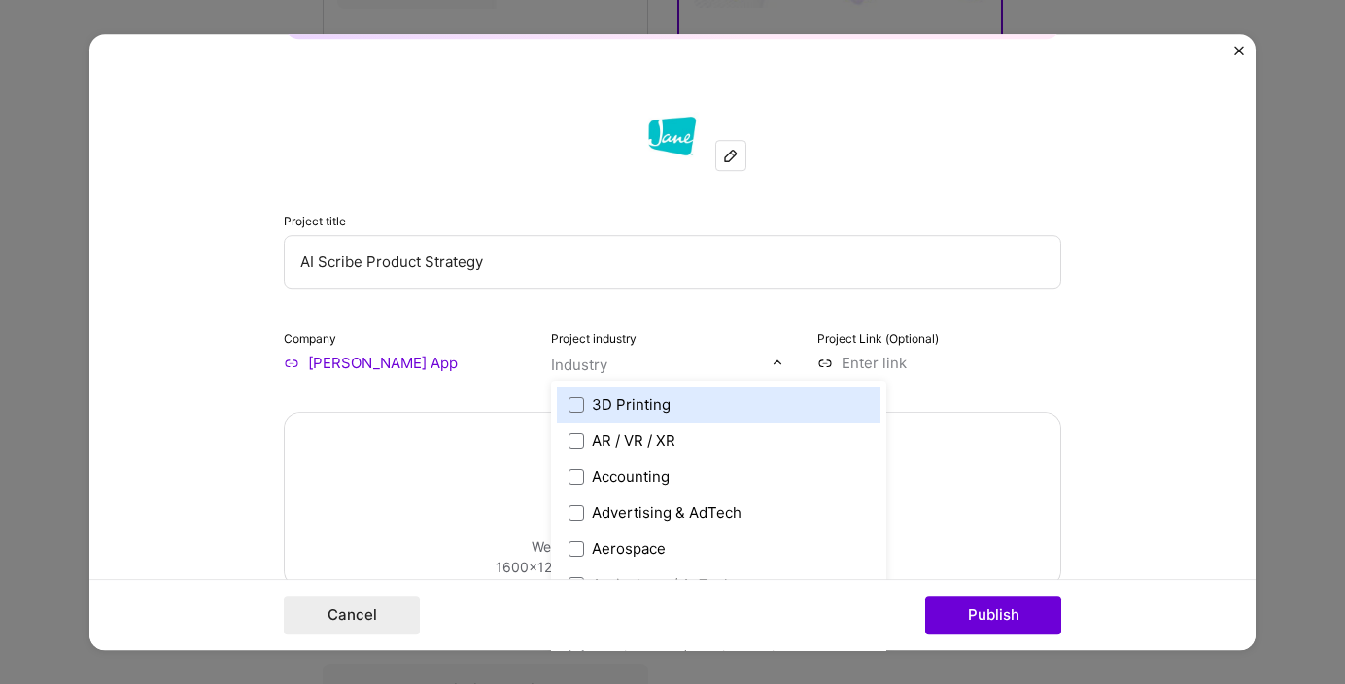
click at [658, 360] on input "text" at bounding box center [662, 365] width 222 height 20
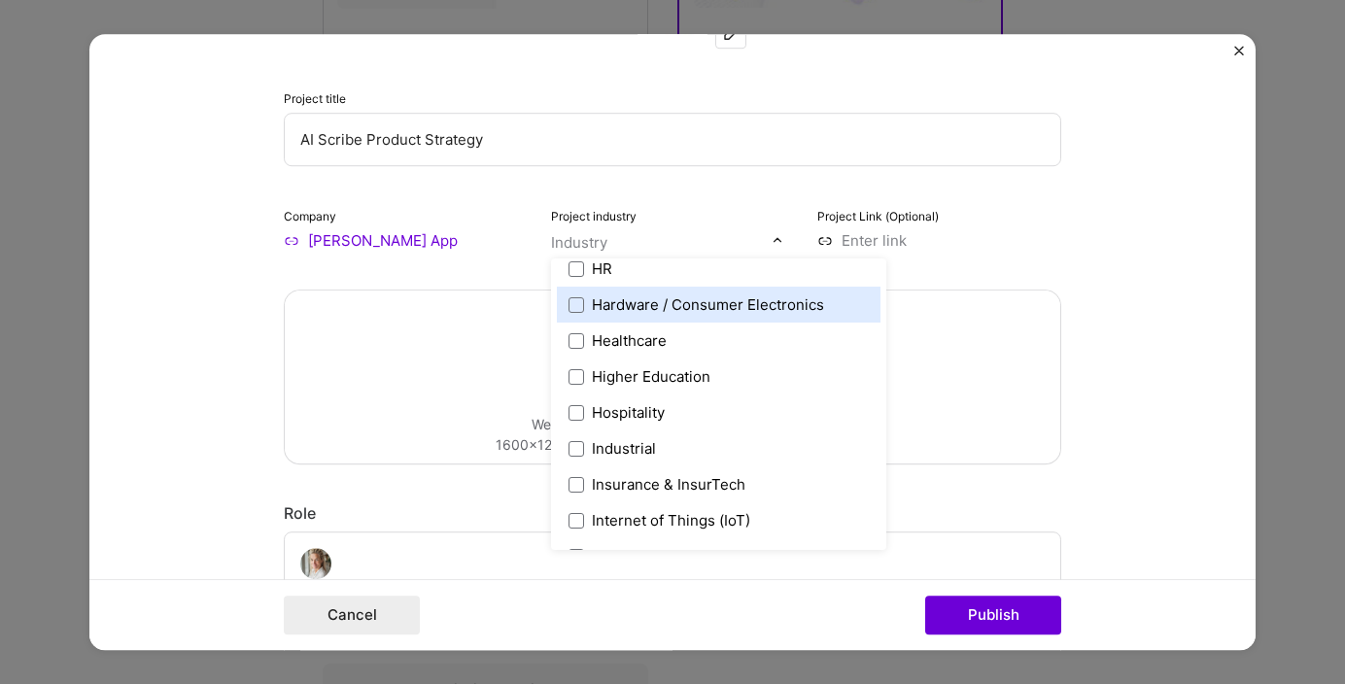
scroll to position [2424, 0]
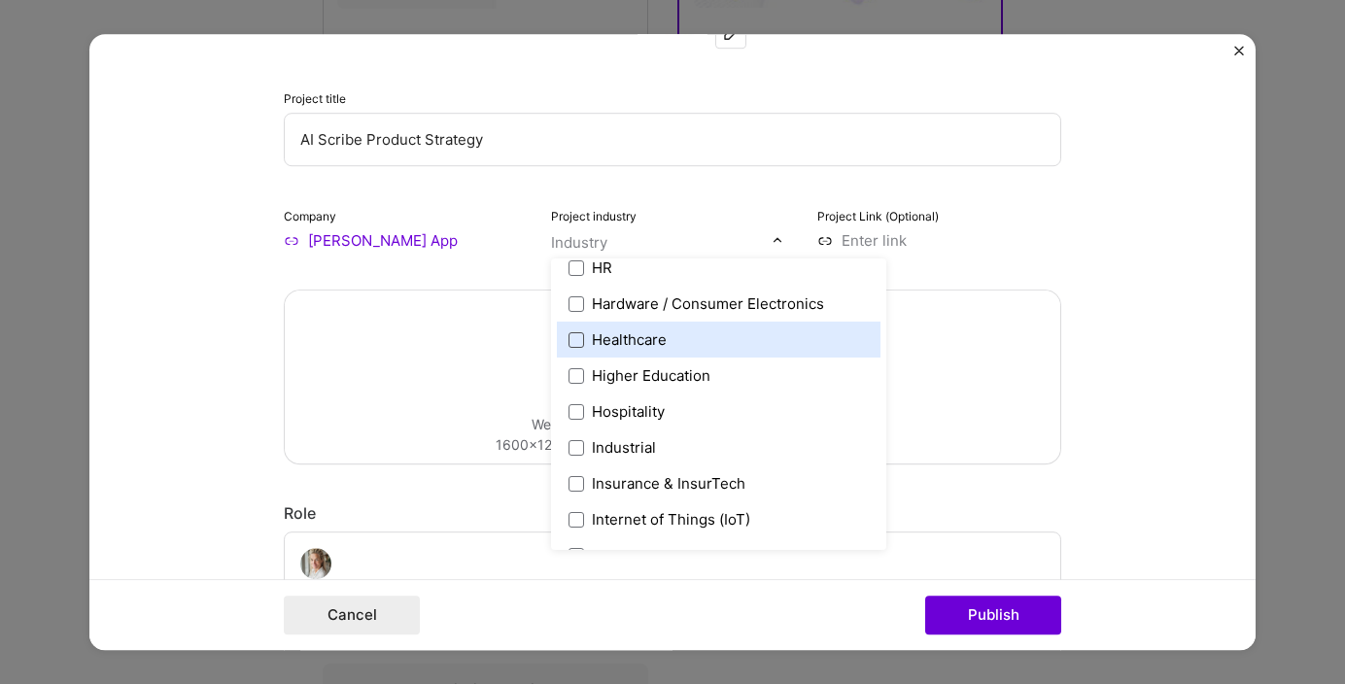
click at [577, 340] on span at bounding box center [577, 340] width 16 height 16
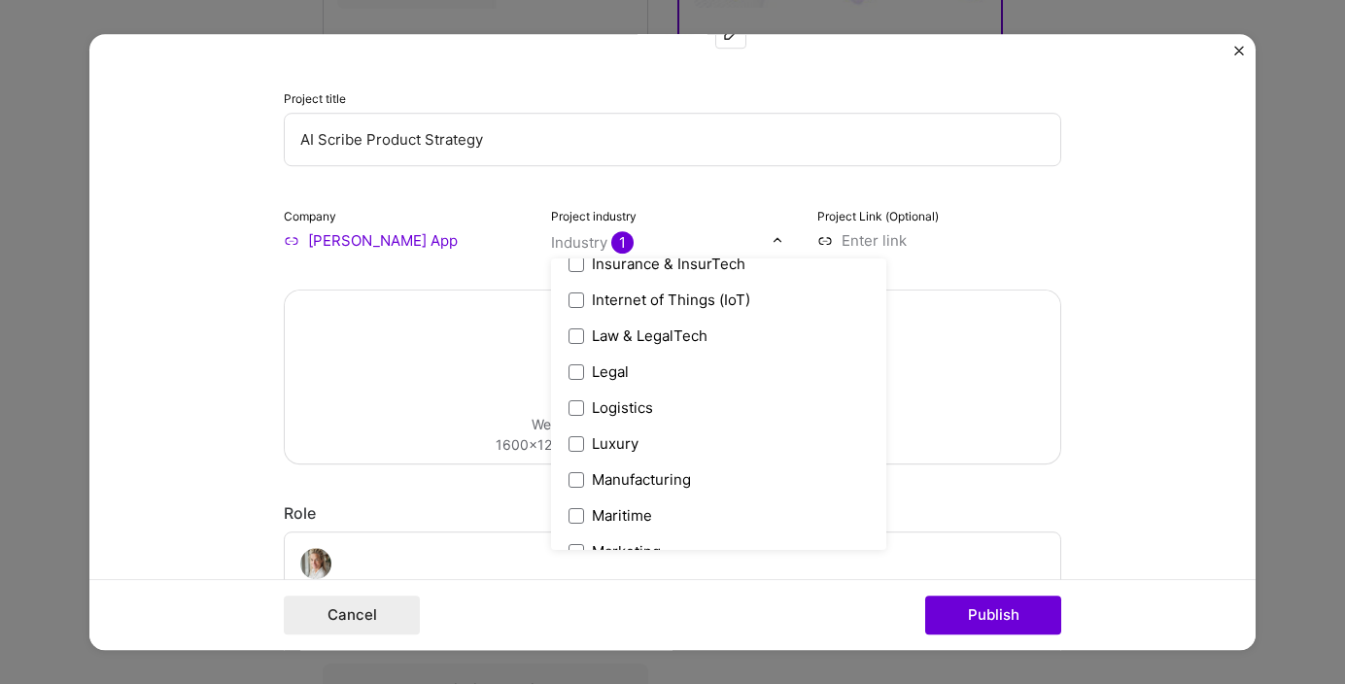
scroll to position [2592, 0]
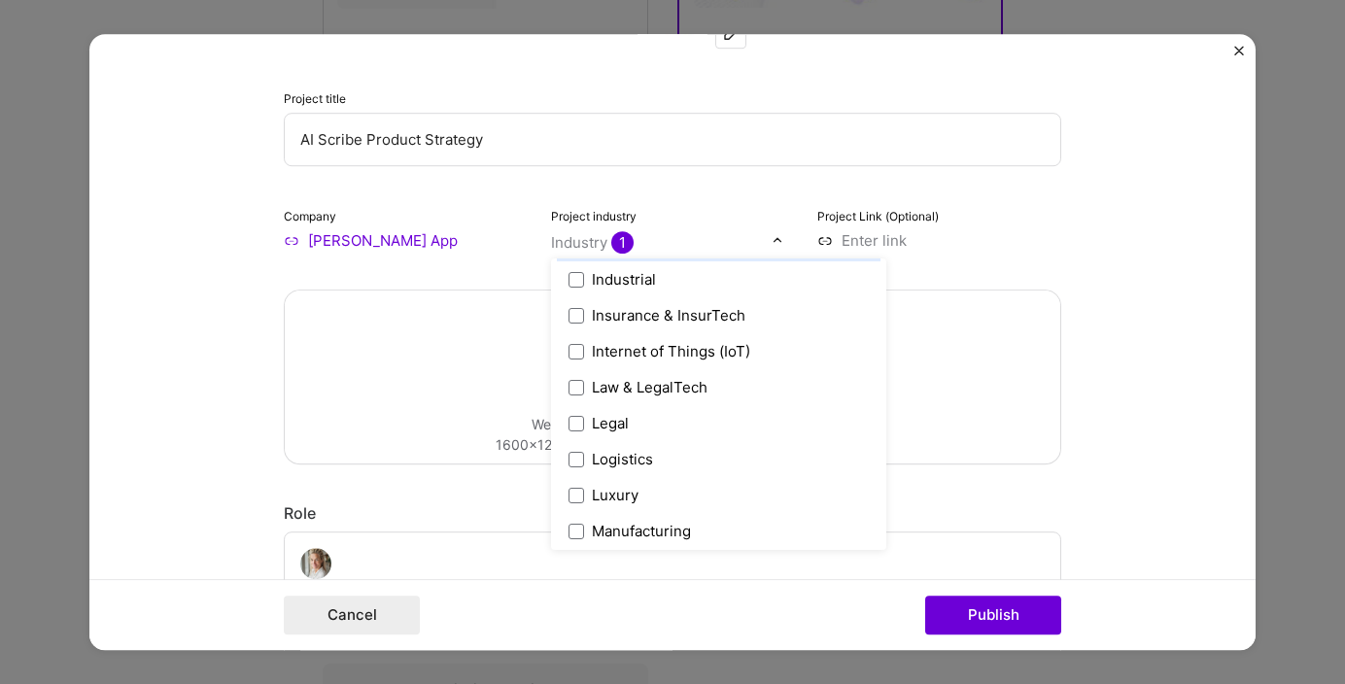
click at [709, 196] on div "Project title AI Scribe Product Strategy Company [PERSON_NAME] App Project indu…" at bounding box center [672, 115] width 777 height 272
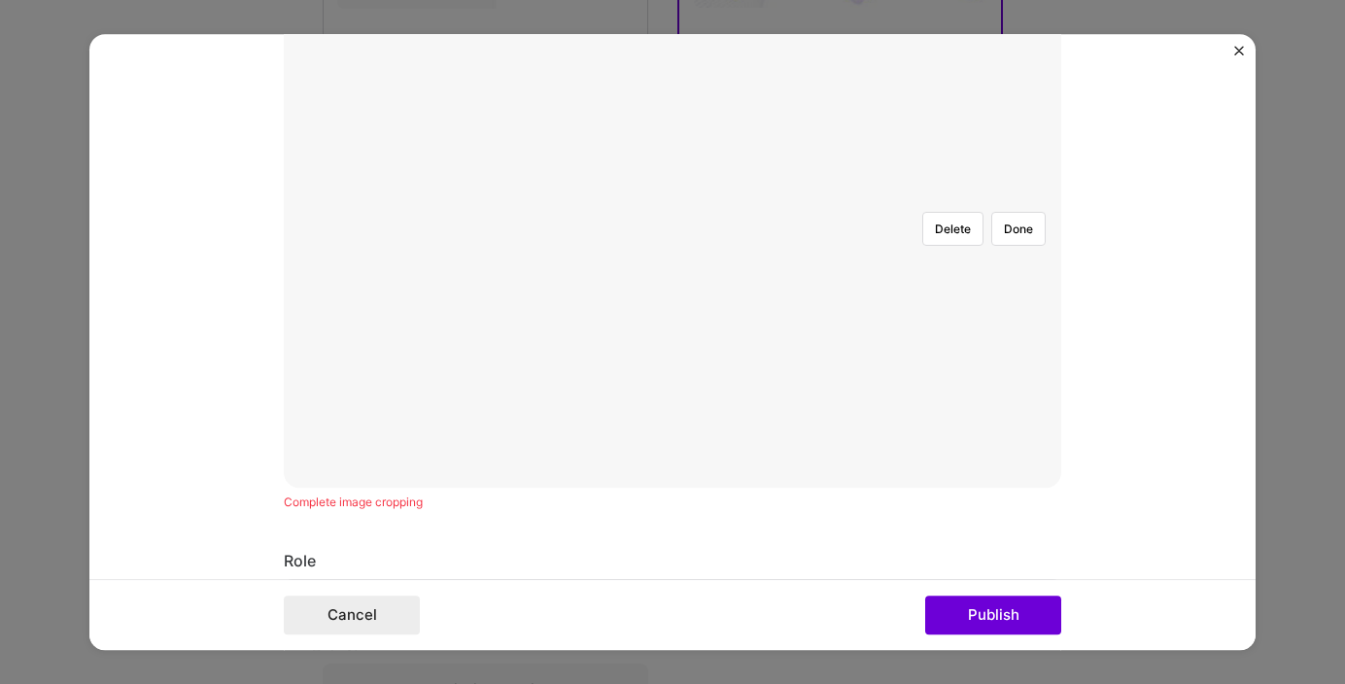
scroll to position [592, 0]
click at [706, 317] on div at bounding box center [962, 449] width 512 height 385
click at [1025, 272] on button "Done" at bounding box center [1018, 289] width 54 height 34
click at [1028, 389] on button "Done" at bounding box center [1018, 406] width 54 height 34
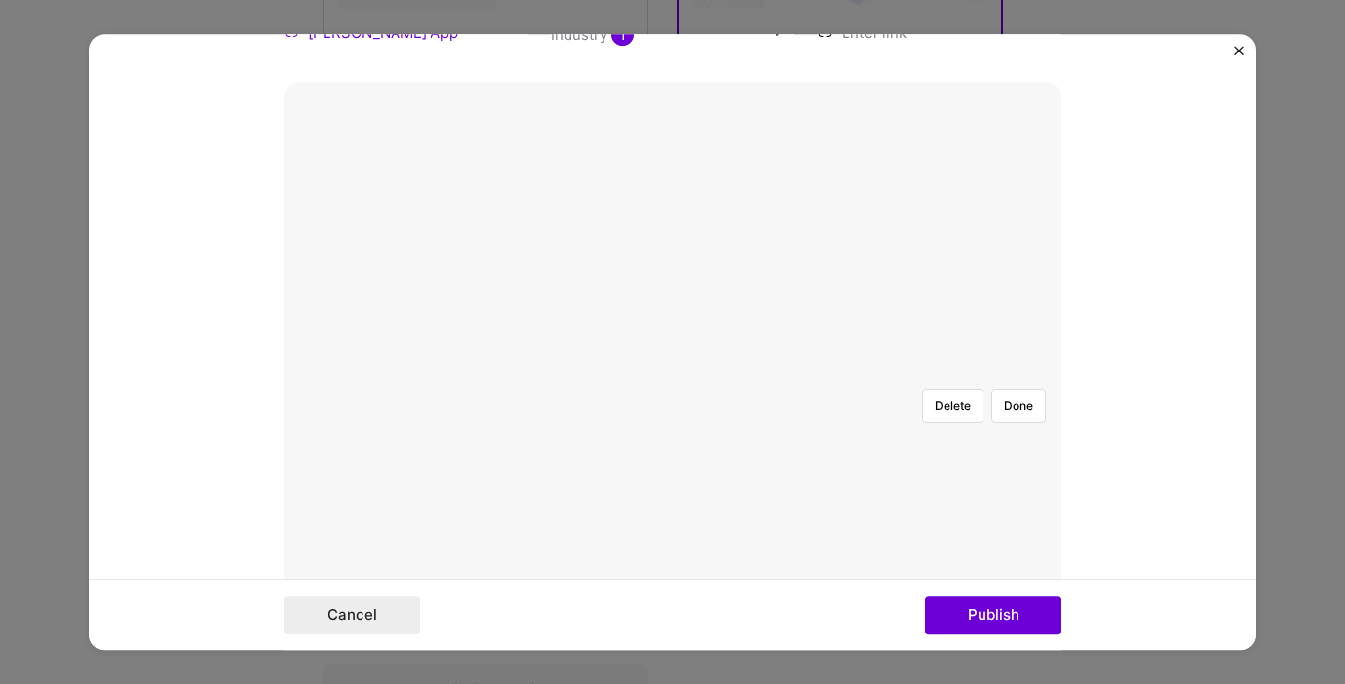
click at [693, 373] on div at bounding box center [983, 591] width 580 height 436
click at [1029, 389] on button "Done" at bounding box center [1018, 406] width 54 height 34
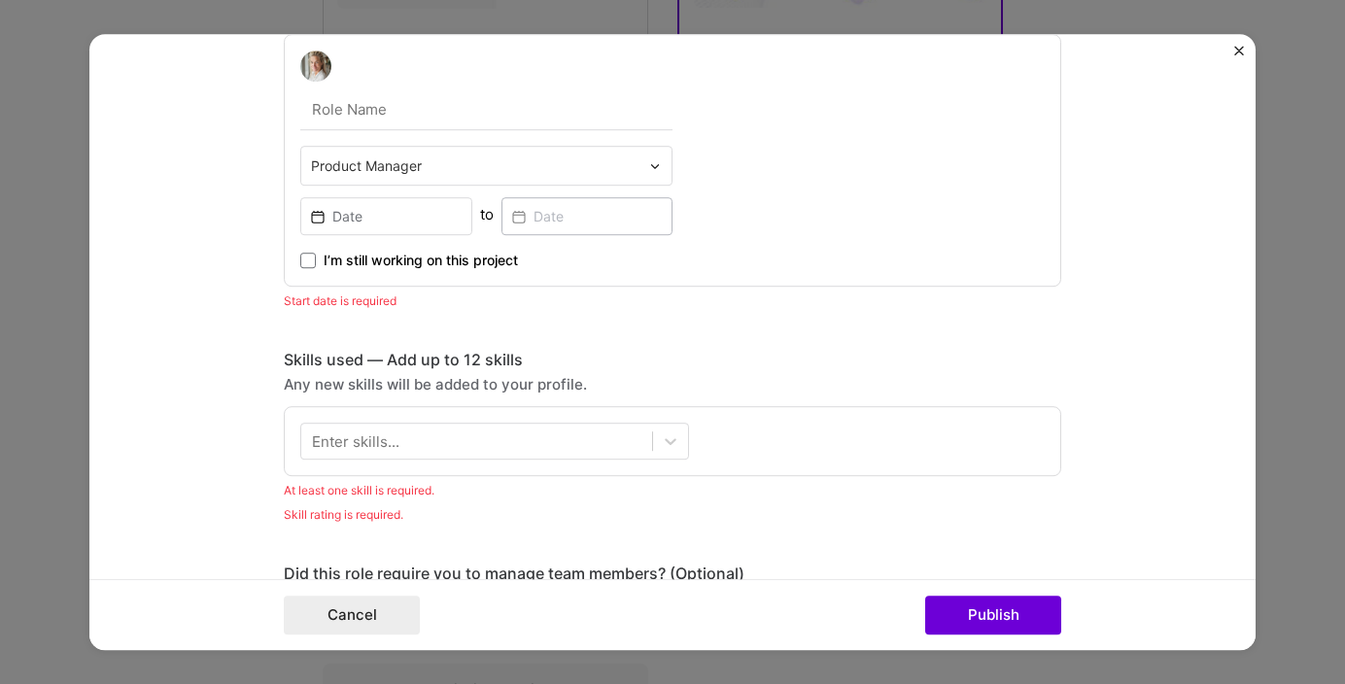
scroll to position [1233, 0]
click at [431, 125] on input "text" at bounding box center [486, 107] width 372 height 41
type input "Director of Product, Clinical"
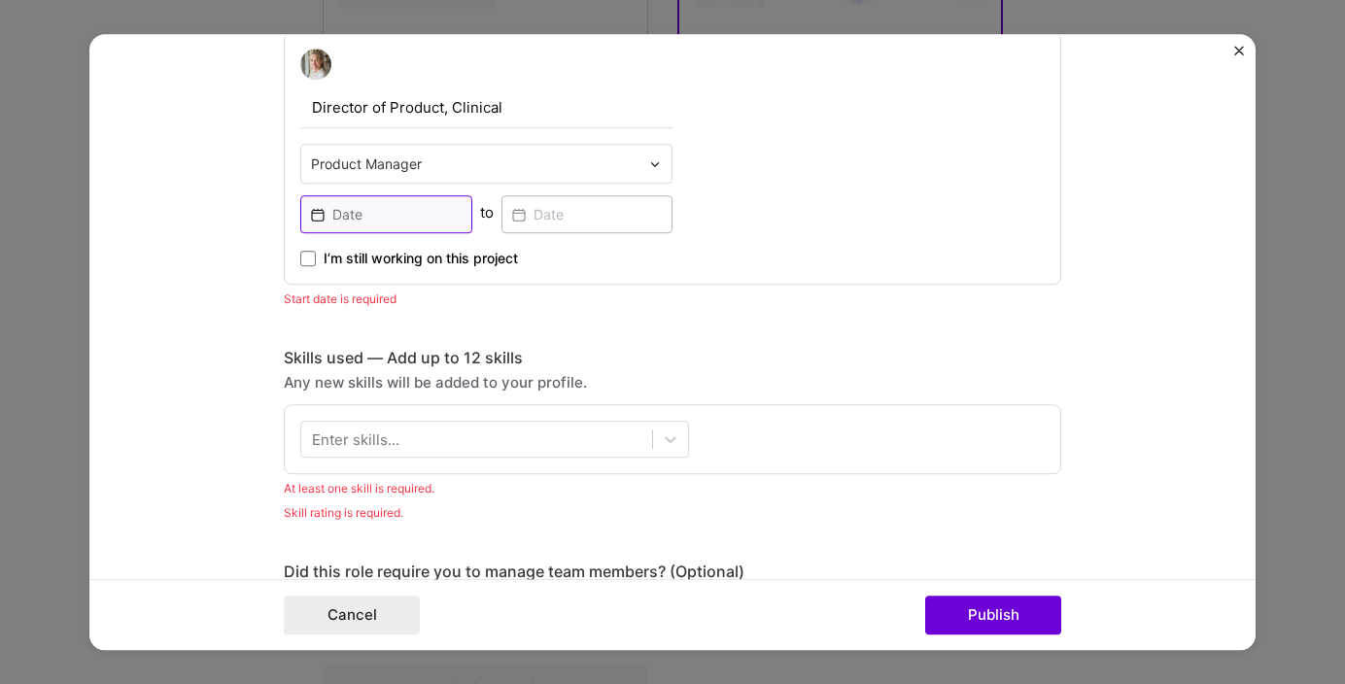
click at [393, 217] on input at bounding box center [386, 214] width 172 height 38
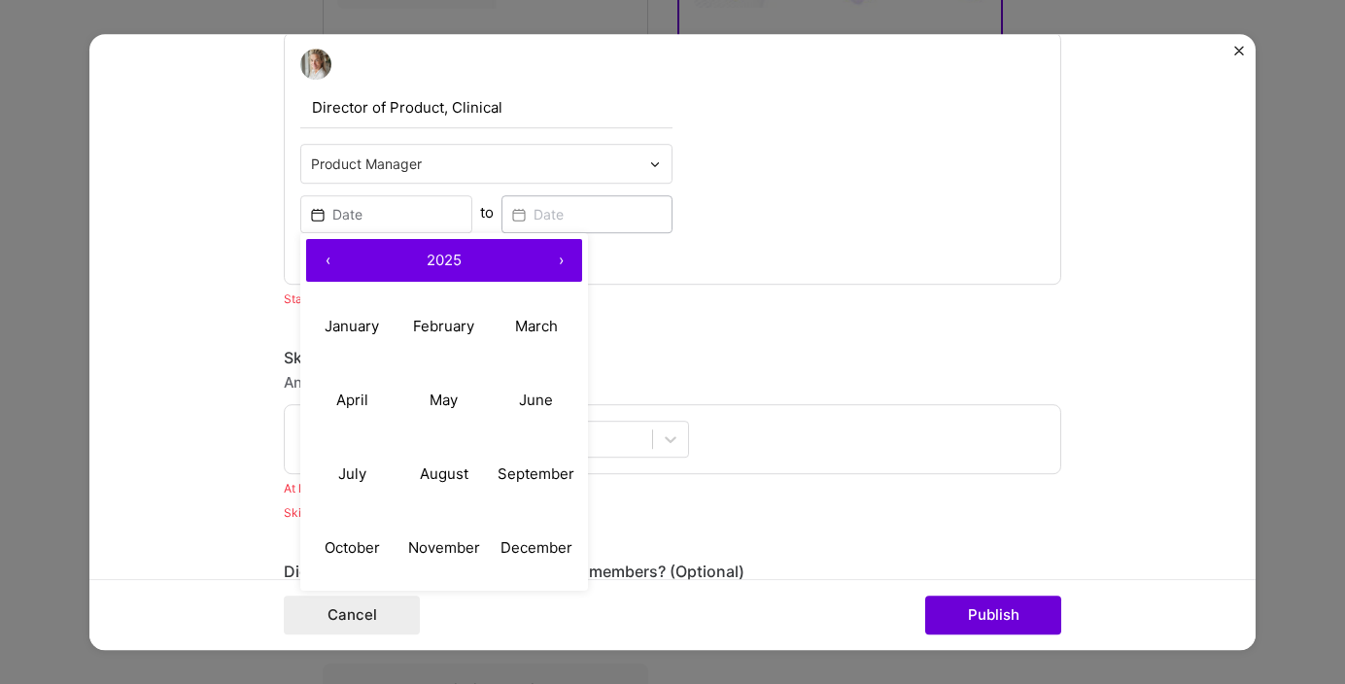
click at [324, 273] on button "‹" at bounding box center [327, 260] width 43 height 43
click at [437, 390] on button "May" at bounding box center [444, 400] width 92 height 74
type input "[DATE]"
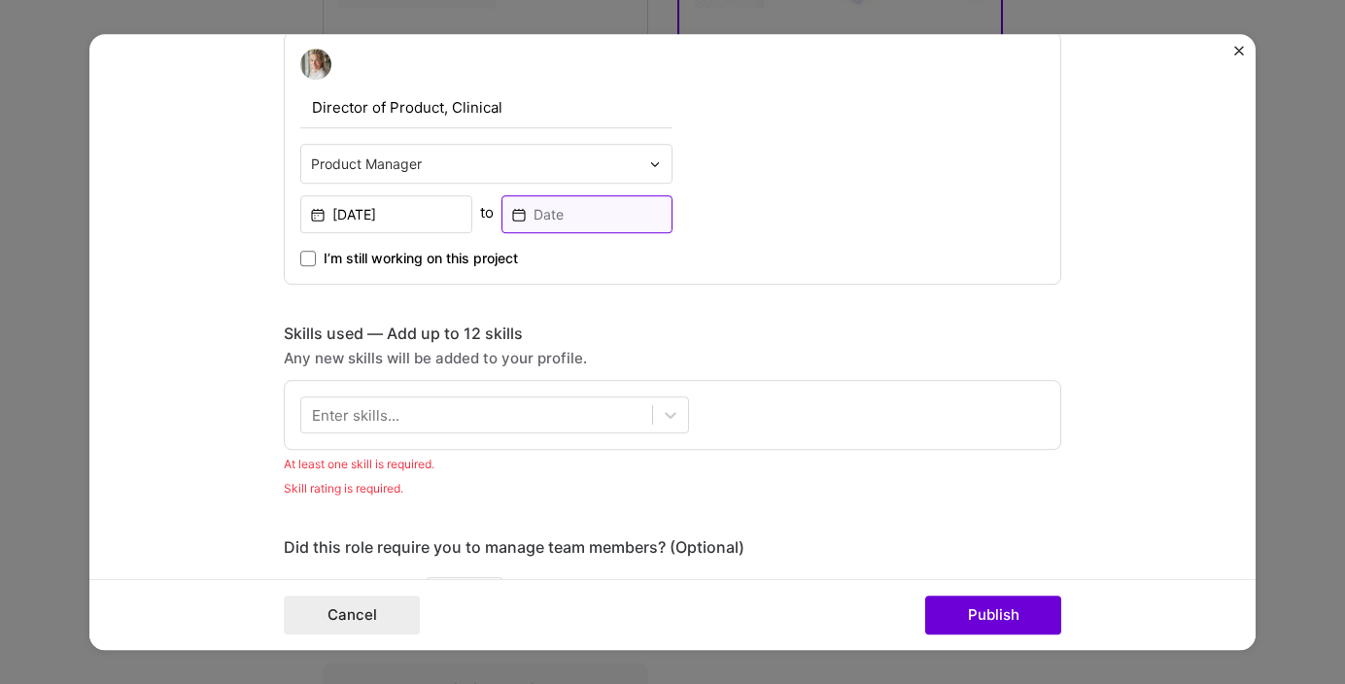
click at [564, 214] on input at bounding box center [587, 214] width 172 height 38
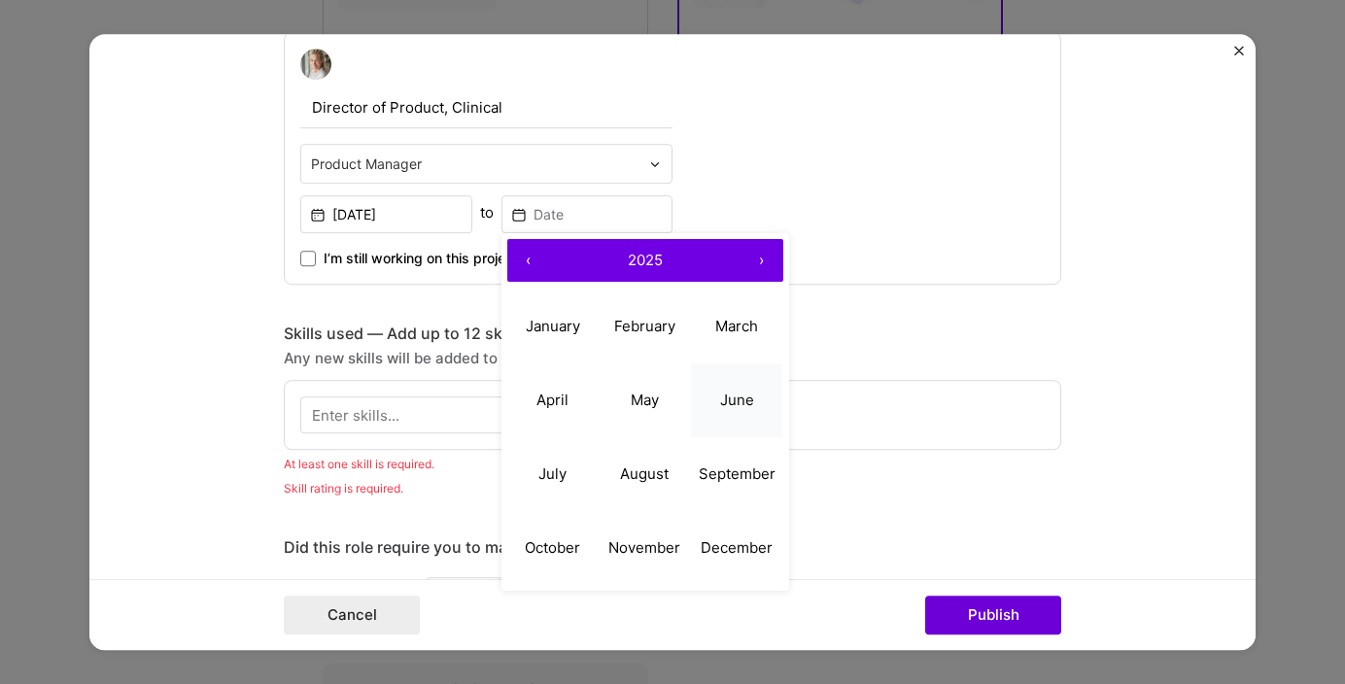
click at [727, 397] on abbr "June" at bounding box center [737, 400] width 34 height 18
type input "[DATE]"
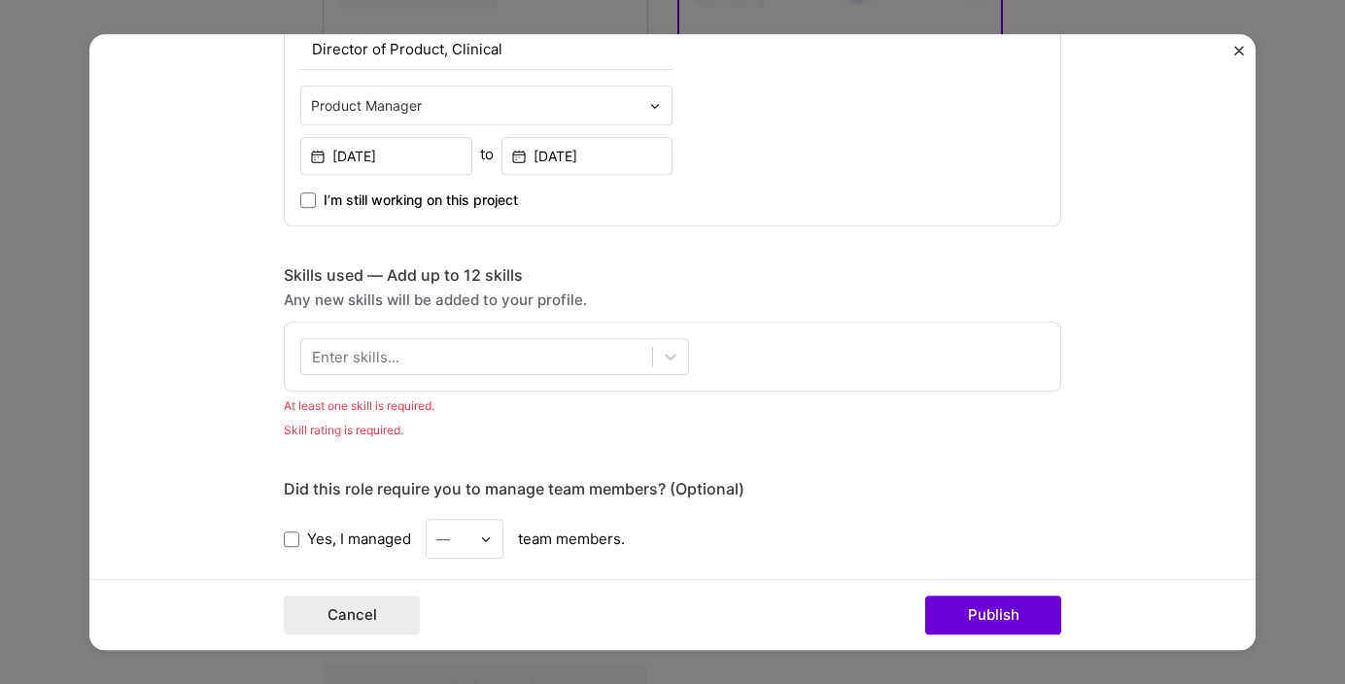
scroll to position [1301, 0]
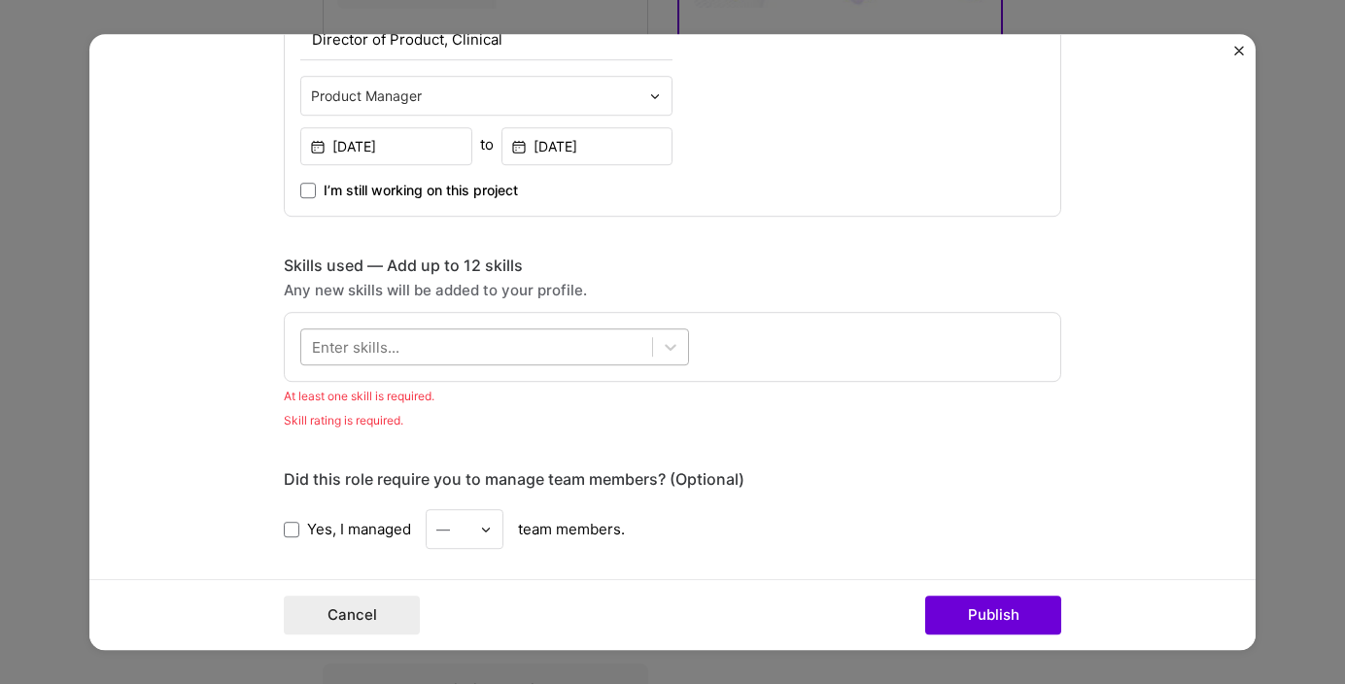
click at [503, 347] on div at bounding box center [476, 347] width 351 height 32
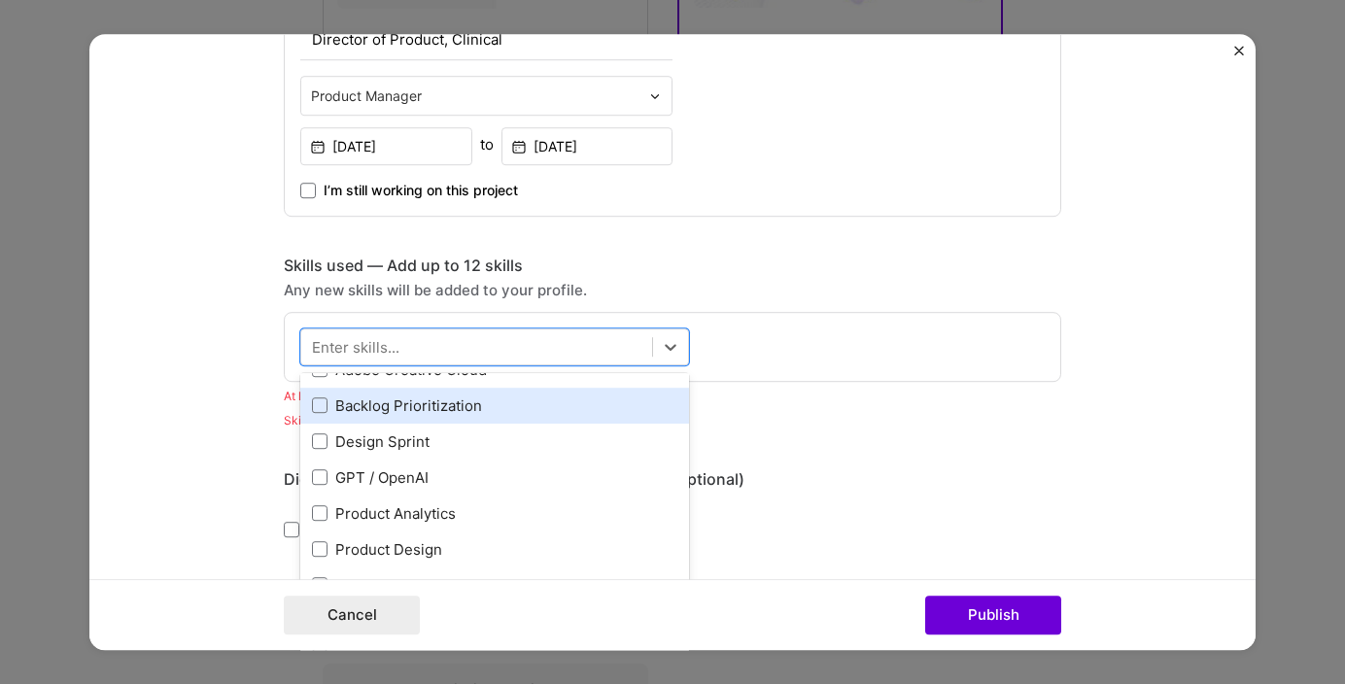
scroll to position [65, 0]
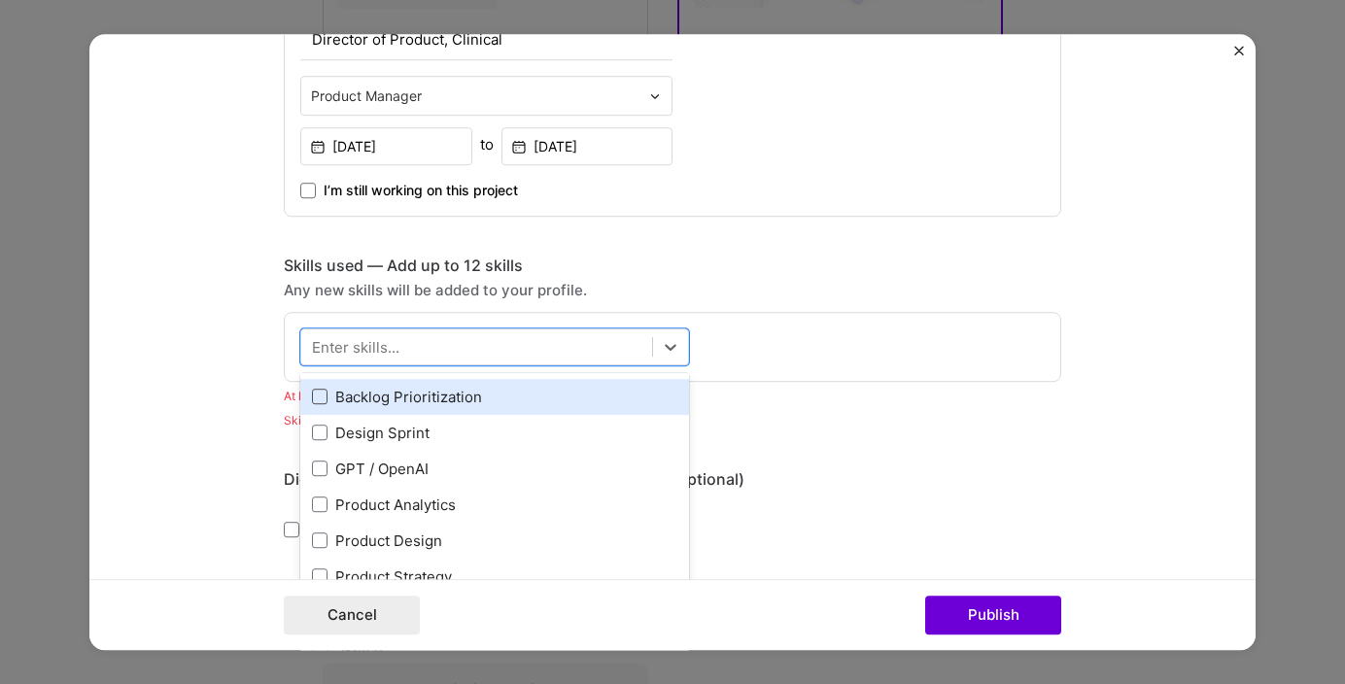
click at [322, 397] on span at bounding box center [320, 398] width 16 height 16
click at [0, 0] on input "checkbox" at bounding box center [0, 0] width 0 height 0
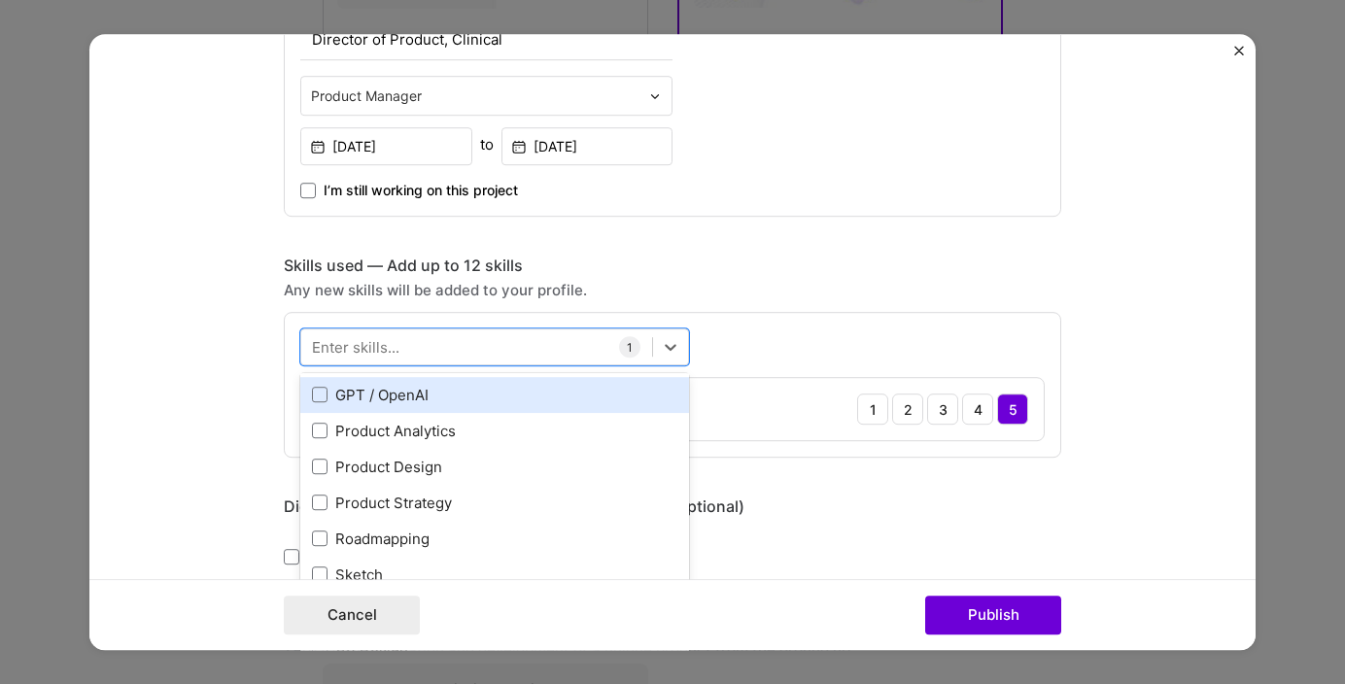
scroll to position [143, 0]
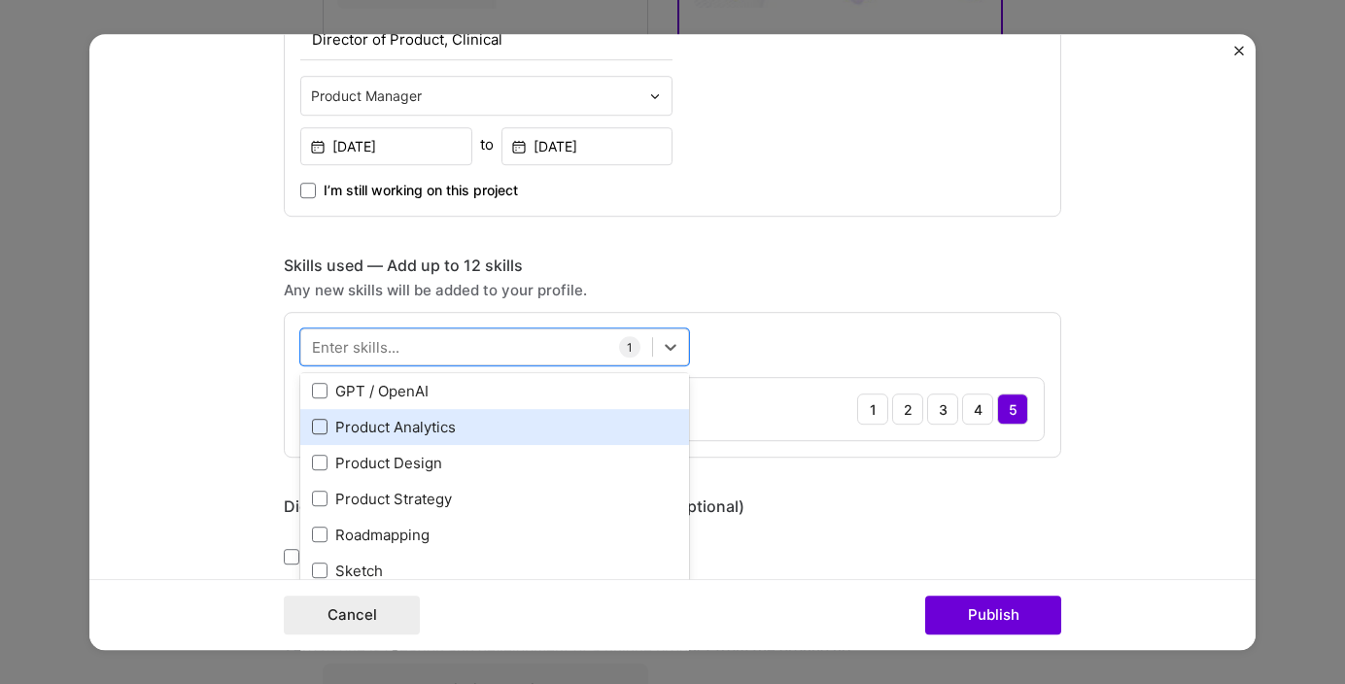
click at [320, 429] on span at bounding box center [320, 428] width 16 height 16
click at [0, 0] on input "checkbox" at bounding box center [0, 0] width 0 height 0
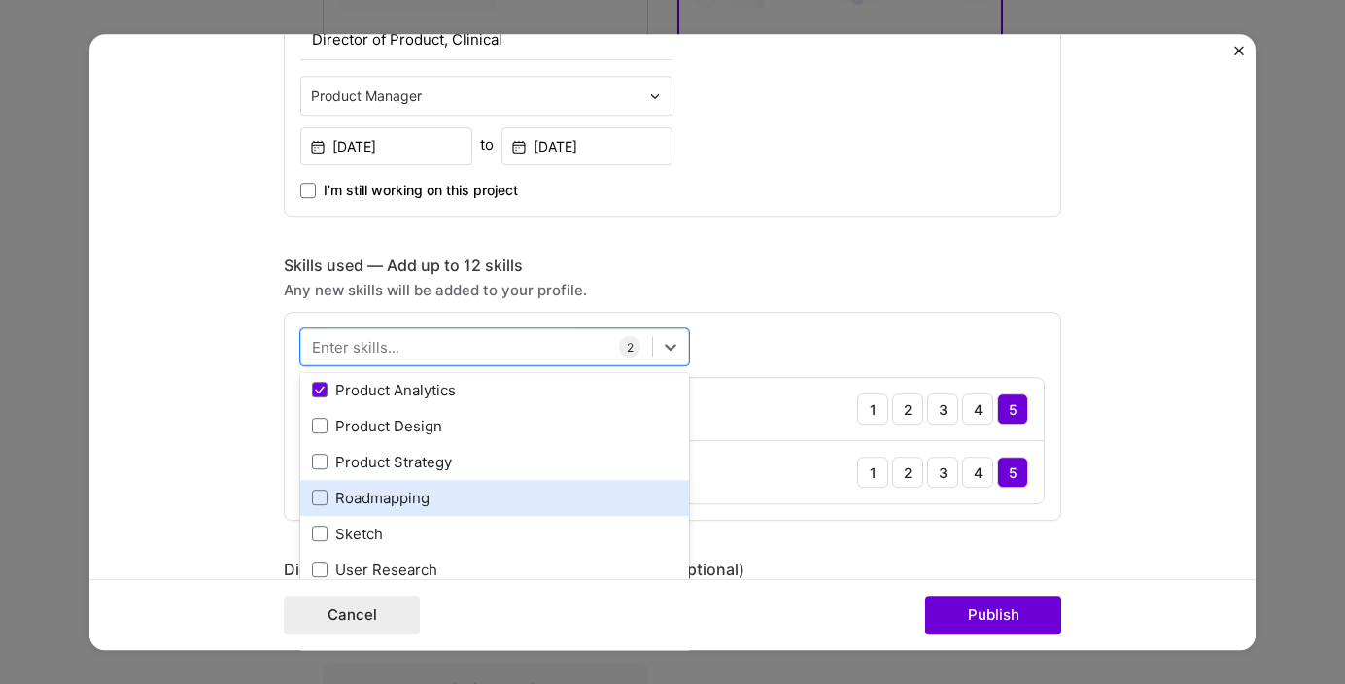
scroll to position [187, 0]
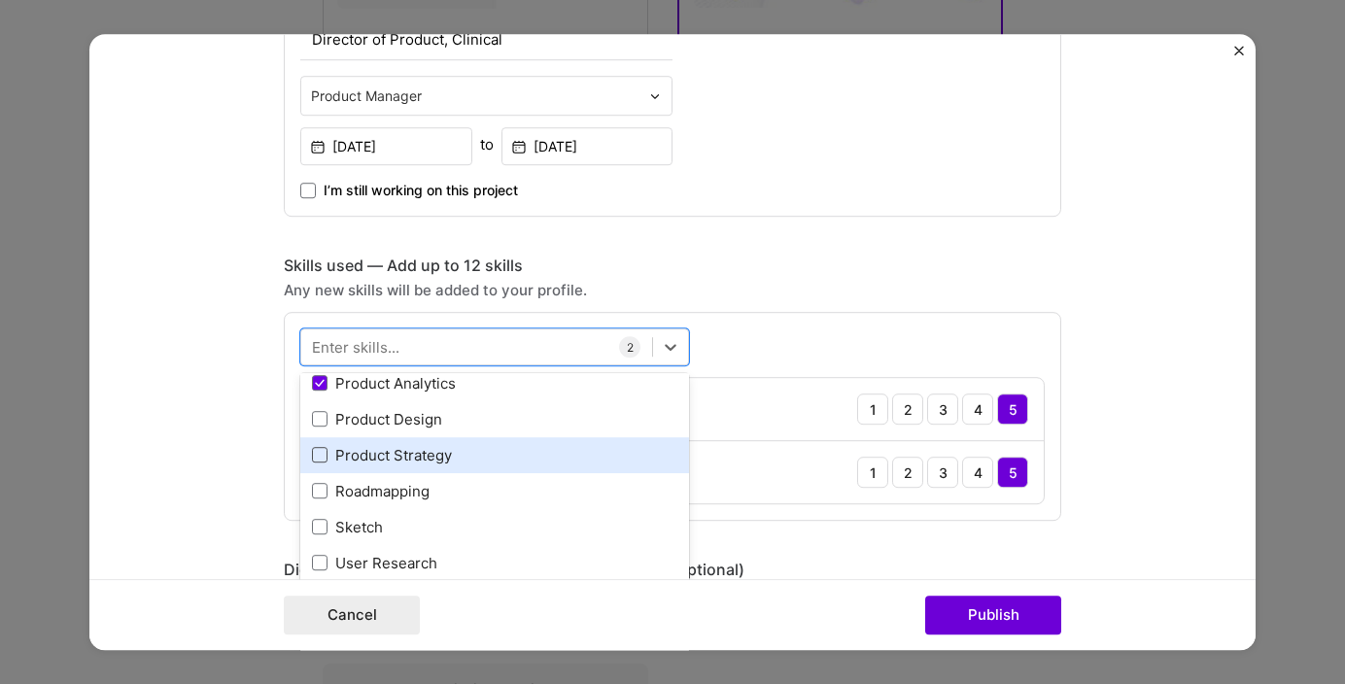
click at [323, 460] on span at bounding box center [320, 456] width 16 height 16
click at [0, 0] on input "checkbox" at bounding box center [0, 0] width 0 height 0
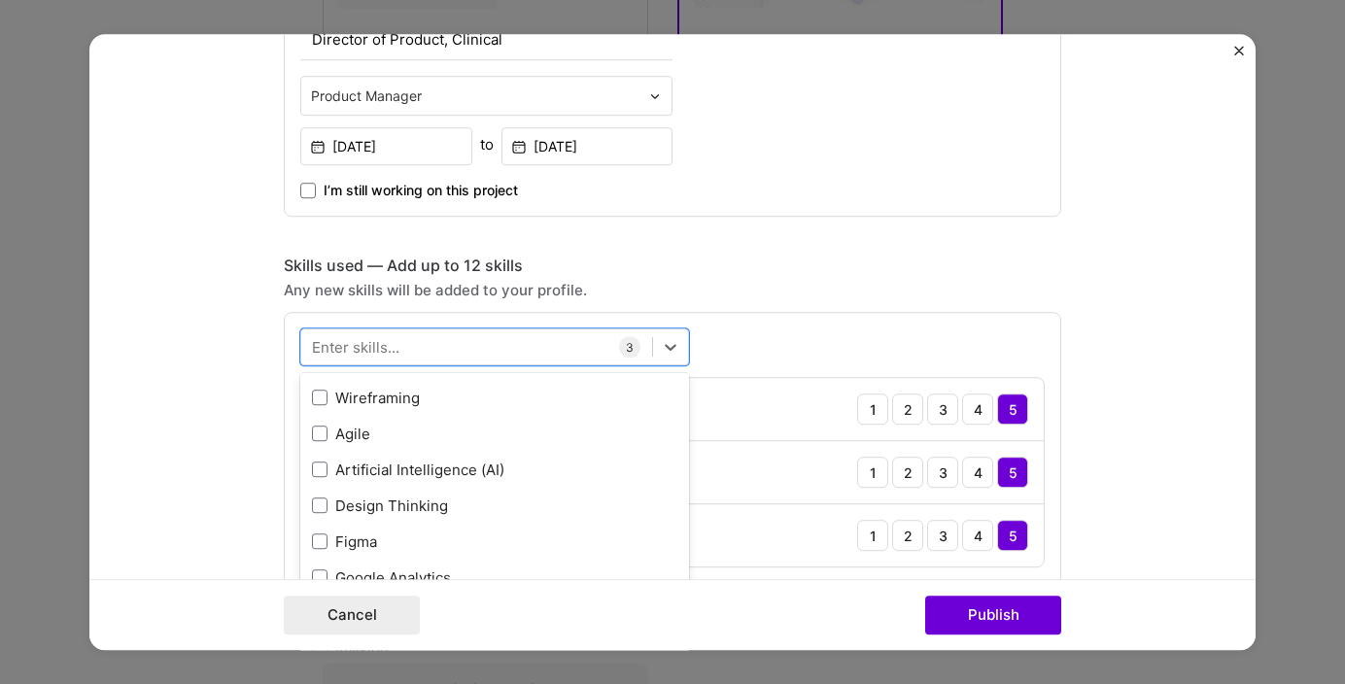
scroll to position [463, 0]
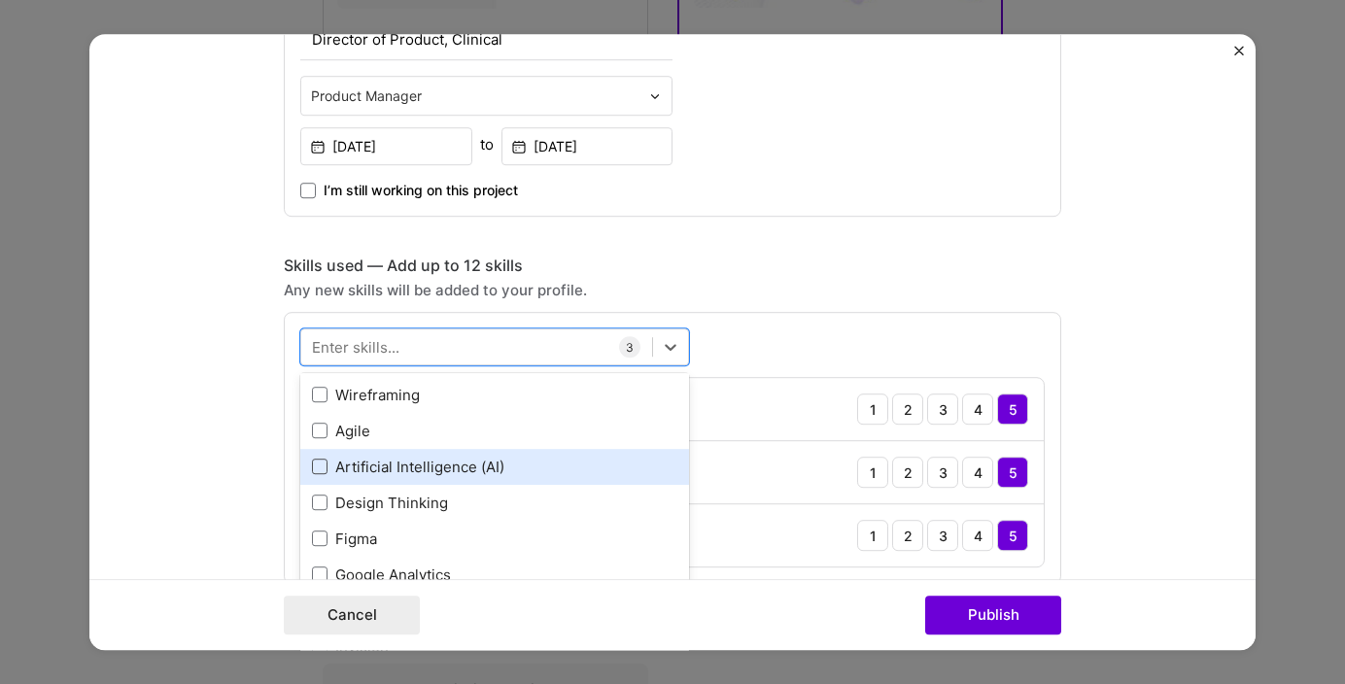
click at [316, 467] on span at bounding box center [320, 468] width 16 height 16
click at [0, 0] on input "checkbox" at bounding box center [0, 0] width 0 height 0
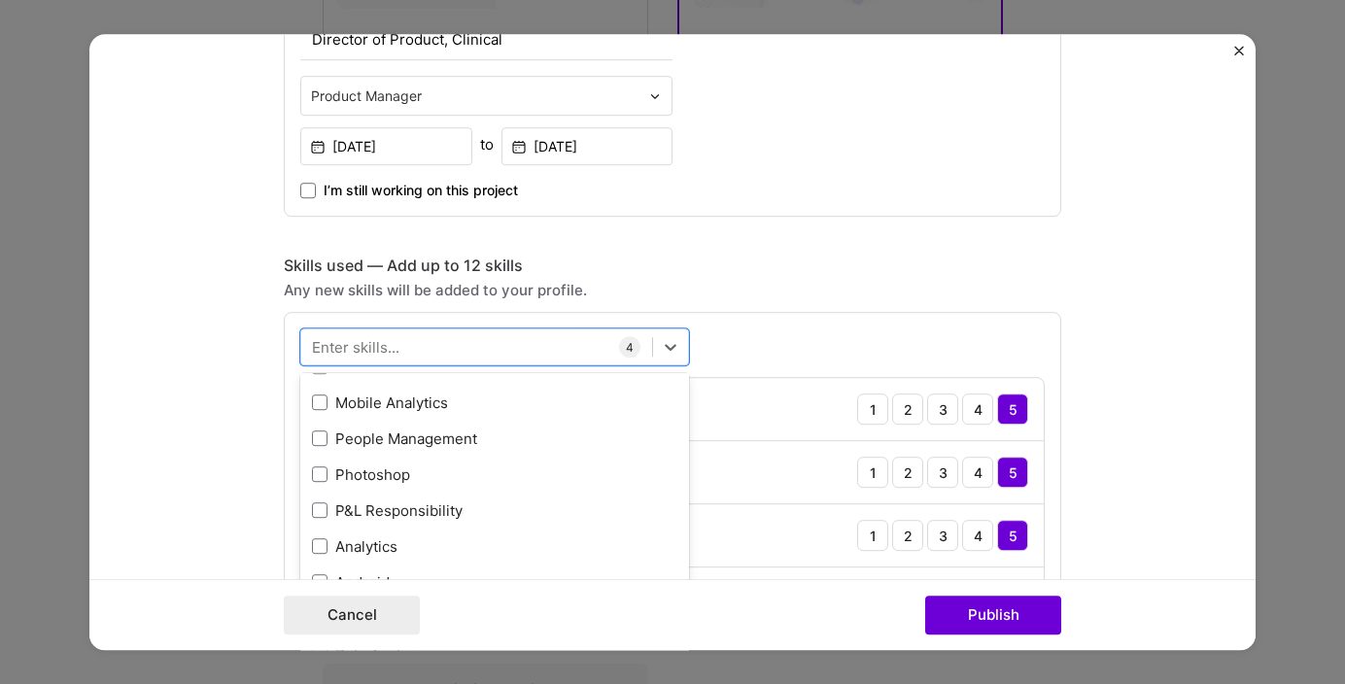
scroll to position [893, 0]
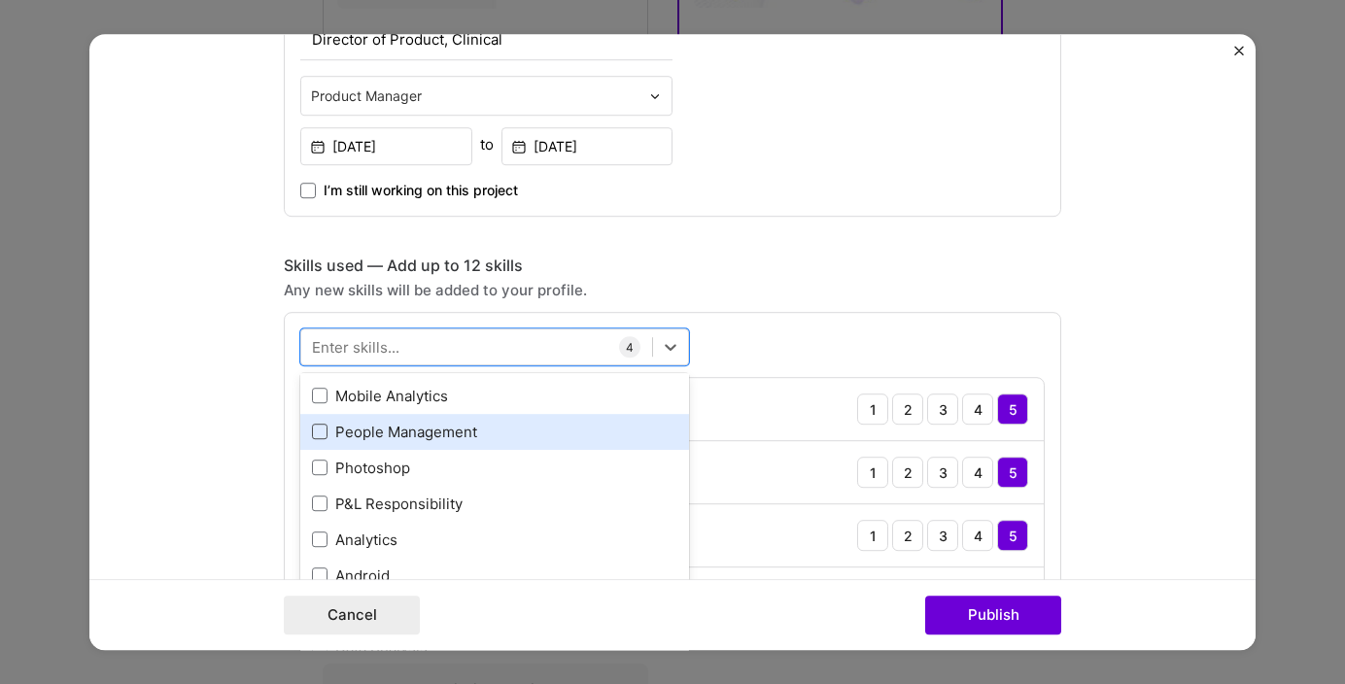
click at [323, 436] on span at bounding box center [320, 433] width 16 height 16
click at [0, 0] on input "checkbox" at bounding box center [0, 0] width 0 height 0
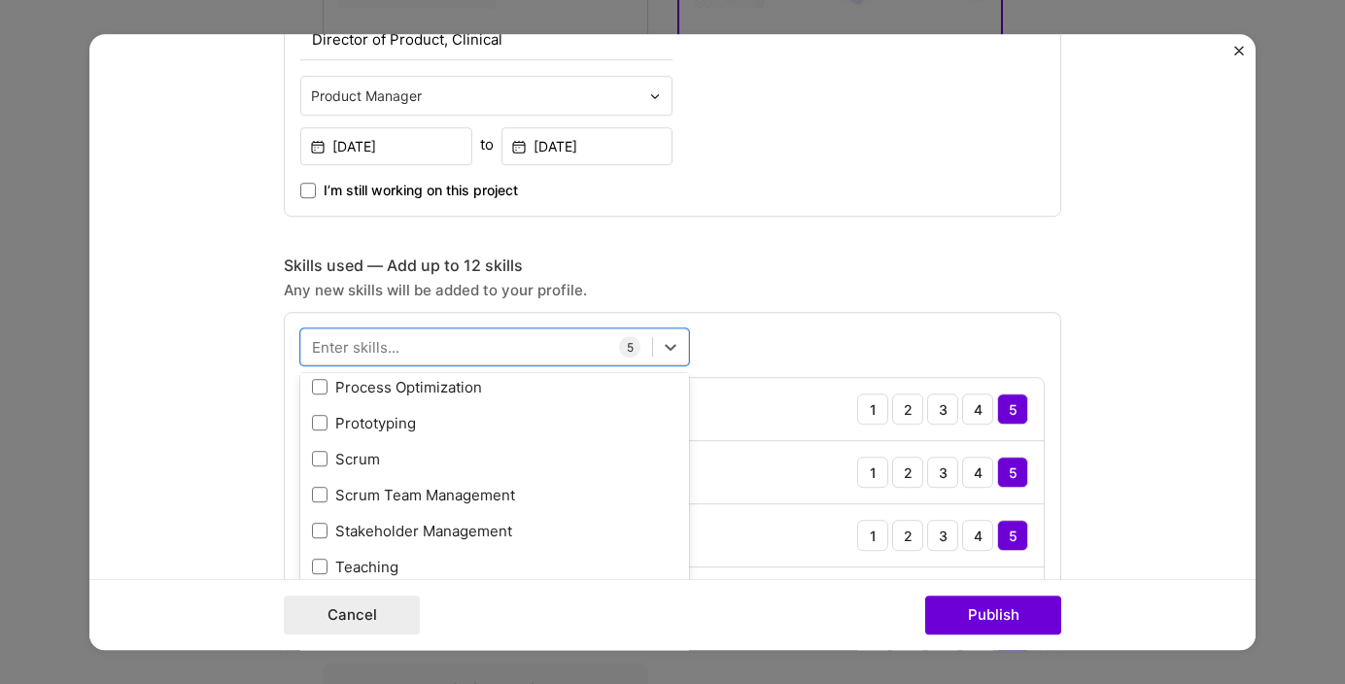
scroll to position [1303, 0]
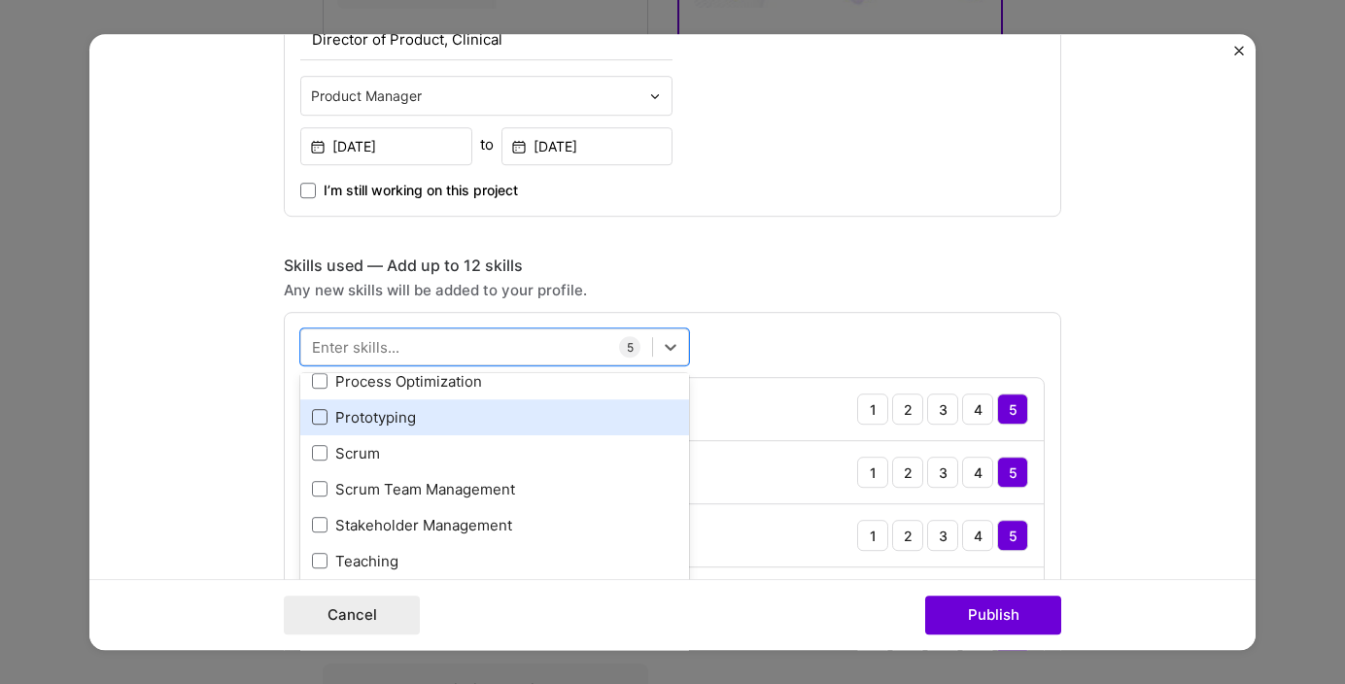
click at [321, 420] on span at bounding box center [320, 418] width 16 height 16
click at [0, 0] on input "checkbox" at bounding box center [0, 0] width 0 height 0
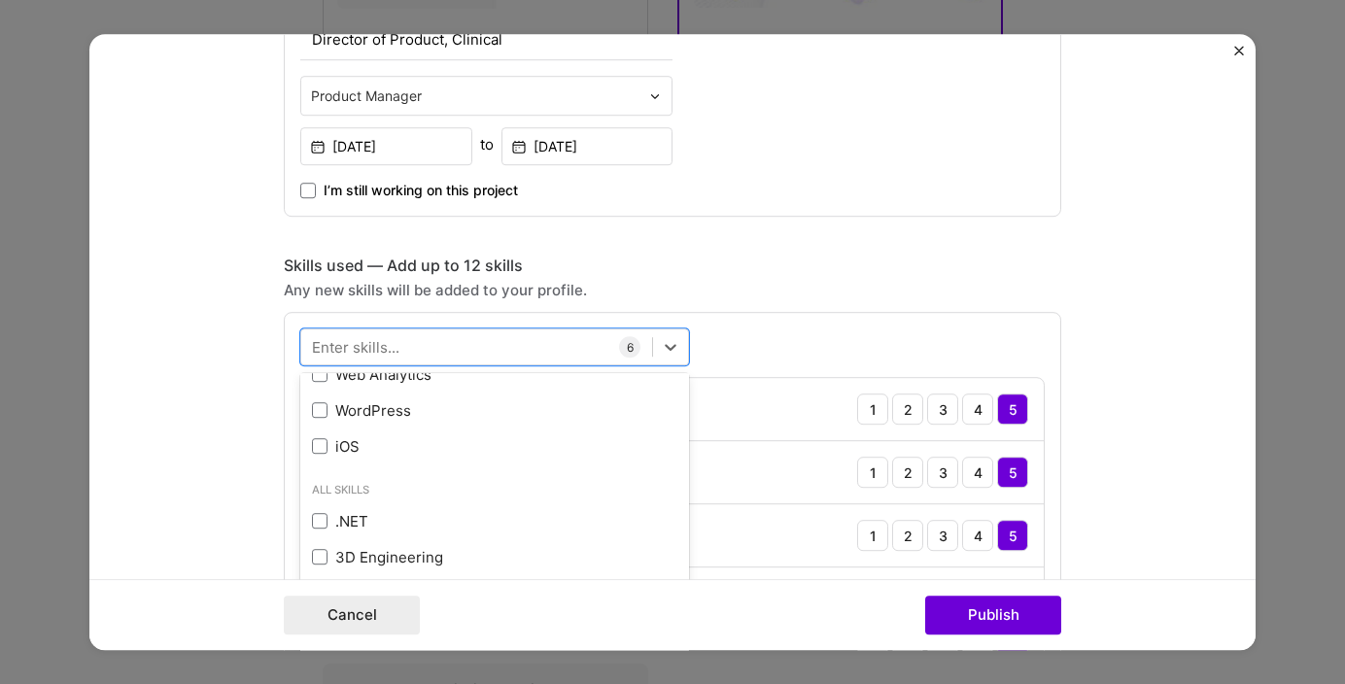
scroll to position [1644, 0]
click at [828, 292] on div "Any new skills will be added to your profile." at bounding box center [672, 290] width 777 height 20
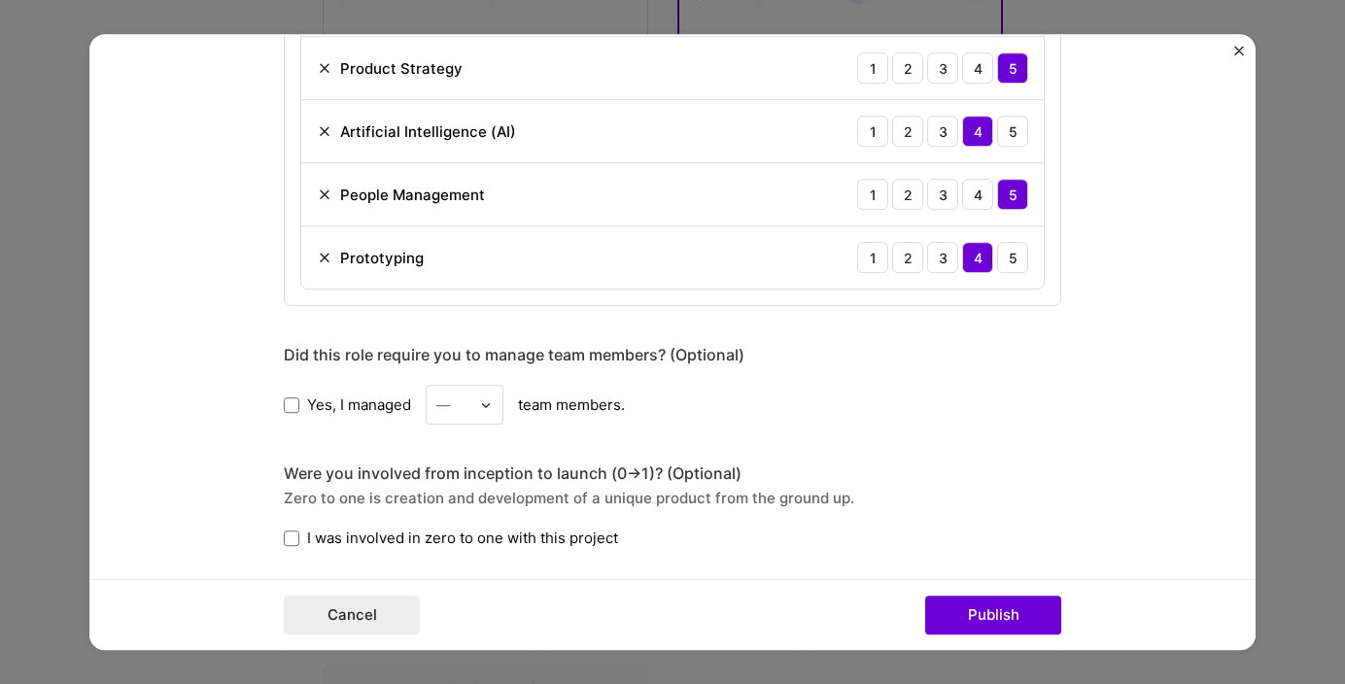
scroll to position [1772, 0]
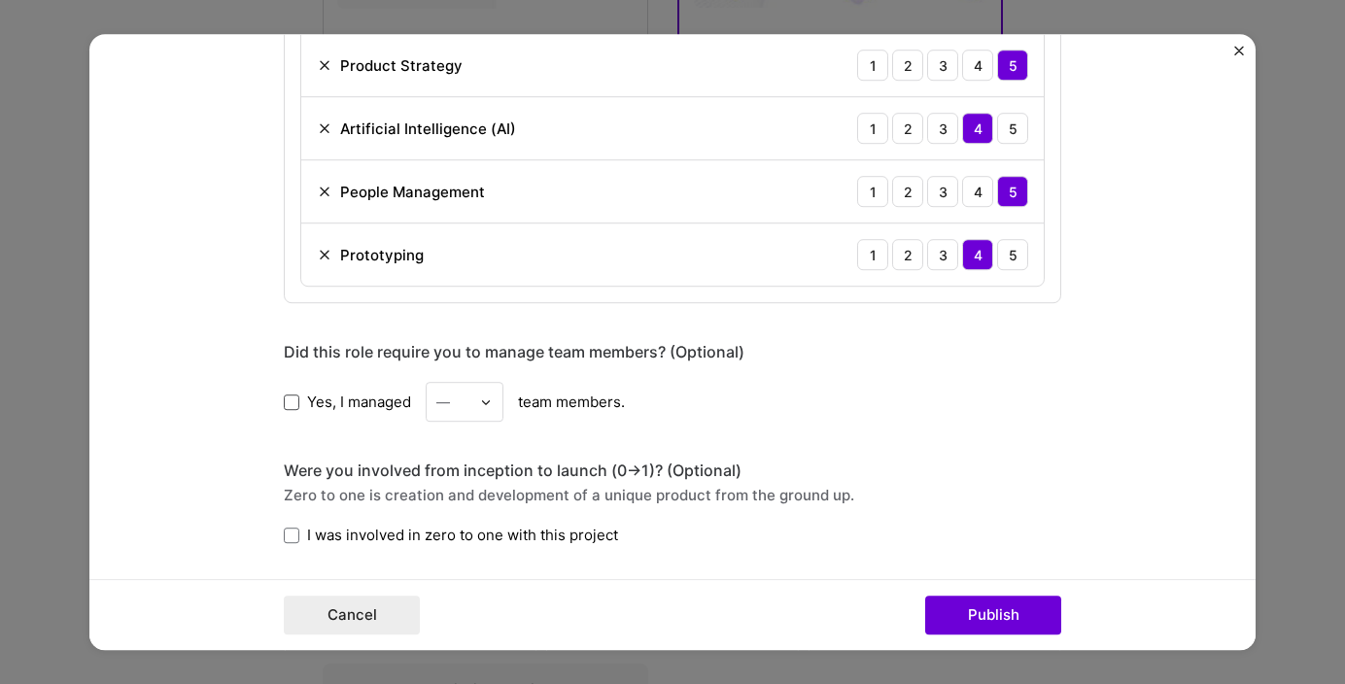
click at [286, 400] on span at bounding box center [292, 403] width 16 height 16
click at [0, 0] on input "Yes, I managed" at bounding box center [0, 0] width 0 height 0
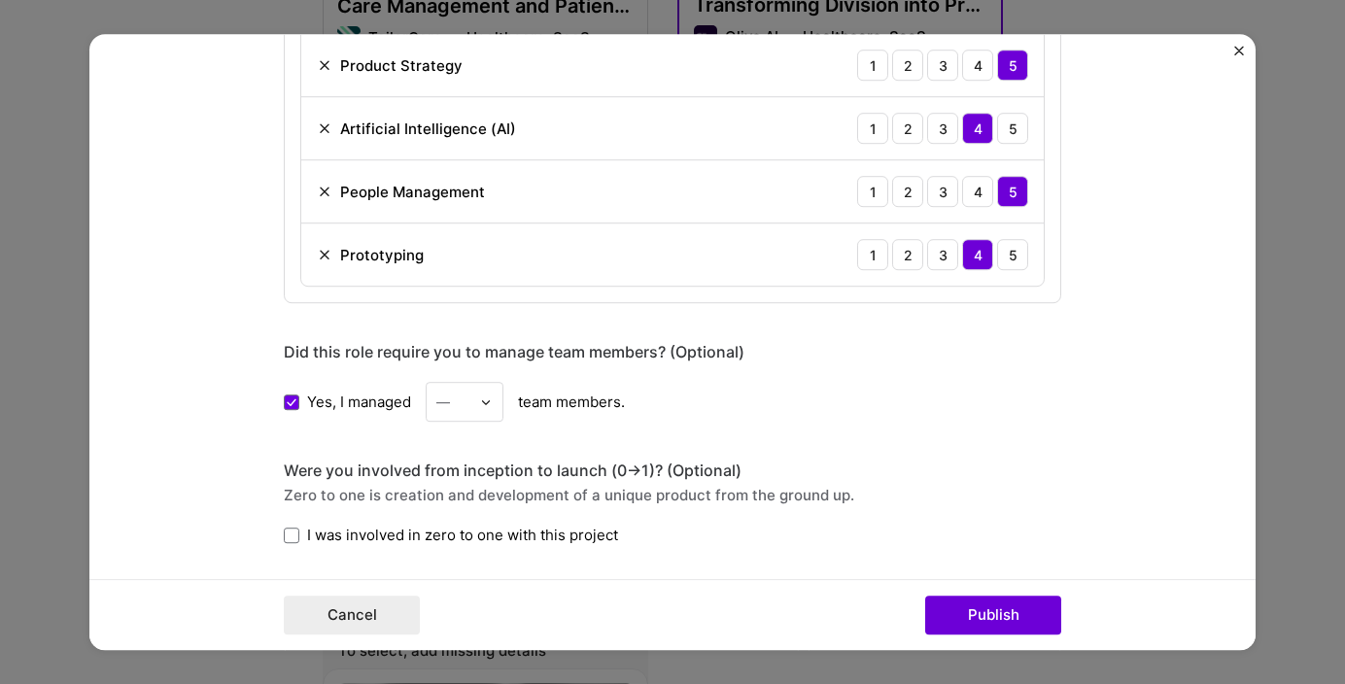
click at [480, 397] on div "—" at bounding box center [465, 402] width 78 height 40
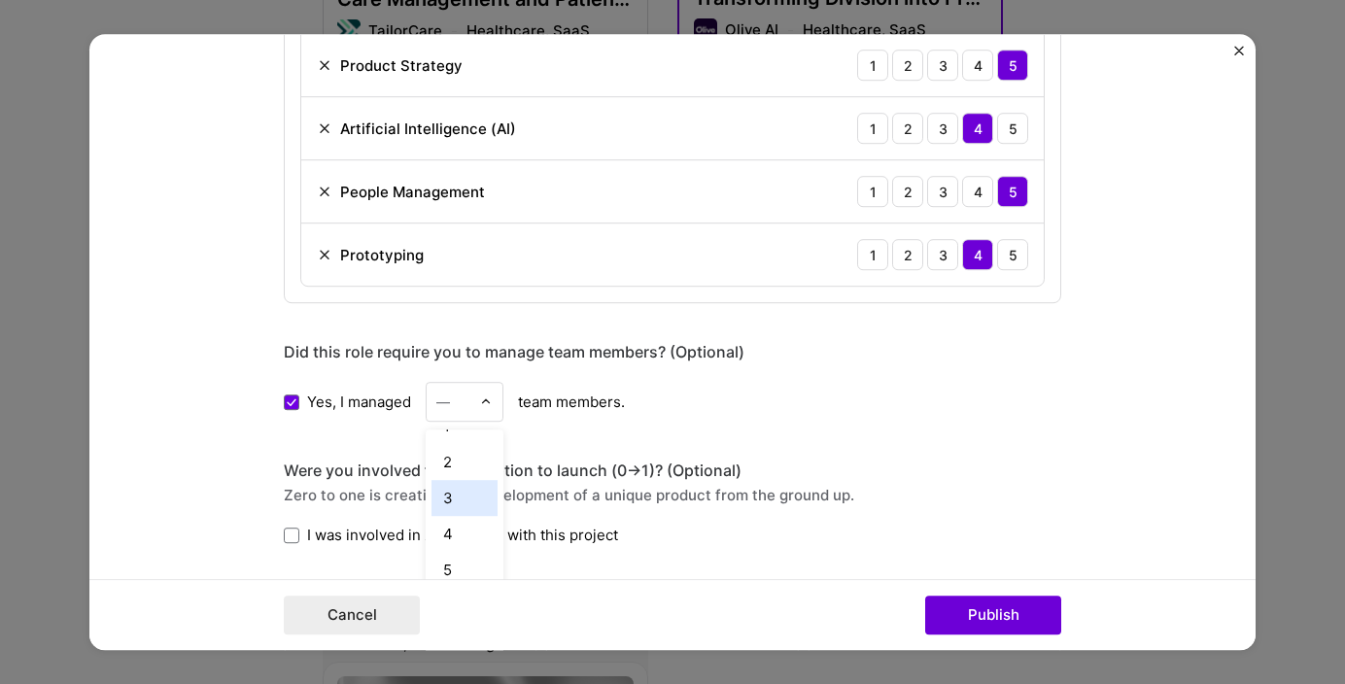
scroll to position [31, 0]
click at [456, 535] on div "4" at bounding box center [464, 530] width 66 height 36
click at [456, 535] on span "I was involved in zero to one with this project" at bounding box center [462, 535] width 311 height 20
click at [0, 0] on input "I was involved in zero to one with this project" at bounding box center [0, 0] width 0 height 0
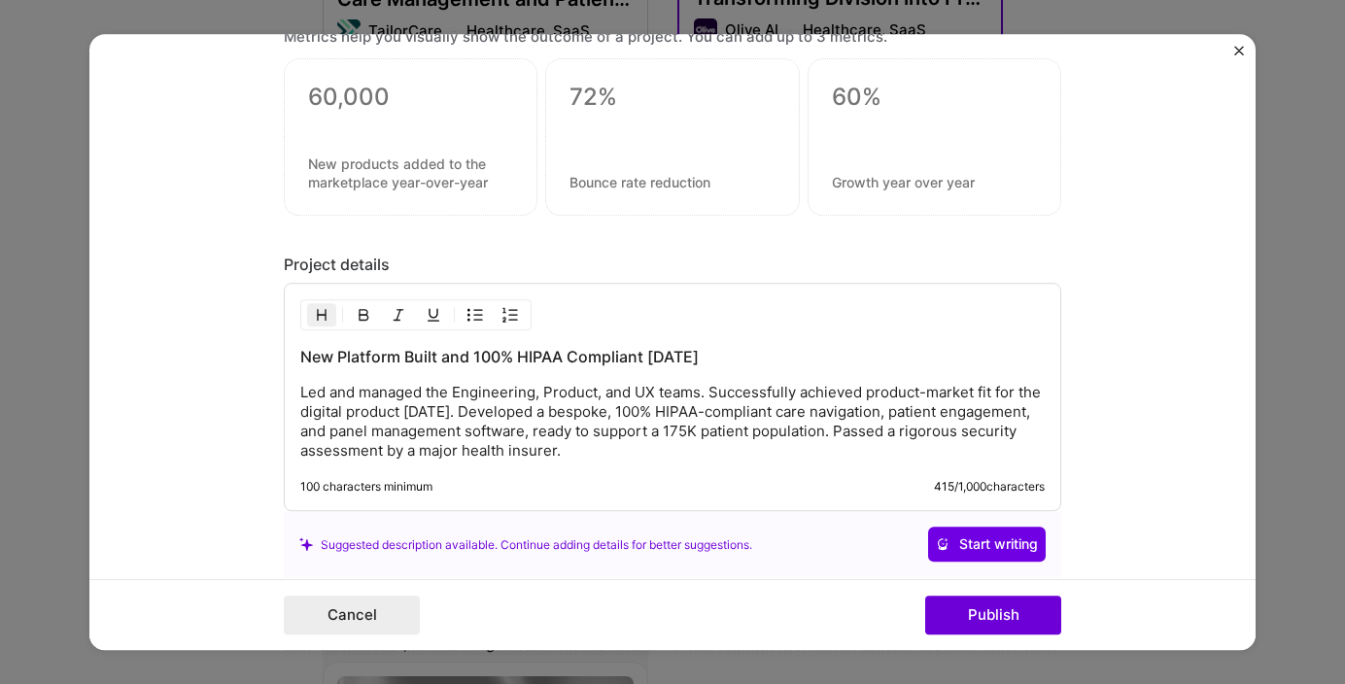
scroll to position [2360, 0]
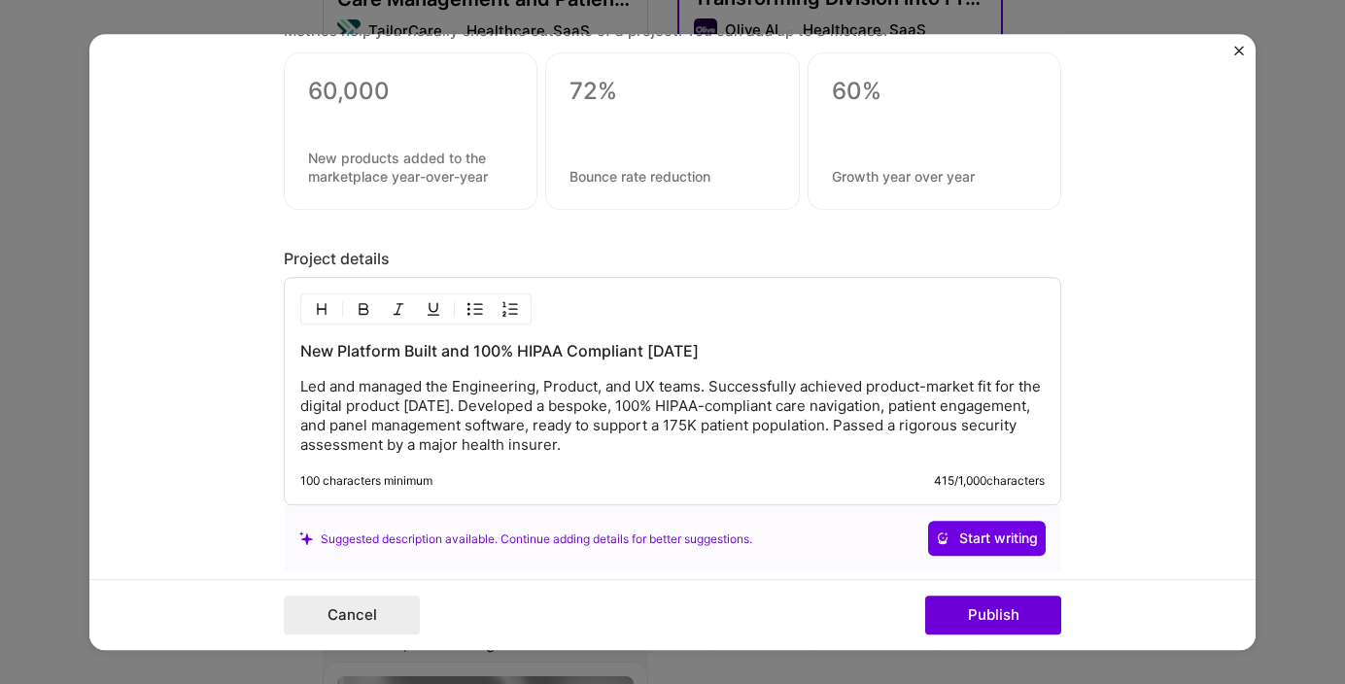
drag, startPoint x: 720, startPoint y: 451, endPoint x: 707, endPoint y: 447, distance: 13.2
click at [707, 447] on p "Led and managed the Engineering, Product, and UX teams. Successfully achieved p…" at bounding box center [672, 417] width 744 height 78
drag, startPoint x: 738, startPoint y: 356, endPoint x: 294, endPoint y: 349, distance: 443.2
click at [294, 349] on div "New Platform Built and 100% HIPAA Compliant [DATE] Led and managed the Engineer…" at bounding box center [672, 392] width 777 height 228
drag, startPoint x: 703, startPoint y: 449, endPoint x: 298, endPoint y: 385, distance: 409.3
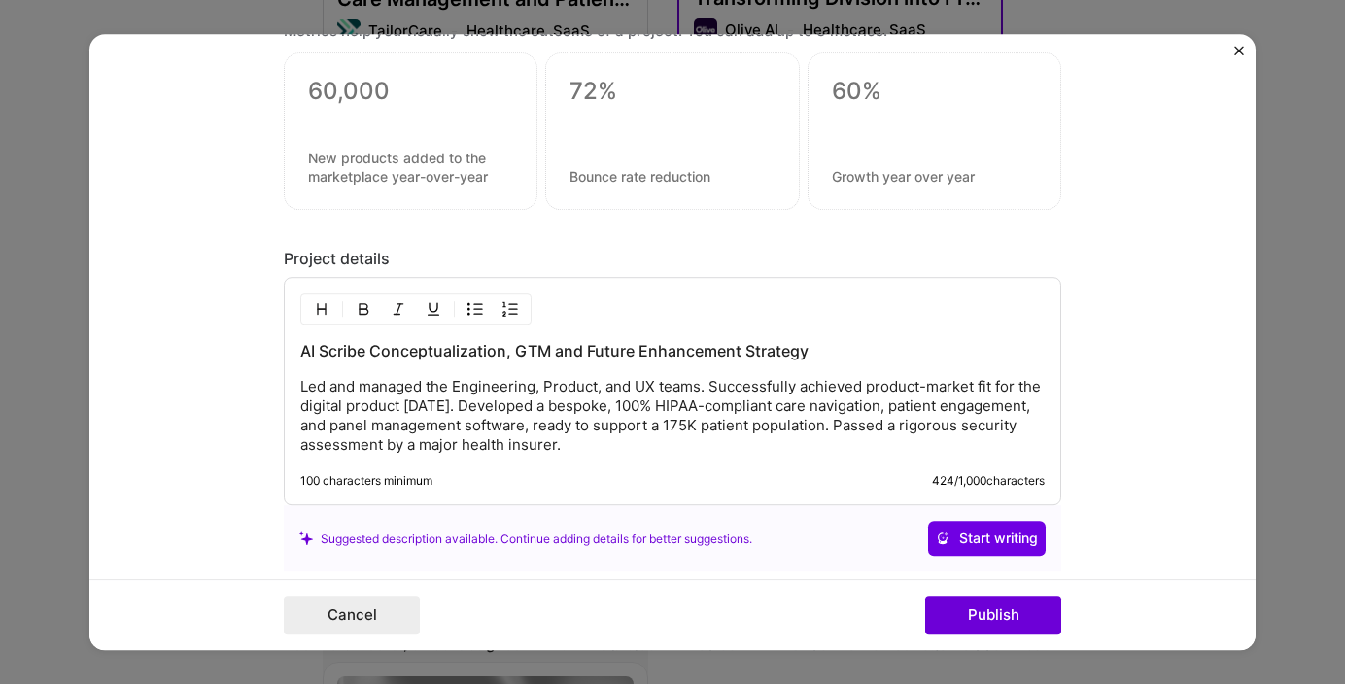
click at [298, 385] on div "AI Scribe Conceptualization, GTM and Future Enhancement Strategy Led and manage…" at bounding box center [672, 392] width 777 height 228
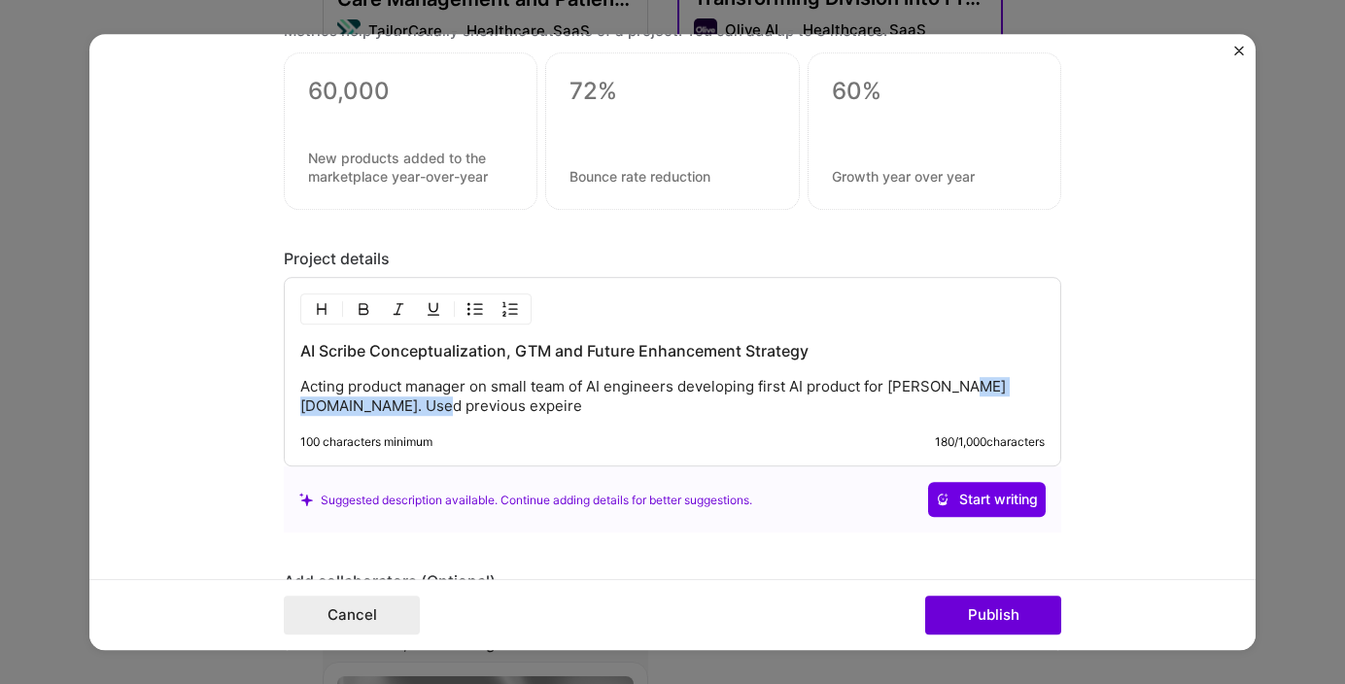
drag, startPoint x: 962, startPoint y: 389, endPoint x: 980, endPoint y: 400, distance: 21.0
click at [980, 400] on p "Acting product manager on small team of AI engineers developing first AI produc…" at bounding box center [672, 397] width 744 height 39
click at [495, 408] on p "Acting product manager on small team of AI engineers developing first AI produc…" at bounding box center [672, 397] width 744 height 39
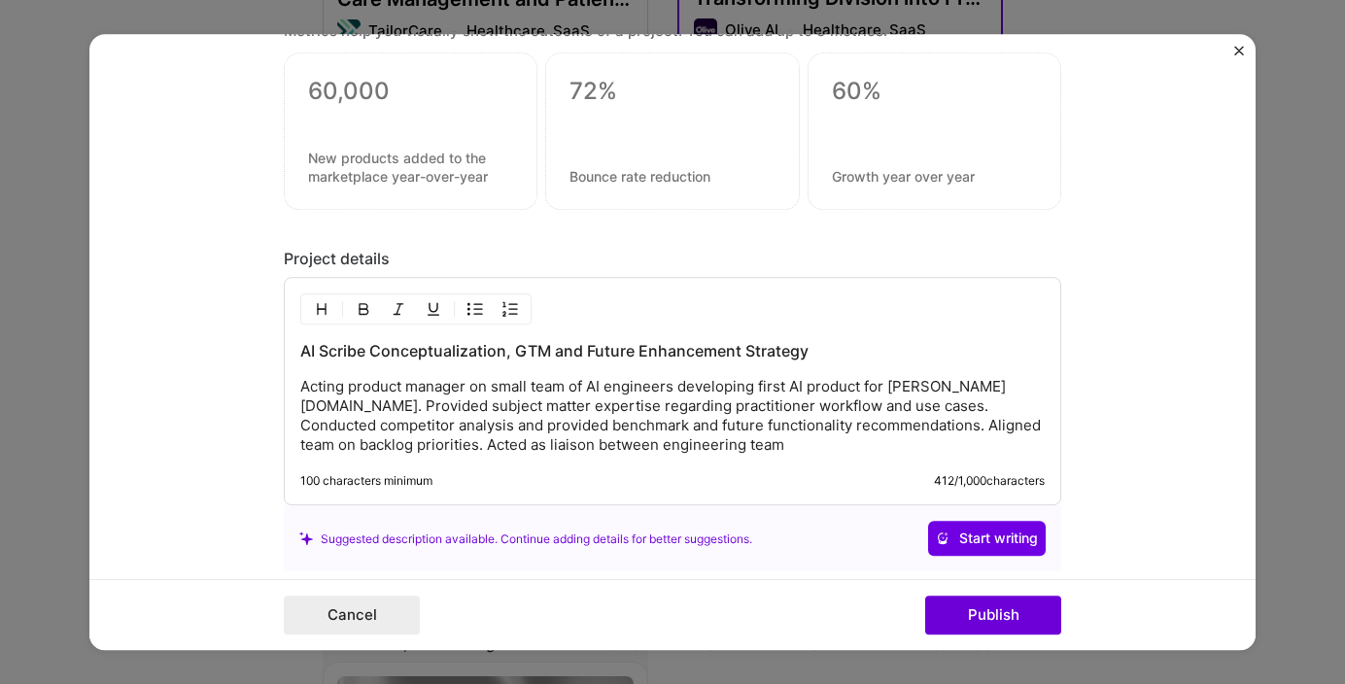
click at [622, 442] on p "Acting product manager on small team of AI engineers developing first AI produc…" at bounding box center [672, 417] width 744 height 78
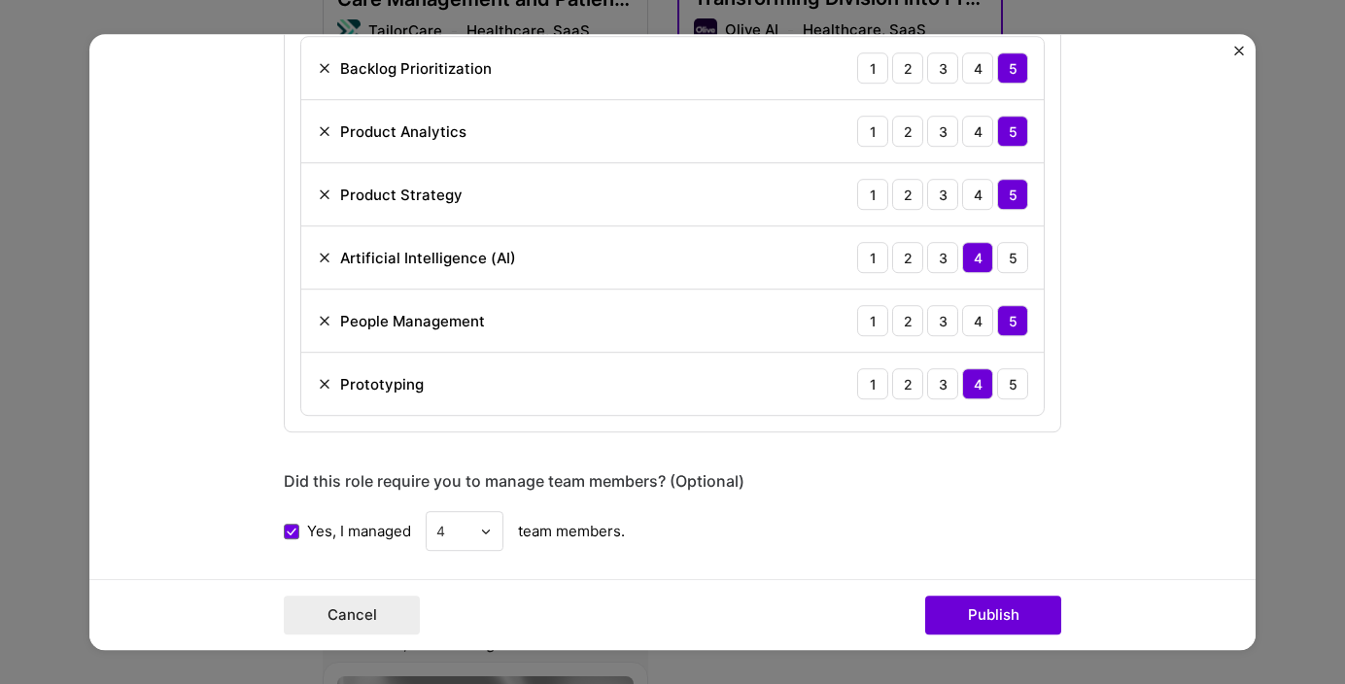
scroll to position [1595, 0]
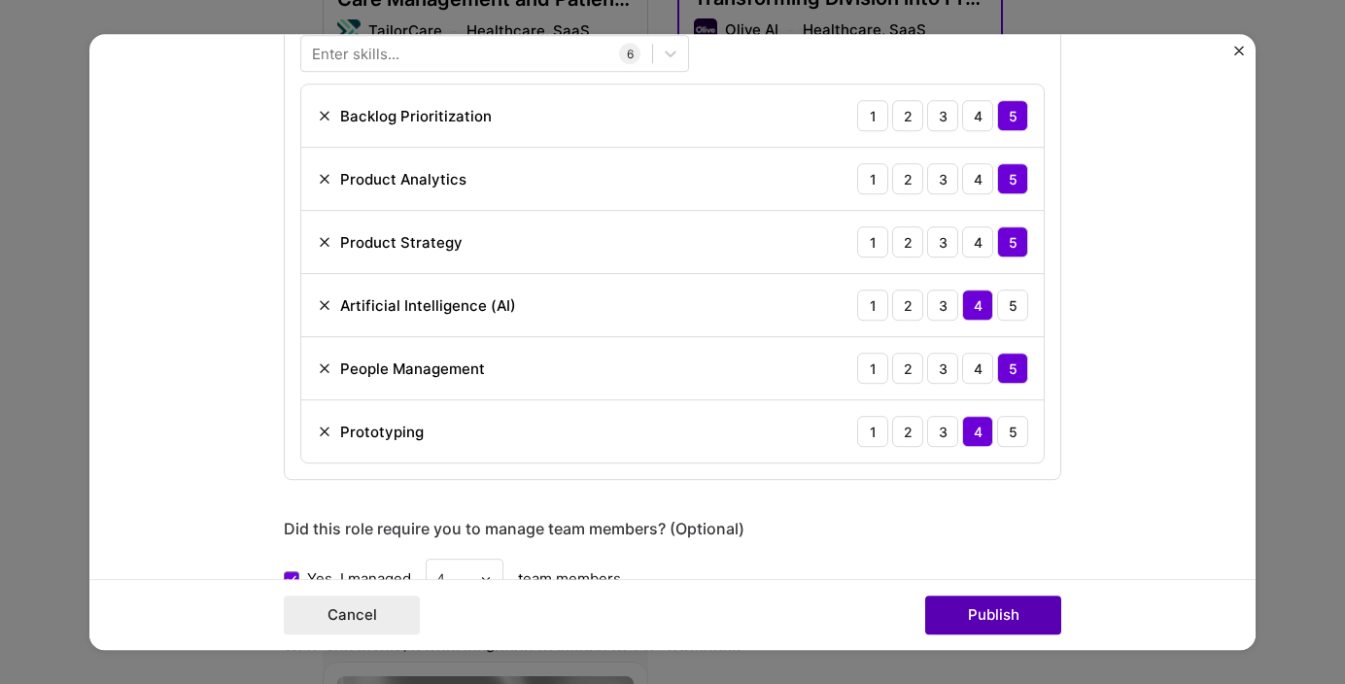
click at [981, 605] on button "Publish" at bounding box center [993, 615] width 136 height 39
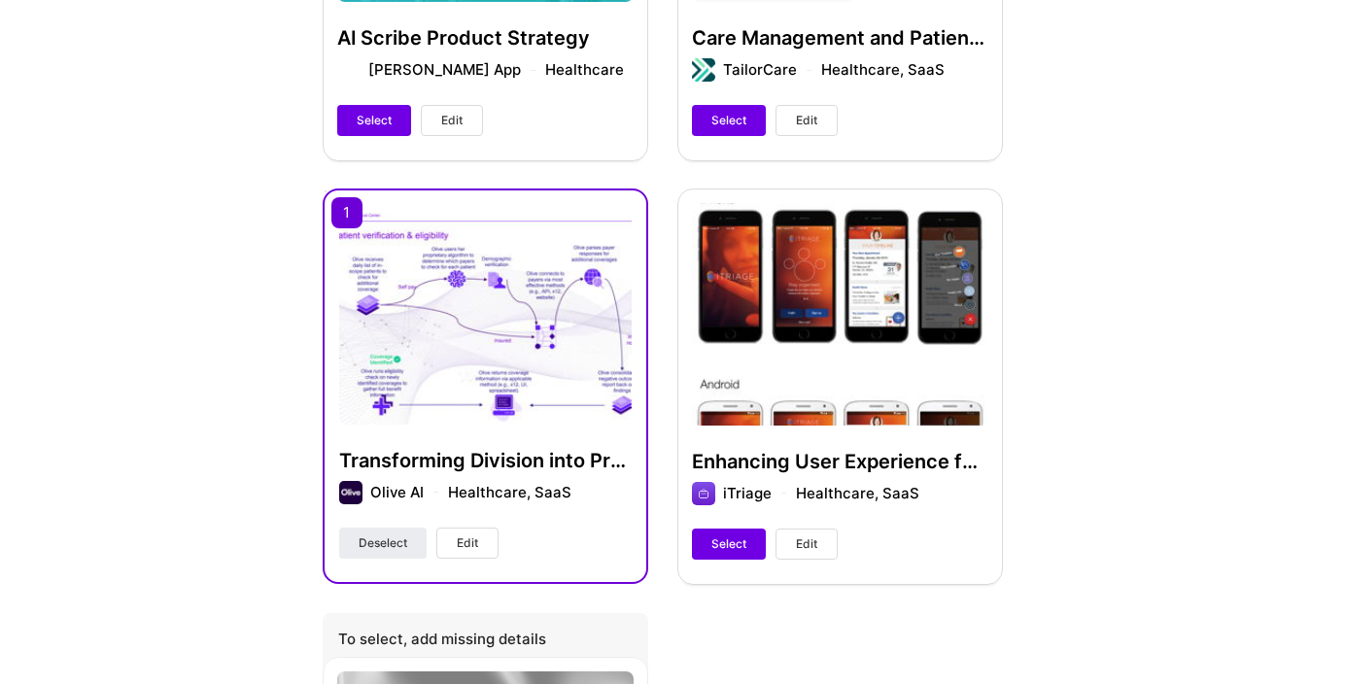
scroll to position [493, 0]
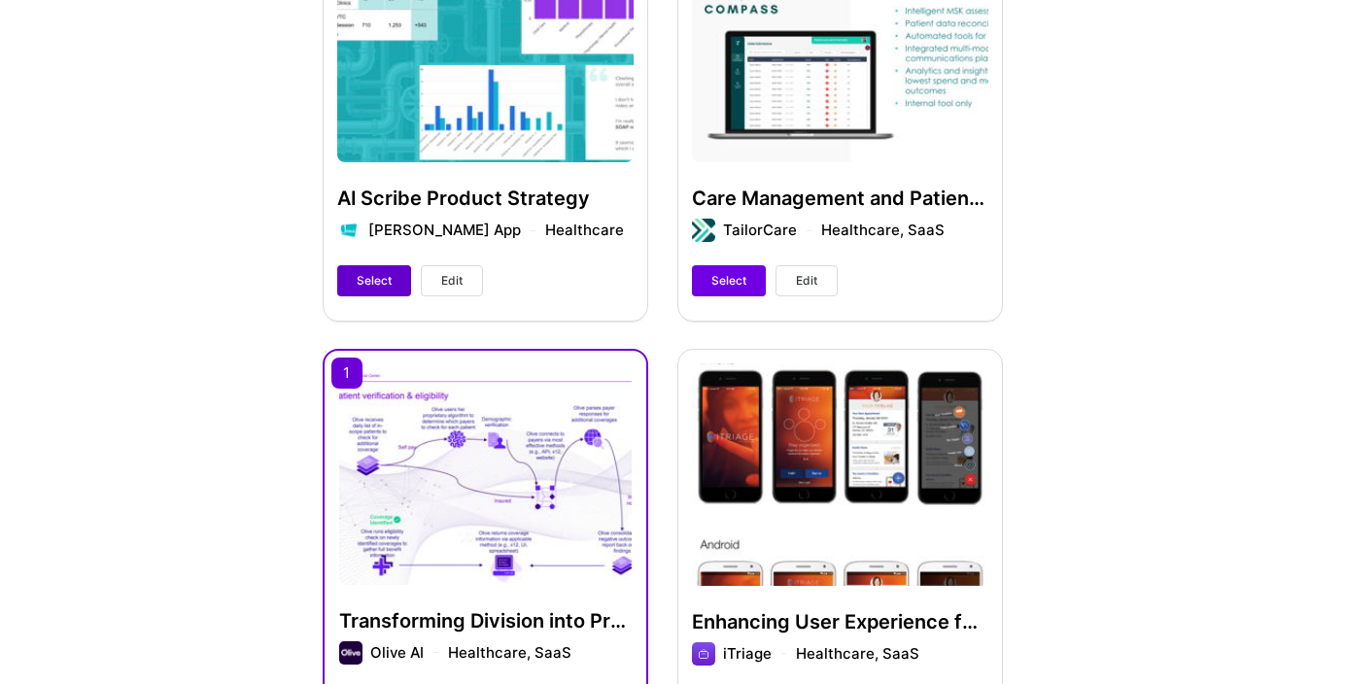
click at [382, 280] on span "Select" at bounding box center [374, 280] width 35 height 17
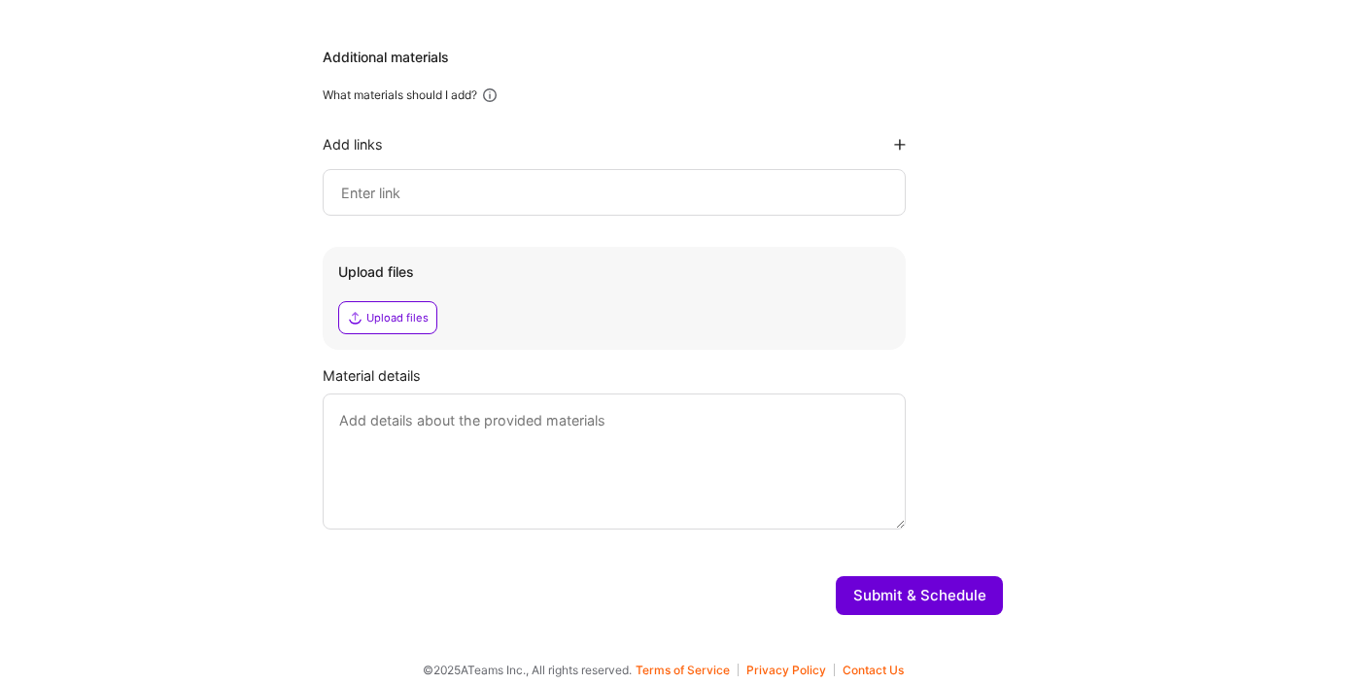
scroll to position [1933, 0]
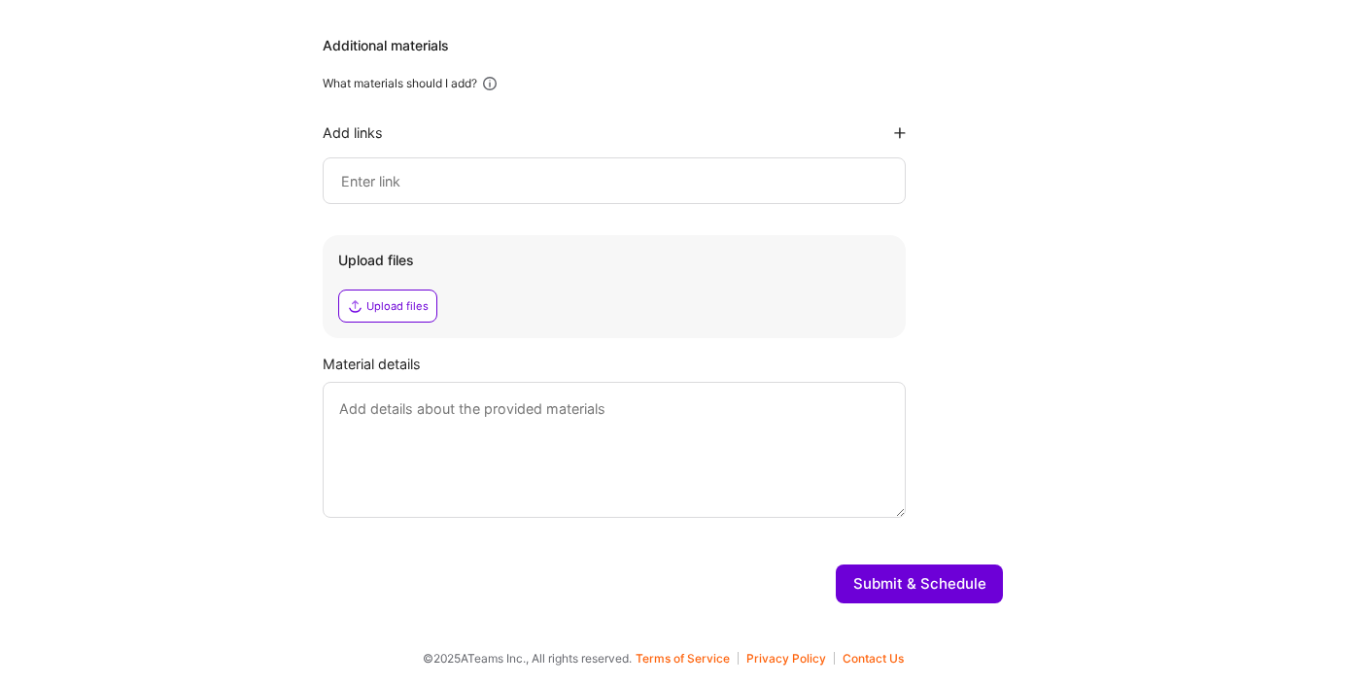
click at [894, 577] on button "Submit & Schedule" at bounding box center [919, 584] width 167 height 39
